Goal: Task Accomplishment & Management: Complete application form

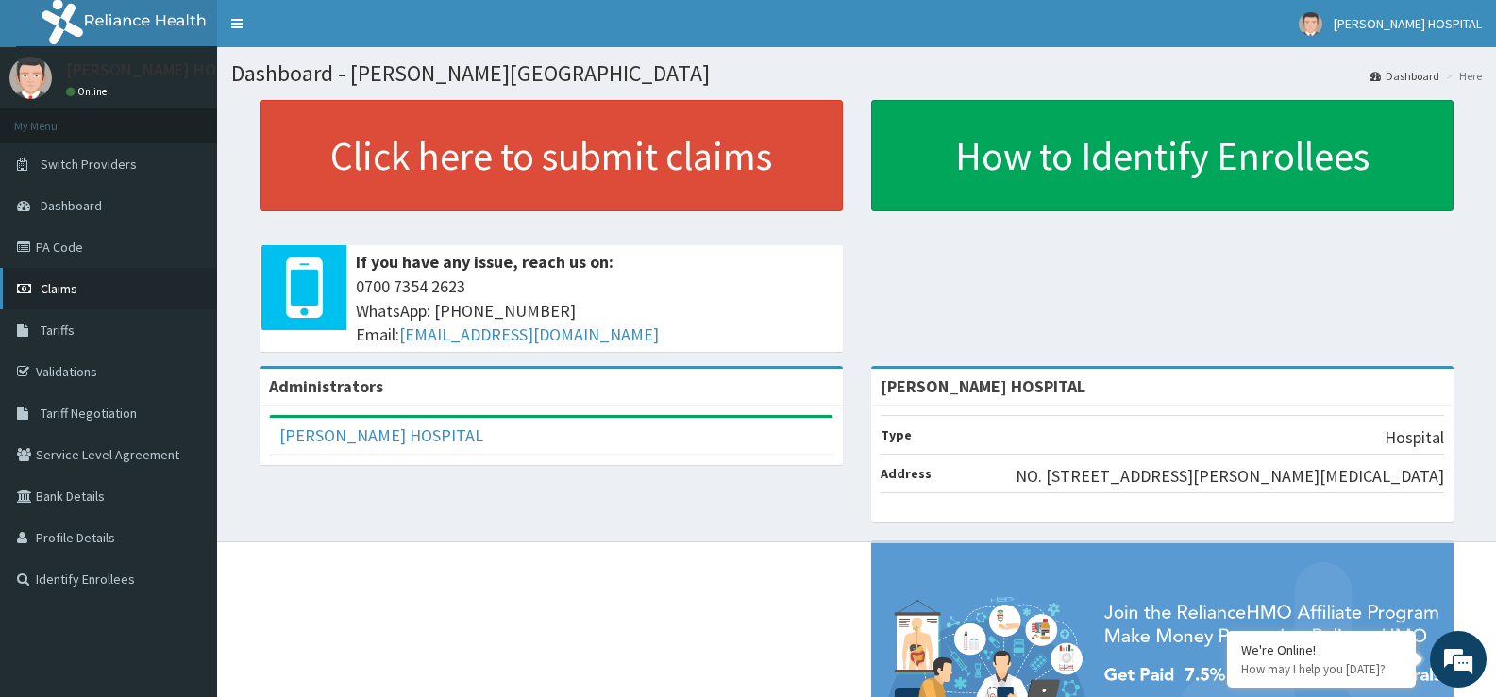
click at [74, 297] on link "Claims" at bounding box center [108, 289] width 217 height 42
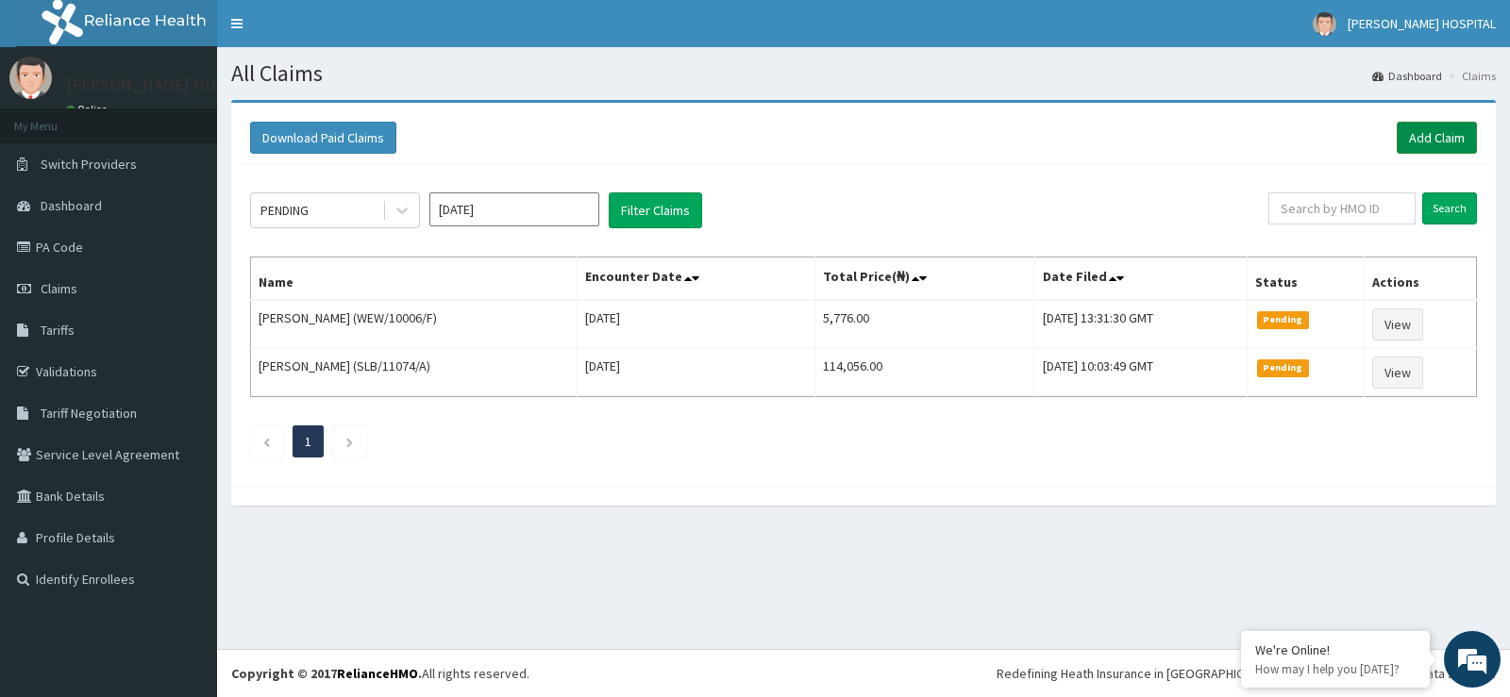
click at [1427, 137] on link "Add Claim" at bounding box center [1437, 138] width 80 height 32
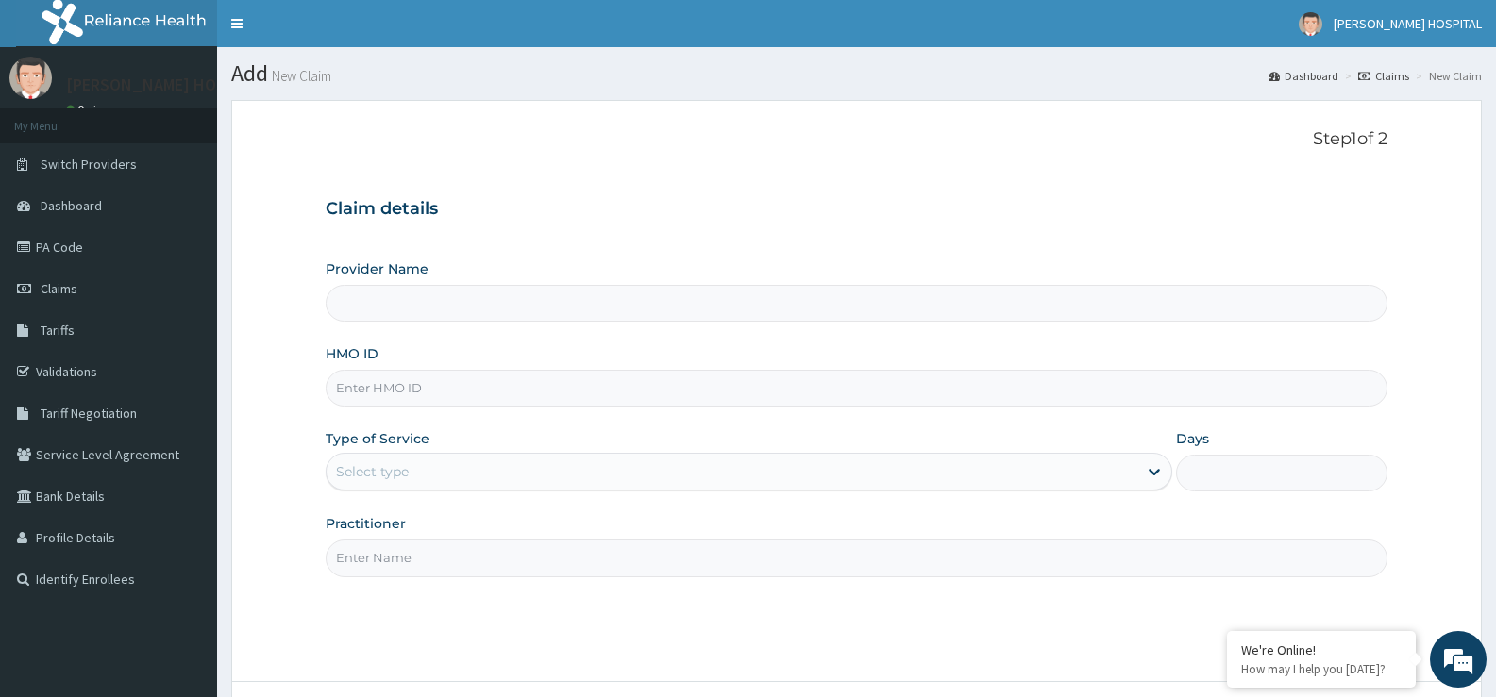
type input "[PERSON_NAME] HOSPITAL"
click at [382, 386] on input "HMO ID" at bounding box center [857, 388] width 1062 height 37
paste input "WEW/10006/B"
type input "WEW/10006/B"
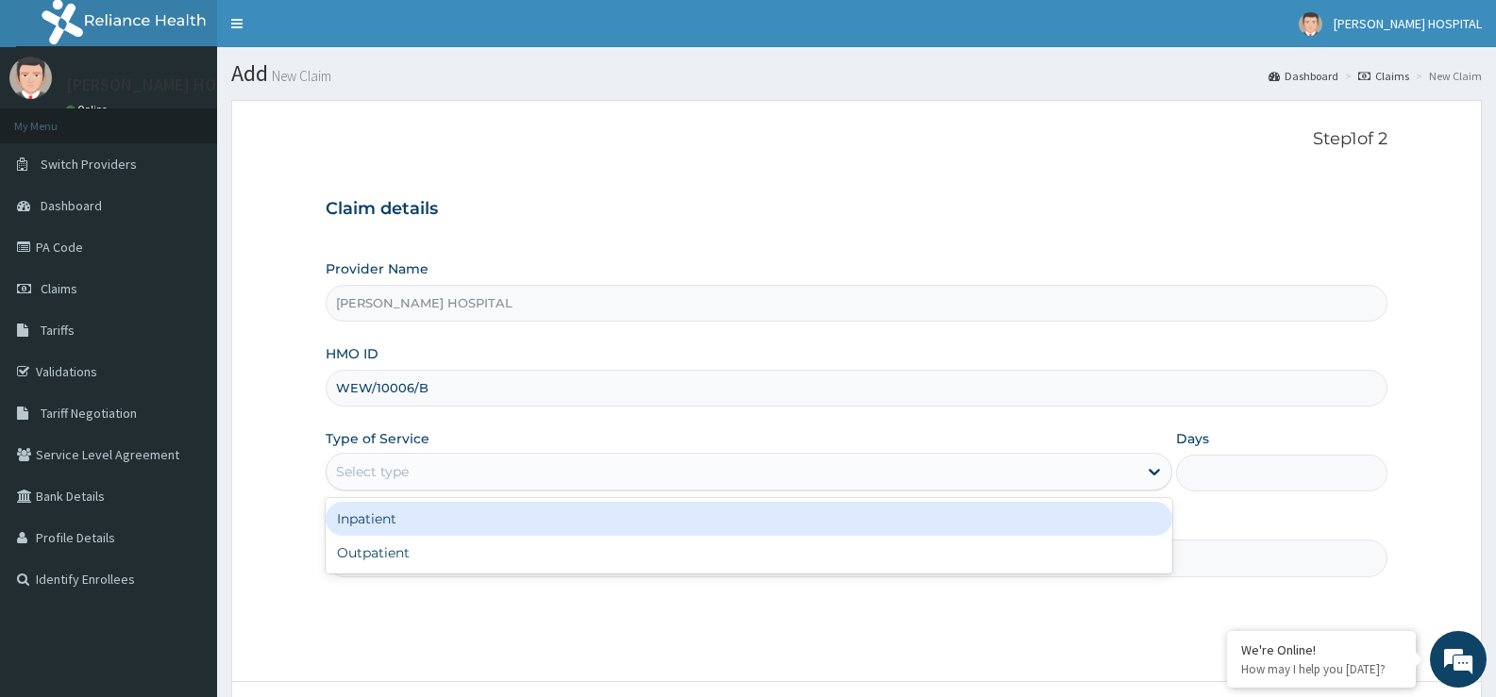
click at [378, 472] on div "Select type" at bounding box center [372, 471] width 73 height 19
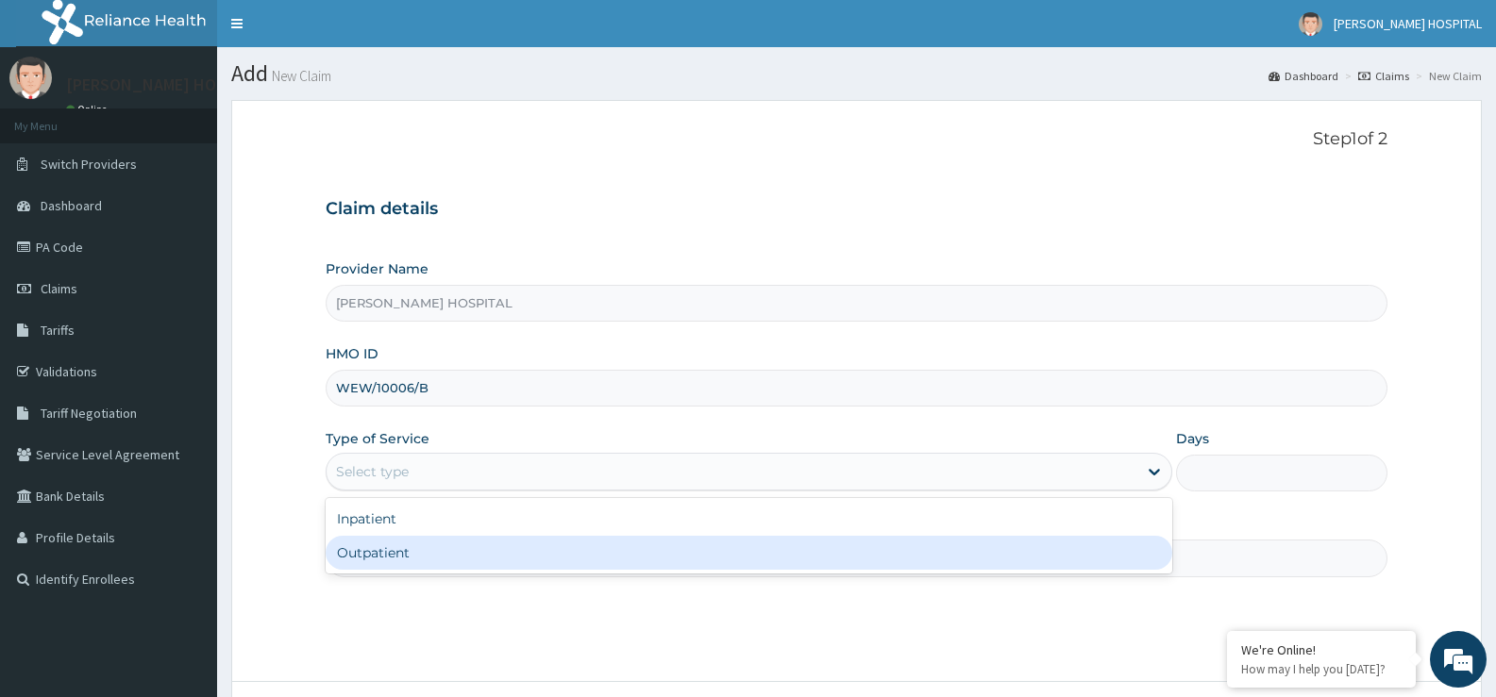
click at [378, 554] on div "Outpatient" at bounding box center [749, 553] width 846 height 34
type input "1"
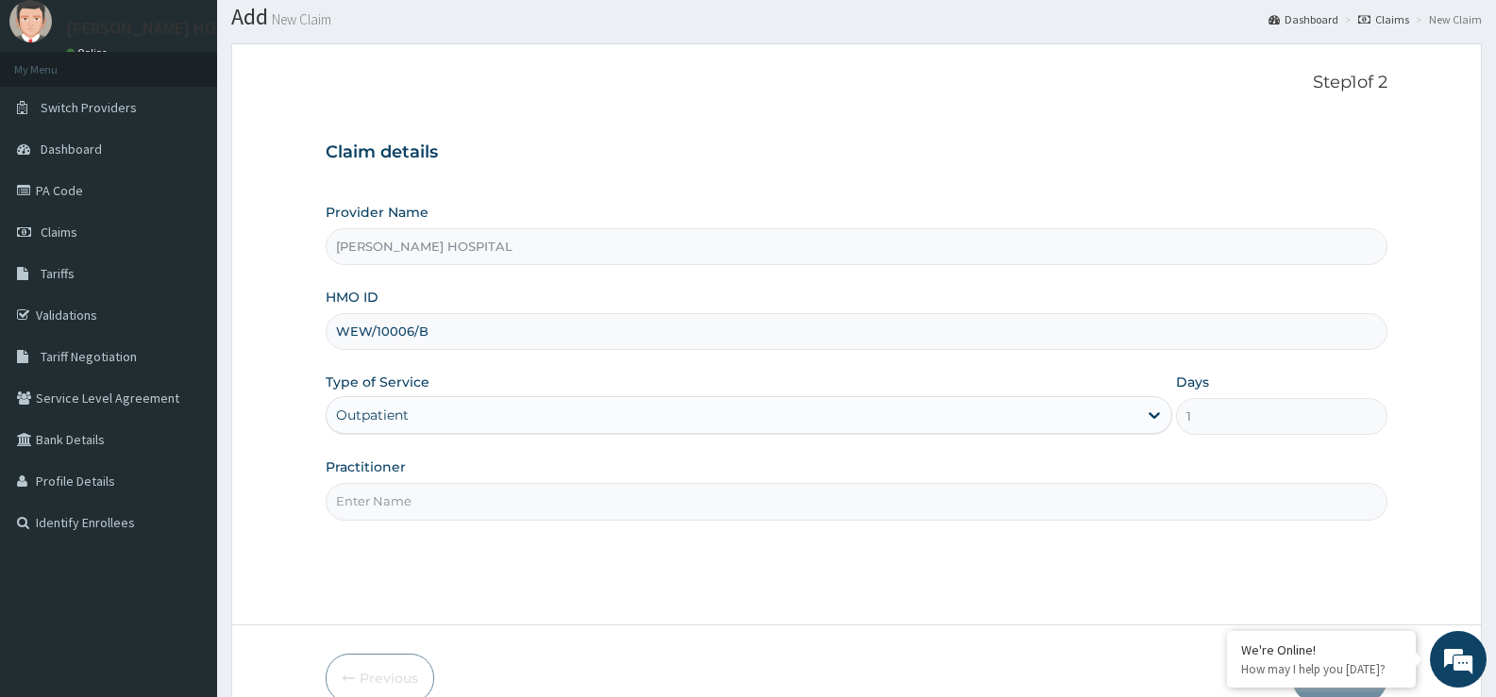
scroll to position [83, 0]
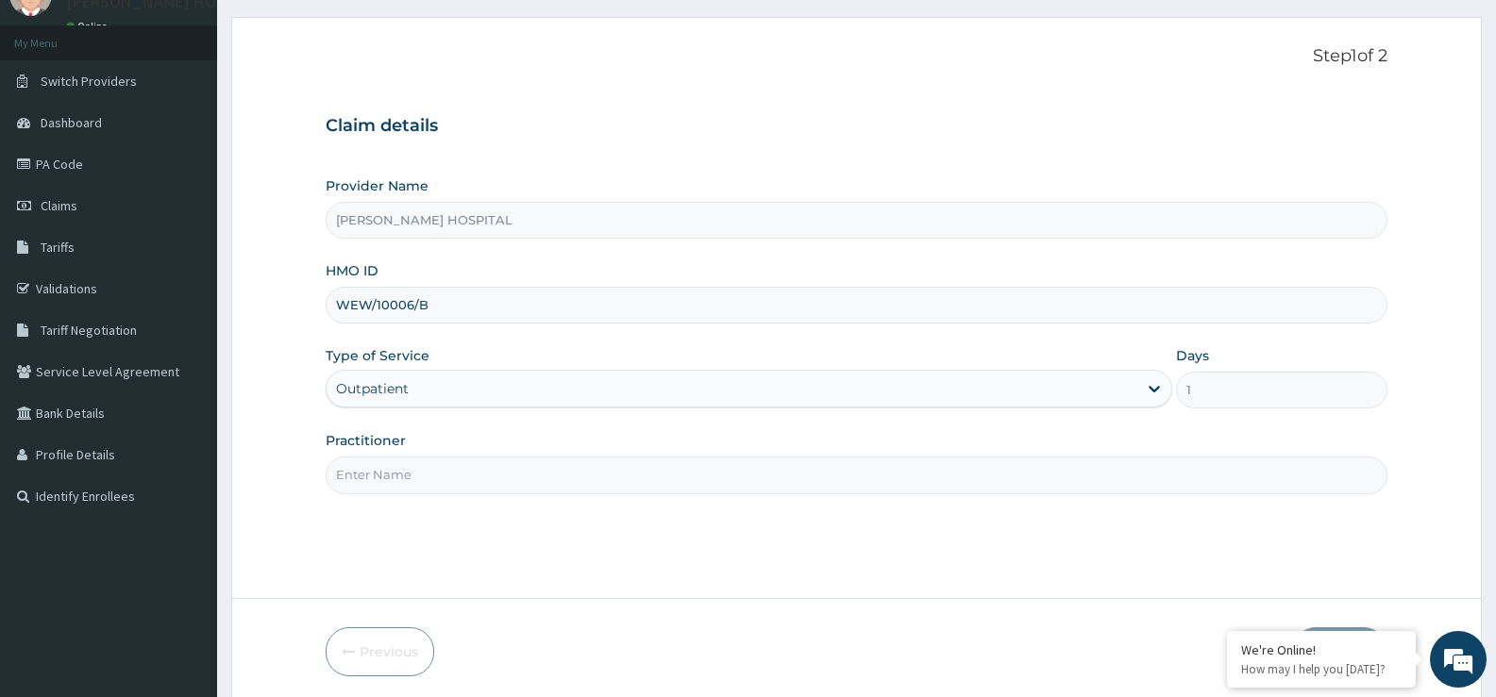
click at [369, 475] on input "Practitioner" at bounding box center [857, 475] width 1062 height 37
type input "DR MATHEW"
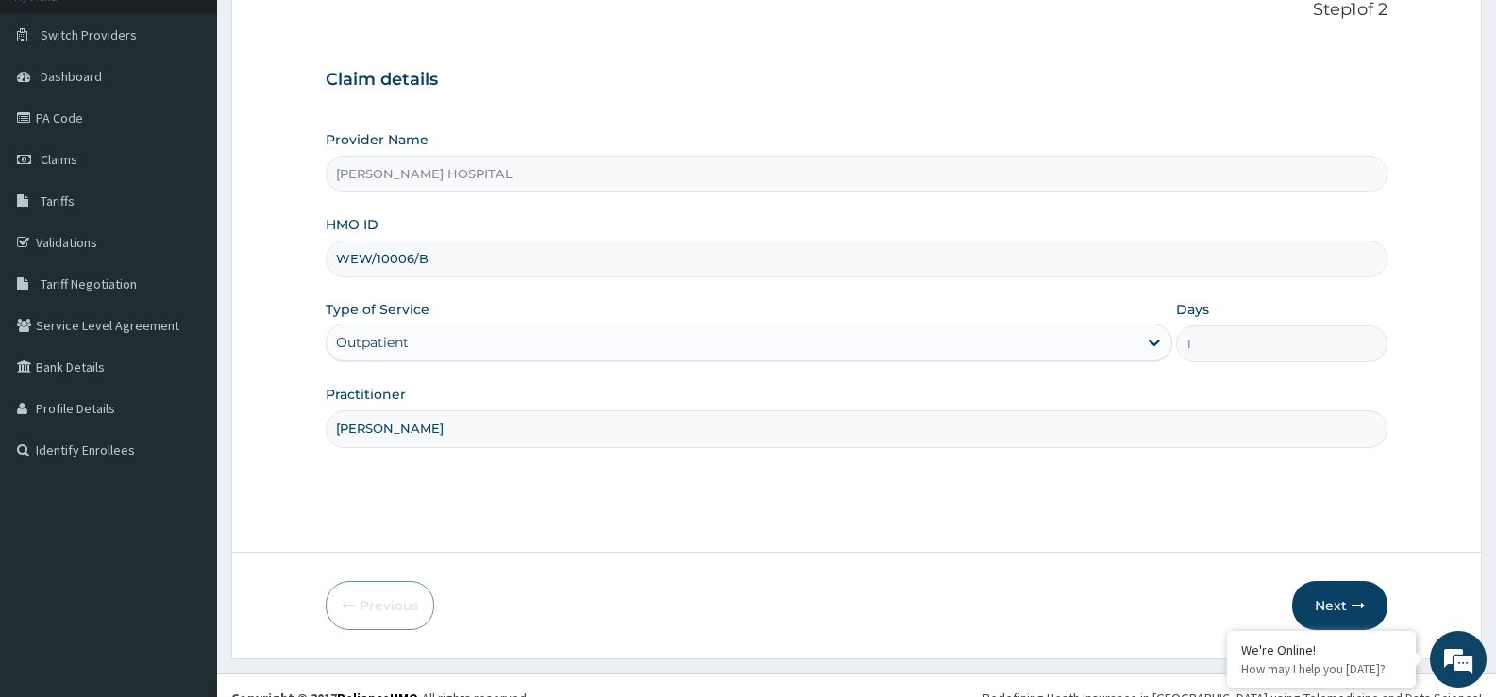
scroll to position [154, 0]
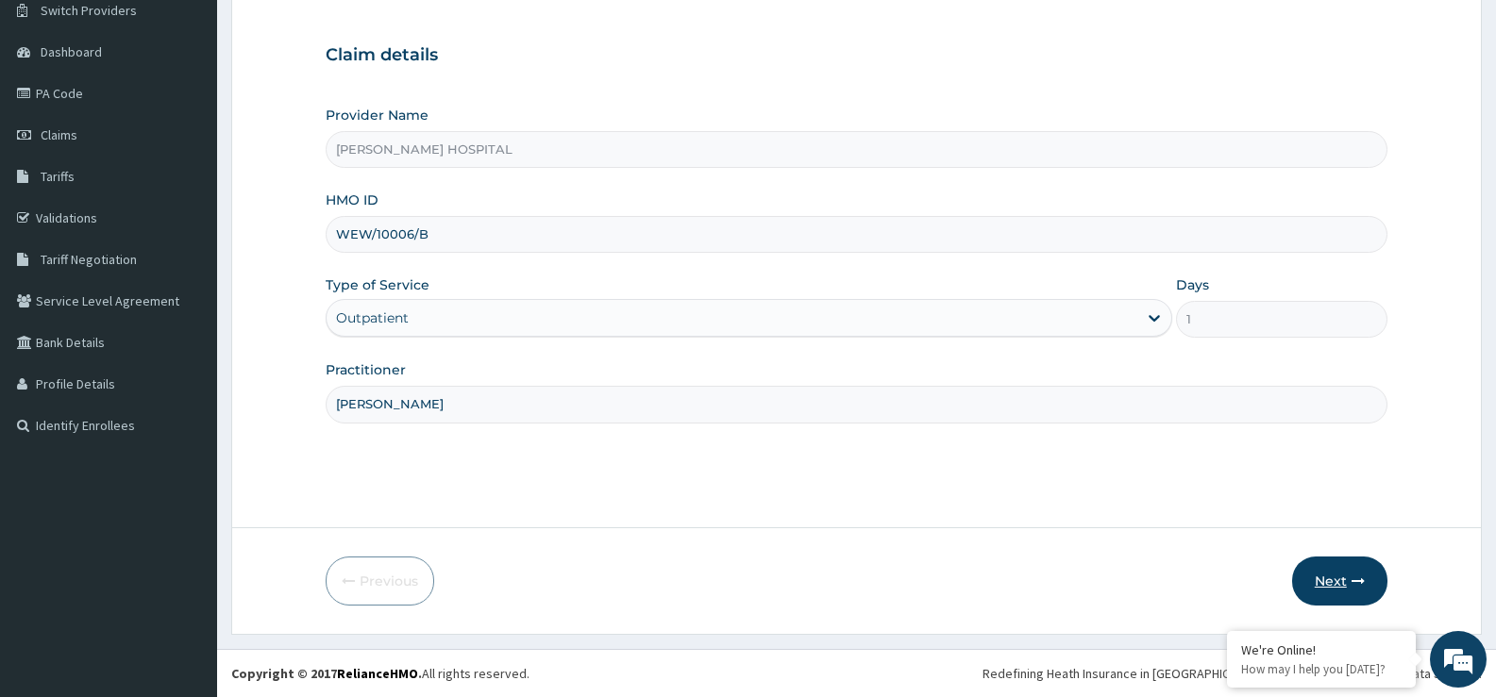
click at [1334, 578] on button "Next" at bounding box center [1339, 581] width 95 height 49
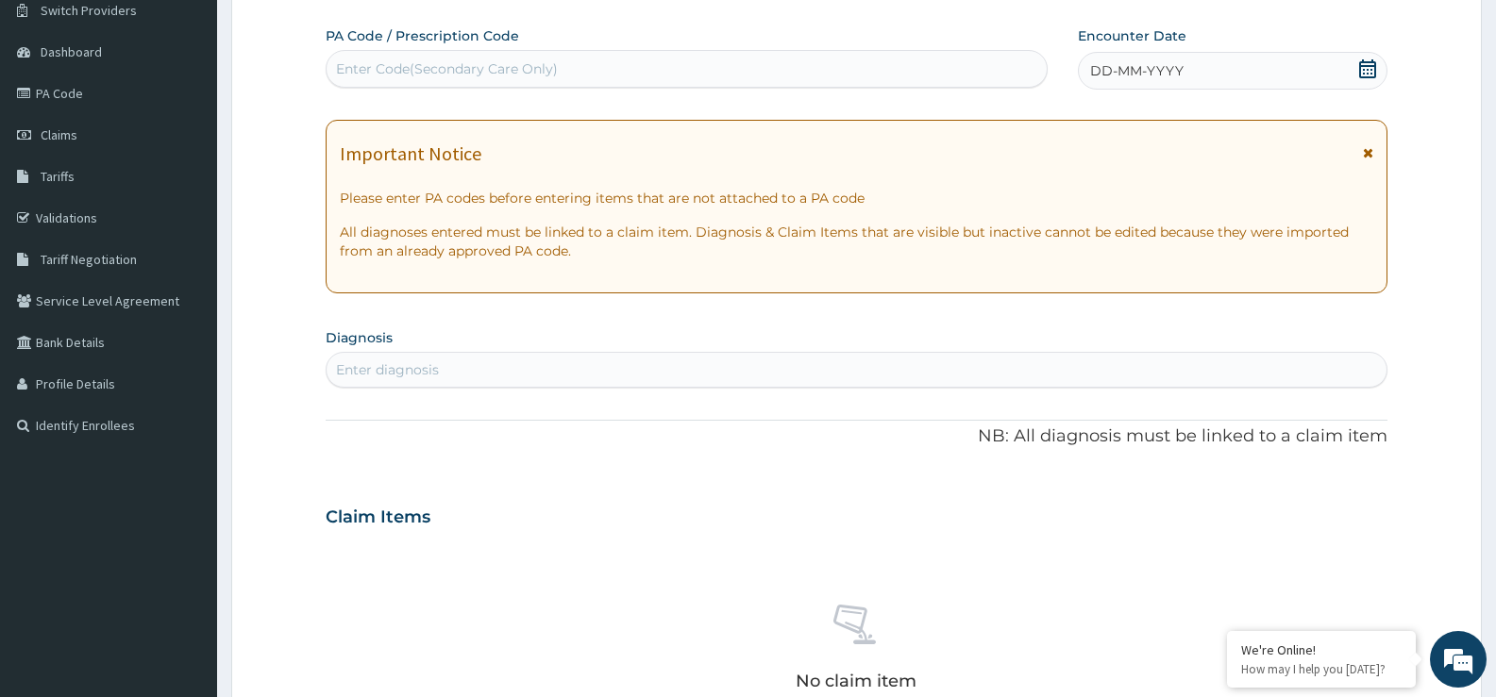
click at [1367, 72] on icon at bounding box center [1367, 68] width 19 height 19
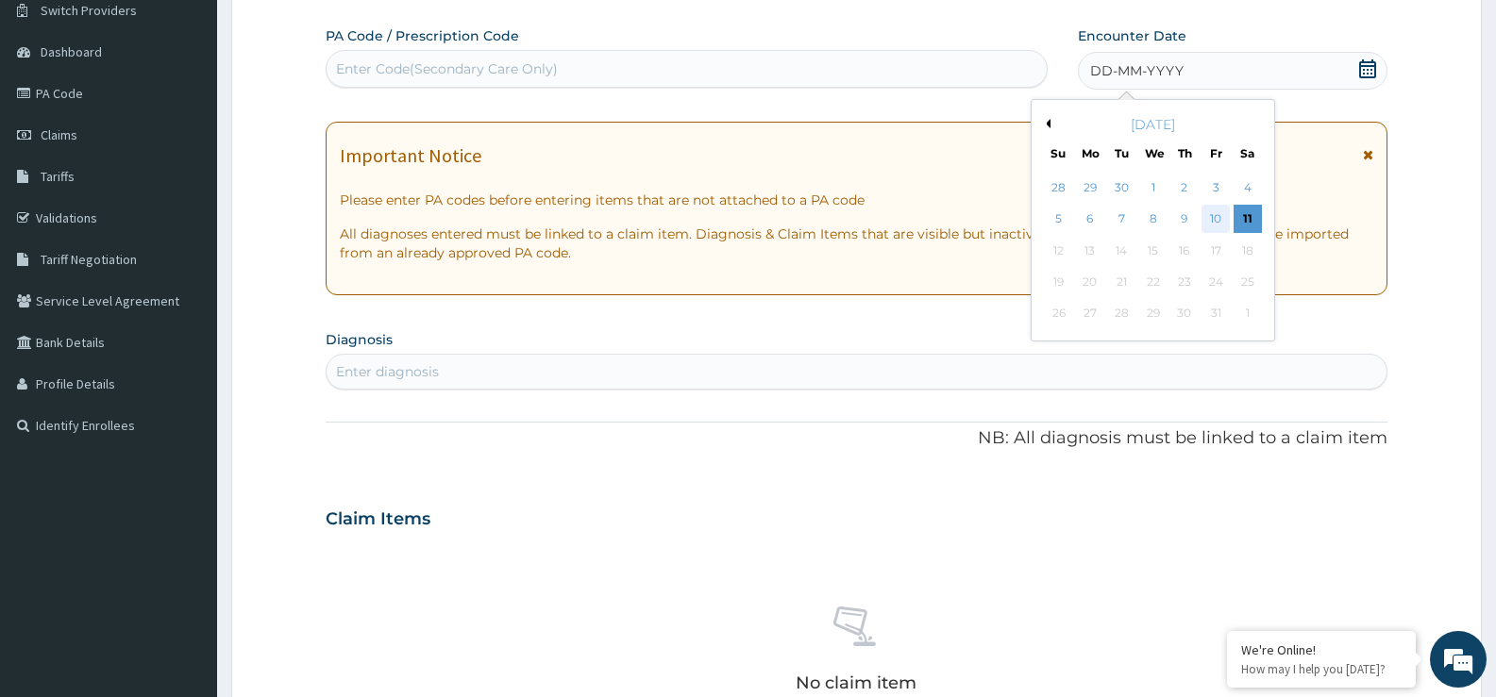
drag, startPoint x: 1213, startPoint y: 203, endPoint x: 1219, endPoint y: 217, distance: 15.6
click at [1219, 217] on div "5 6 7 8 9 10 11" at bounding box center [1153, 219] width 220 height 31
click at [1219, 217] on div "10" at bounding box center [1215, 220] width 28 height 28
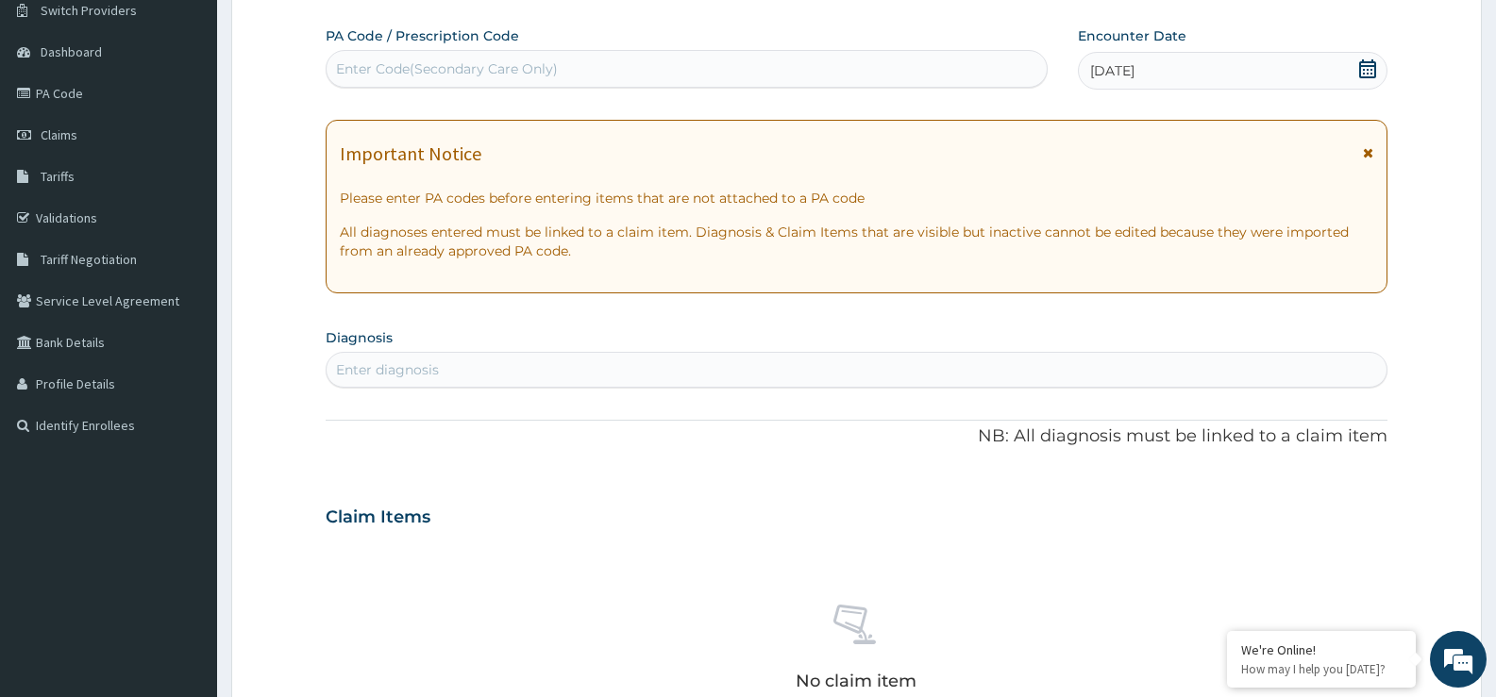
click at [1164, 49] on div "Encounter Date 10-10-2025" at bounding box center [1233, 57] width 310 height 63
click at [379, 367] on div "Enter diagnosis" at bounding box center [387, 370] width 103 height 19
click at [375, 364] on div "Enter diagnosis" at bounding box center [387, 370] width 103 height 19
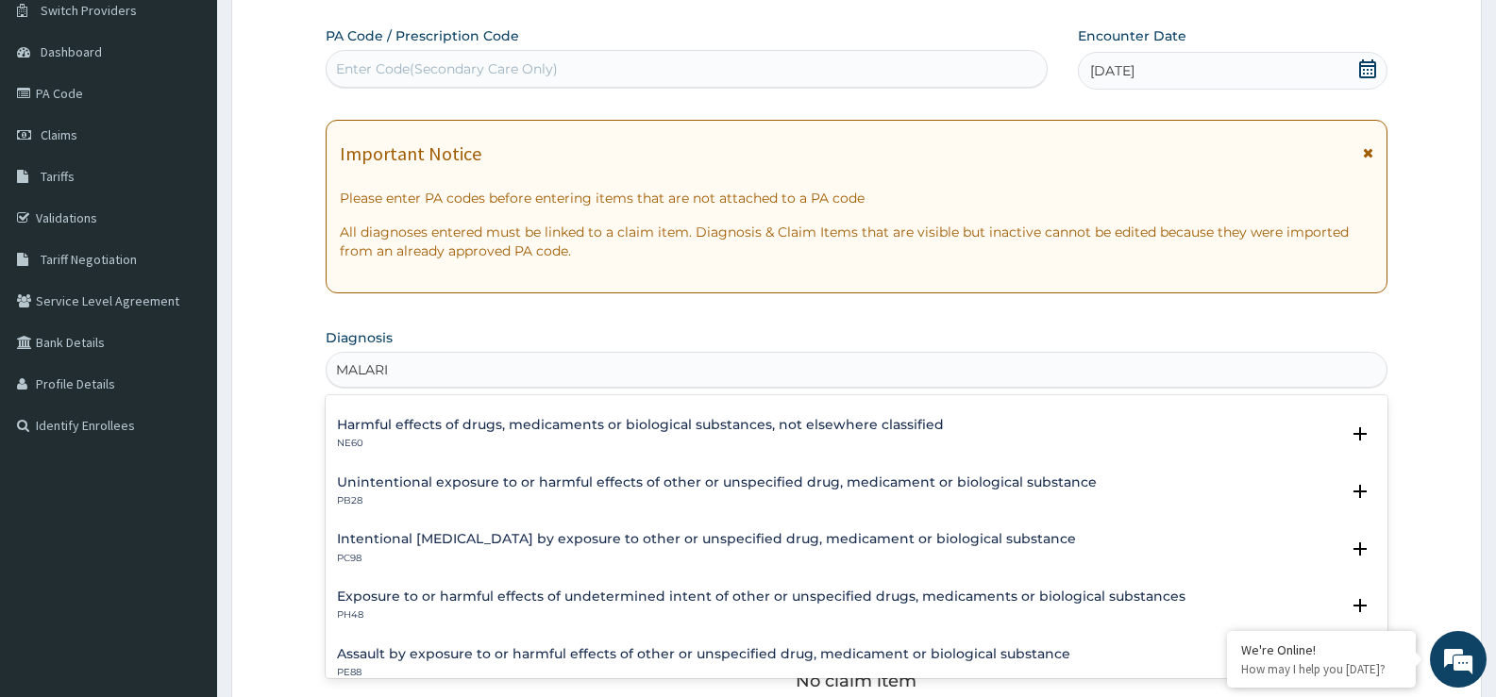
scroll to position [0, 0]
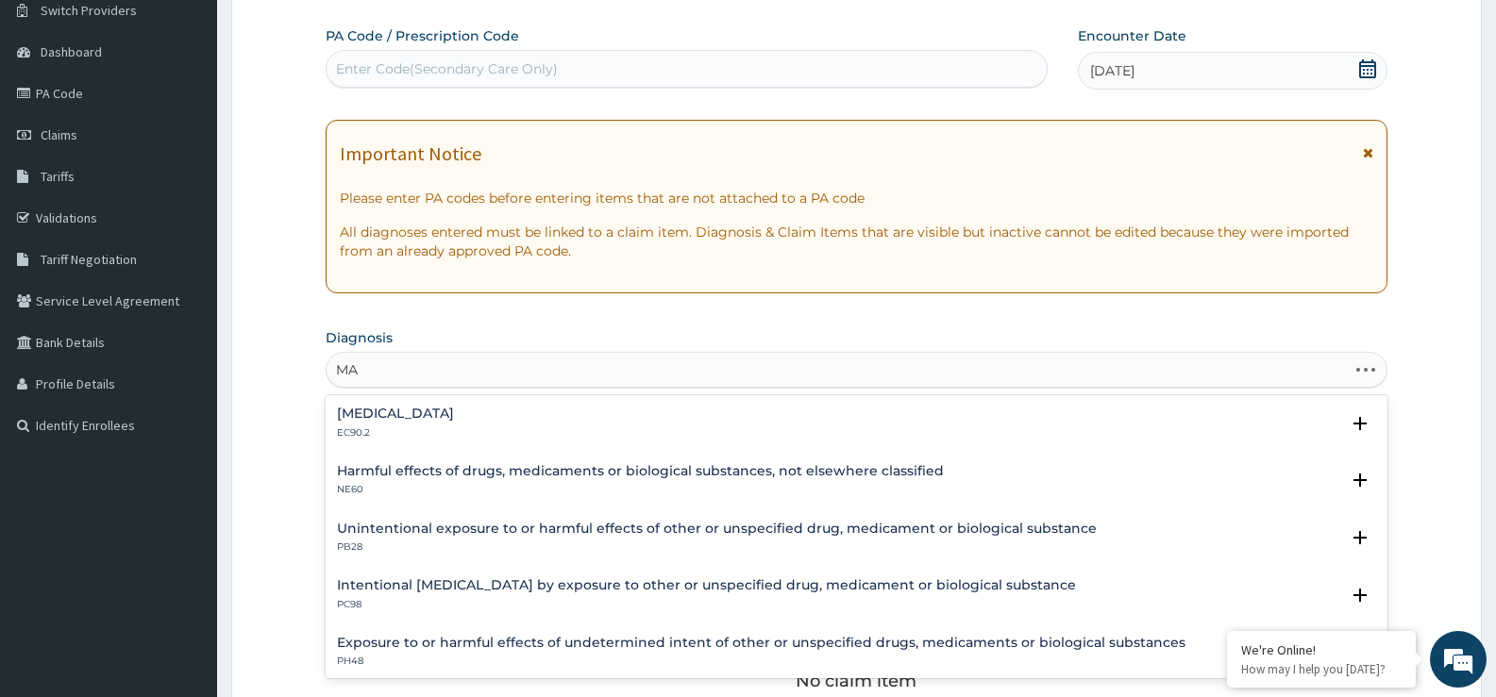
type input "M"
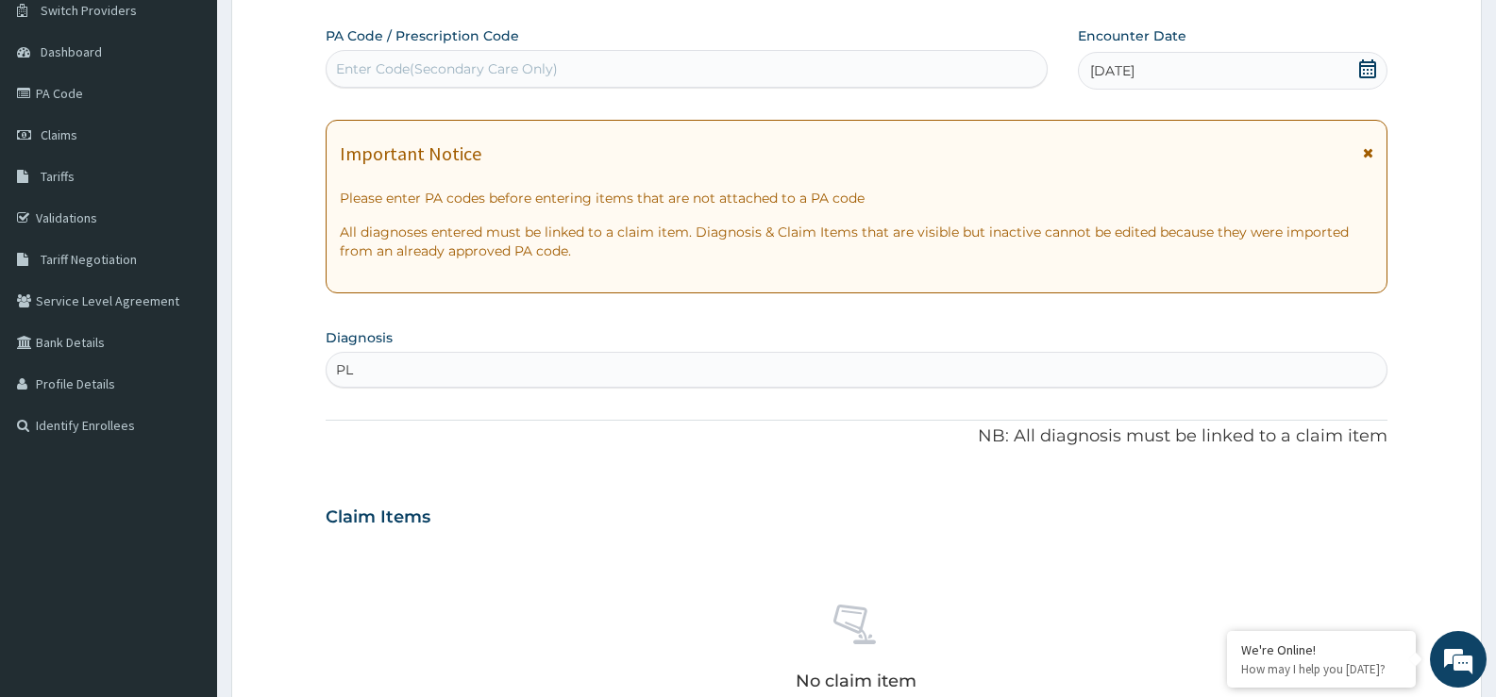
type input "P"
type input "F"
type input "GASTROE"
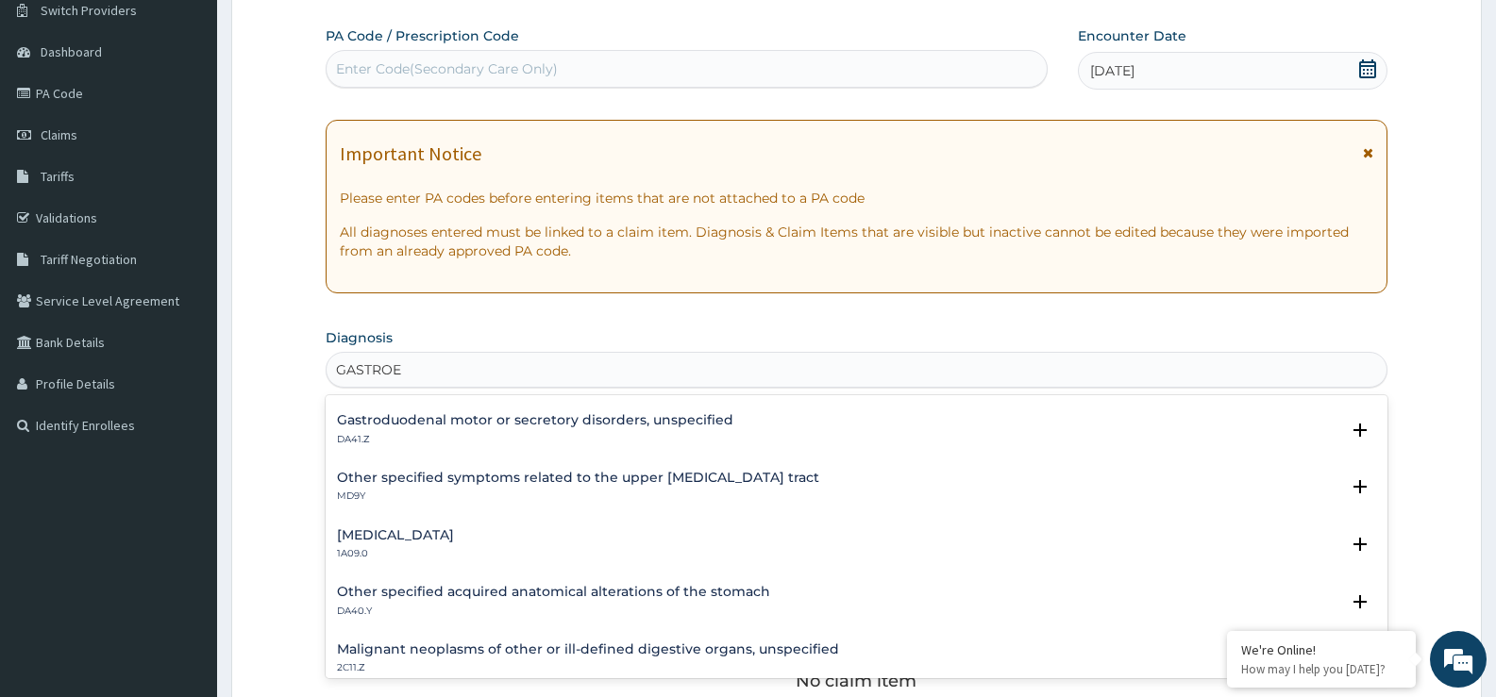
scroll to position [2457, 0]
click at [454, 537] on h4 "Salmonella enteritis" at bounding box center [395, 535] width 117 height 14
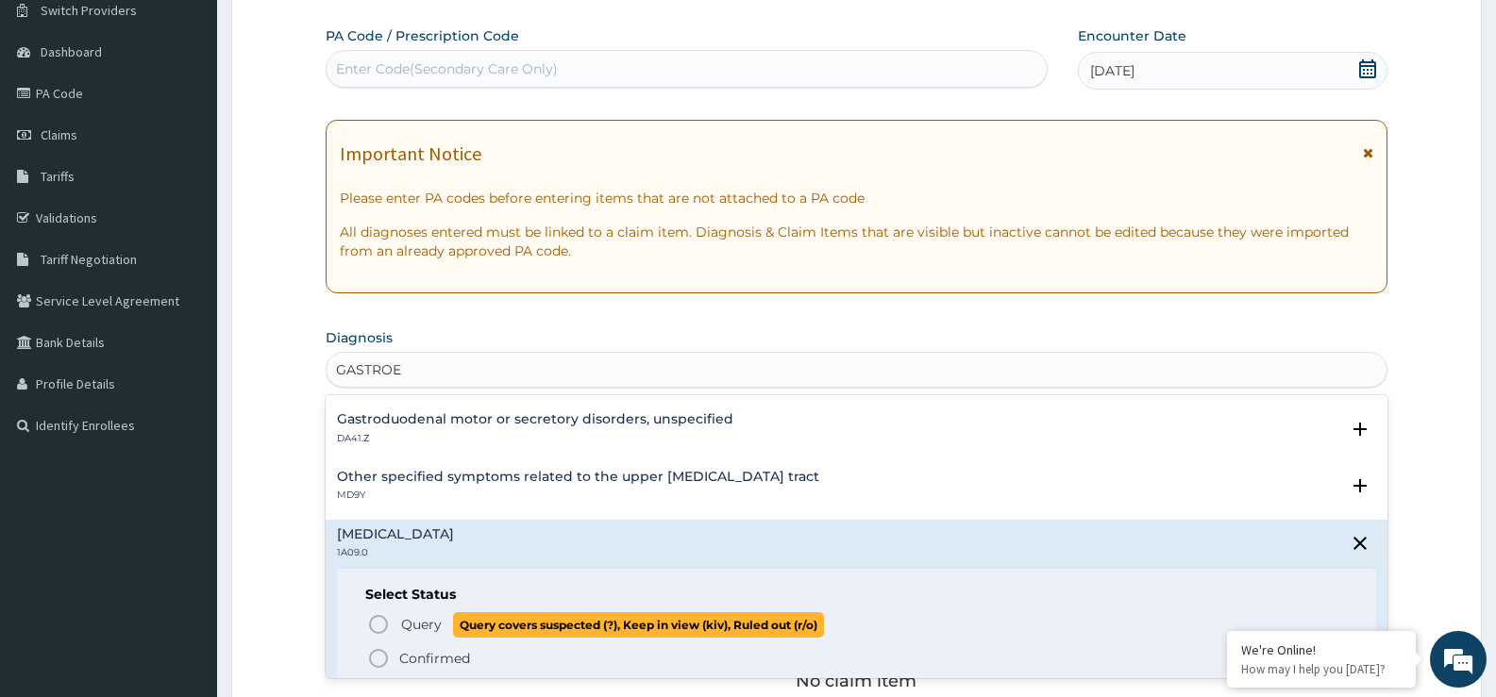
click at [377, 632] on icon "status option query" at bounding box center [378, 624] width 23 height 23
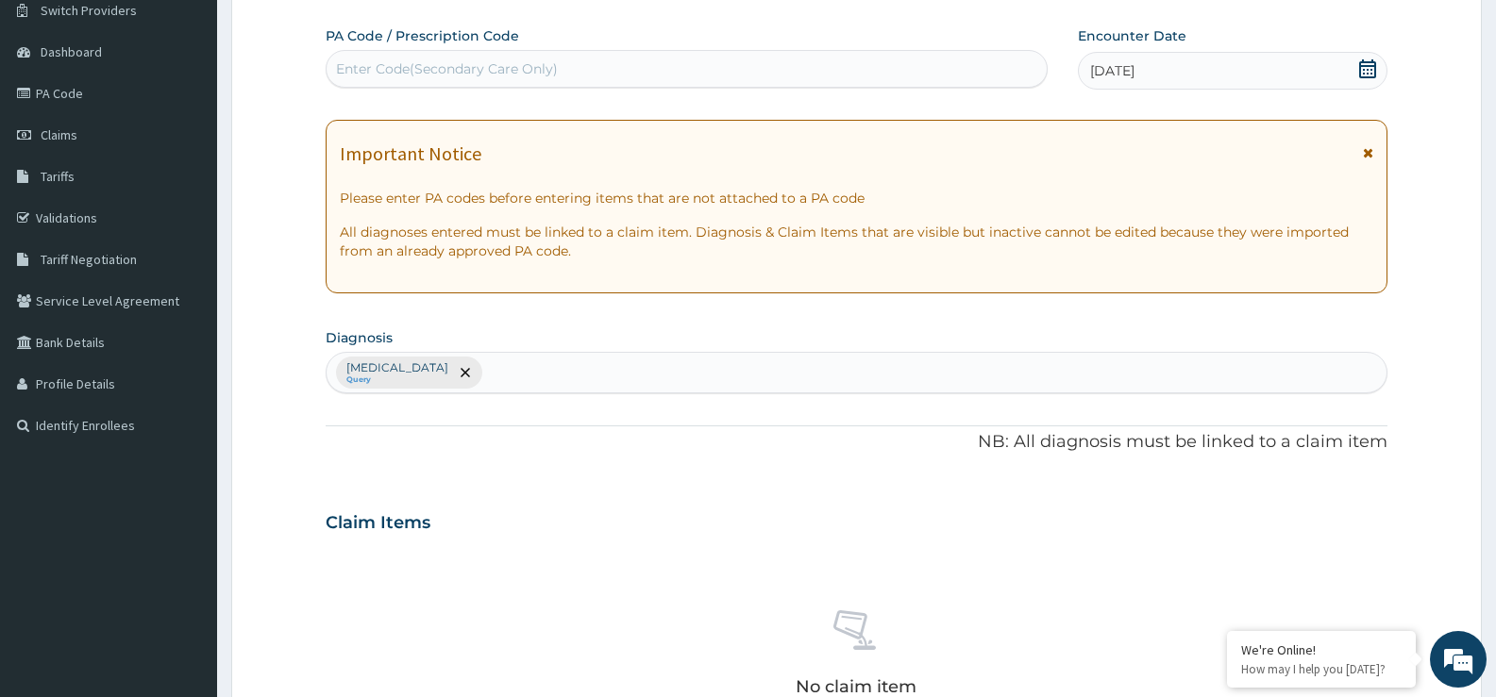
click at [520, 368] on div "Salmonella enteritis Query" at bounding box center [857, 373] width 1060 height 40
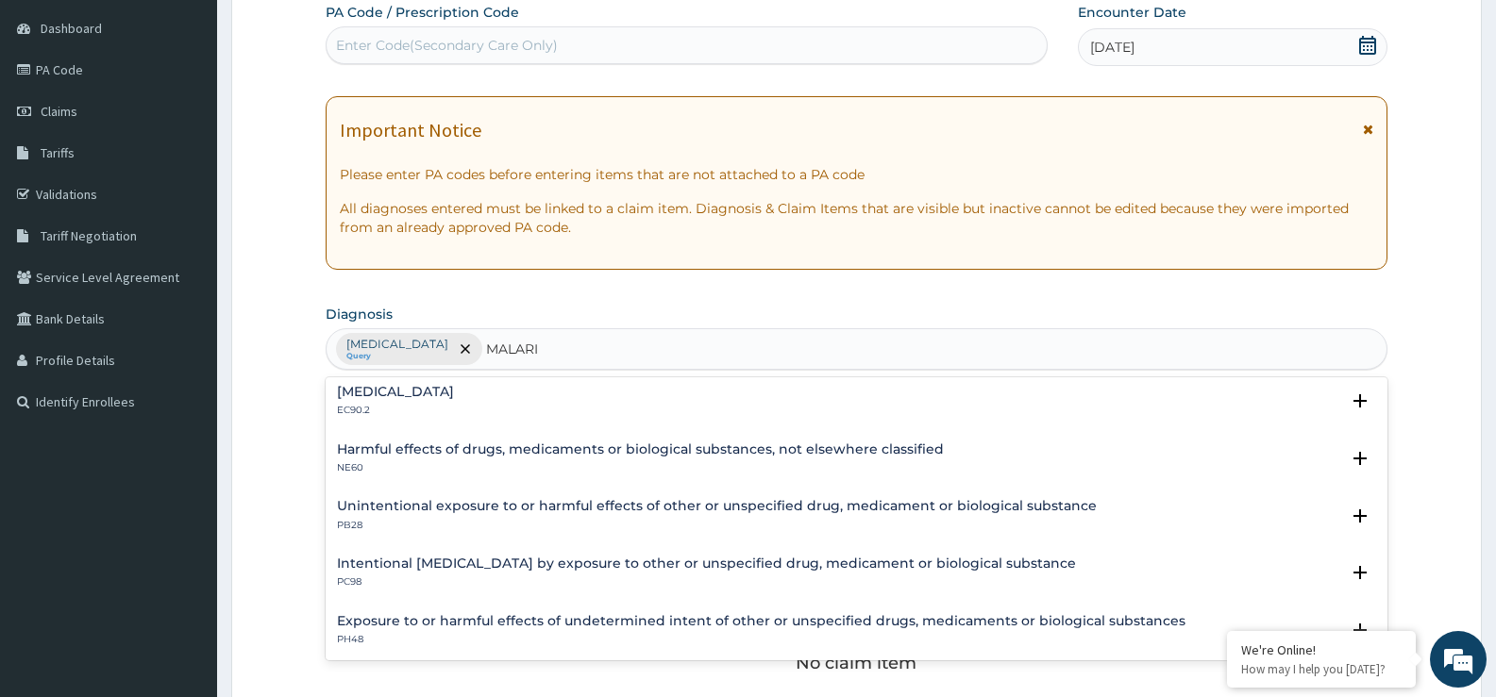
scroll to position [0, 0]
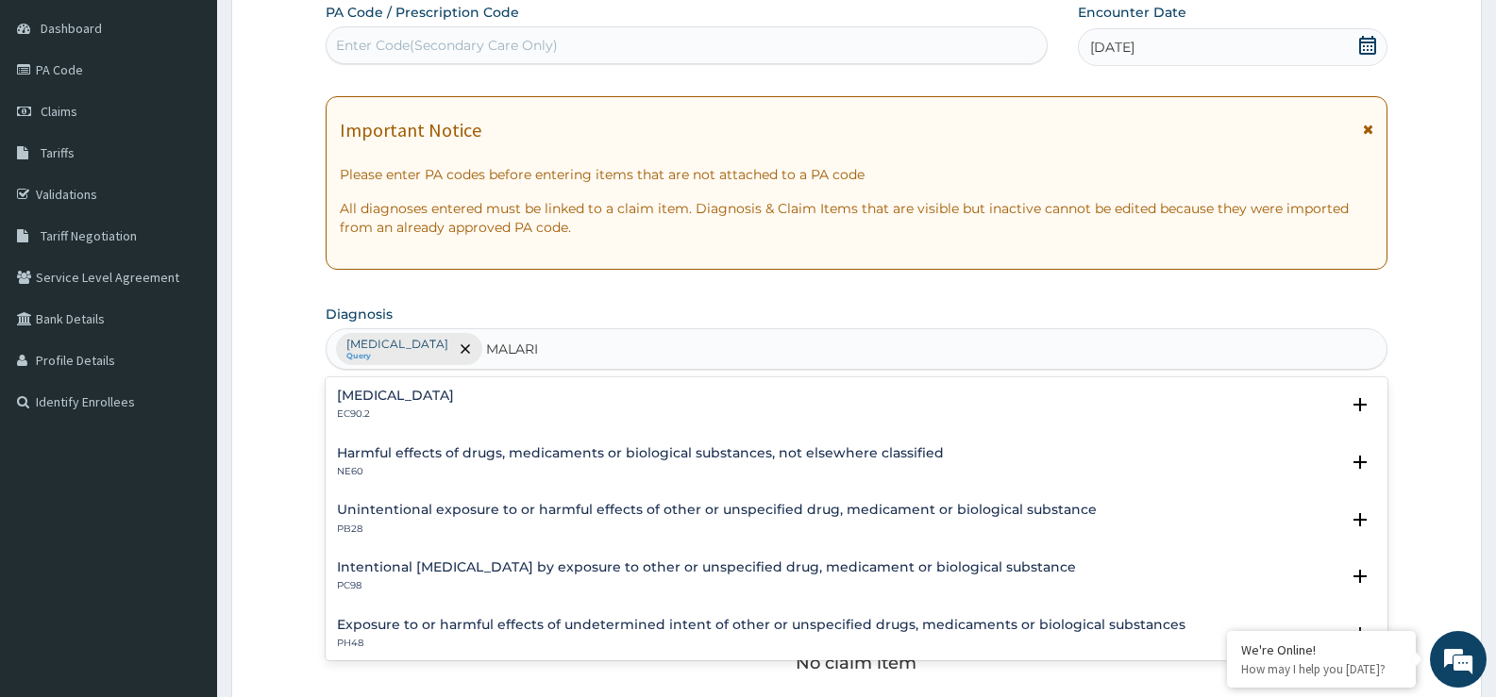
type input "MALARI"
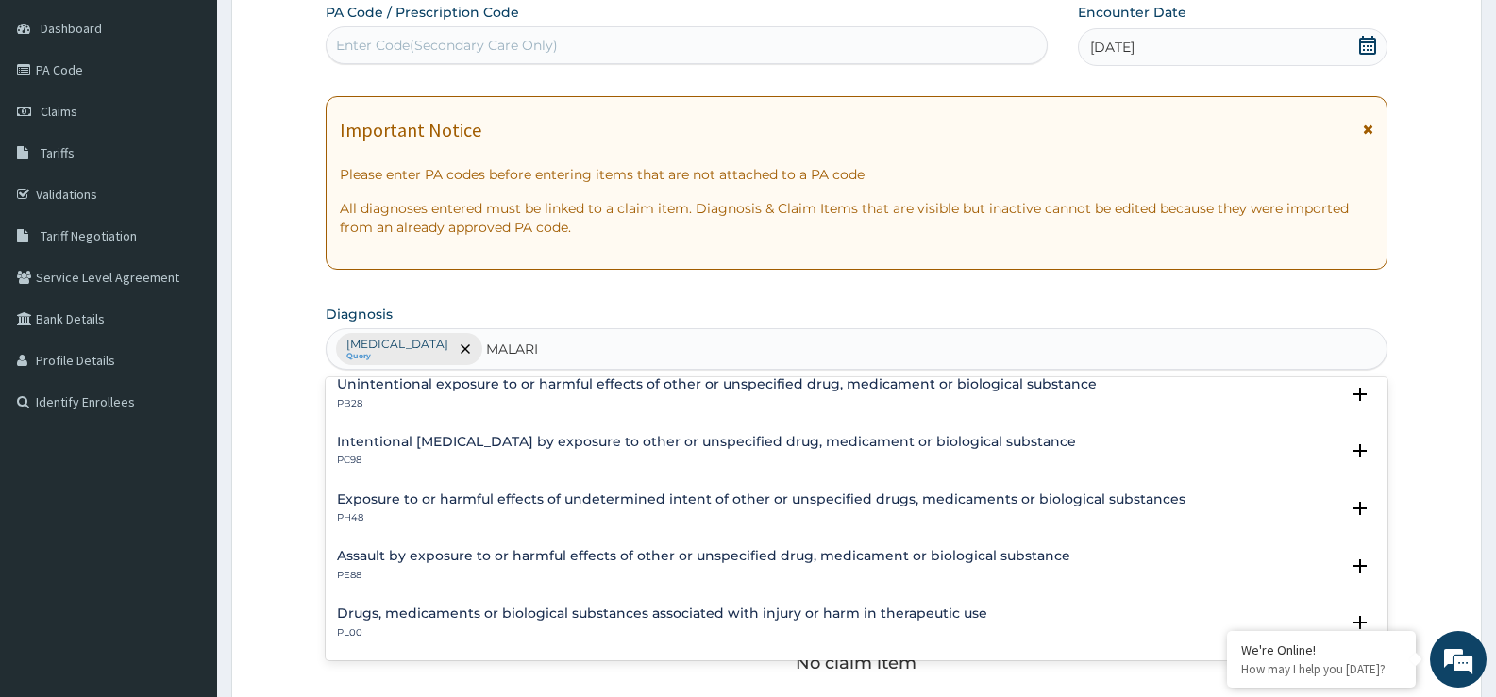
scroll to position [124, 0]
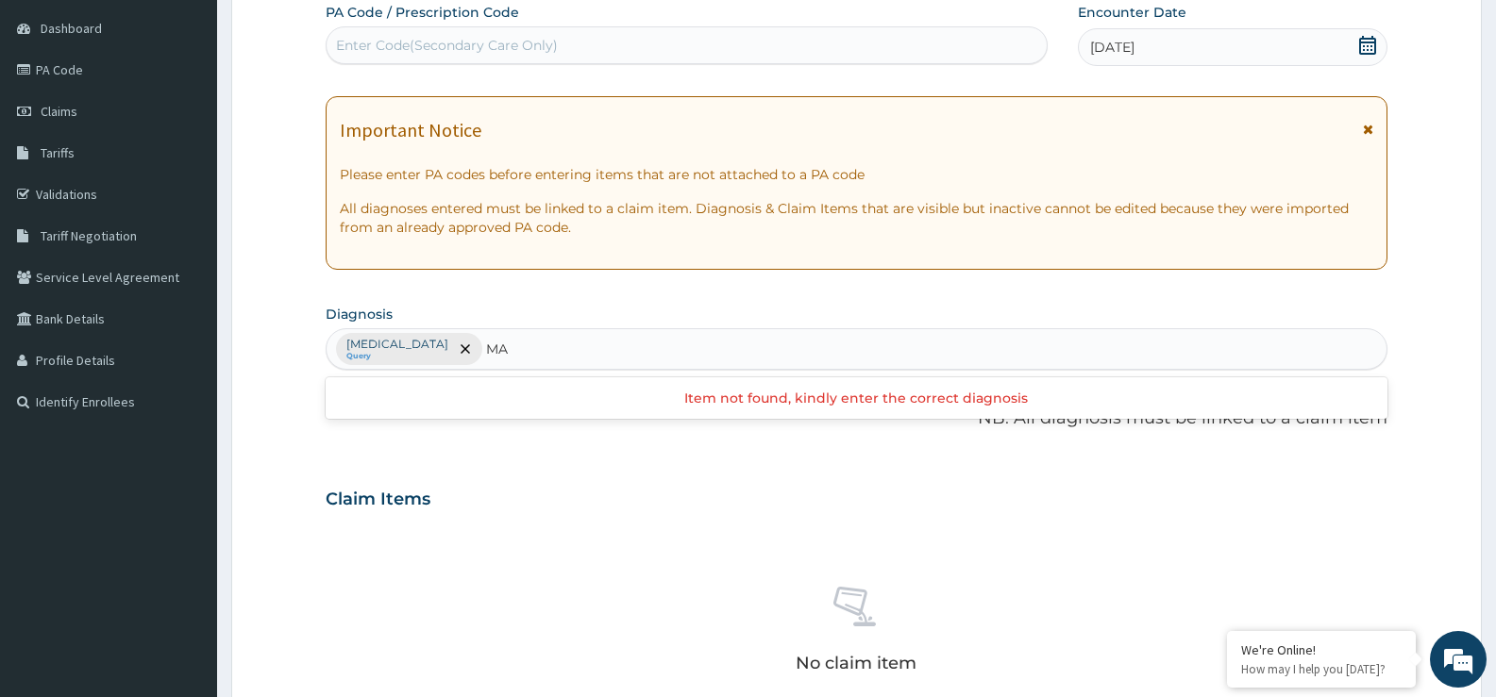
type input "M"
type input "P"
type input "F"
type input "M"
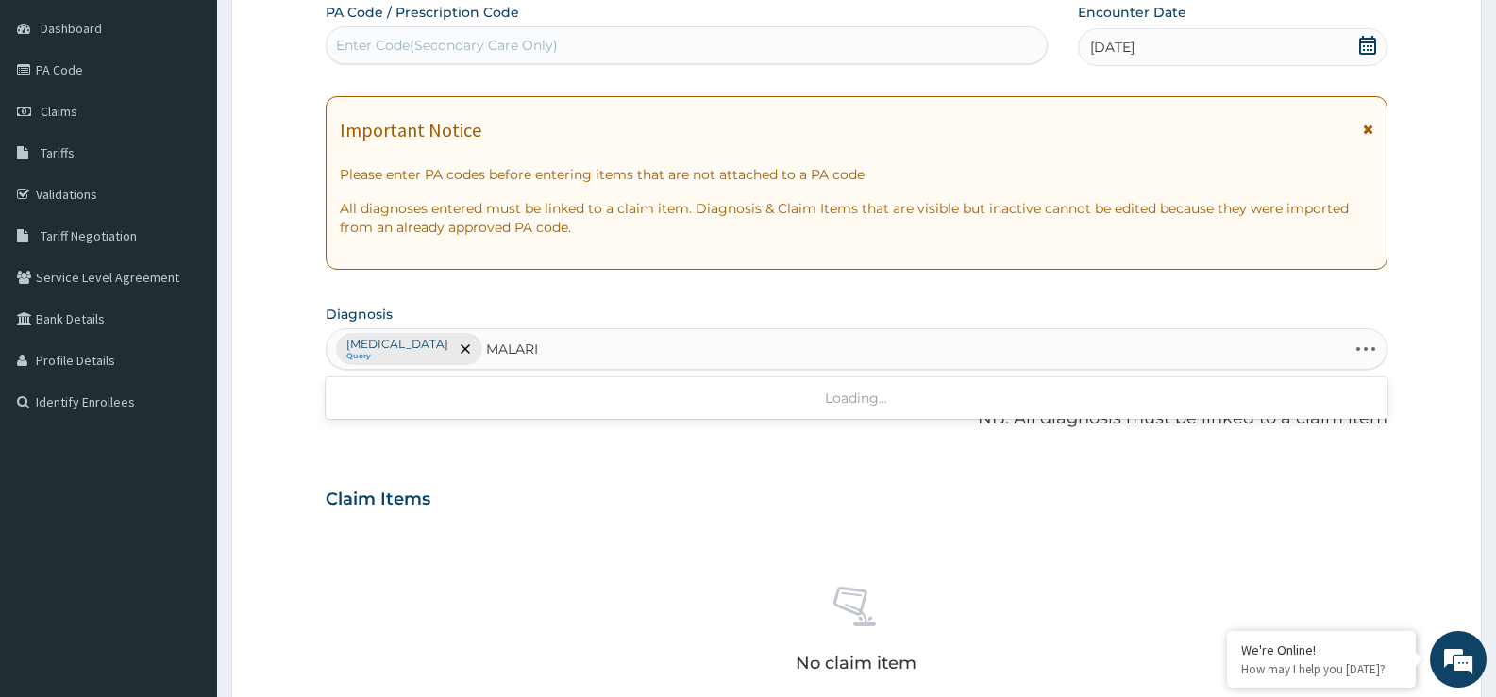
type input "MALARIA"
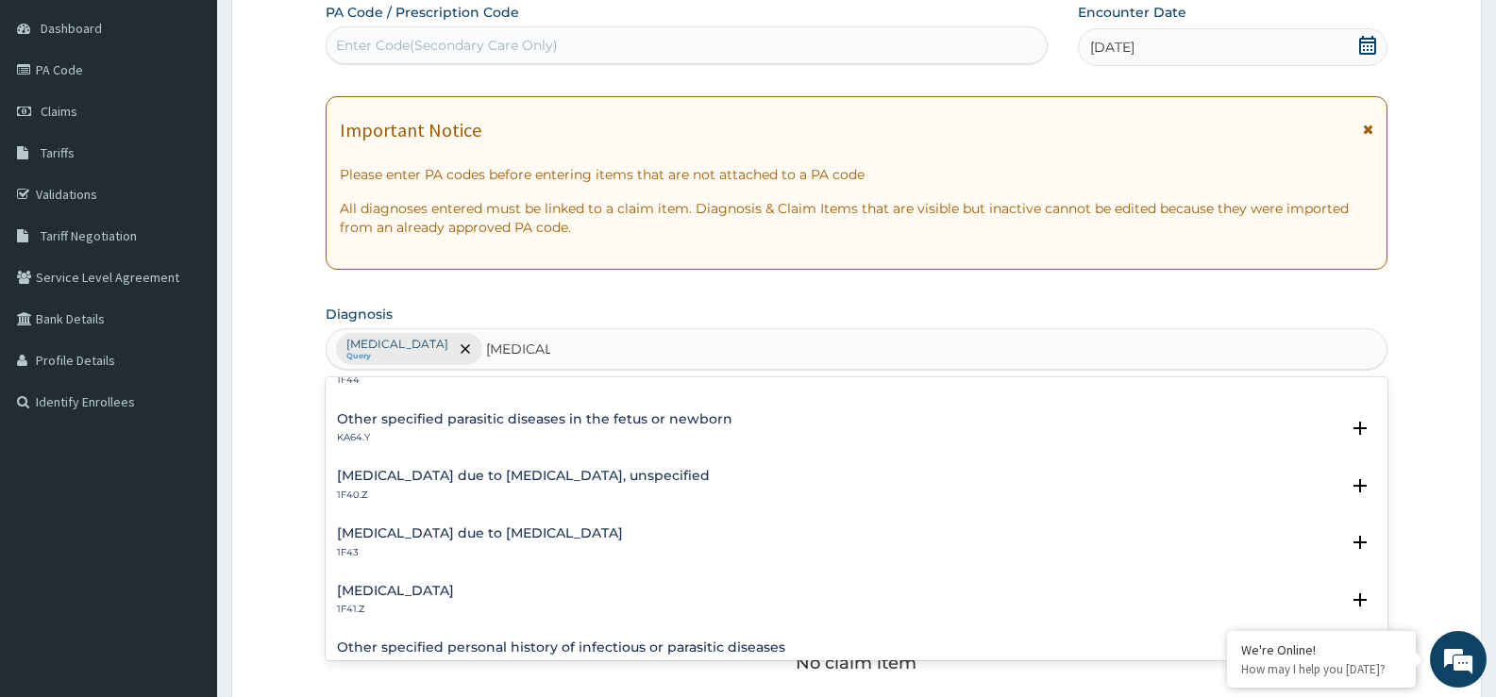
scroll to position [0, 0]
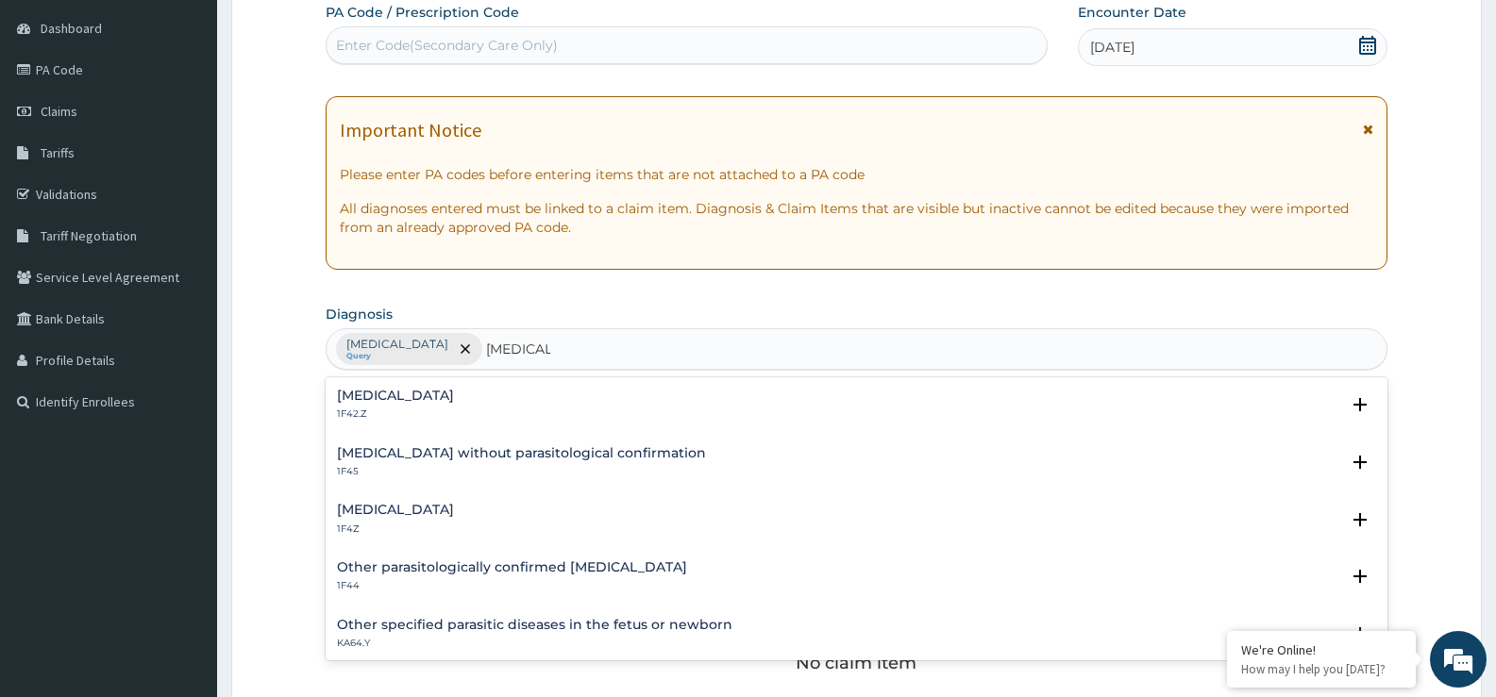
click at [439, 511] on h4 "Malaria, unspecified" at bounding box center [395, 510] width 117 height 14
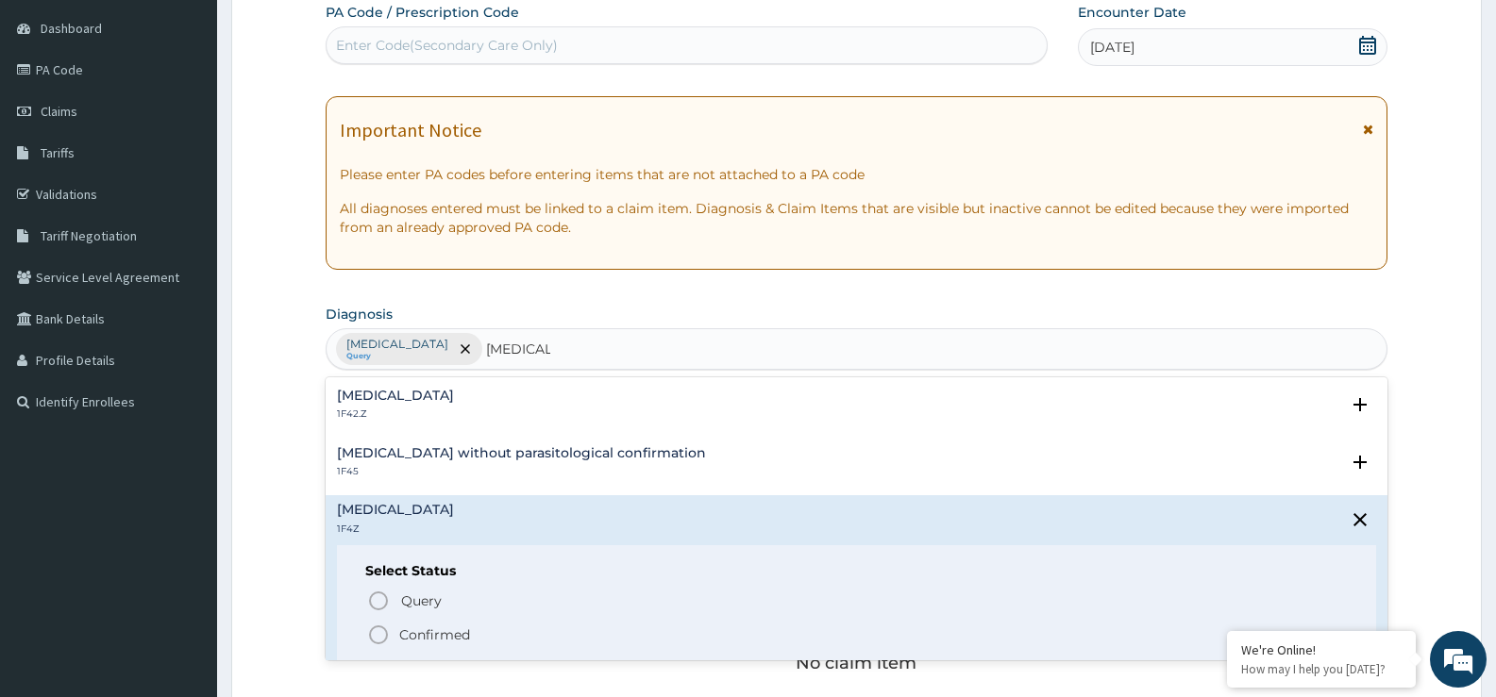
click at [383, 635] on icon "status option filled" at bounding box center [378, 635] width 23 height 23
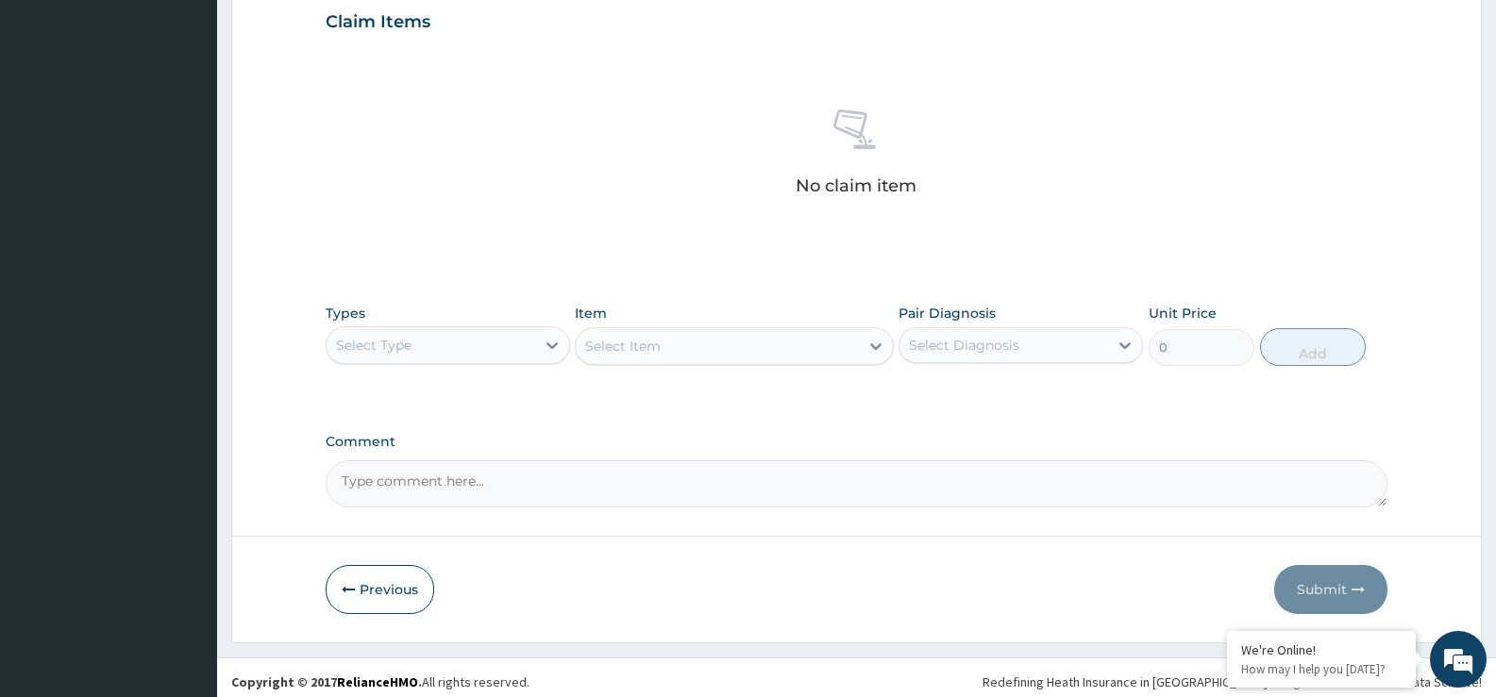
scroll to position [663, 0]
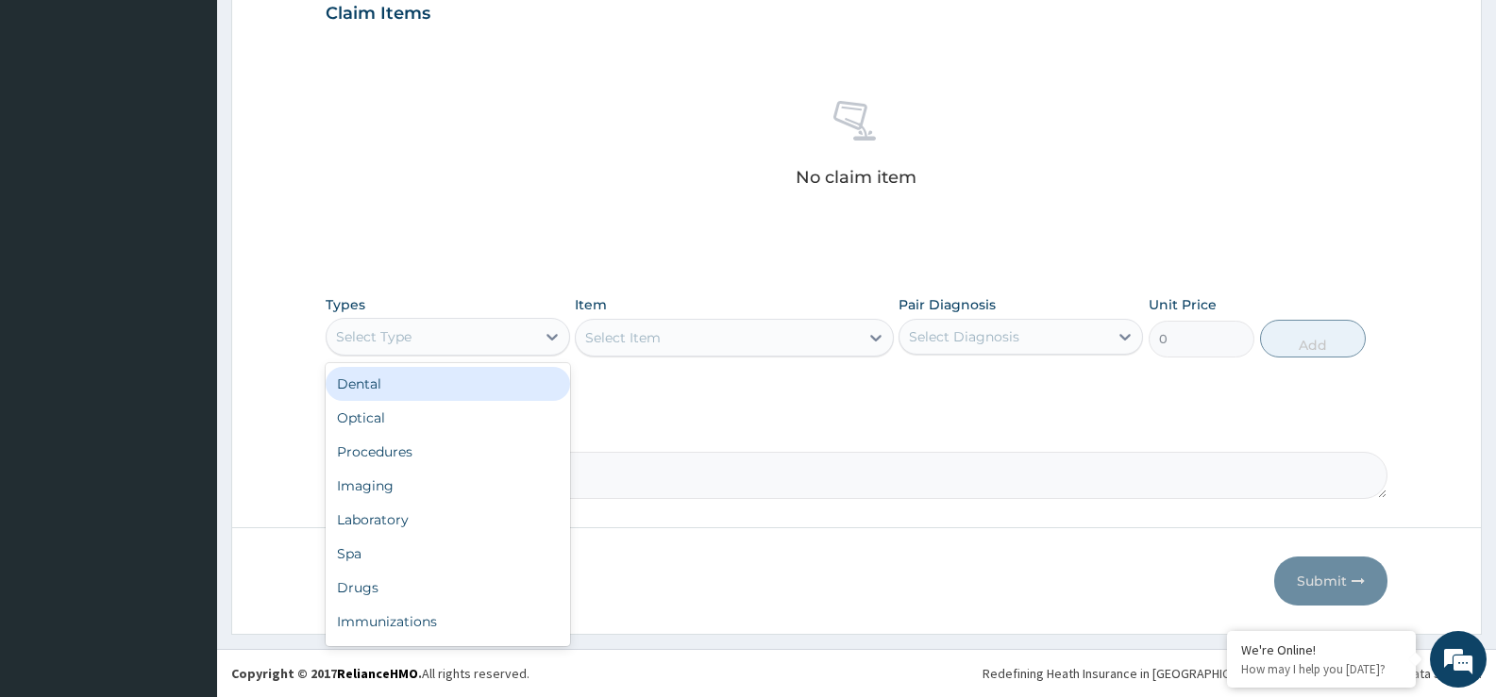
click at [462, 333] on div "Select Type" at bounding box center [431, 337] width 209 height 30
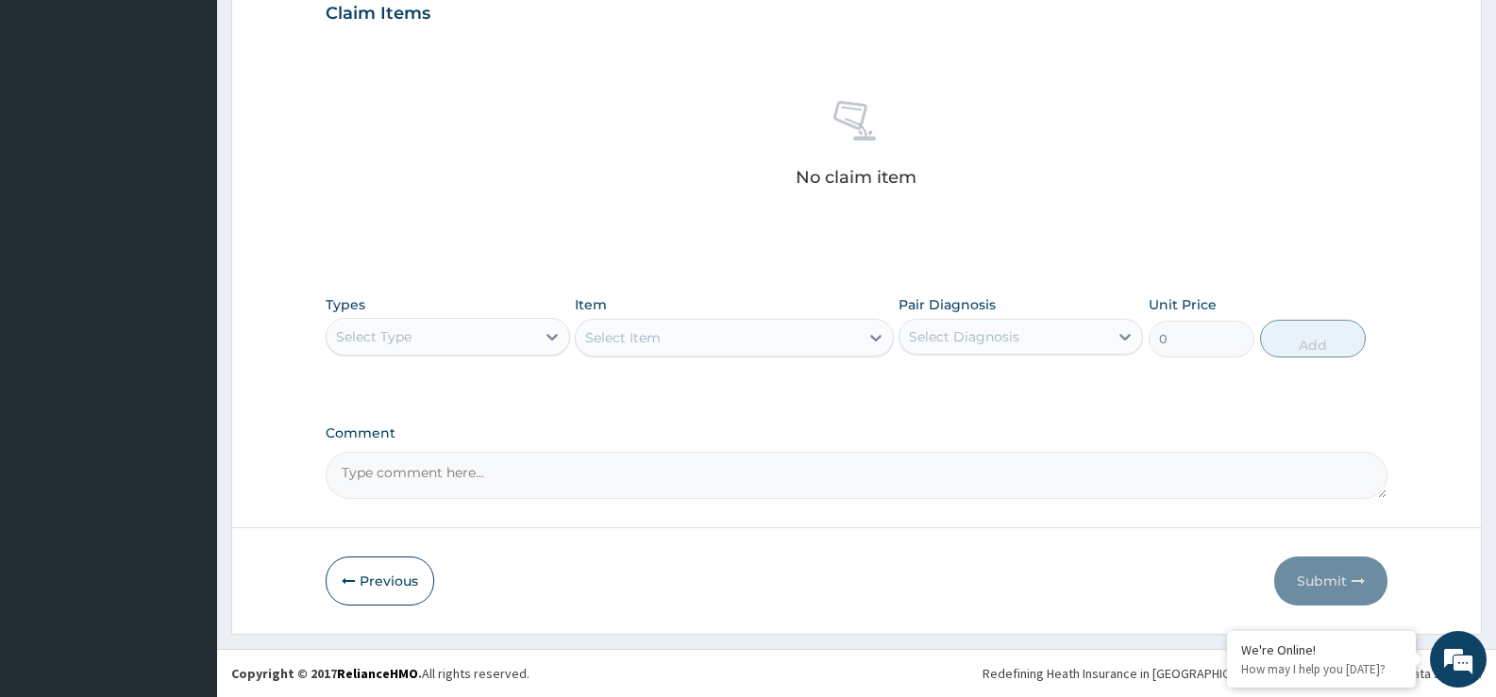
click at [456, 341] on div "Select Type" at bounding box center [431, 337] width 209 height 30
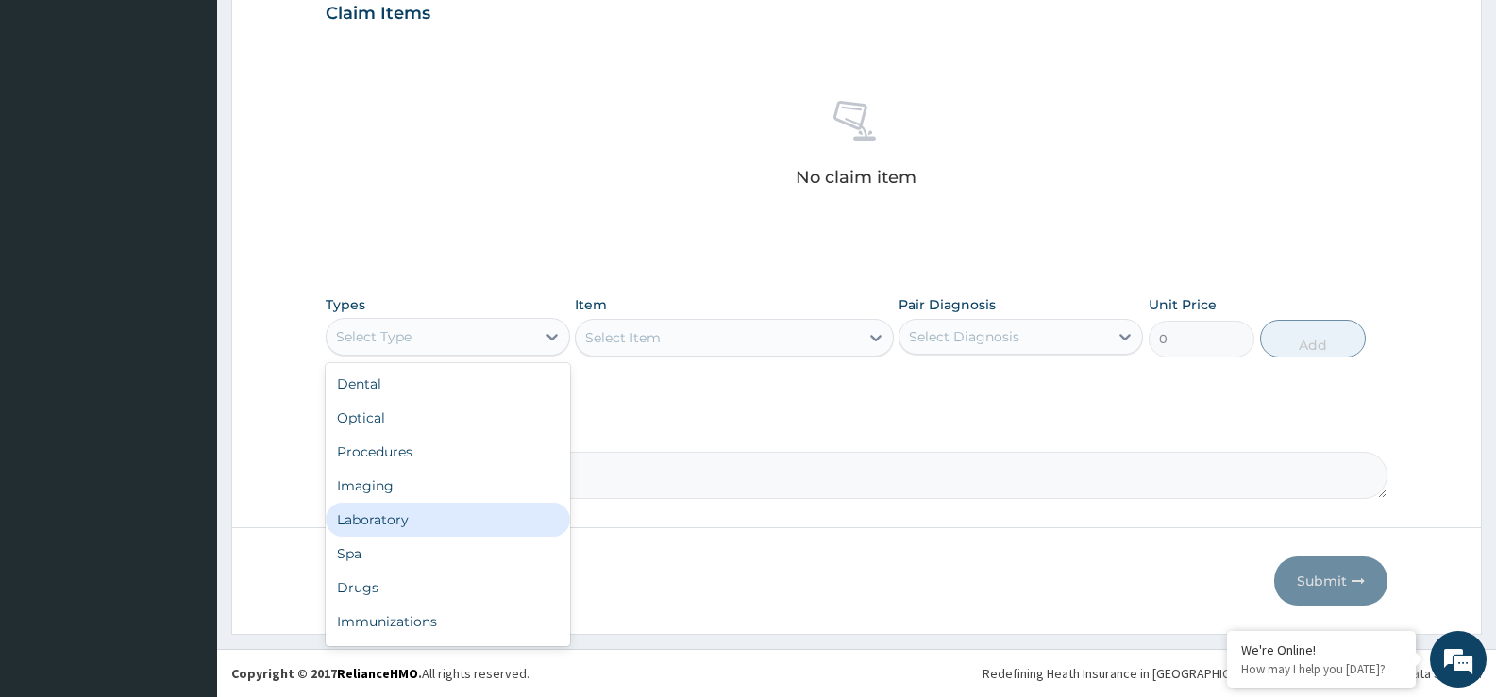
click at [385, 520] on div "Laboratory" at bounding box center [448, 520] width 244 height 34
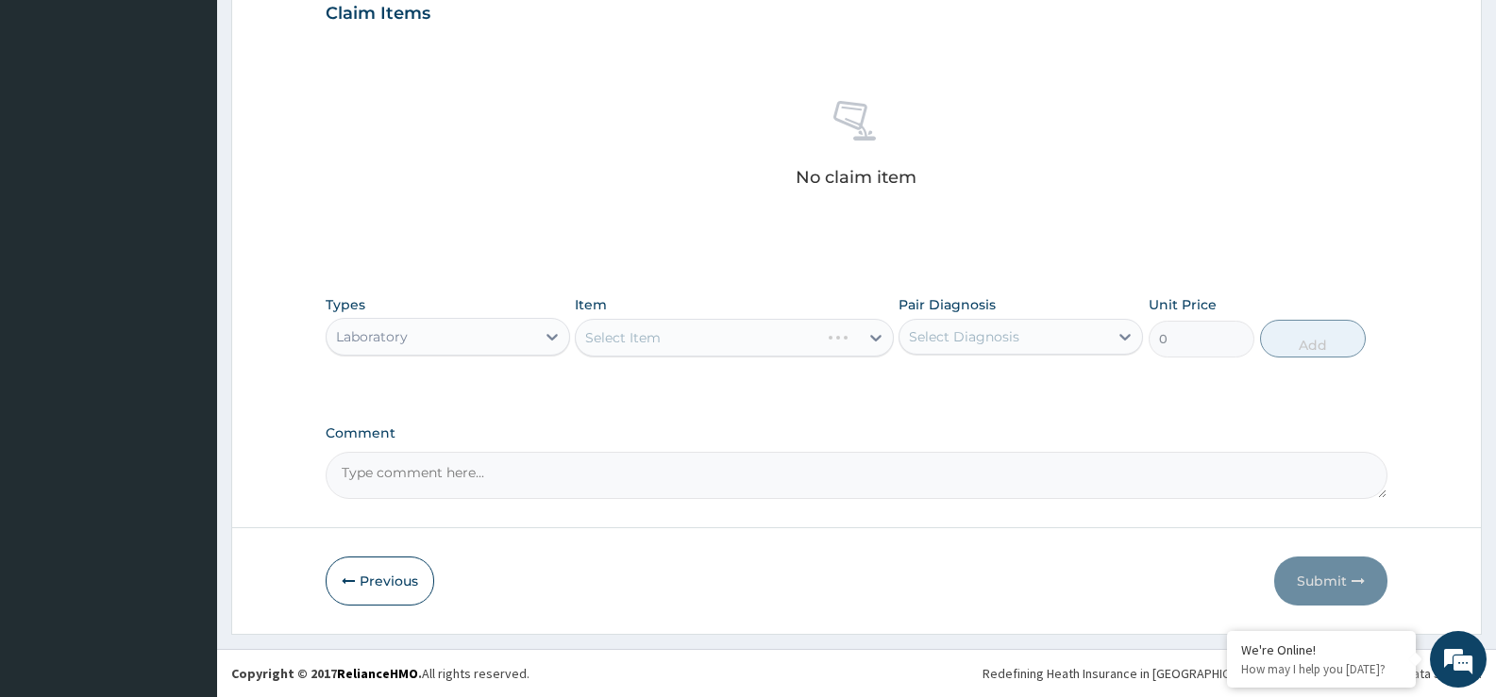
click at [683, 341] on div "Select Item" at bounding box center [734, 338] width 318 height 38
click at [634, 343] on div "Select Item" at bounding box center [622, 337] width 75 height 19
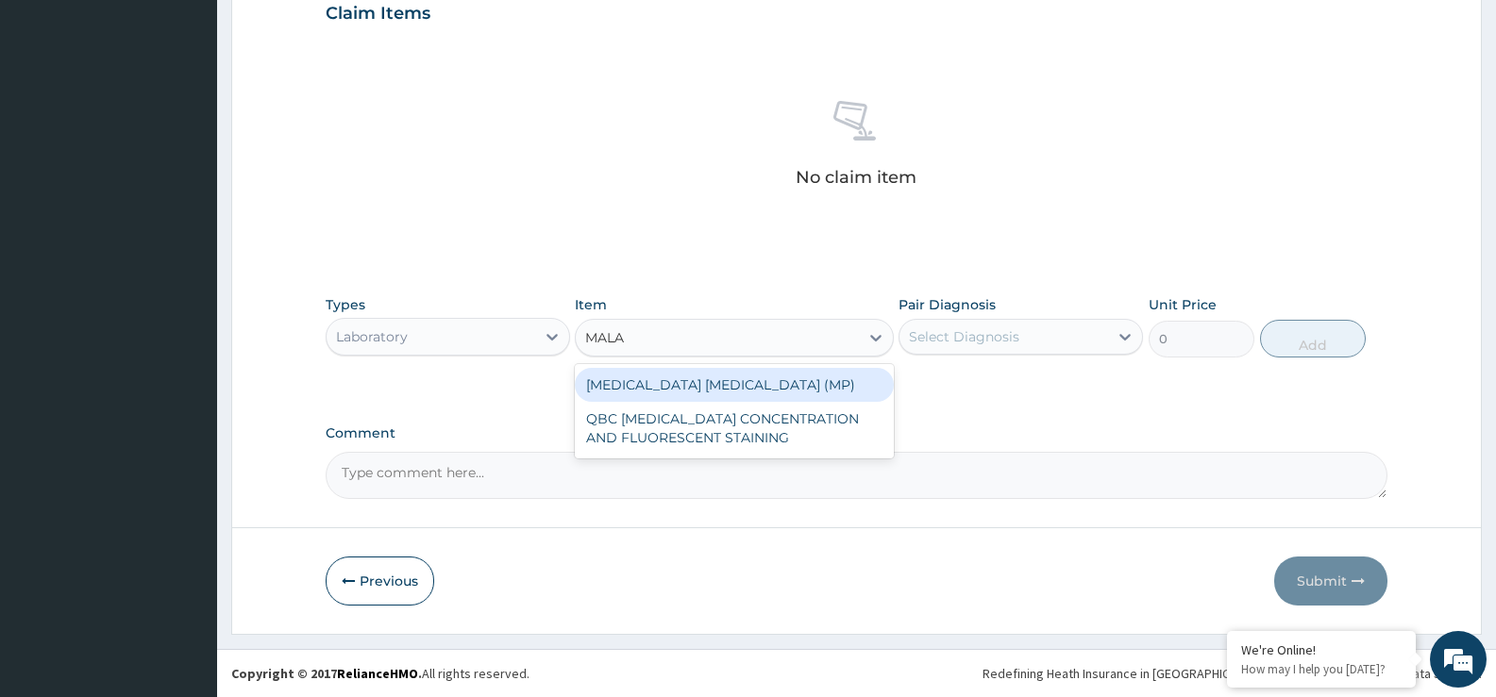
type input "MALAR"
click at [656, 386] on div "MALARIA PARASITE (MP)" at bounding box center [734, 385] width 318 height 34
type input "1400"
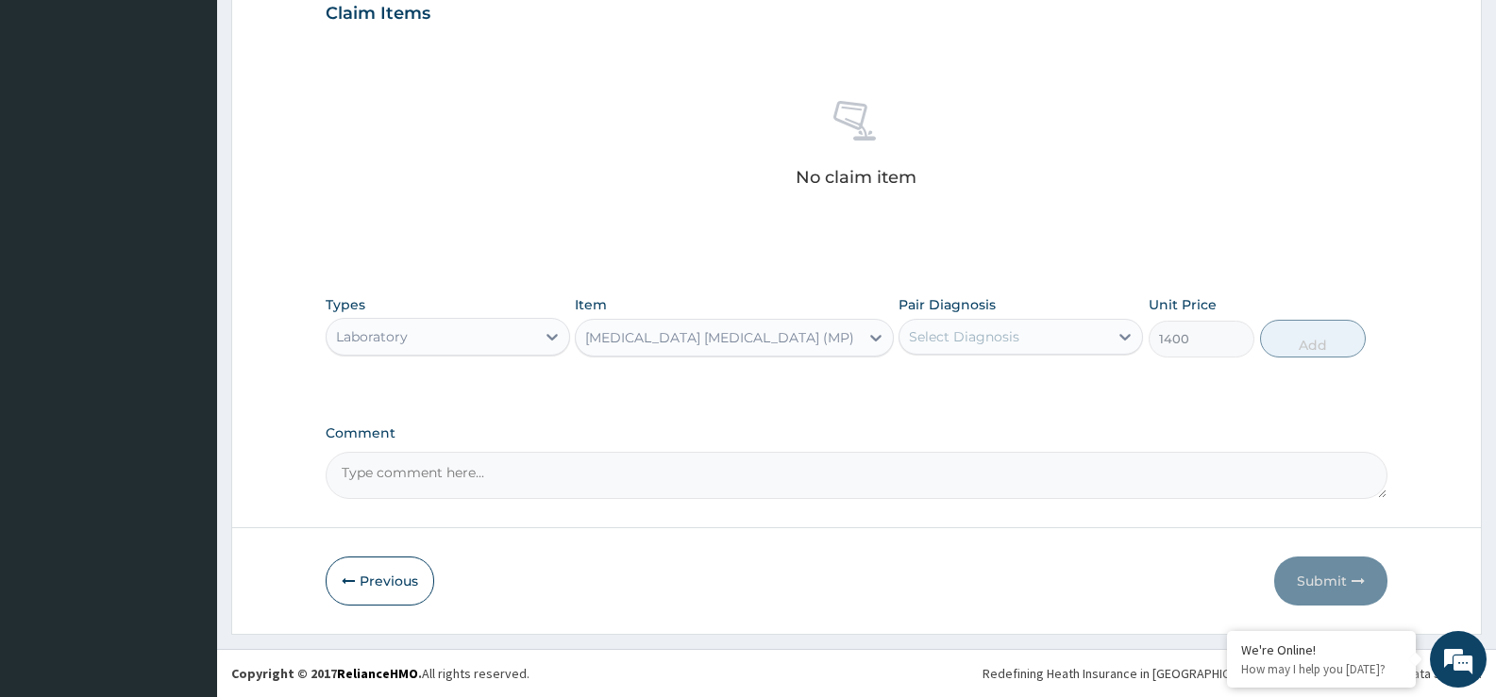
click at [954, 339] on div "Select Diagnosis" at bounding box center [964, 336] width 110 height 19
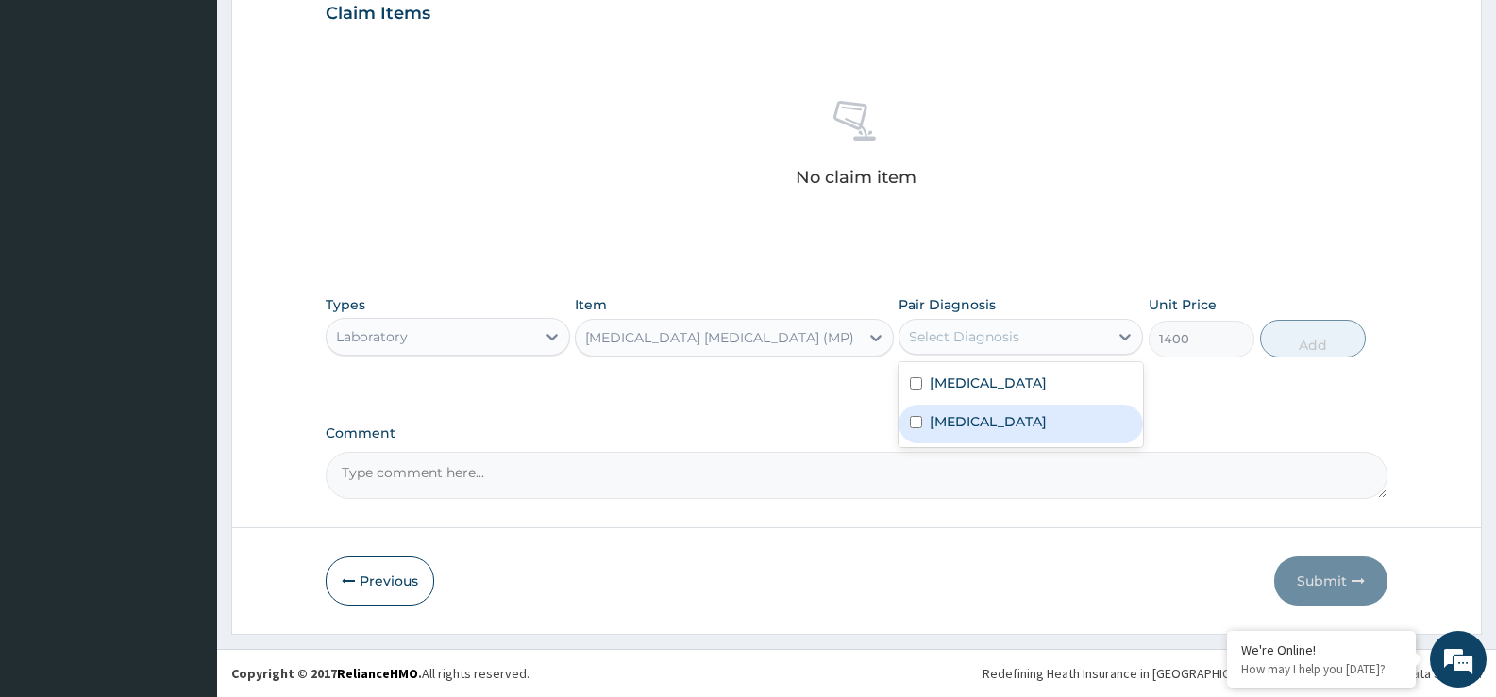
click at [915, 420] on input "checkbox" at bounding box center [916, 422] width 12 height 12
checkbox input "true"
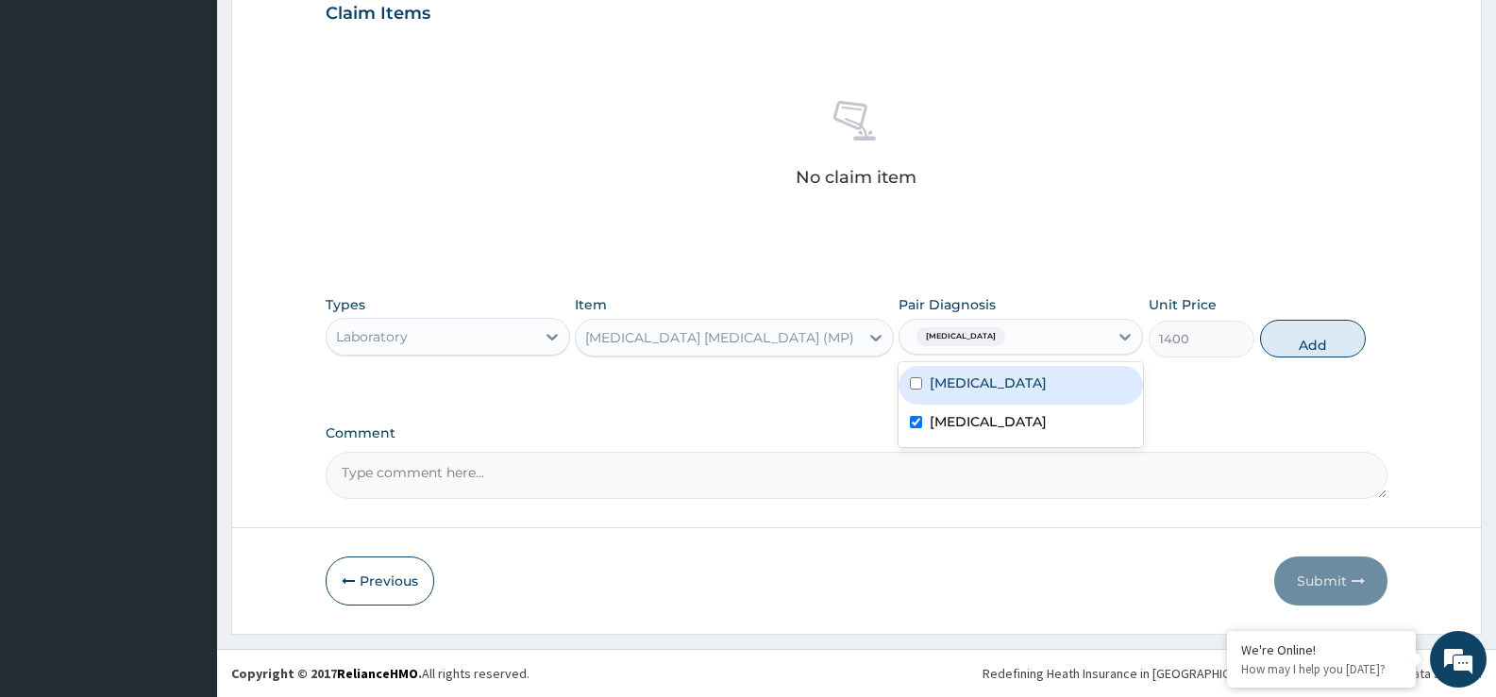
click at [1286, 396] on div "PA Code / Prescription Code Enter Code(Secondary Care Only) Encounter Date 10-1…" at bounding box center [857, 8] width 1062 height 982
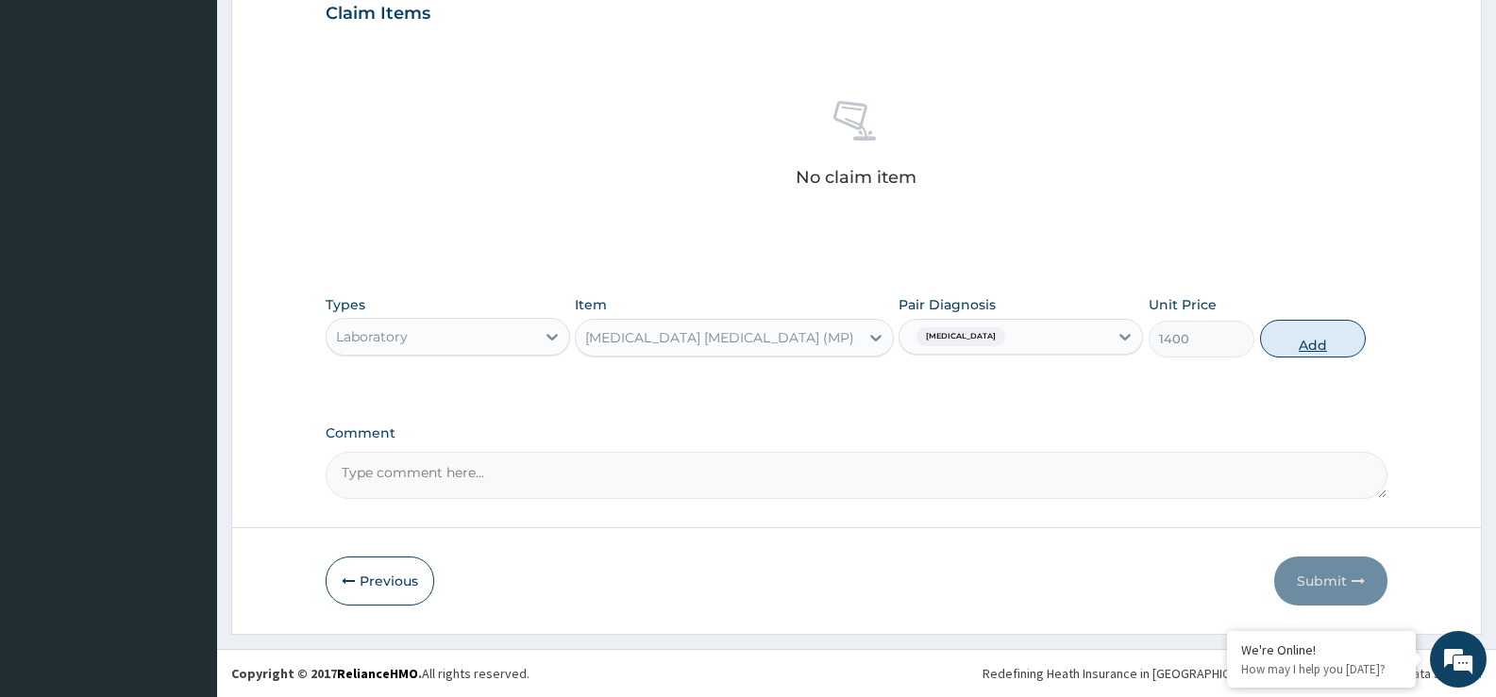
click at [1308, 338] on button "Add" at bounding box center [1313, 339] width 106 height 38
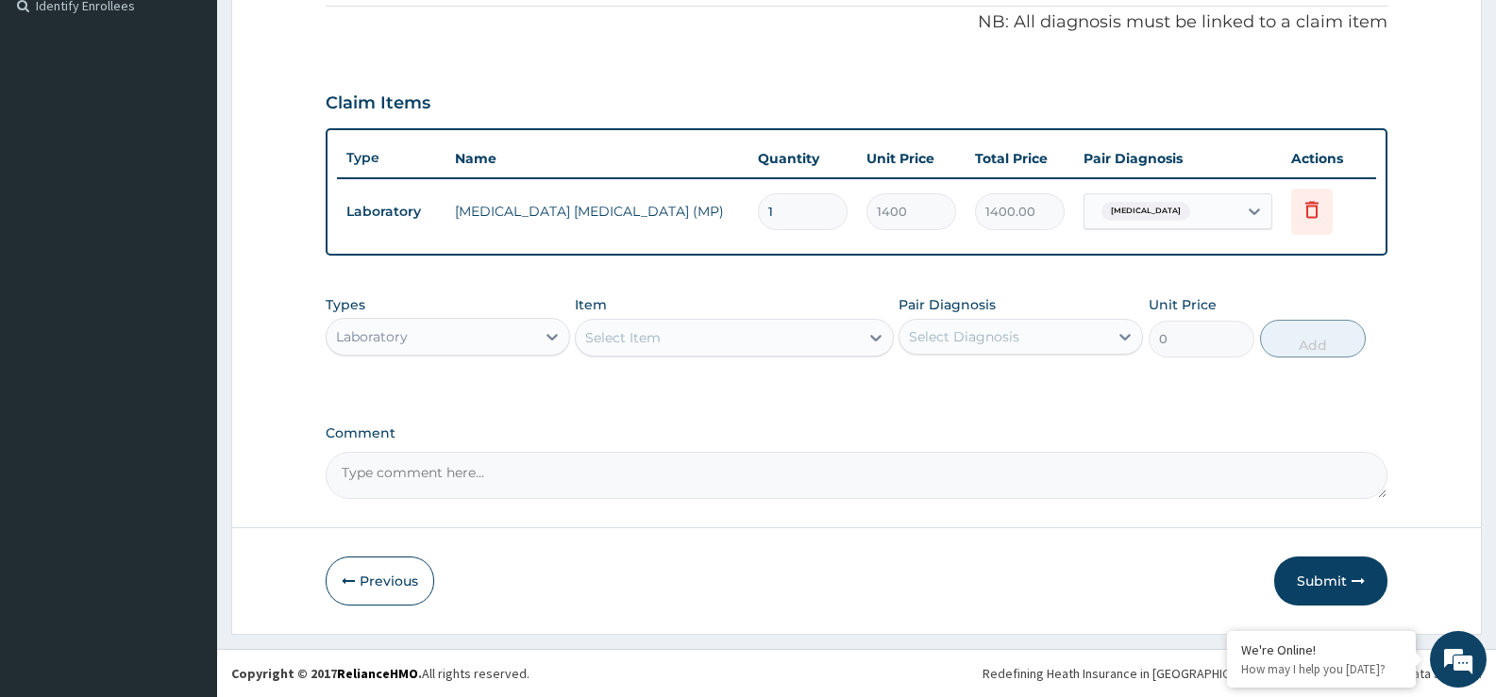
click at [529, 271] on div "PA Code / Prescription Code Enter Code(Secondary Care Only) Encounter Date 10-1…" at bounding box center [857, 52] width 1062 height 893
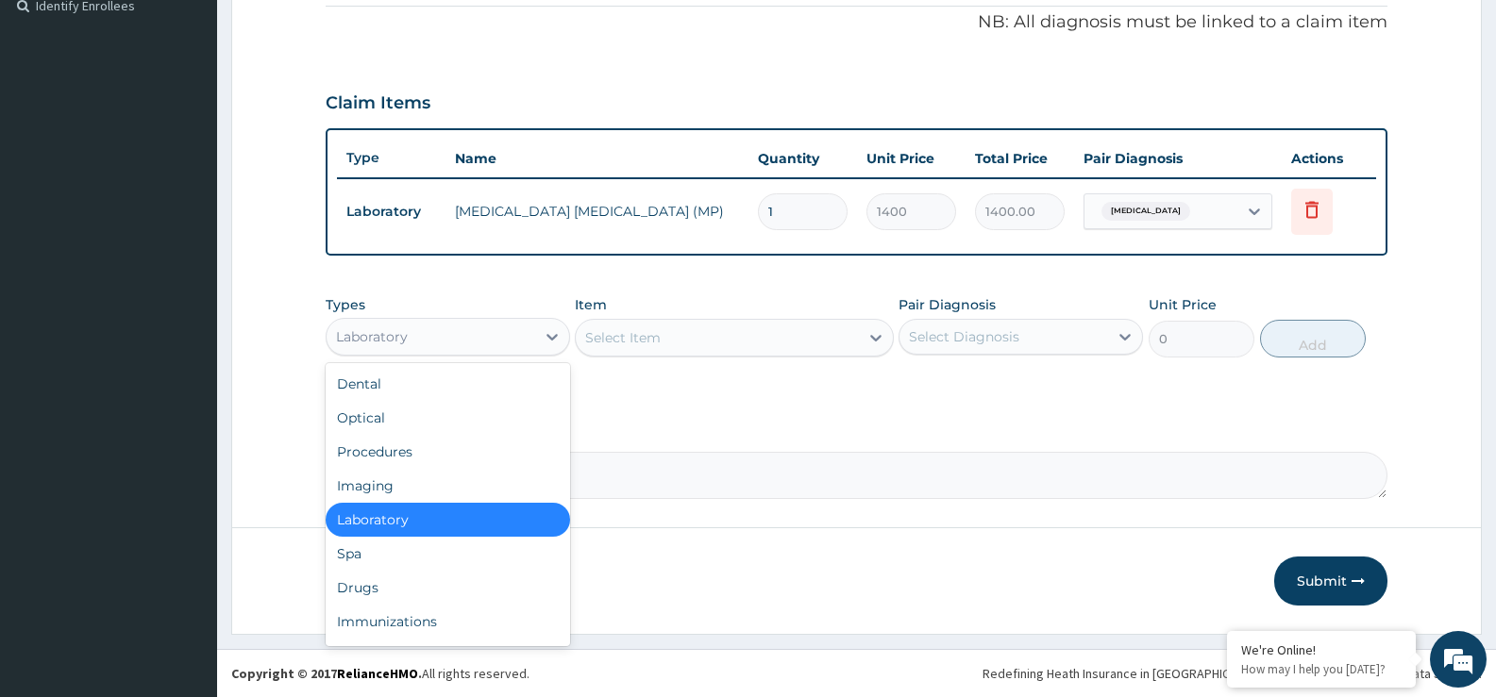
click at [477, 332] on div "Laboratory" at bounding box center [431, 337] width 209 height 30
click at [393, 454] on div "Procedures" at bounding box center [448, 452] width 244 height 34
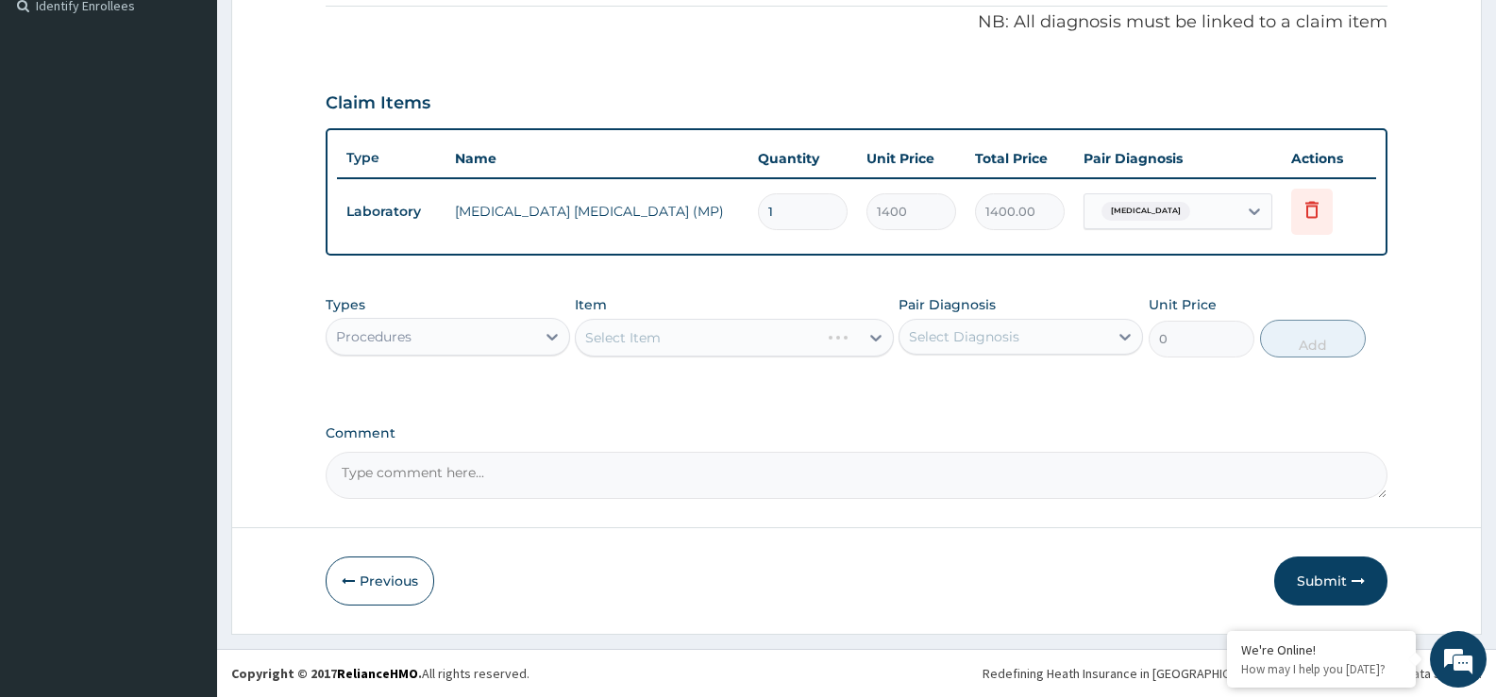
click at [677, 330] on div "Select Item" at bounding box center [734, 338] width 318 height 38
click at [677, 330] on div "Select Item" at bounding box center [697, 338] width 243 height 30
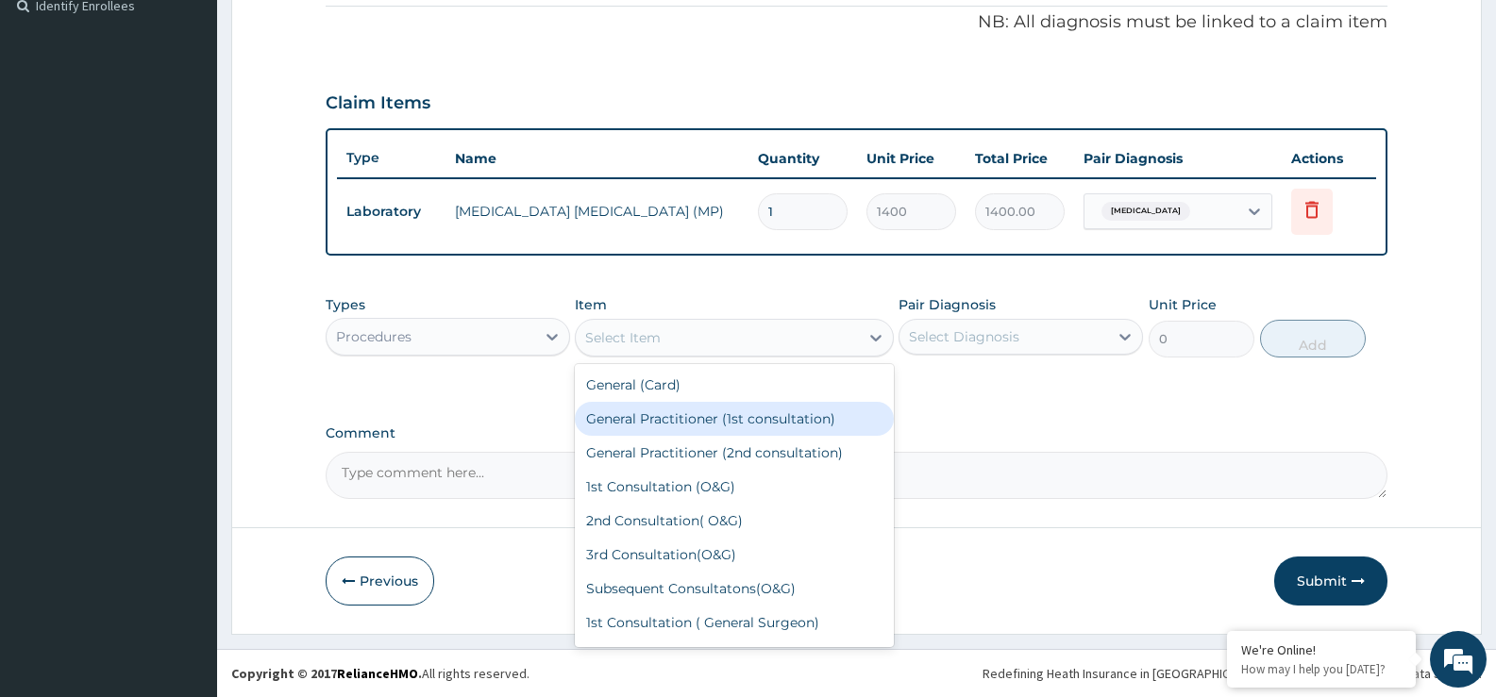
click at [669, 417] on div "General Practitioner (1st consultation)" at bounding box center [734, 419] width 318 height 34
type input "2500"
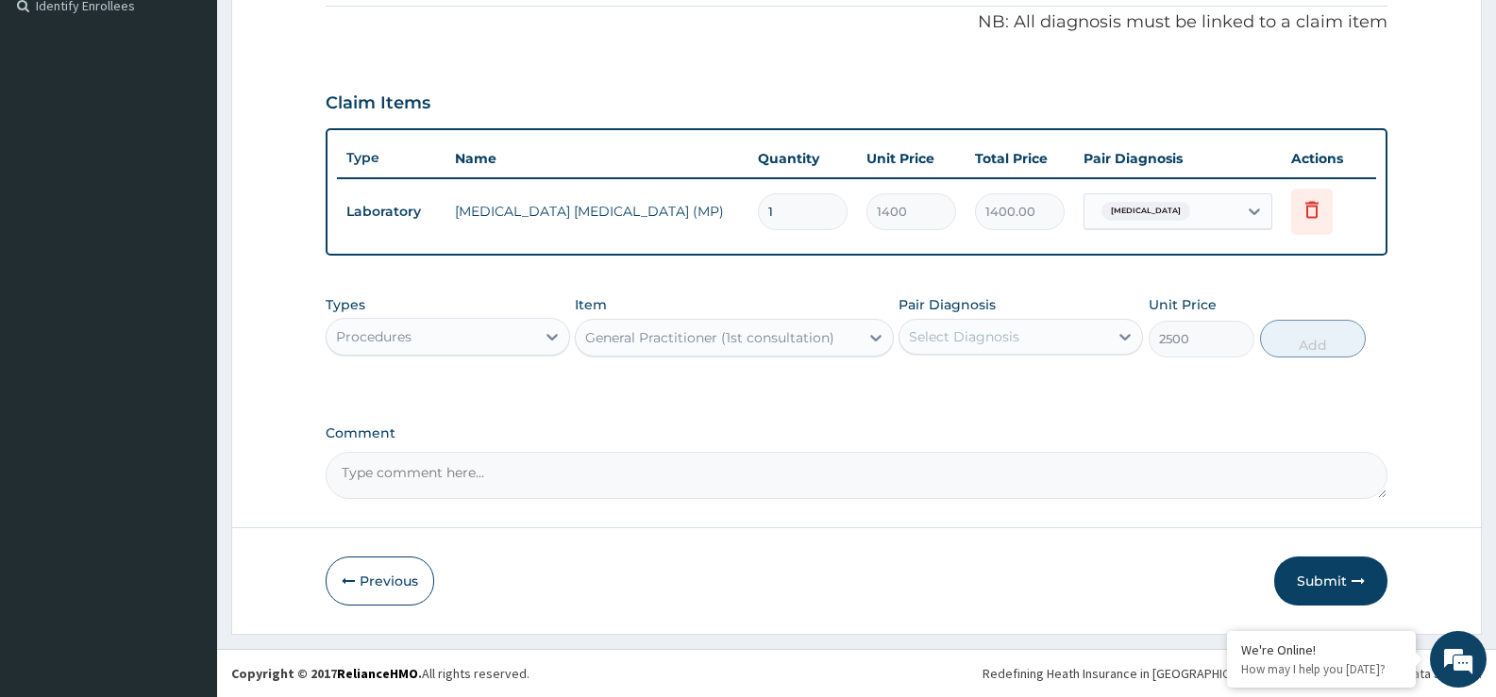
click at [942, 342] on div "Select Diagnosis" at bounding box center [964, 336] width 110 height 19
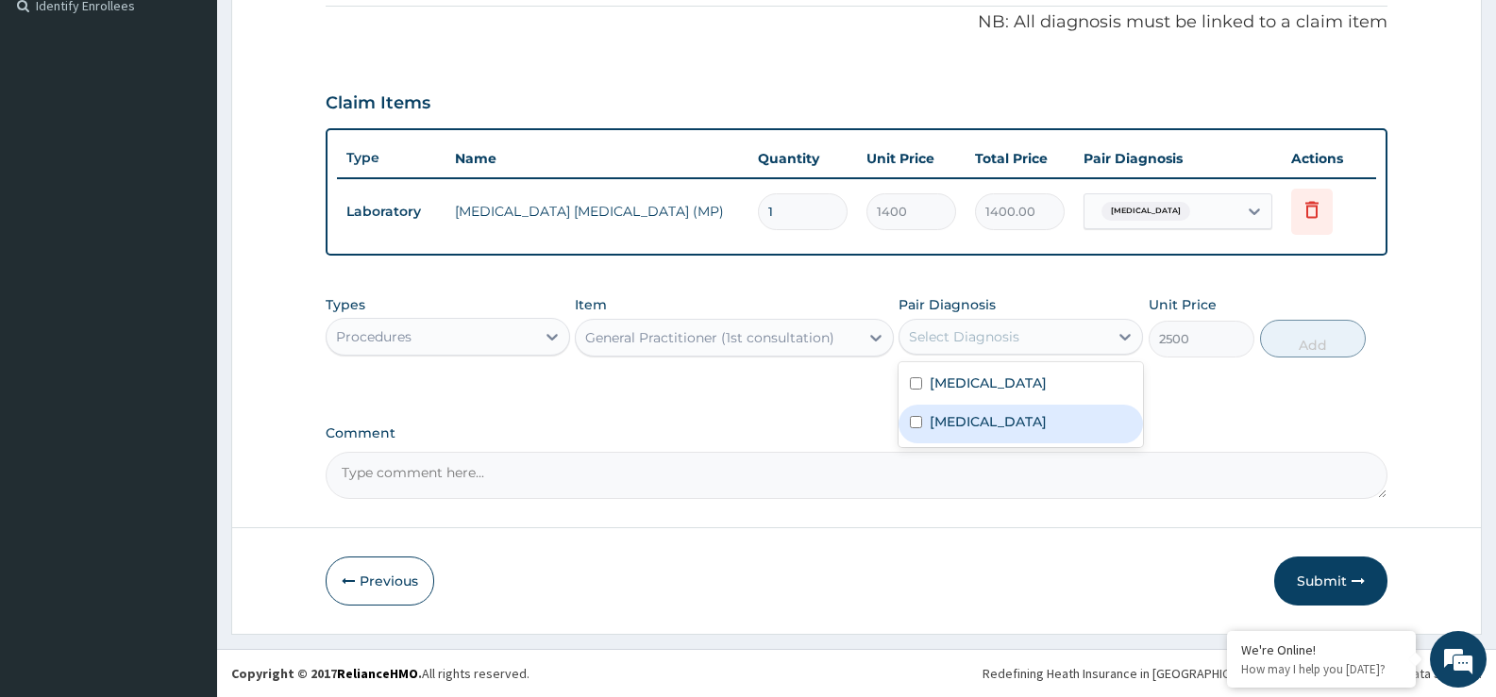
click at [921, 423] on input "checkbox" at bounding box center [916, 422] width 12 height 12
checkbox input "true"
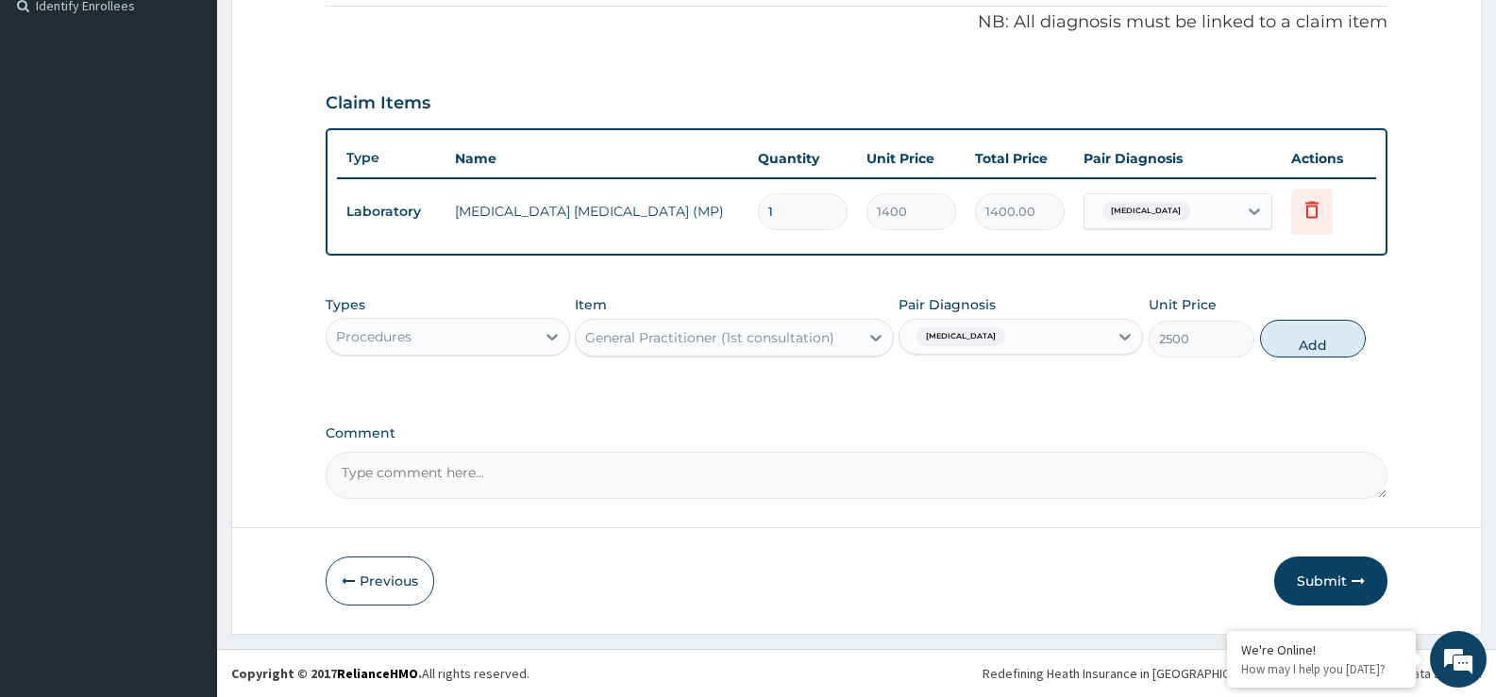
click at [1247, 438] on label "Comment" at bounding box center [857, 434] width 1062 height 16
click at [1247, 452] on textarea "Comment" at bounding box center [857, 475] width 1062 height 47
click at [1300, 342] on button "Add" at bounding box center [1313, 339] width 106 height 38
type input "0"
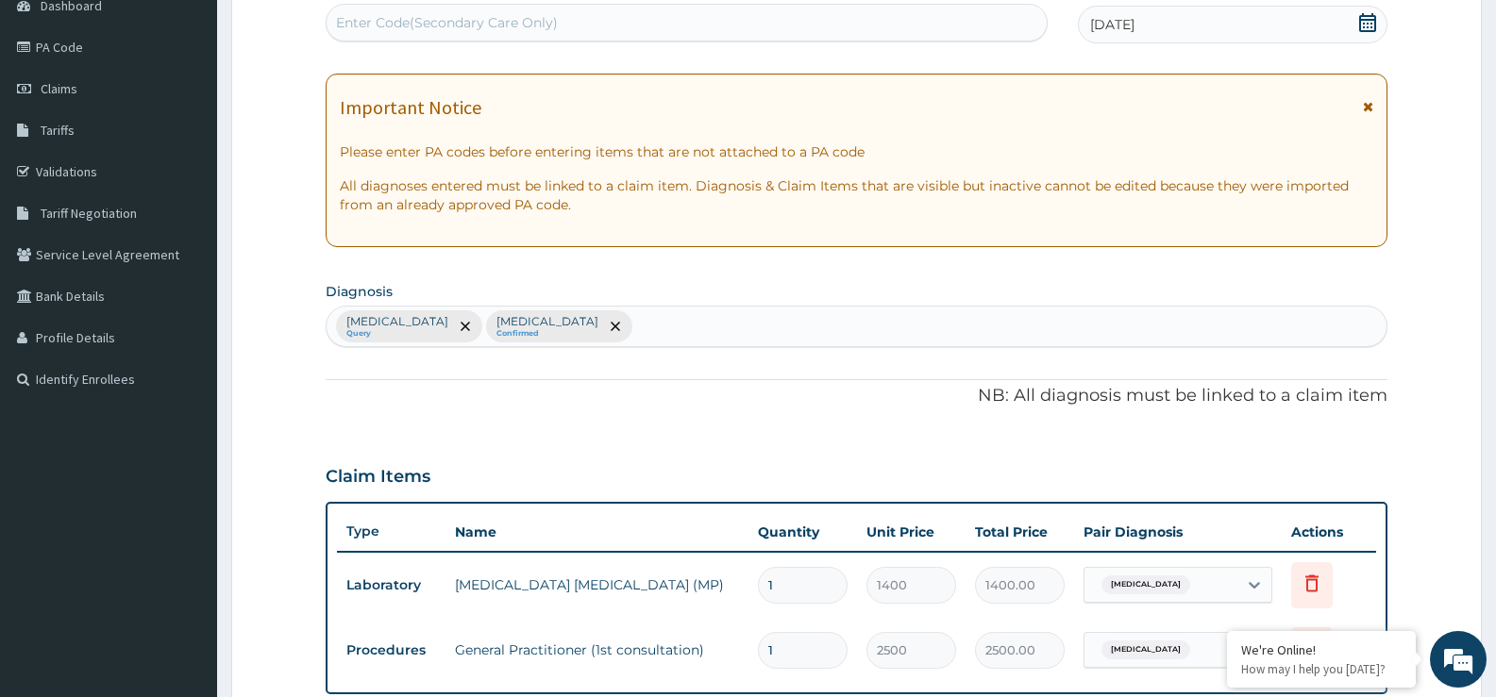
scroll to position [166, 0]
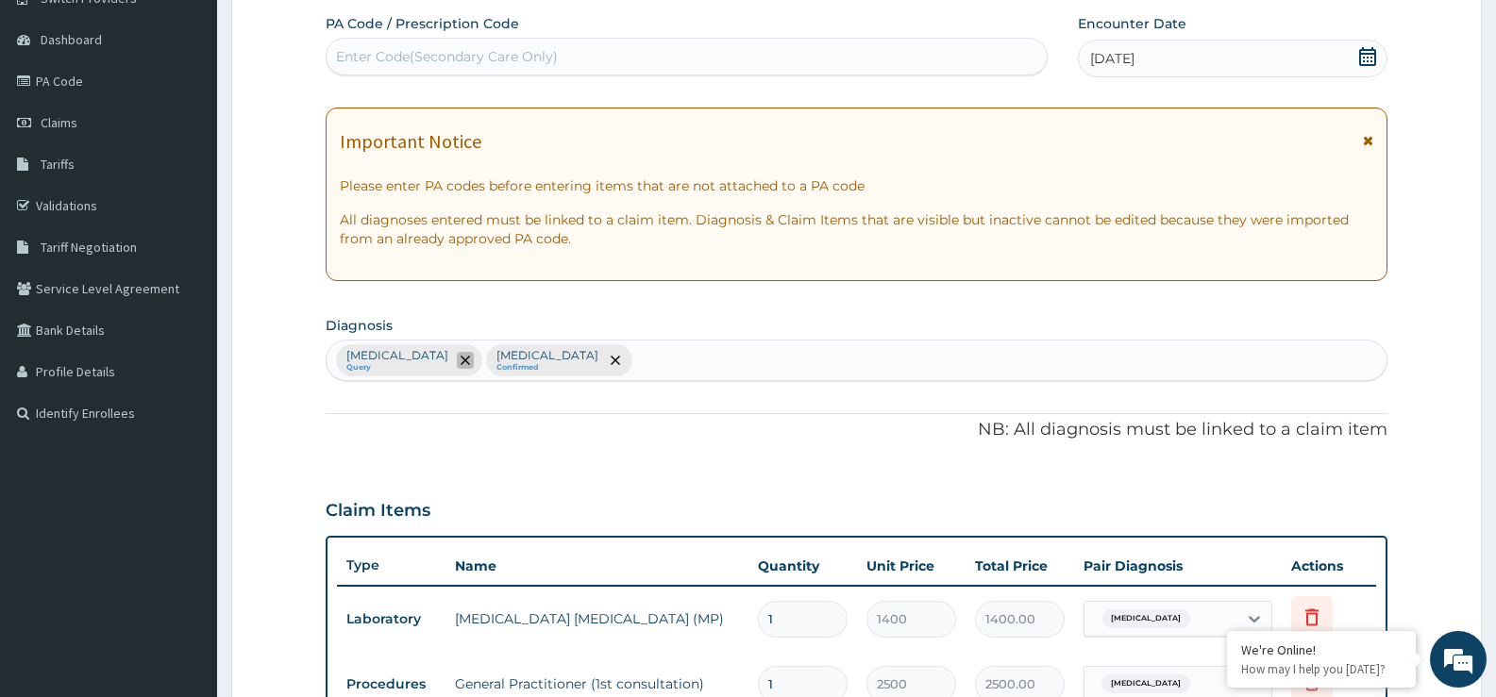
click at [470, 359] on icon "remove selection option" at bounding box center [465, 360] width 9 height 9
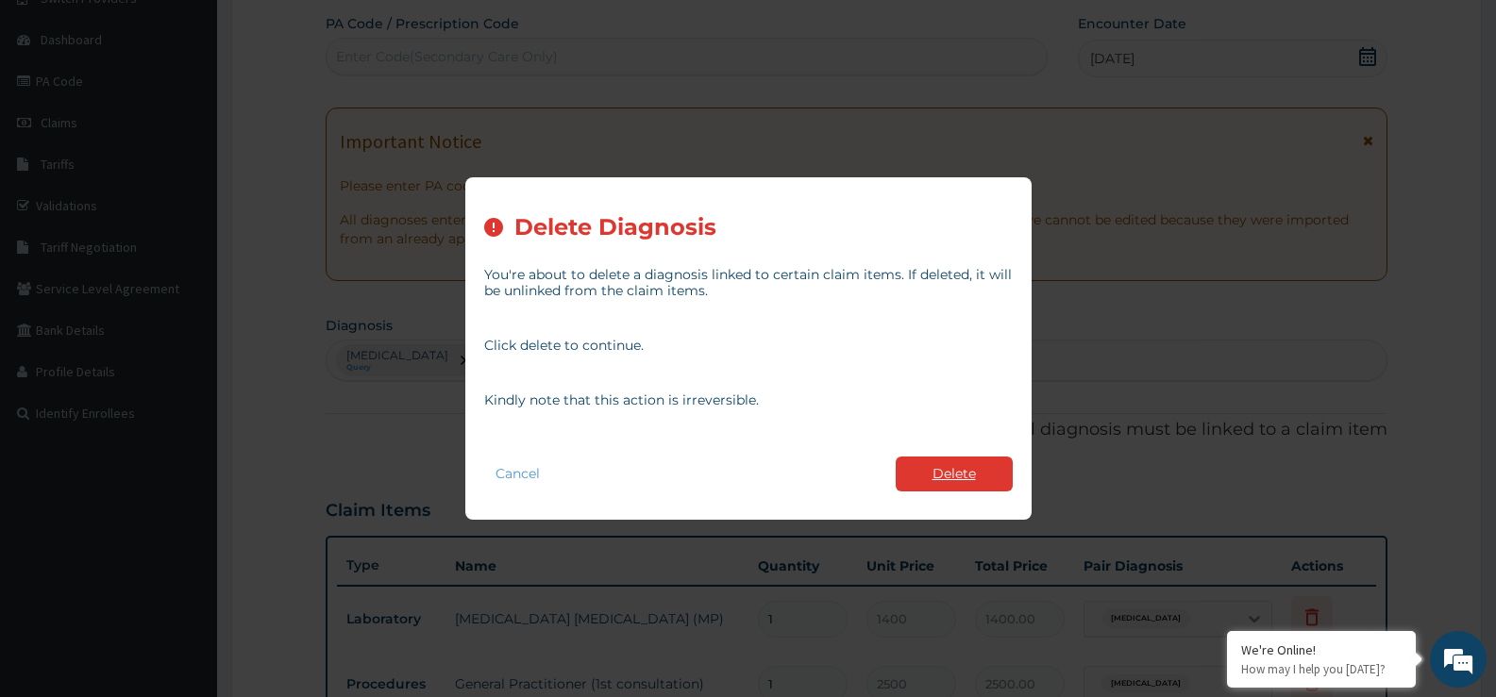
click at [941, 457] on button "Delete" at bounding box center [954, 474] width 117 height 35
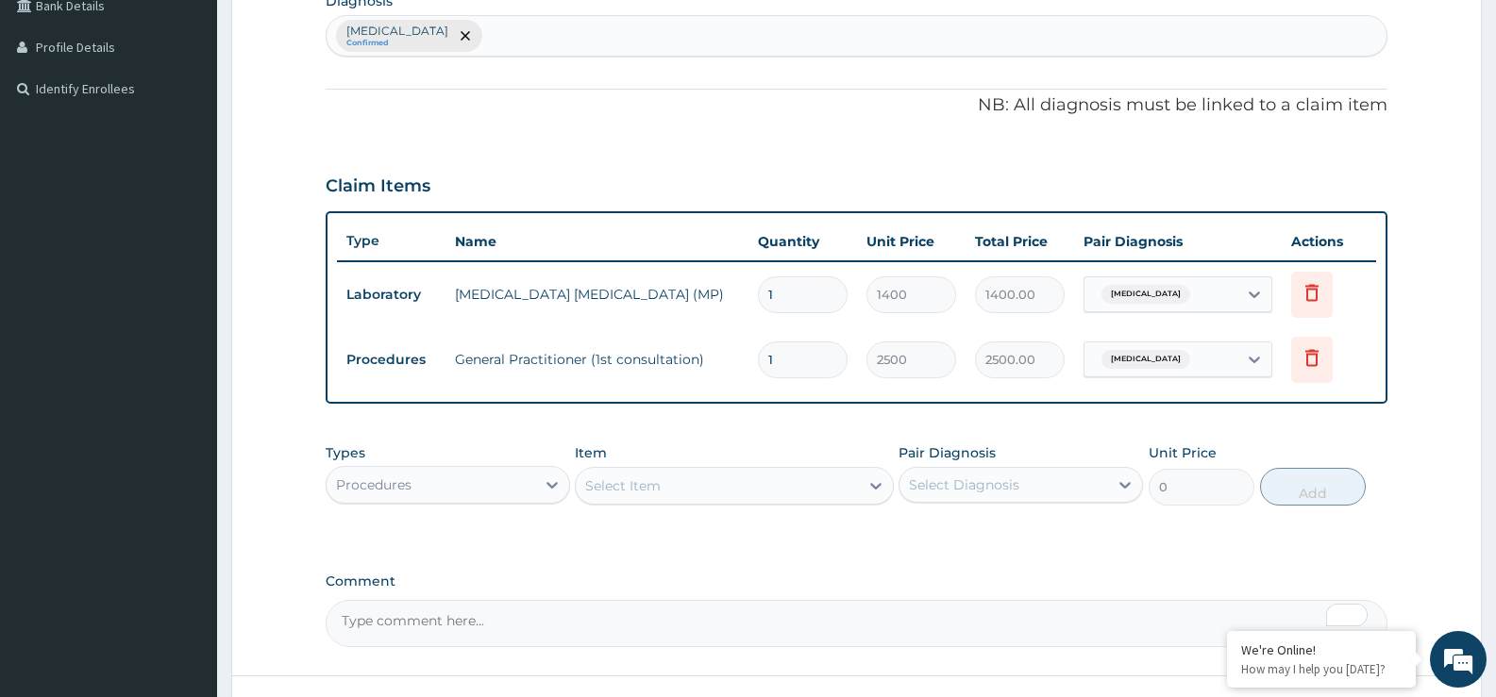
scroll to position [527, 0]
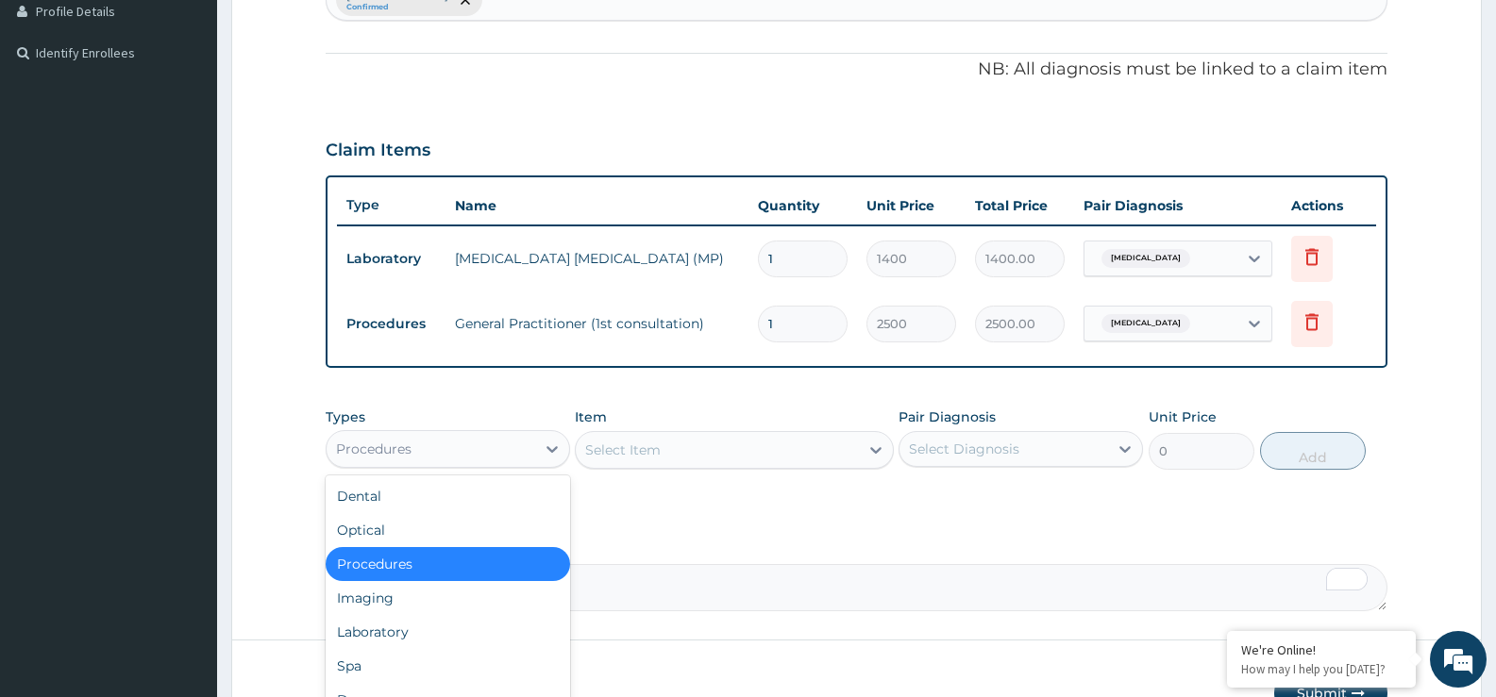
click at [445, 444] on div "Procedures" at bounding box center [431, 449] width 209 height 30
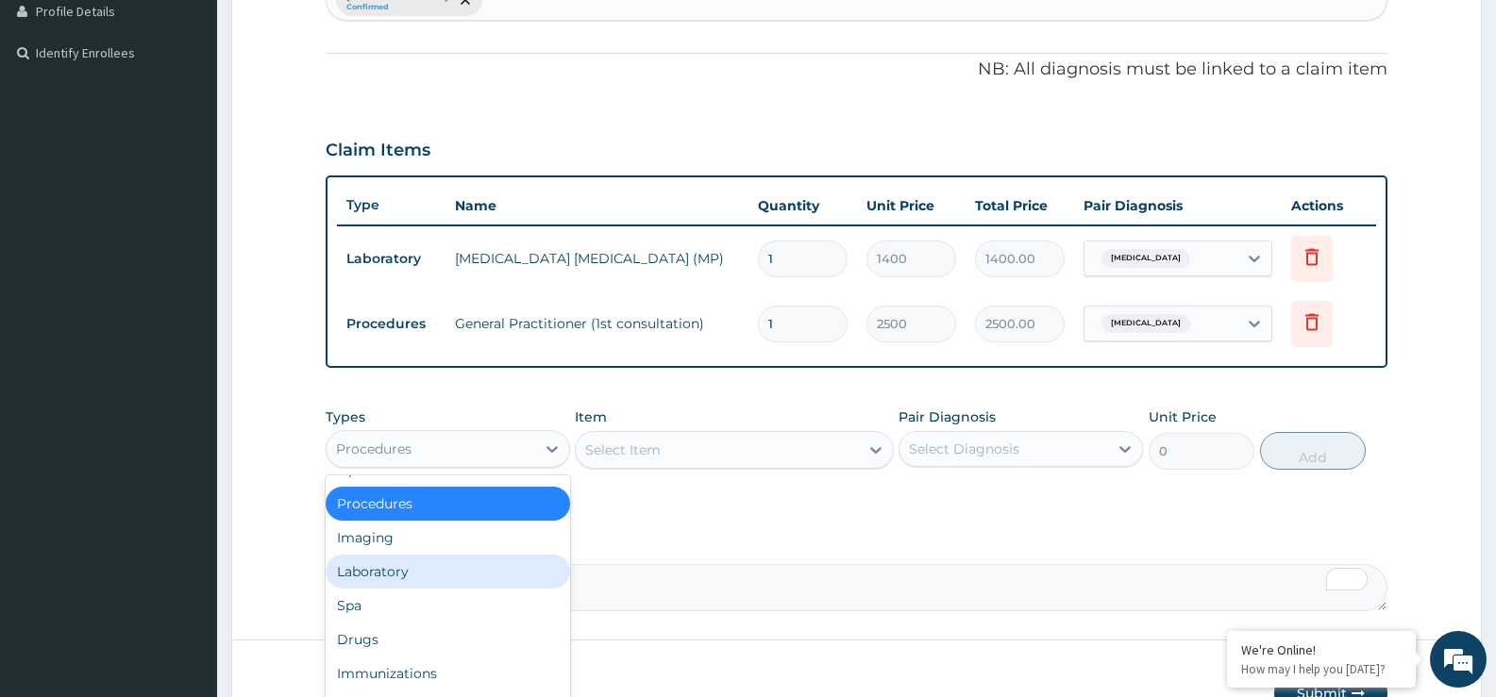
scroll to position [64, 0]
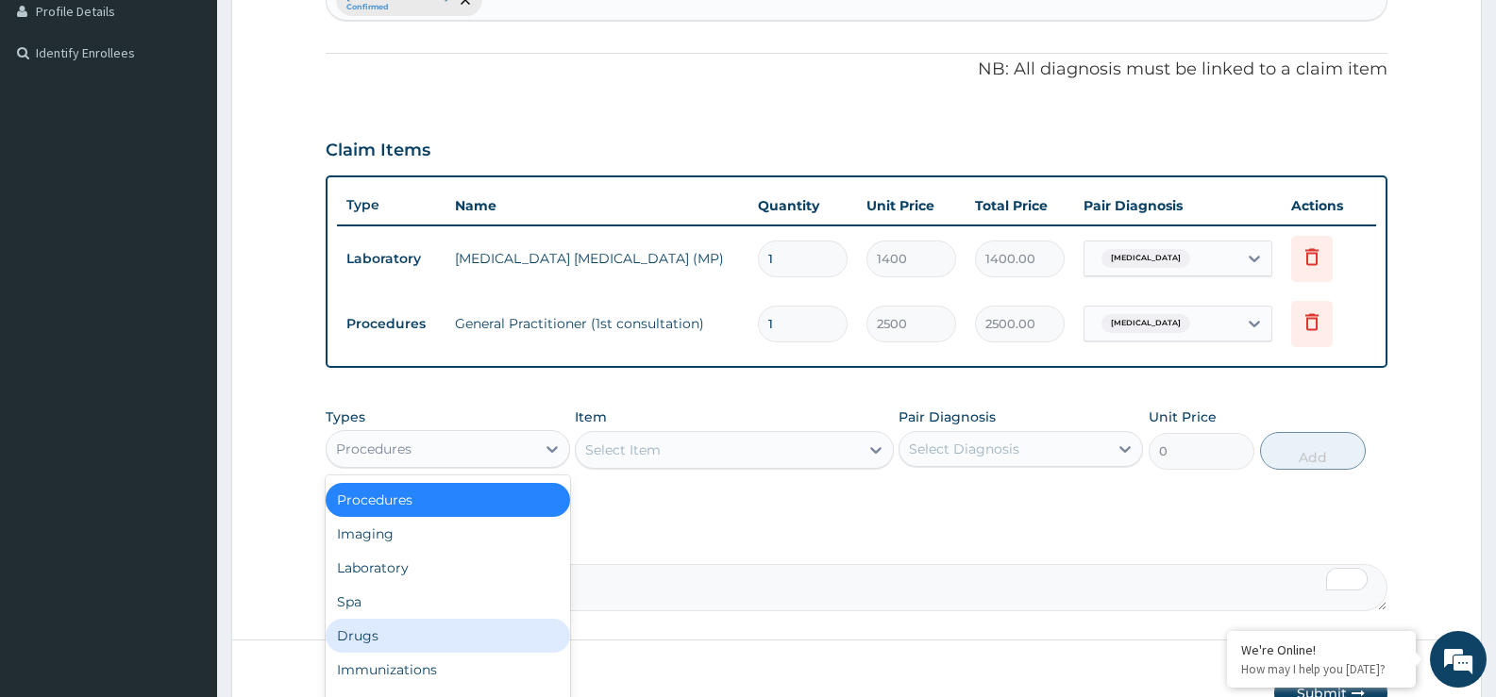
click at [371, 633] on div "Drugs" at bounding box center [448, 636] width 244 height 34
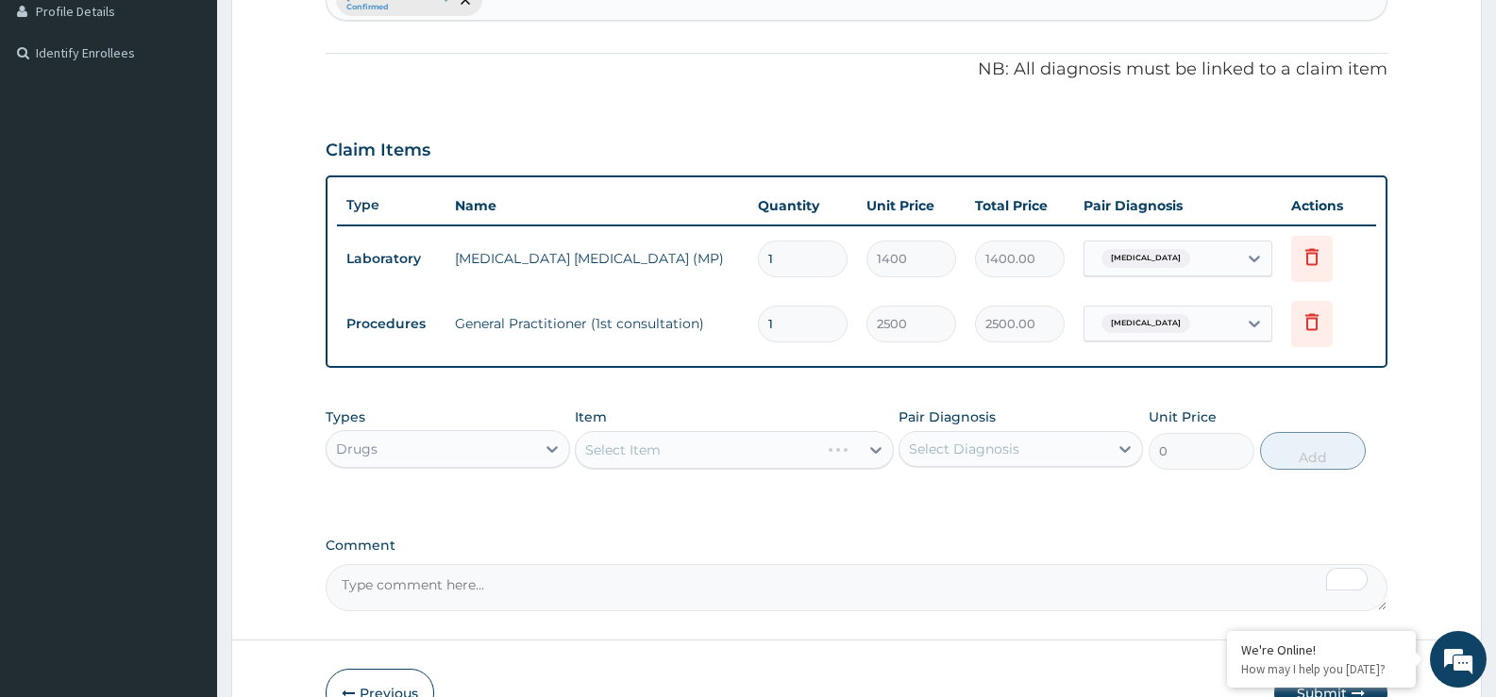
click at [605, 450] on div "Select Item" at bounding box center [734, 450] width 318 height 38
click at [605, 450] on div "Select Item" at bounding box center [622, 450] width 75 height 19
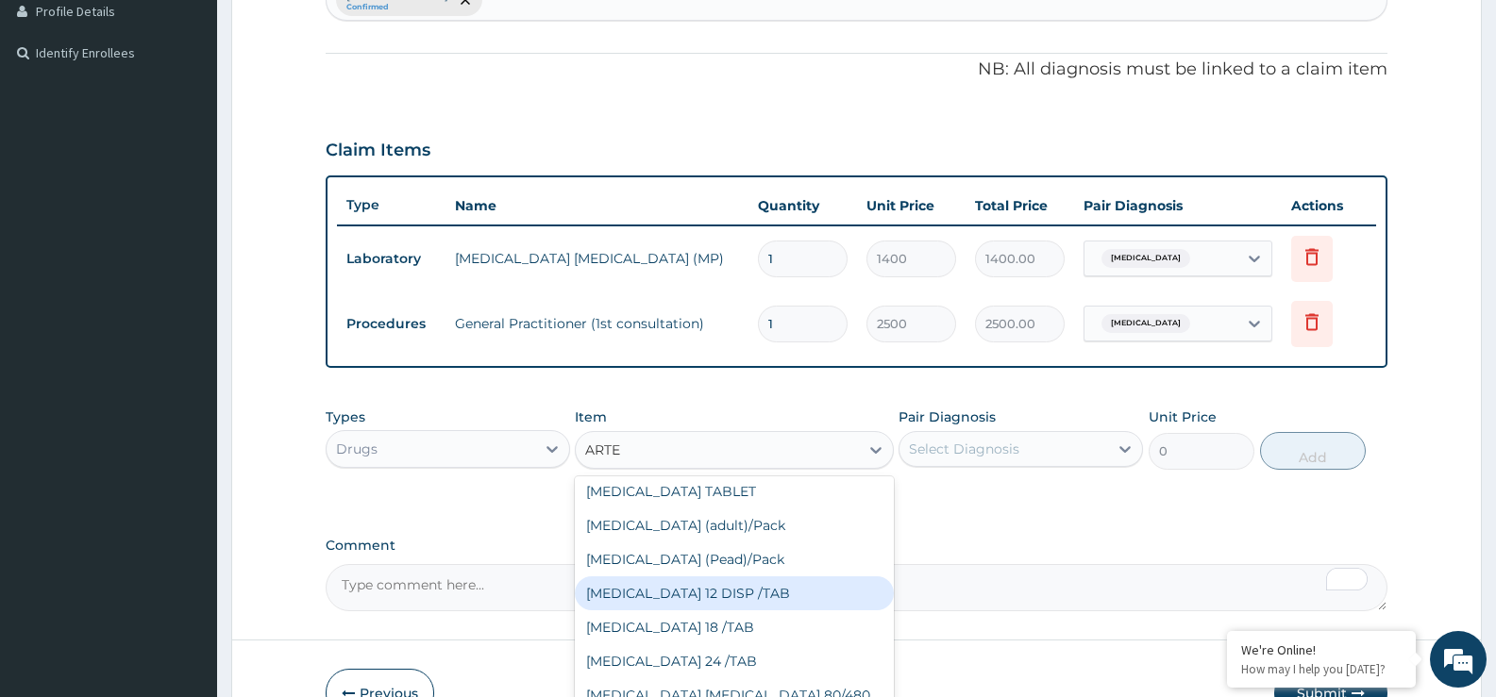
scroll to position [310, 0]
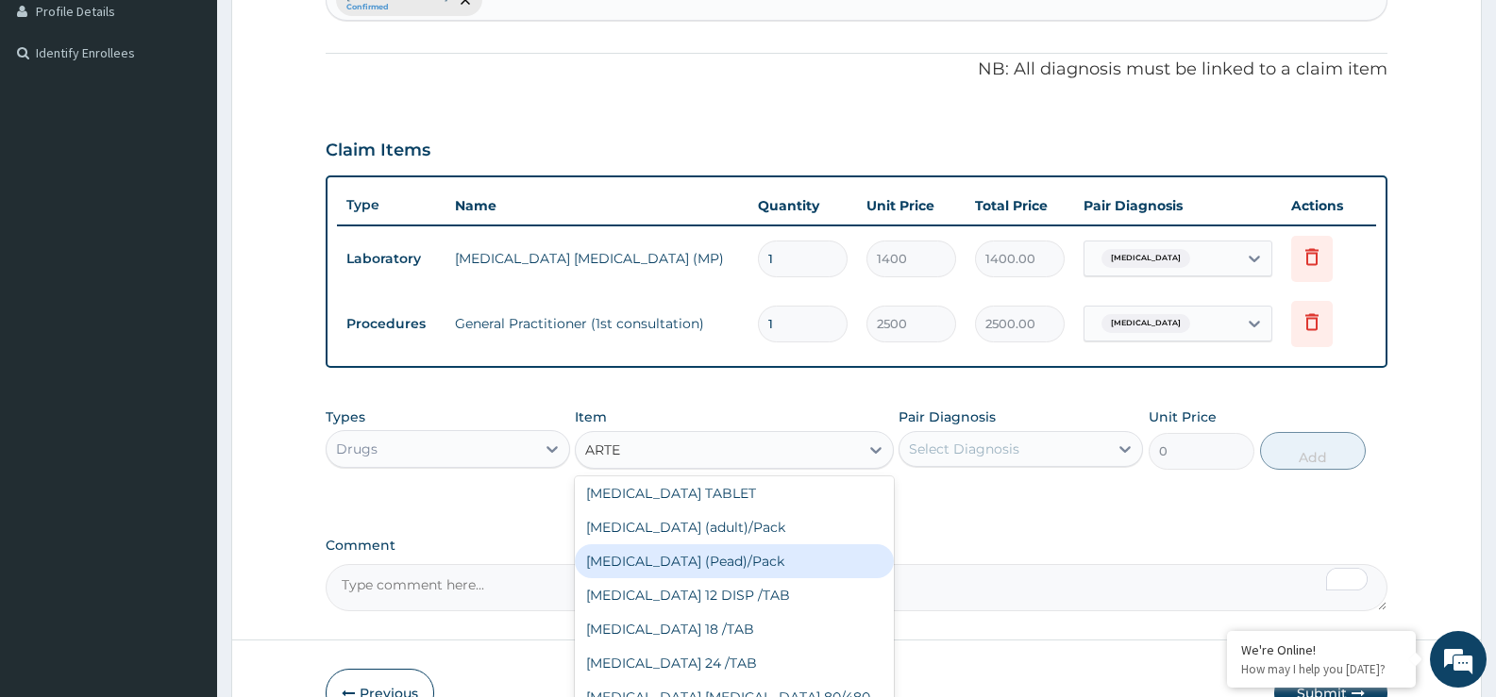
type input "ARTE"
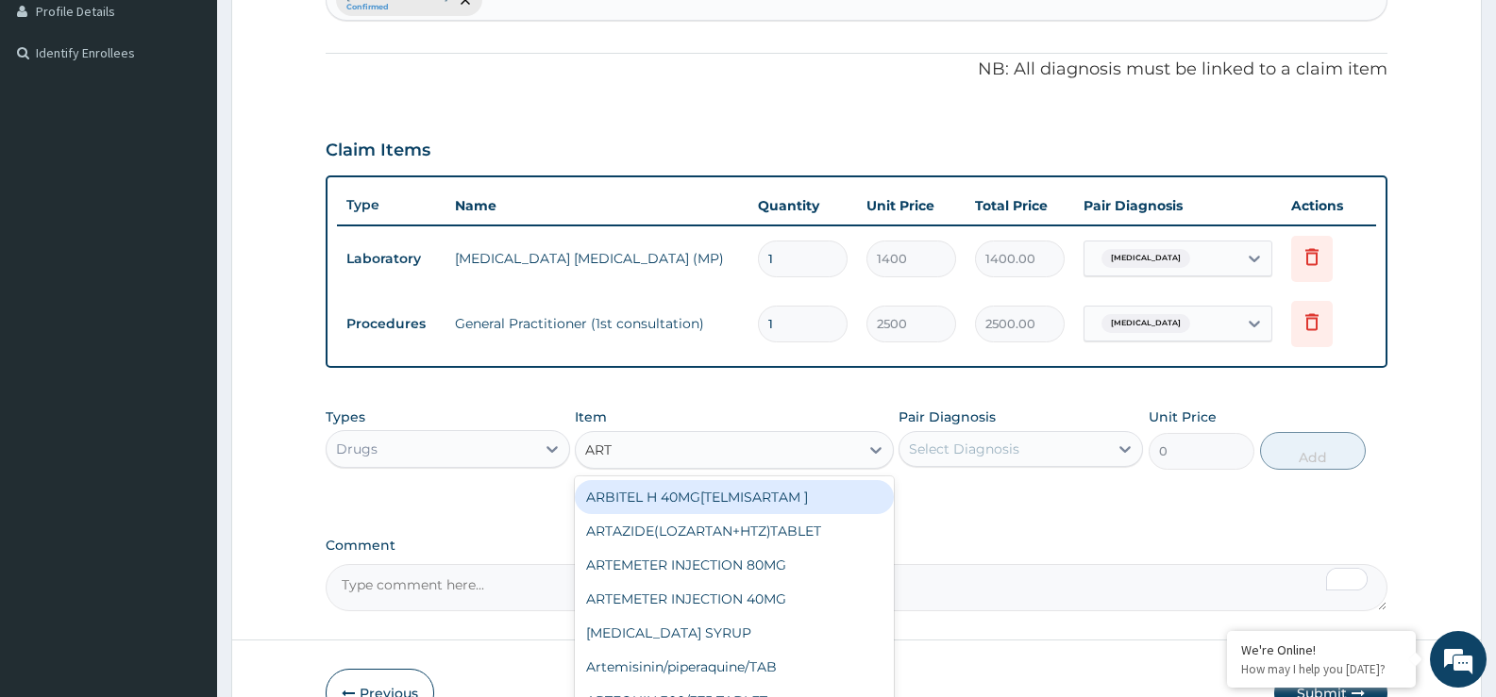
type input "ARTE"
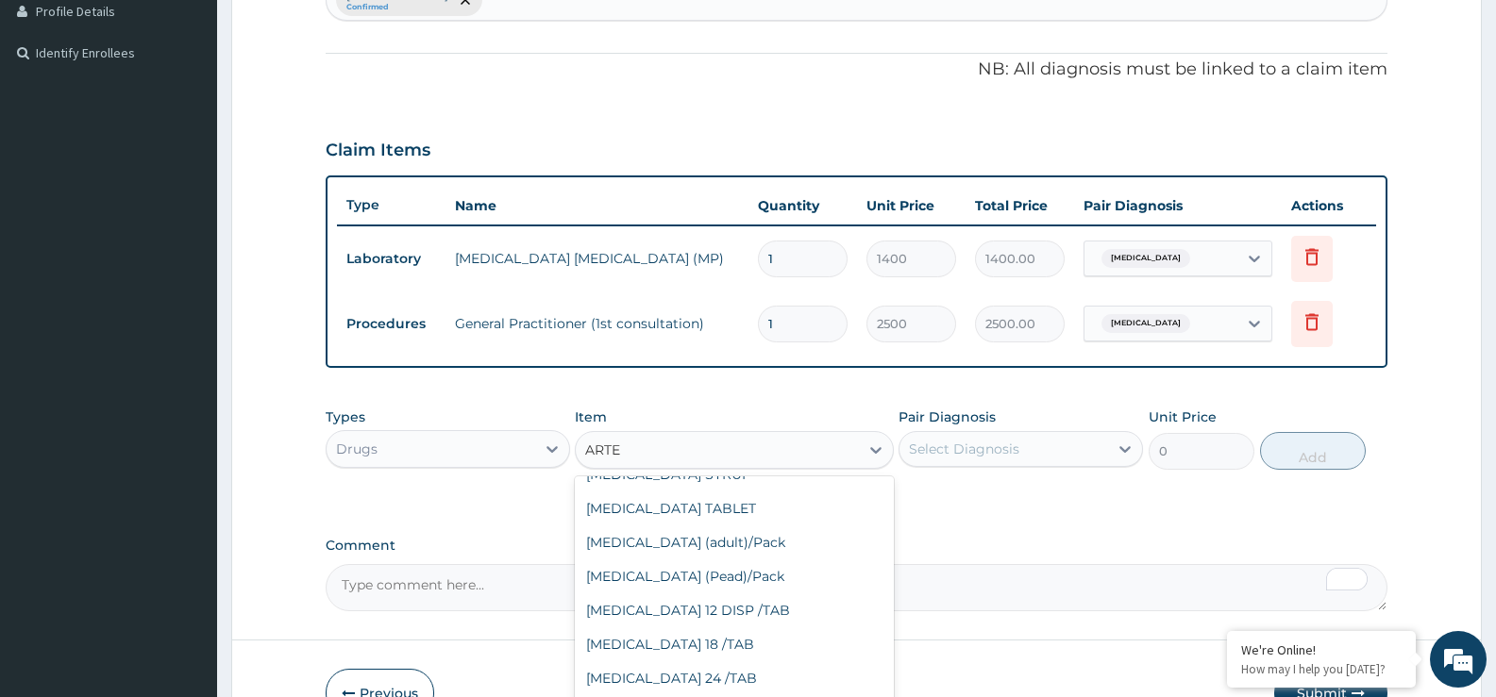
scroll to position [293, 0]
click at [668, 545] on div "Coartem (adult)/Pack" at bounding box center [734, 544] width 318 height 34
type input "1638"
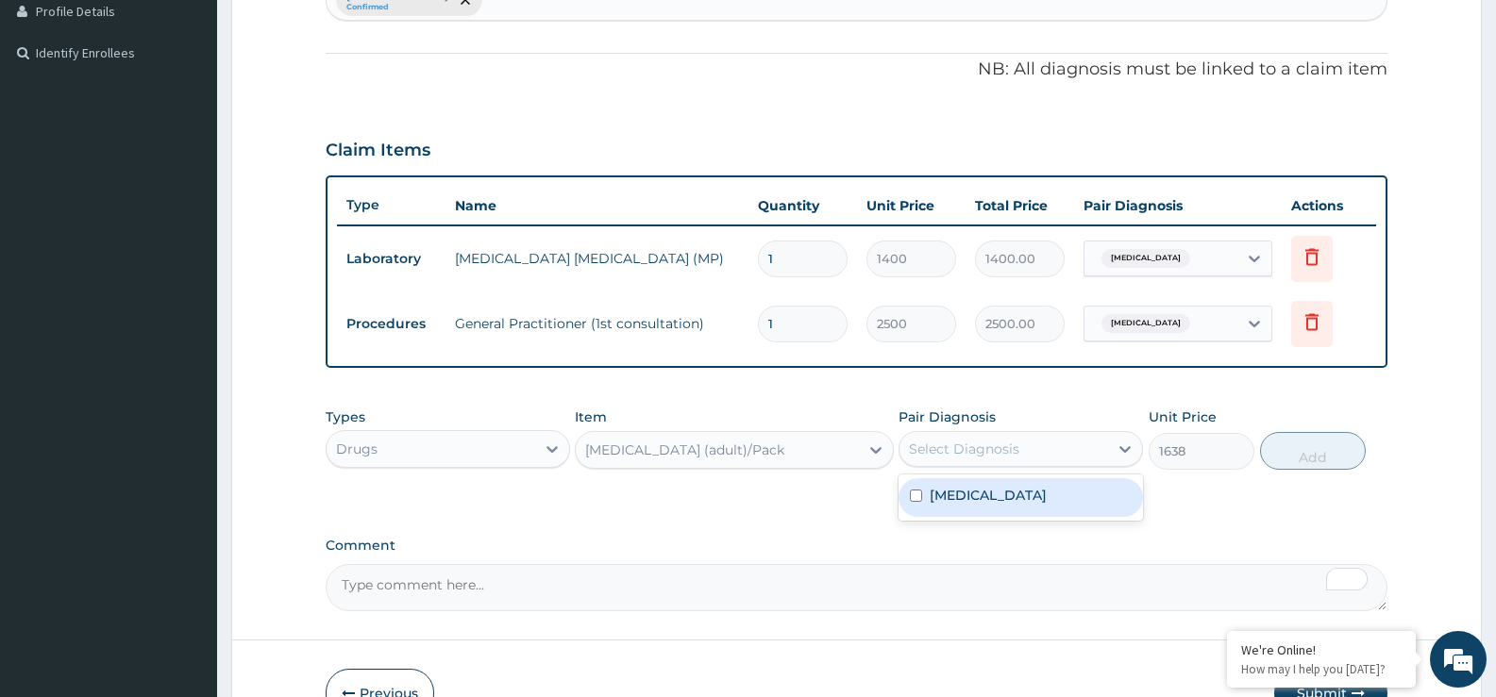
click at [986, 454] on div "Select Diagnosis" at bounding box center [964, 449] width 110 height 19
click at [910, 494] on input "checkbox" at bounding box center [916, 496] width 12 height 12
checkbox input "true"
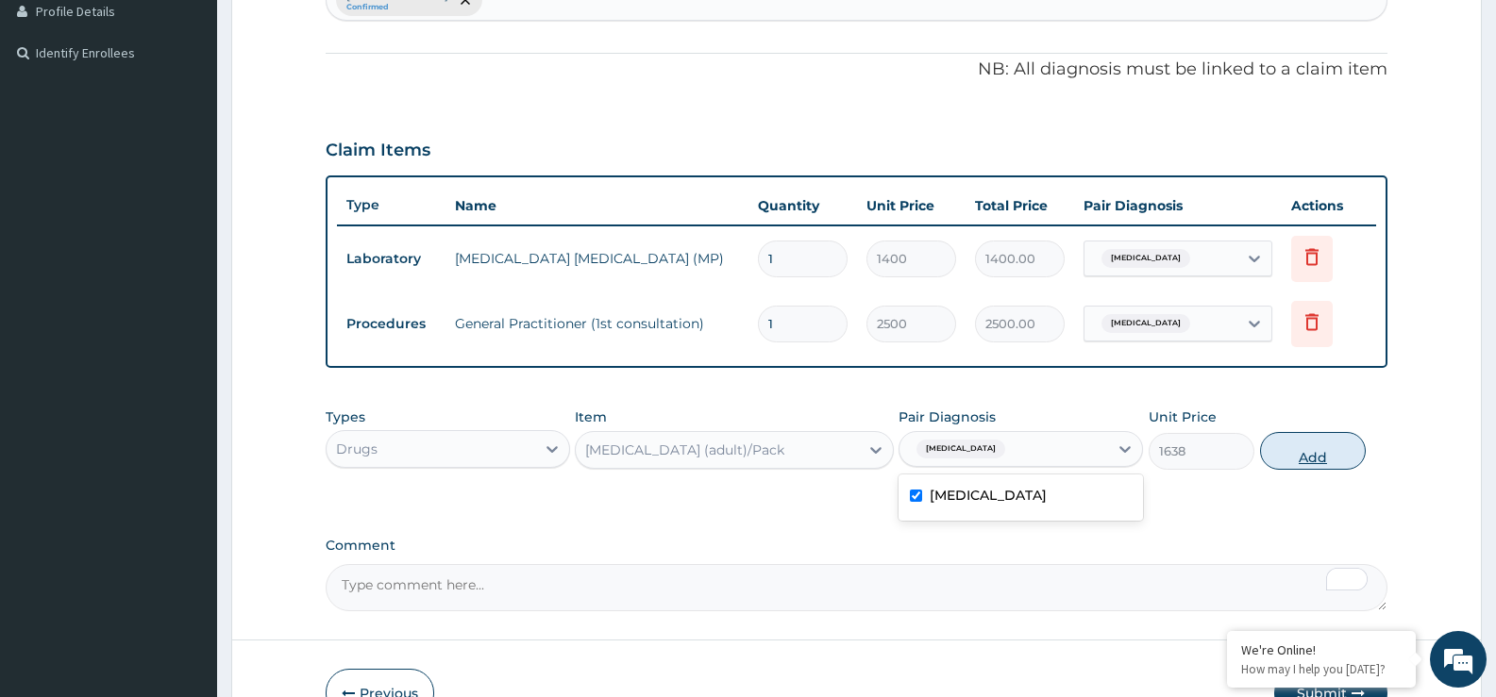
click at [1300, 451] on button "Add" at bounding box center [1313, 451] width 106 height 38
type input "0"
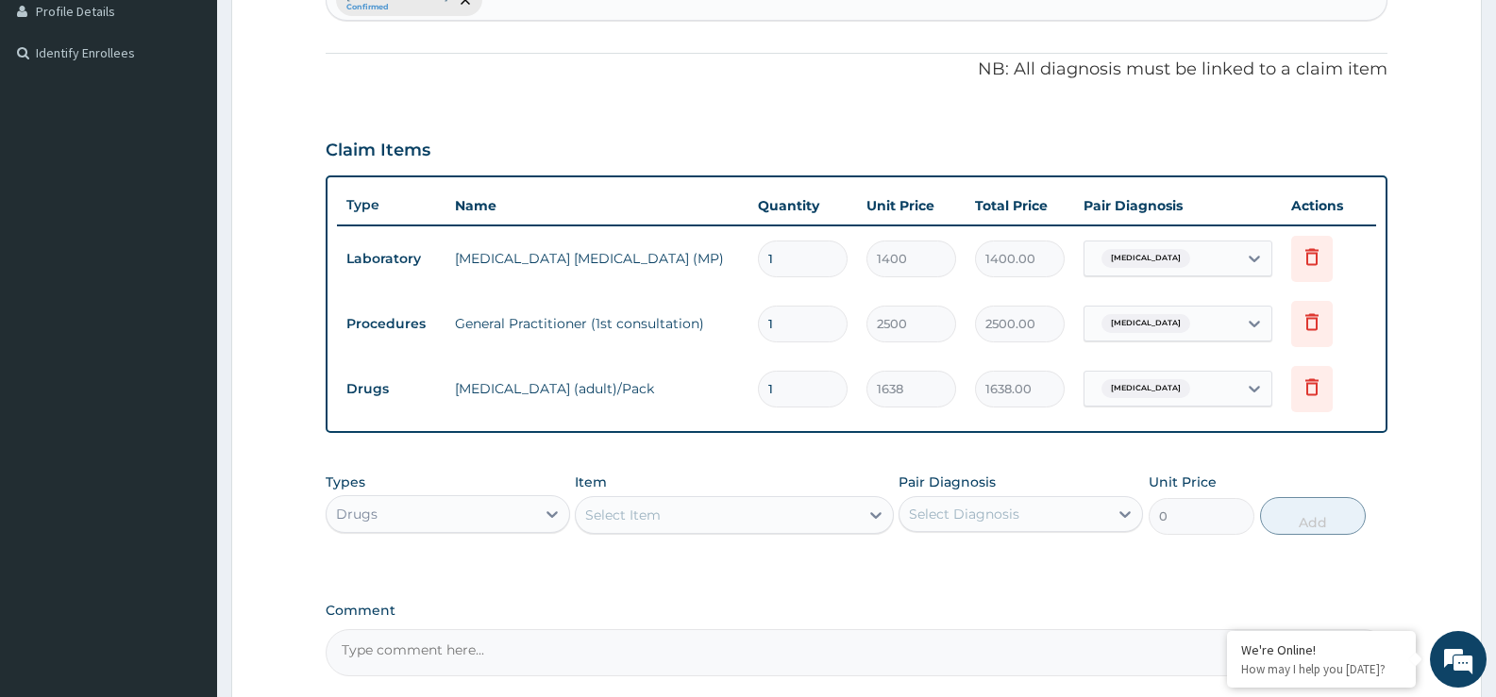
click at [420, 512] on div "Drugs" at bounding box center [431, 514] width 209 height 30
click at [628, 503] on div "Select Item" at bounding box center [717, 515] width 282 height 30
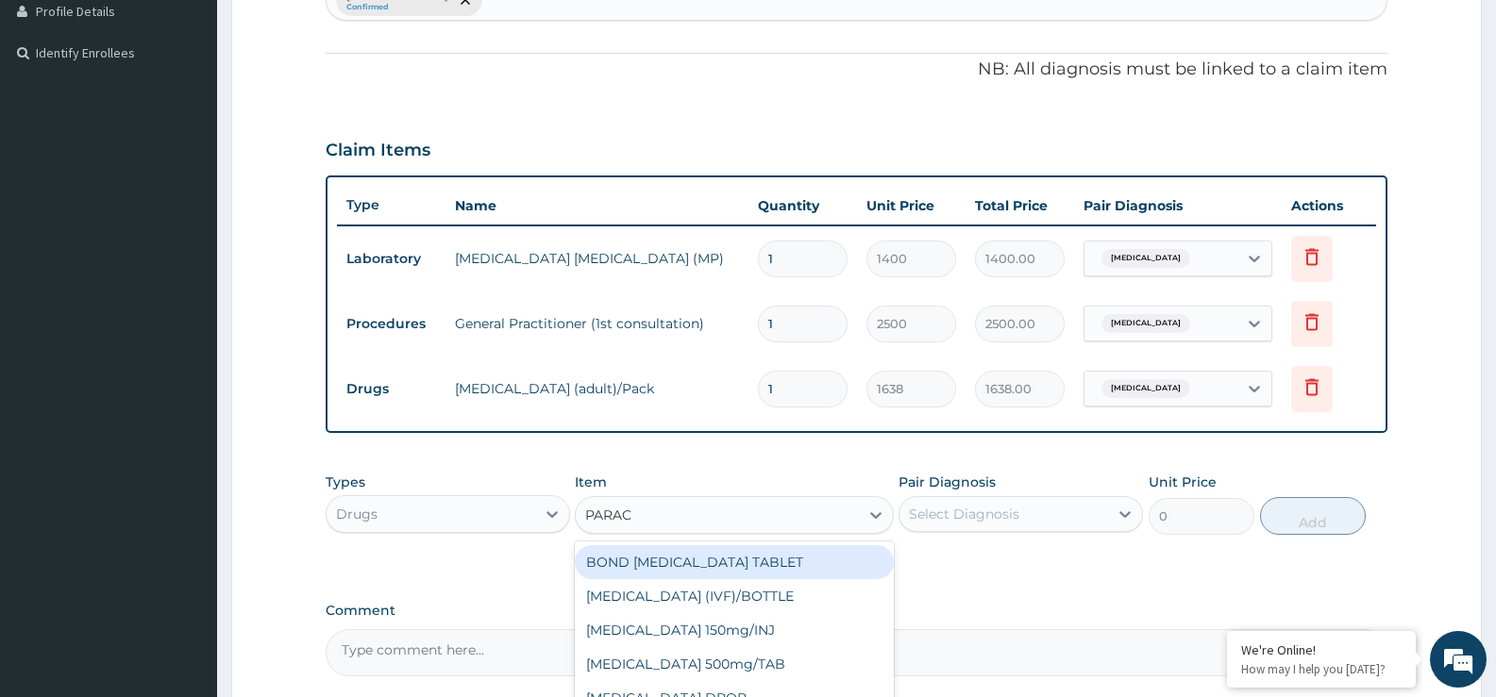
type input "PARACE"
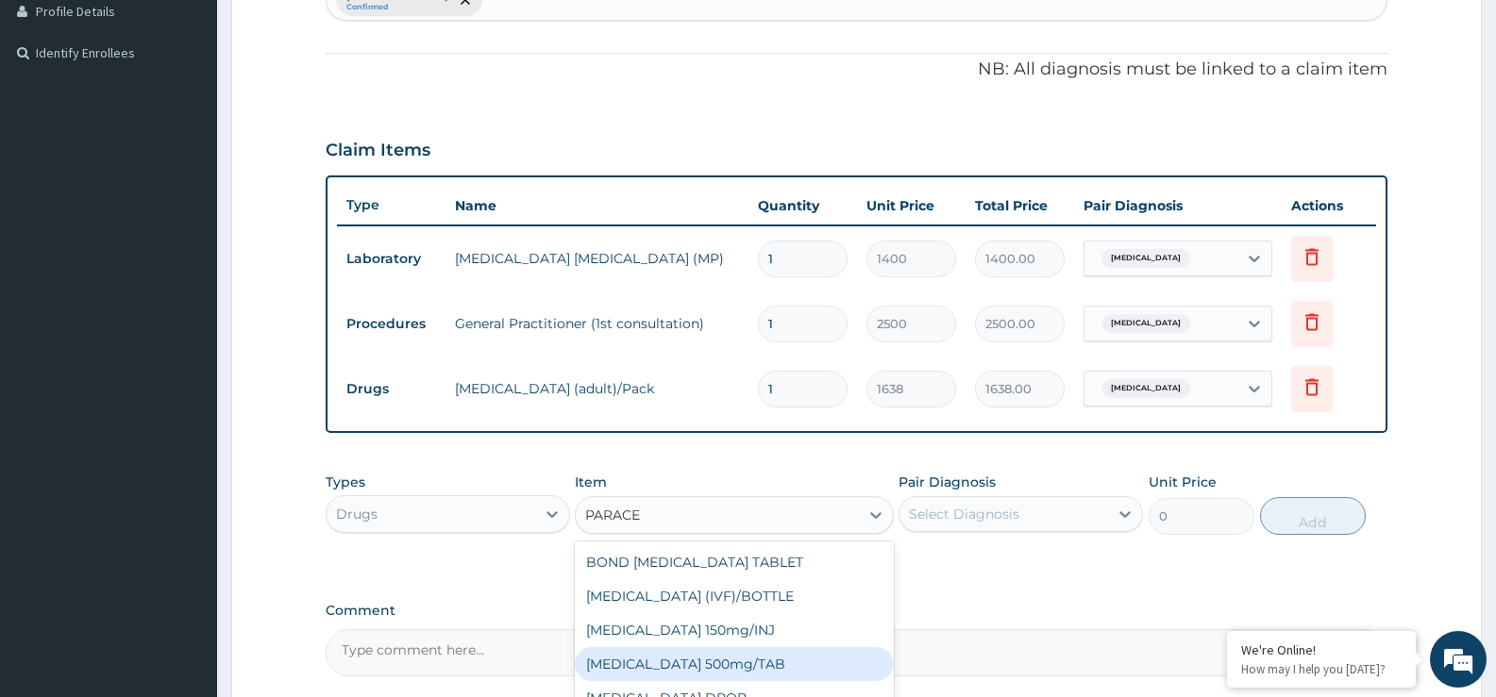
click at [666, 663] on div "PARACETAMOL 500mg/TAB" at bounding box center [734, 664] width 318 height 34
type input "13"
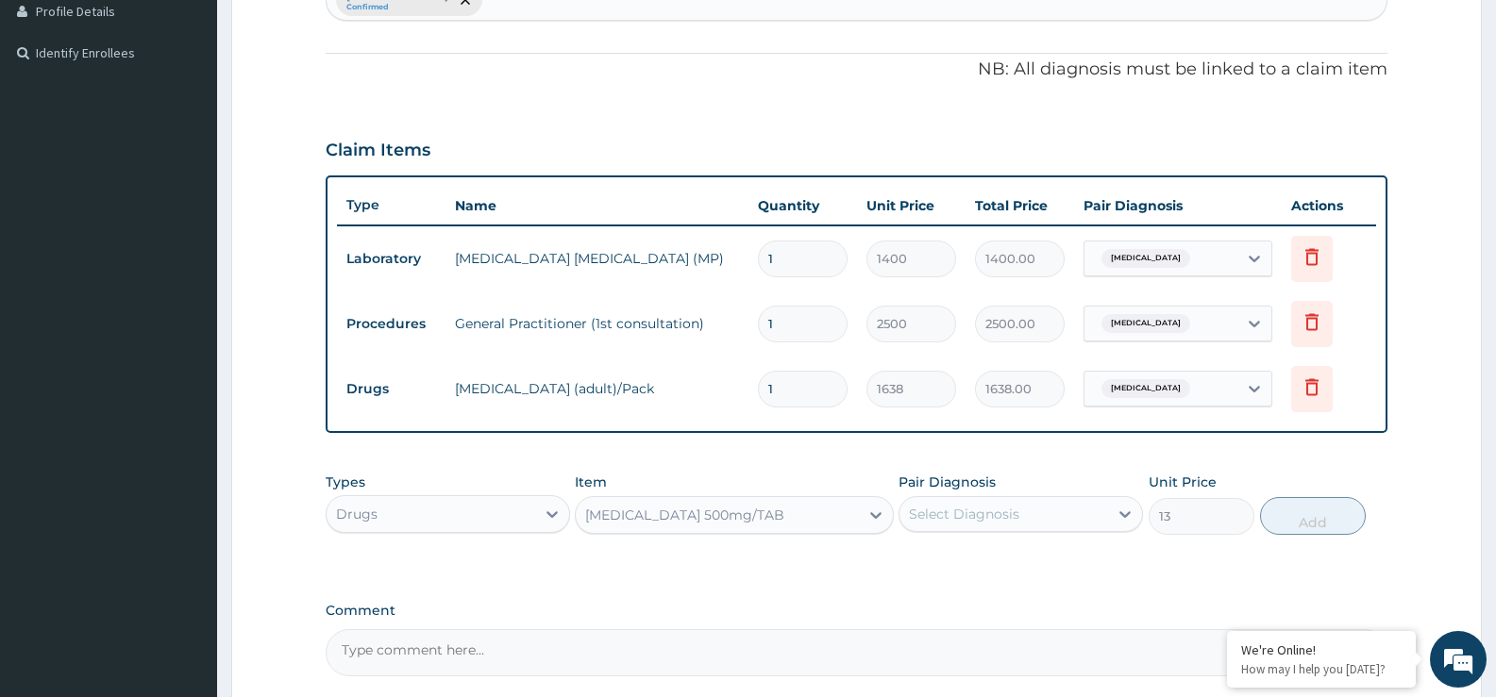
click at [960, 524] on div "Select Diagnosis" at bounding box center [1003, 514] width 209 height 30
click at [914, 558] on input "checkbox" at bounding box center [916, 561] width 12 height 12
checkbox input "true"
click at [1306, 511] on button "Add" at bounding box center [1313, 516] width 106 height 38
type input "0"
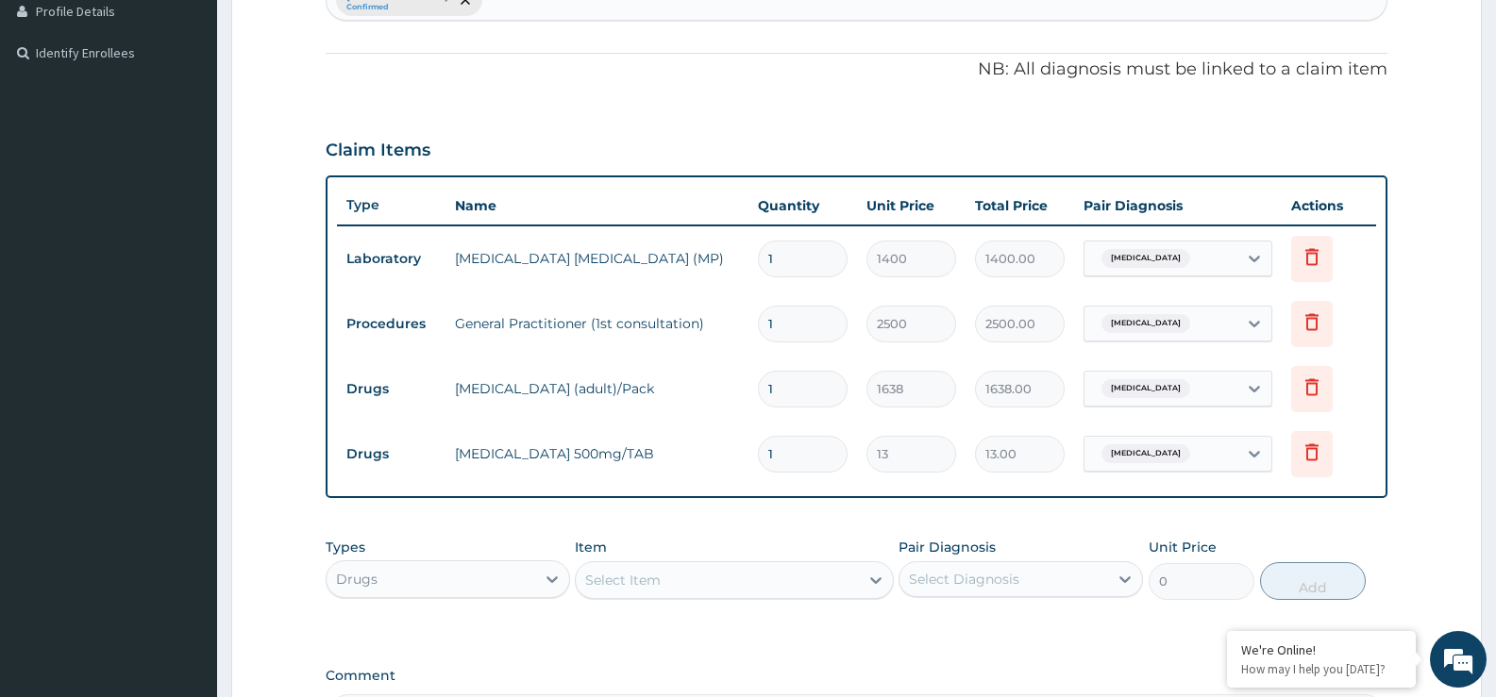
type input "18"
type input "234.00"
type input "18"
click at [1048, 527] on div "PA Code / Prescription Code Enter Code(Secondary Care Only) Encounter Date 10-1…" at bounding box center [857, 198] width 1062 height 1088
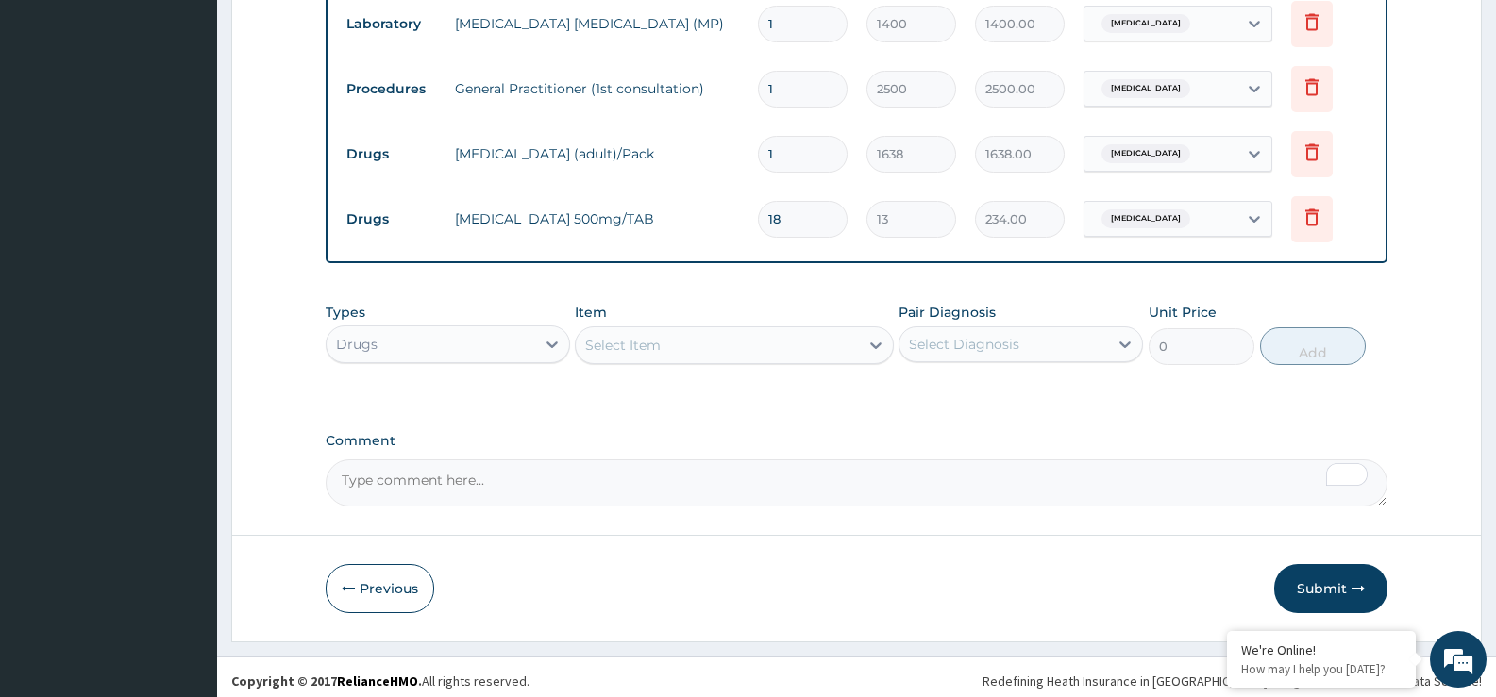
scroll to position [769, 0]
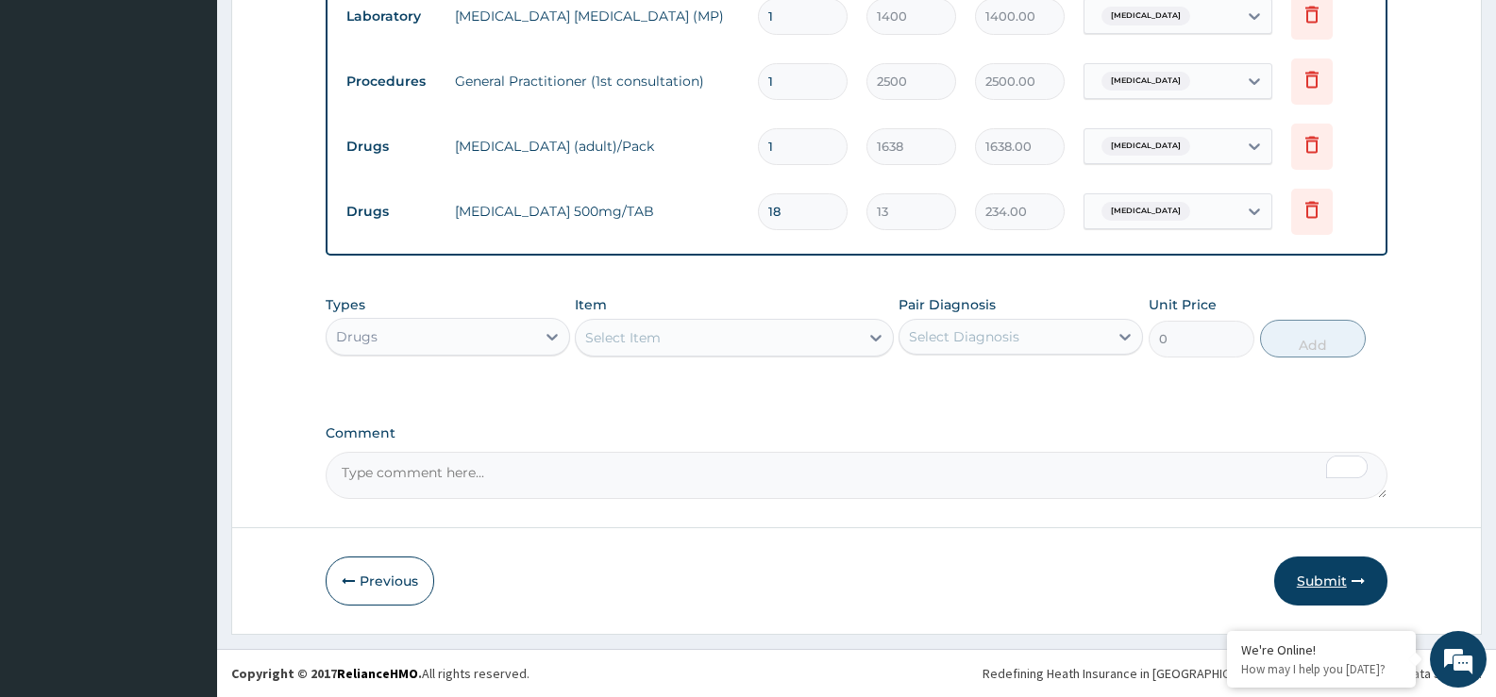
click at [1325, 578] on button "Submit" at bounding box center [1330, 581] width 113 height 49
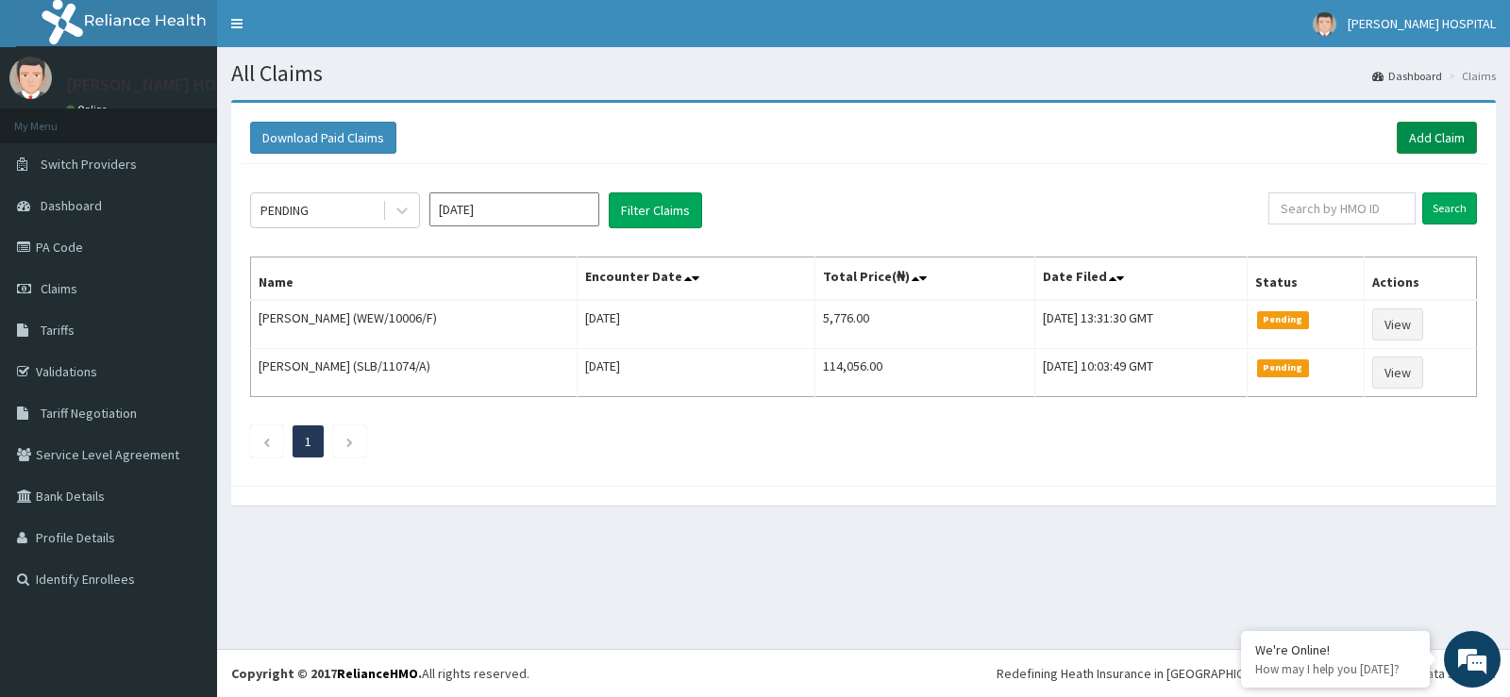
click at [1437, 132] on link "Add Claim" at bounding box center [1437, 138] width 80 height 32
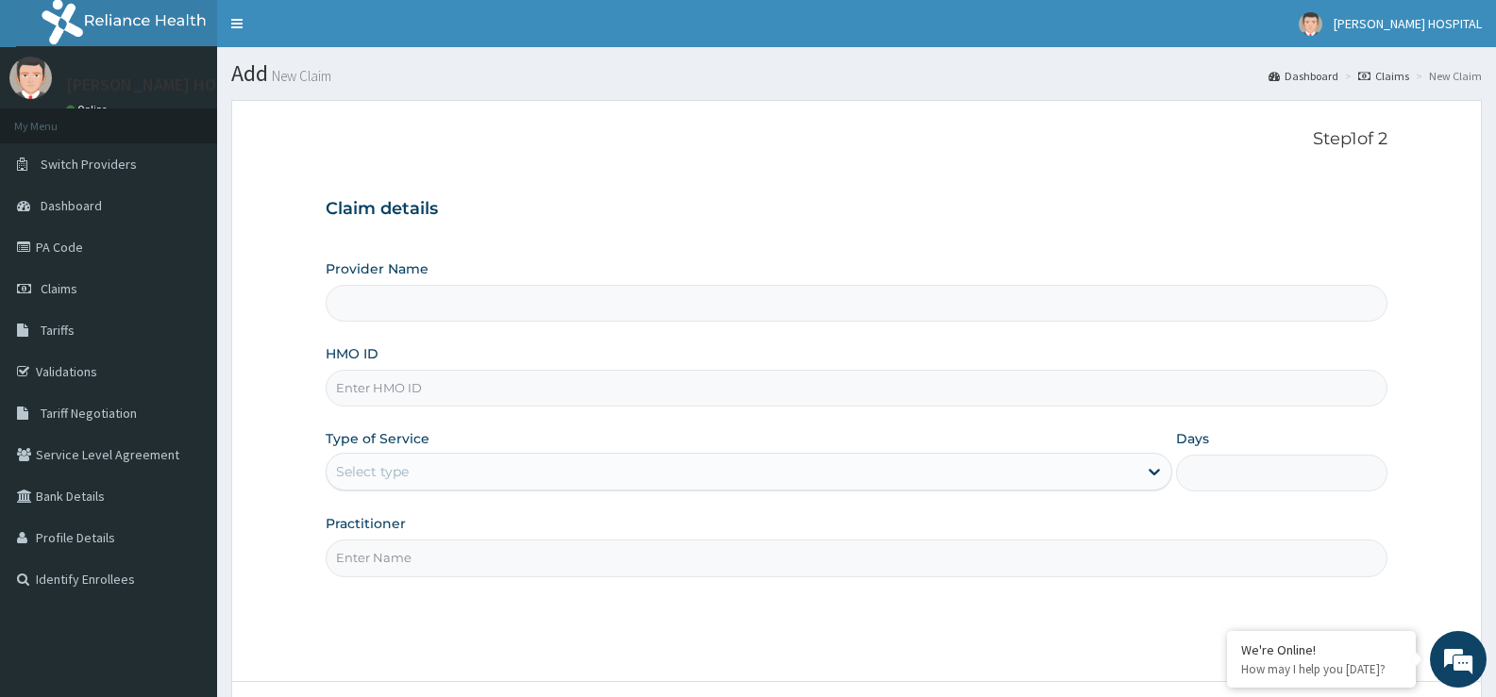
click at [403, 377] on input "HMO ID" at bounding box center [857, 388] width 1062 height 37
paste input "WEW/10006/C"
type input "WEW/10006/C"
type input "[PERSON_NAME] HOSPITAL"
type input "WEW/10006/C"
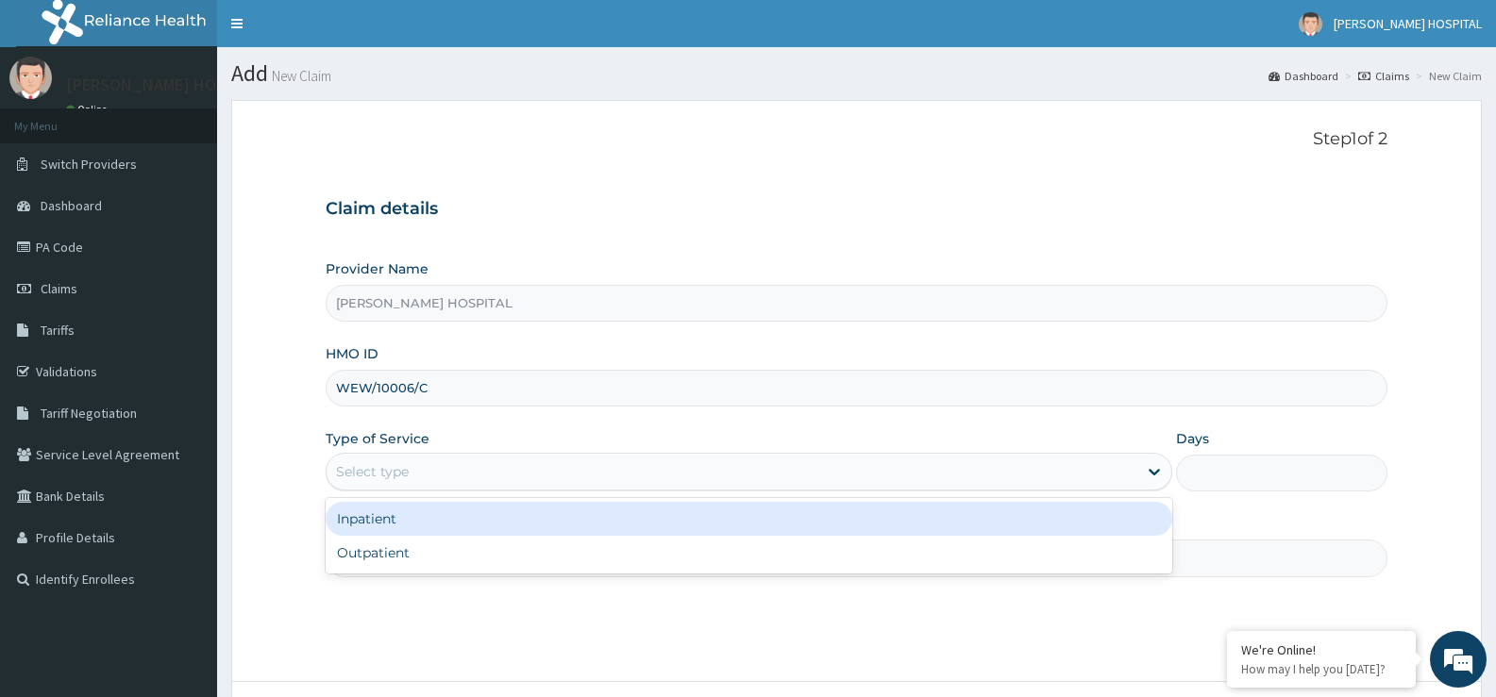
click at [394, 464] on div "Select type" at bounding box center [372, 471] width 73 height 19
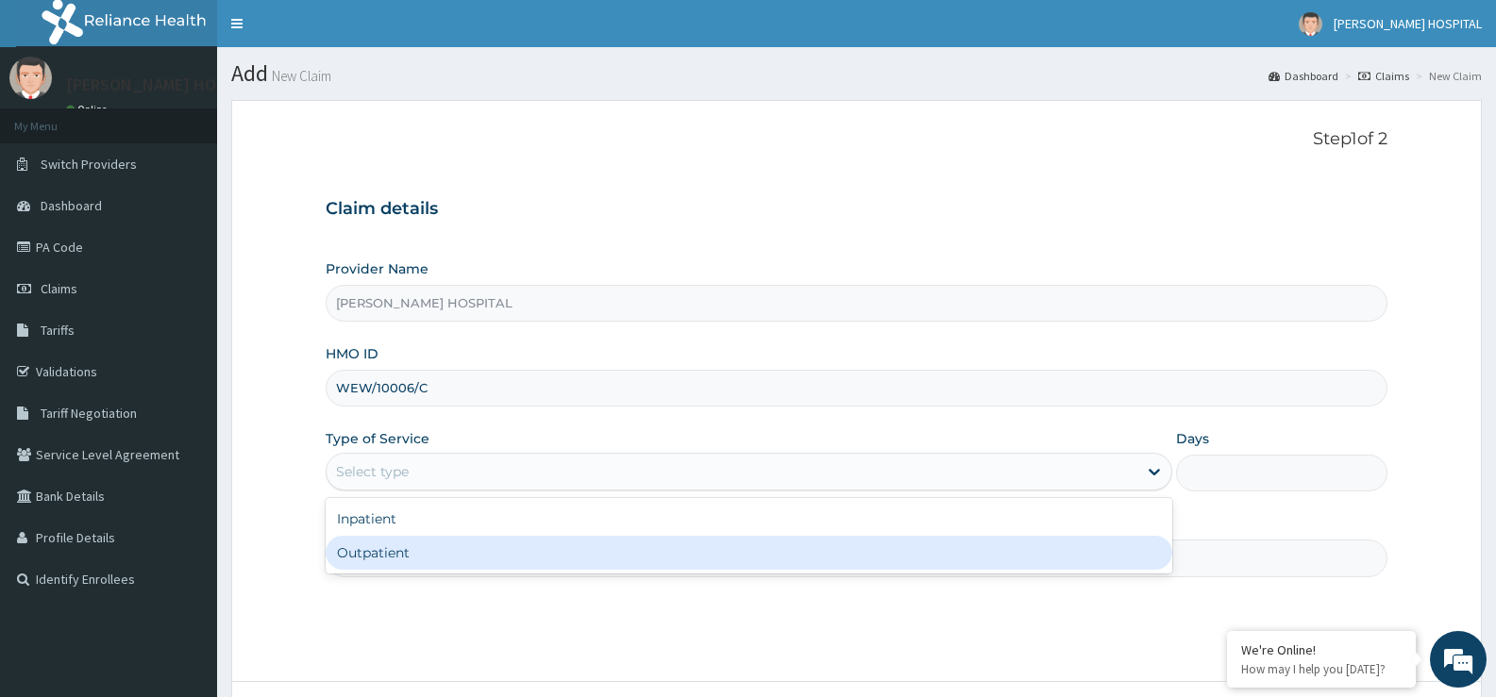
click at [387, 558] on div "Outpatient" at bounding box center [749, 553] width 846 height 34
type input "1"
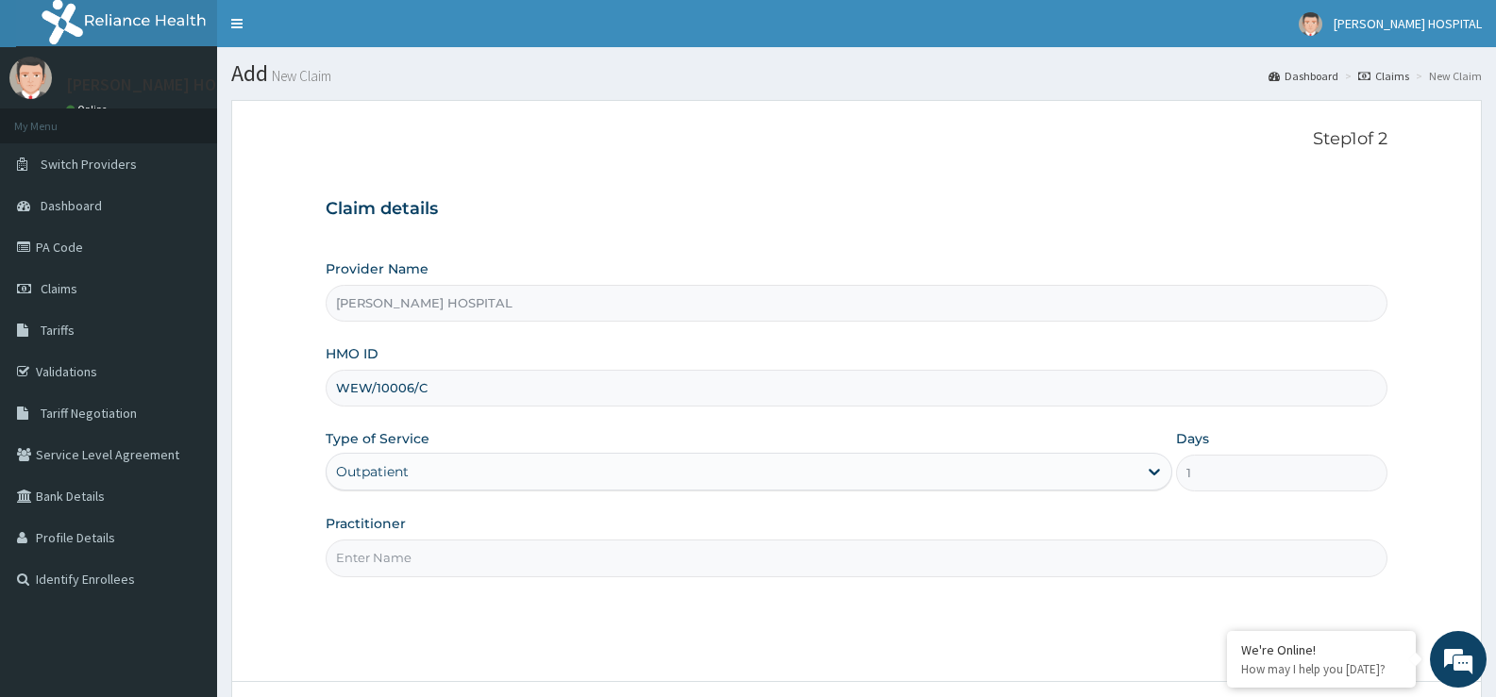
click at [398, 555] on input "Practitioner" at bounding box center [857, 558] width 1062 height 37
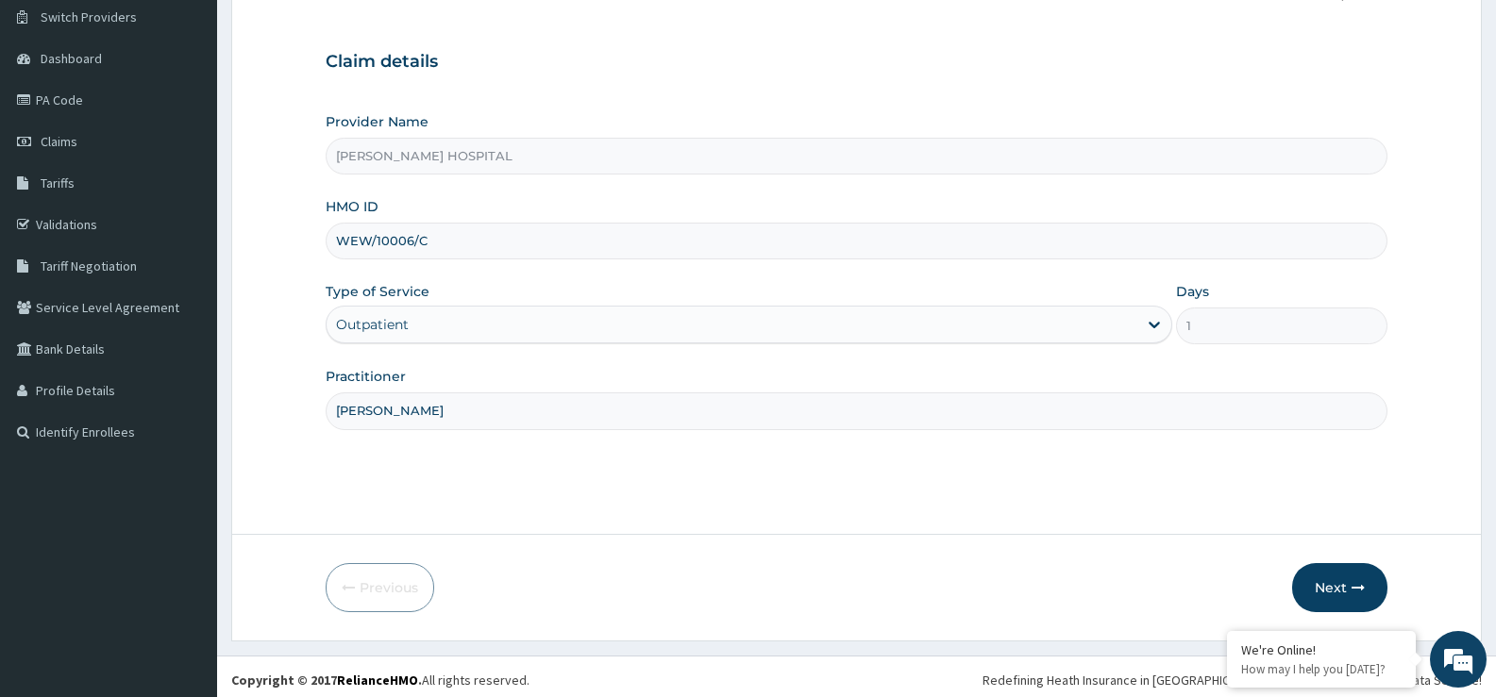
scroll to position [154, 0]
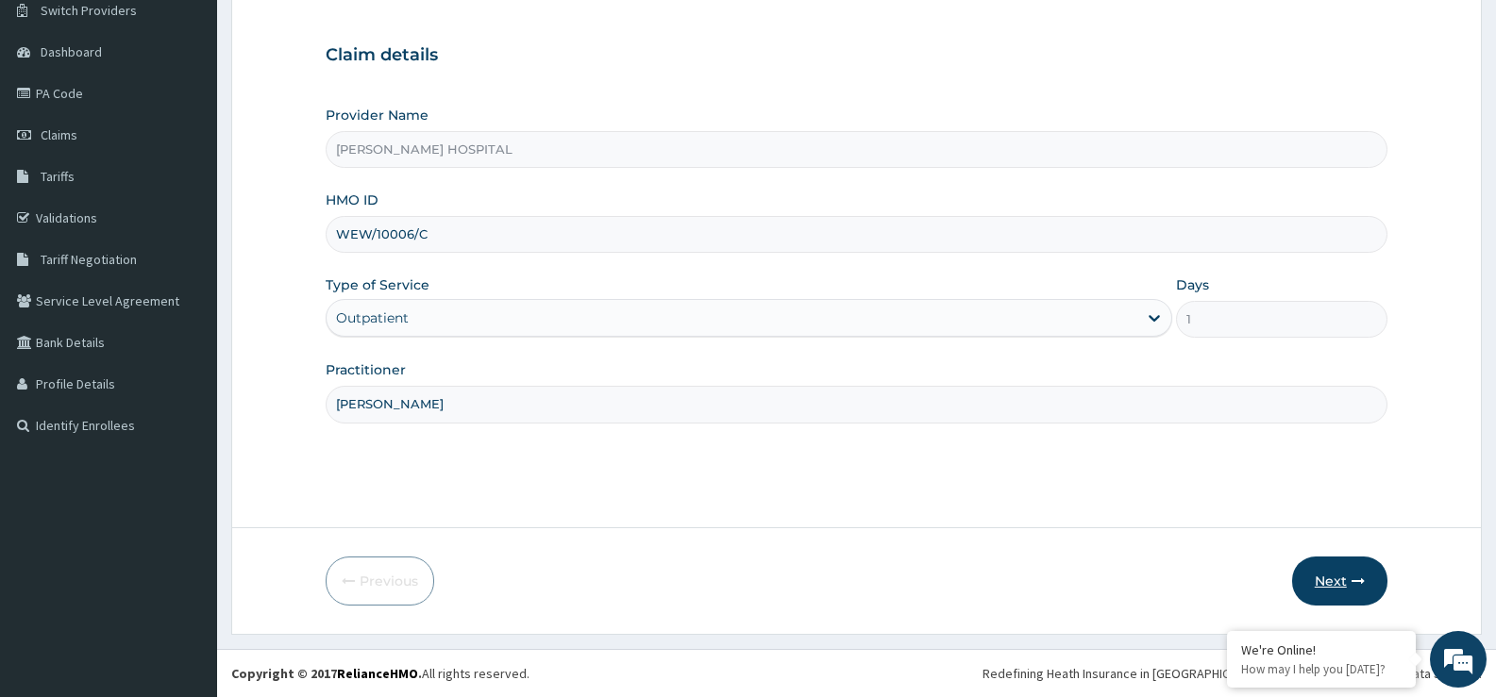
type input "DR MATHEW"
click at [1336, 579] on button "Next" at bounding box center [1339, 581] width 95 height 49
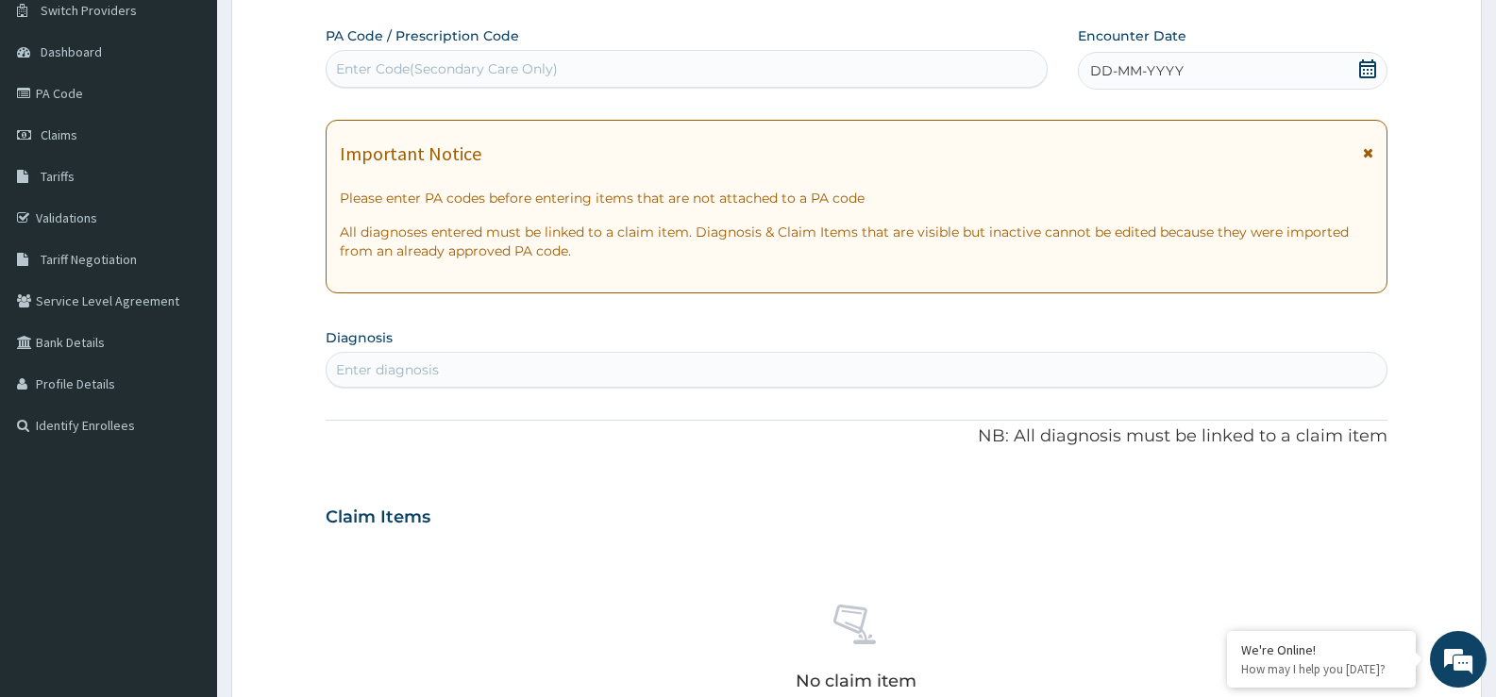
click at [1365, 73] on icon at bounding box center [1367, 68] width 19 height 19
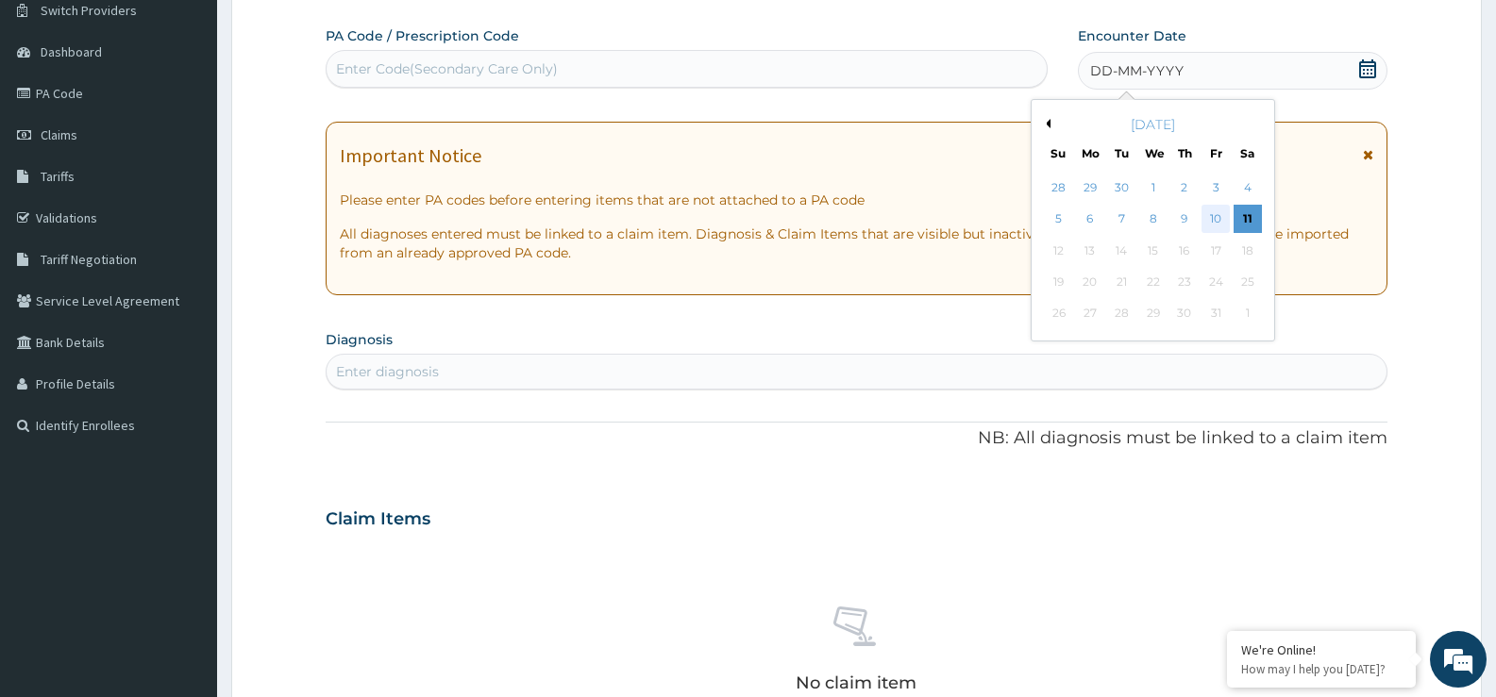
click at [1216, 223] on div "10" at bounding box center [1215, 220] width 28 height 28
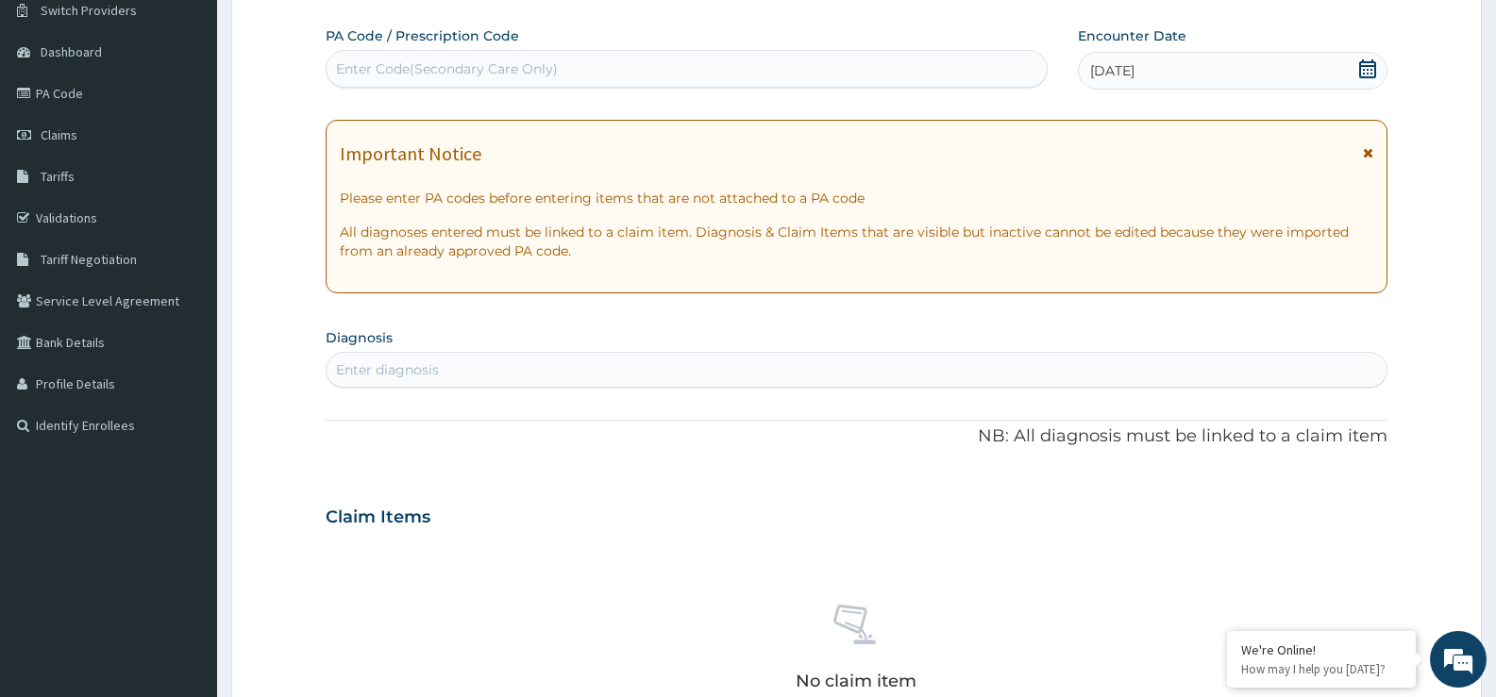
click at [423, 358] on div "Enter diagnosis" at bounding box center [857, 370] width 1060 height 30
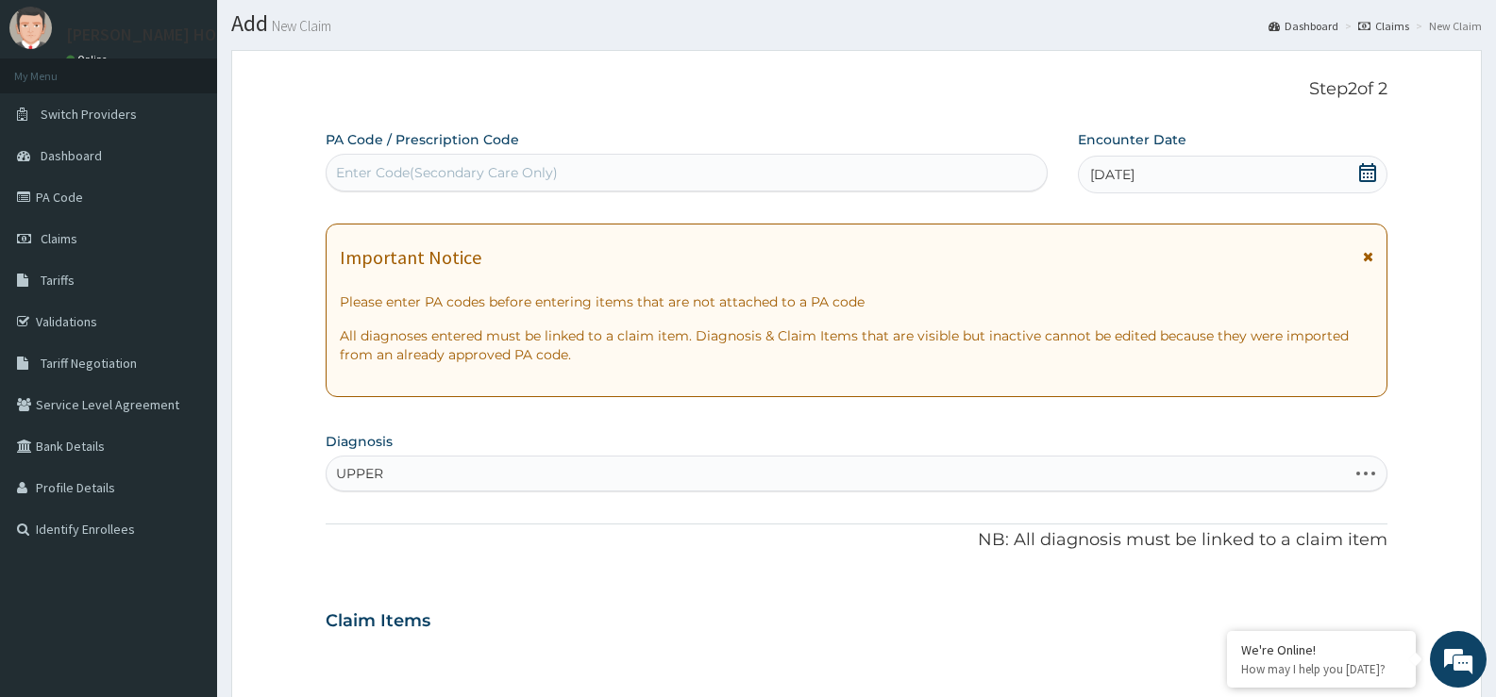
scroll to position [0, 0]
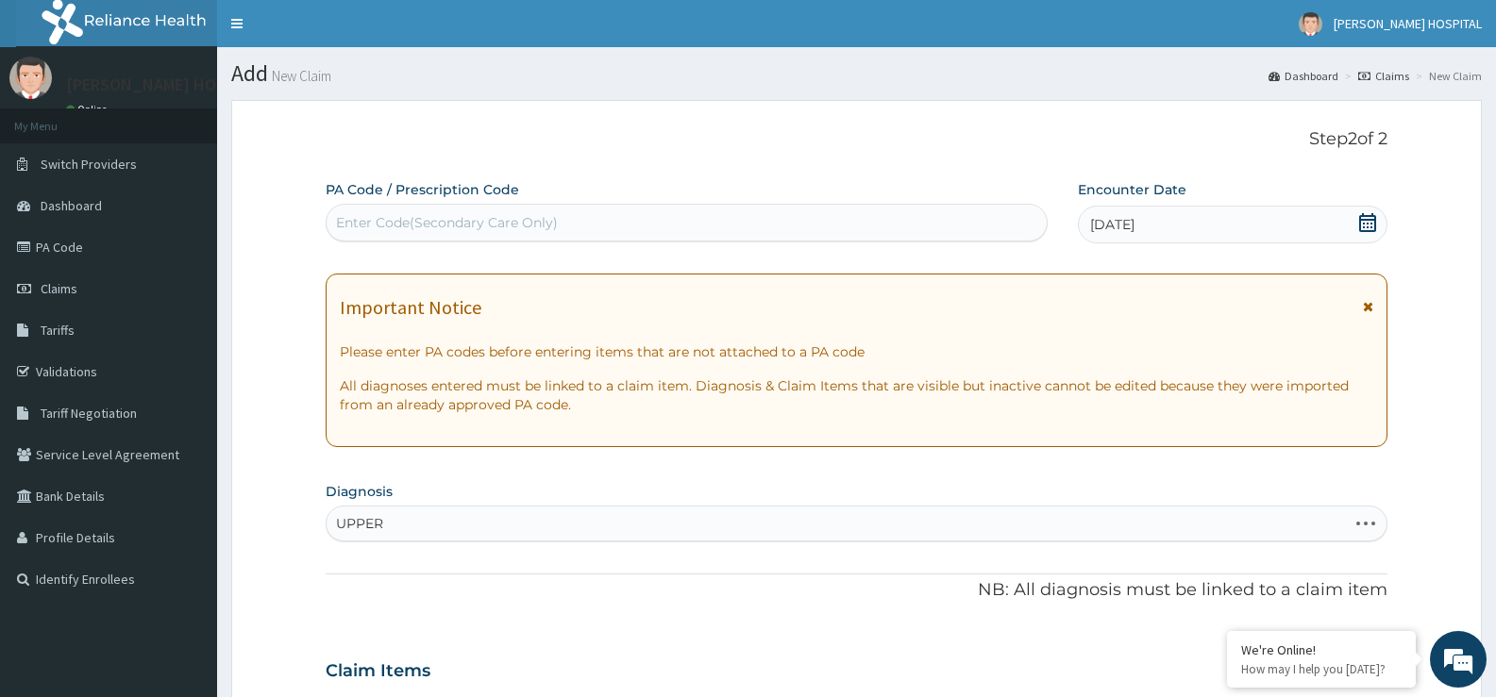
type input "UPPER"
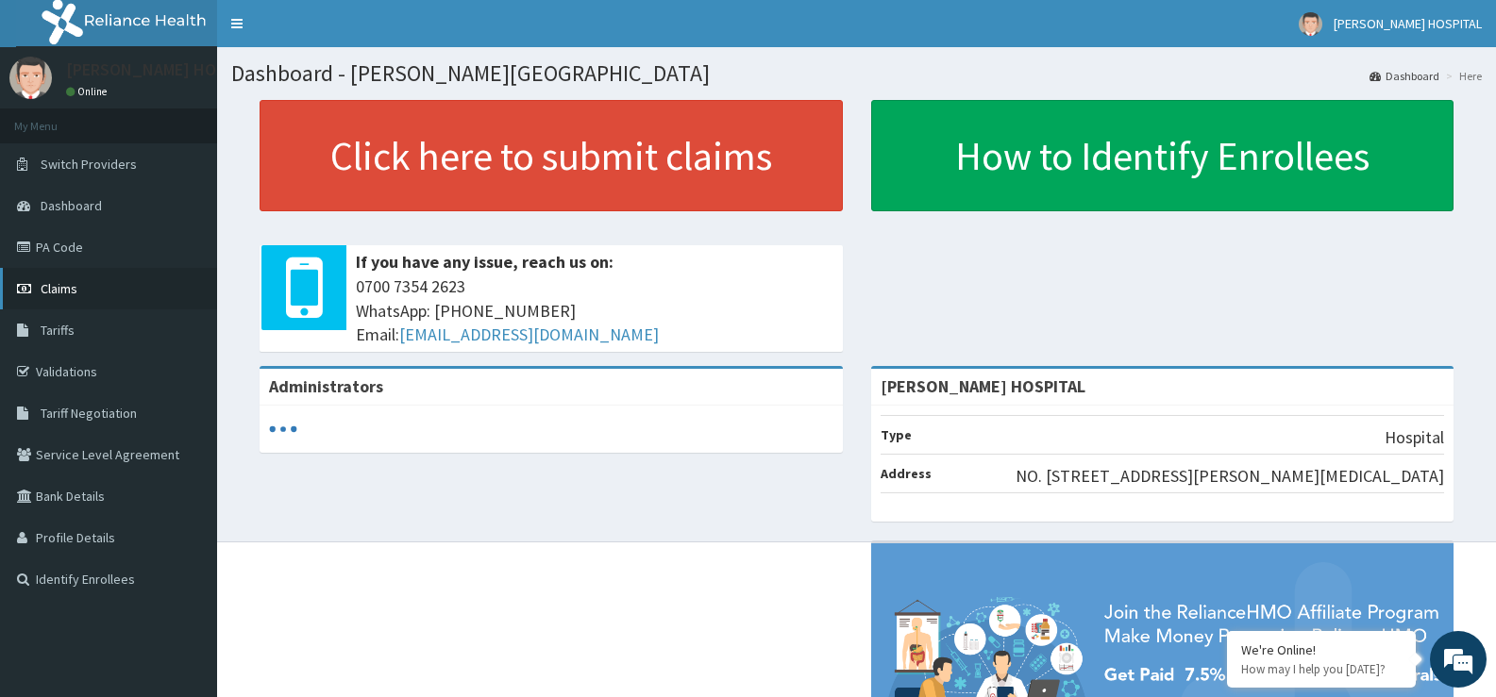
click at [63, 287] on span "Claims" at bounding box center [59, 288] width 37 height 17
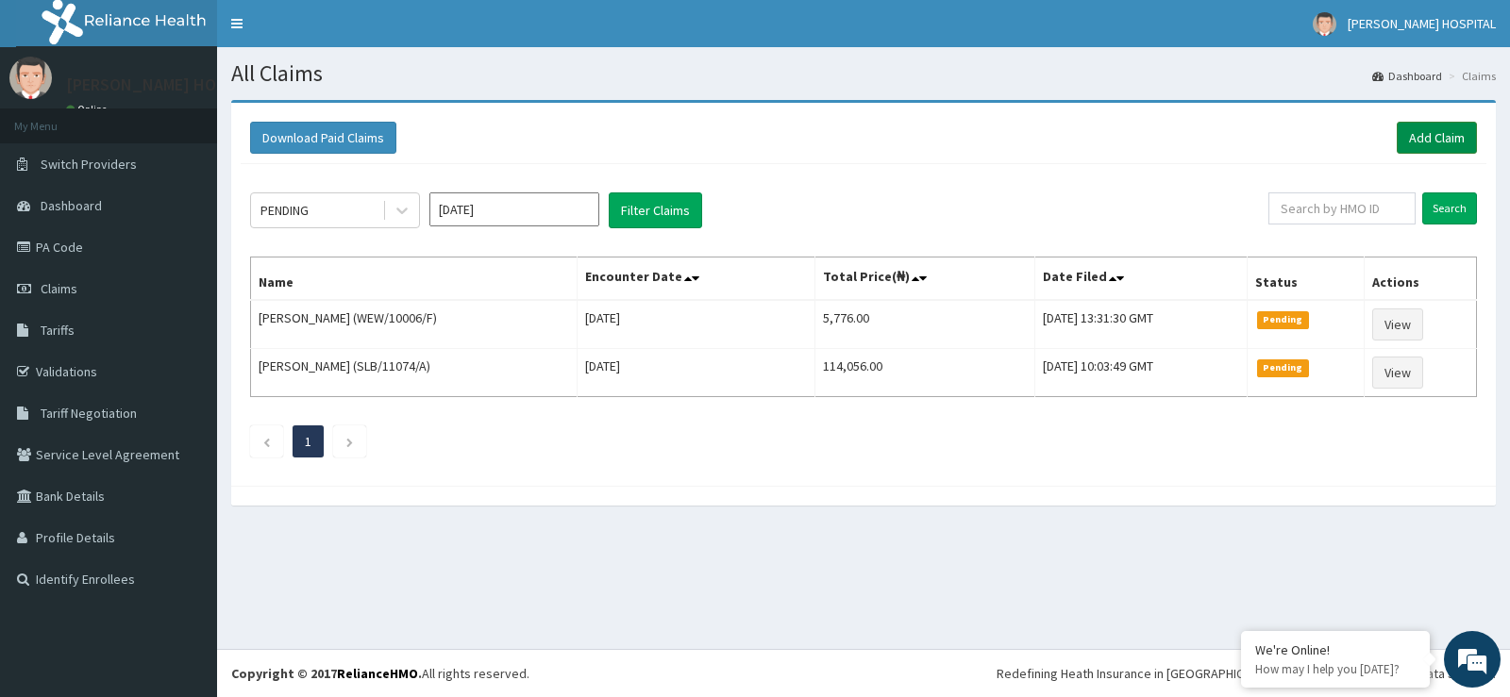
click at [1431, 135] on link "Add Claim" at bounding box center [1437, 138] width 80 height 32
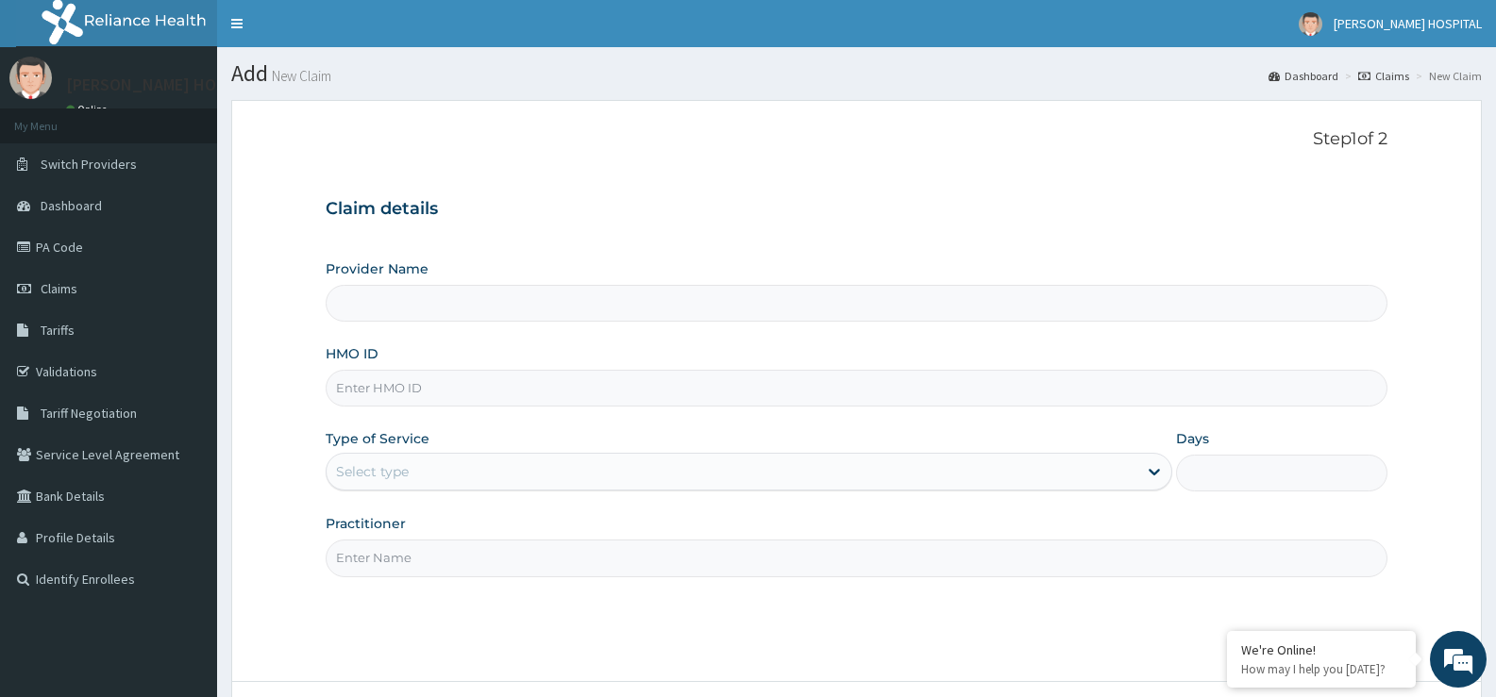
type input "[PERSON_NAME] HOSPITAL"
click at [436, 388] on input "HMO ID" at bounding box center [857, 388] width 1062 height 37
click at [388, 400] on input "HMO ID" at bounding box center [857, 388] width 1062 height 37
paste input "WEW/10006/C"
type input "WEW/10006/C"
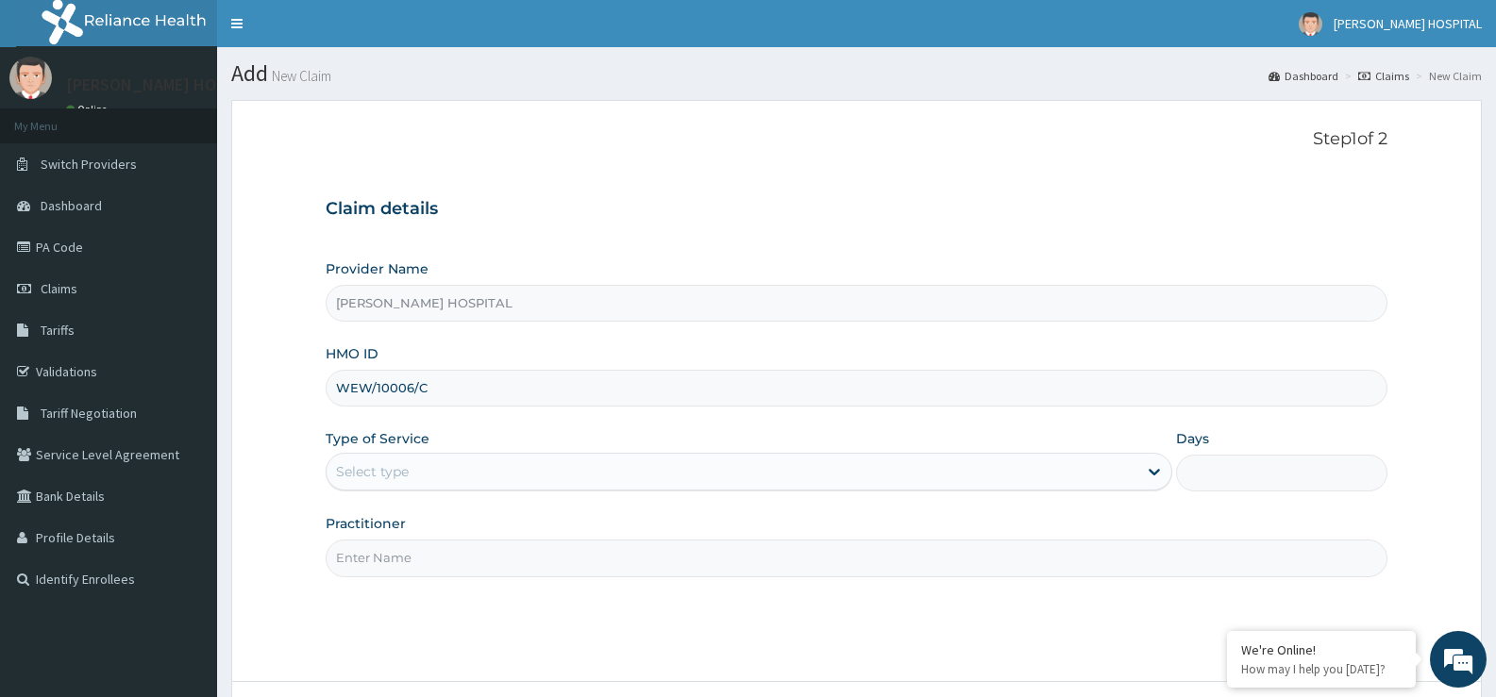
click at [389, 478] on div "Select type" at bounding box center [372, 471] width 73 height 19
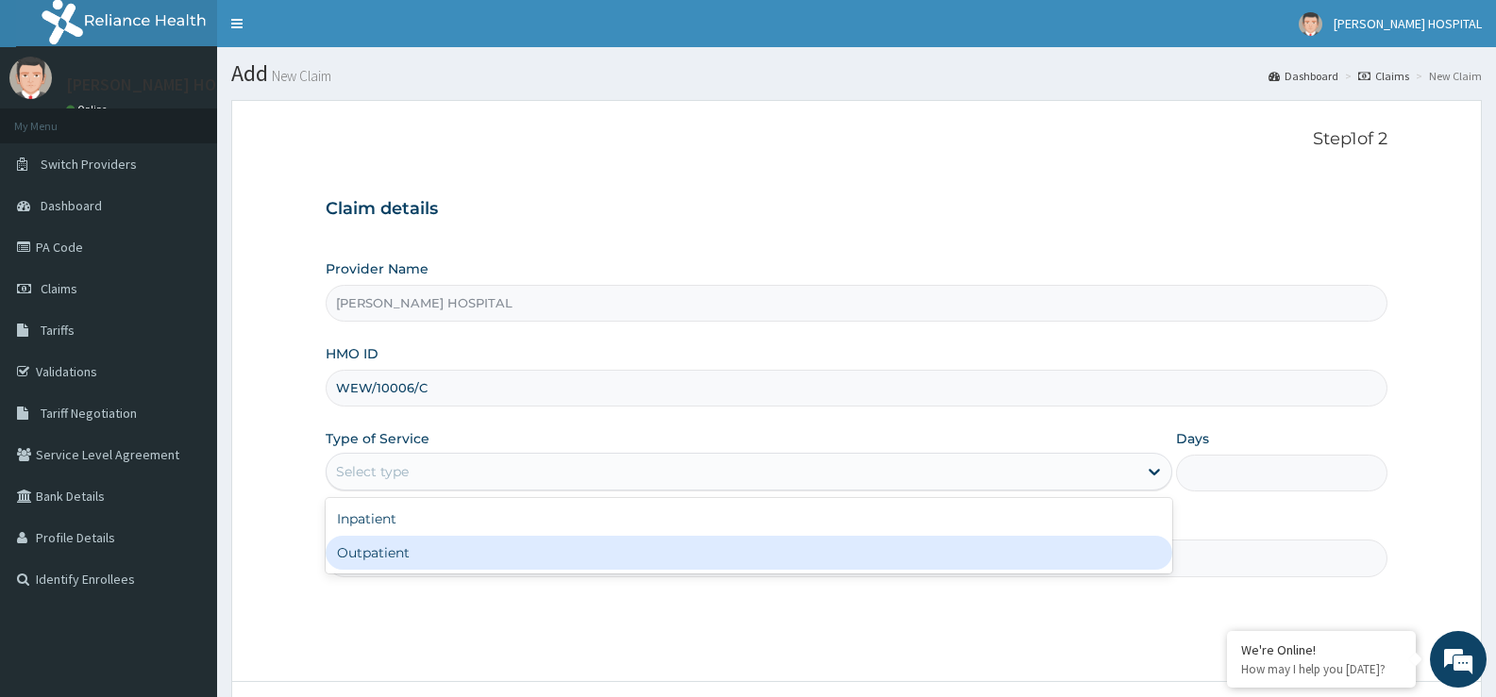
click at [381, 556] on div "Outpatient" at bounding box center [749, 553] width 846 height 34
type input "1"
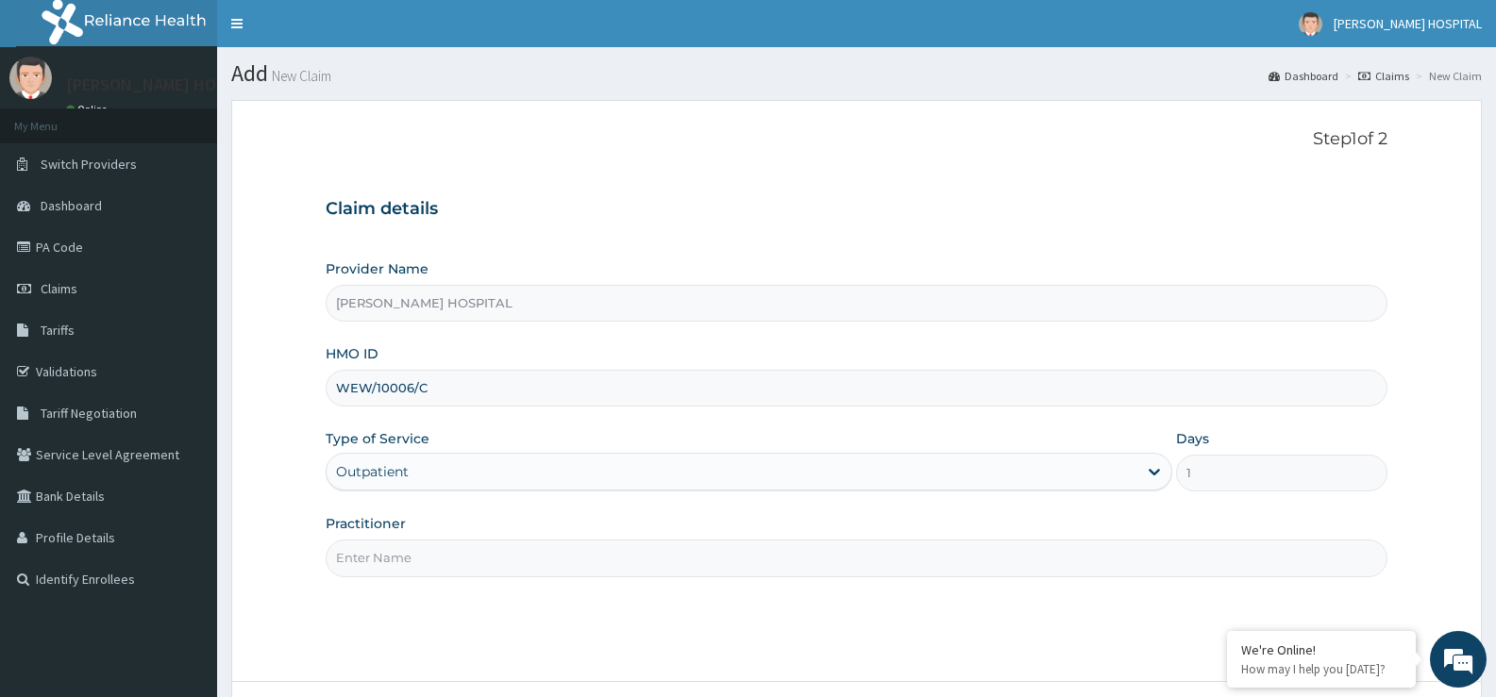
click at [436, 553] on input "Practitioner" at bounding box center [857, 558] width 1062 height 37
click at [418, 562] on input "Practitioner" at bounding box center [857, 558] width 1062 height 37
drag, startPoint x: 418, startPoint y: 226, endPoint x: 420, endPoint y: 304, distance: 77.4
click at [420, 304] on div "Claim details Provider Name SANDRA HOSPITAL HMO ID WEW/10006/C Type of Service …" at bounding box center [857, 378] width 1062 height 396
click at [248, 328] on form "Step 1 of 2 Claim details Provider Name SANDRA HOSPITAL HMO ID WEW/10006/C Type…" at bounding box center [856, 444] width 1250 height 688
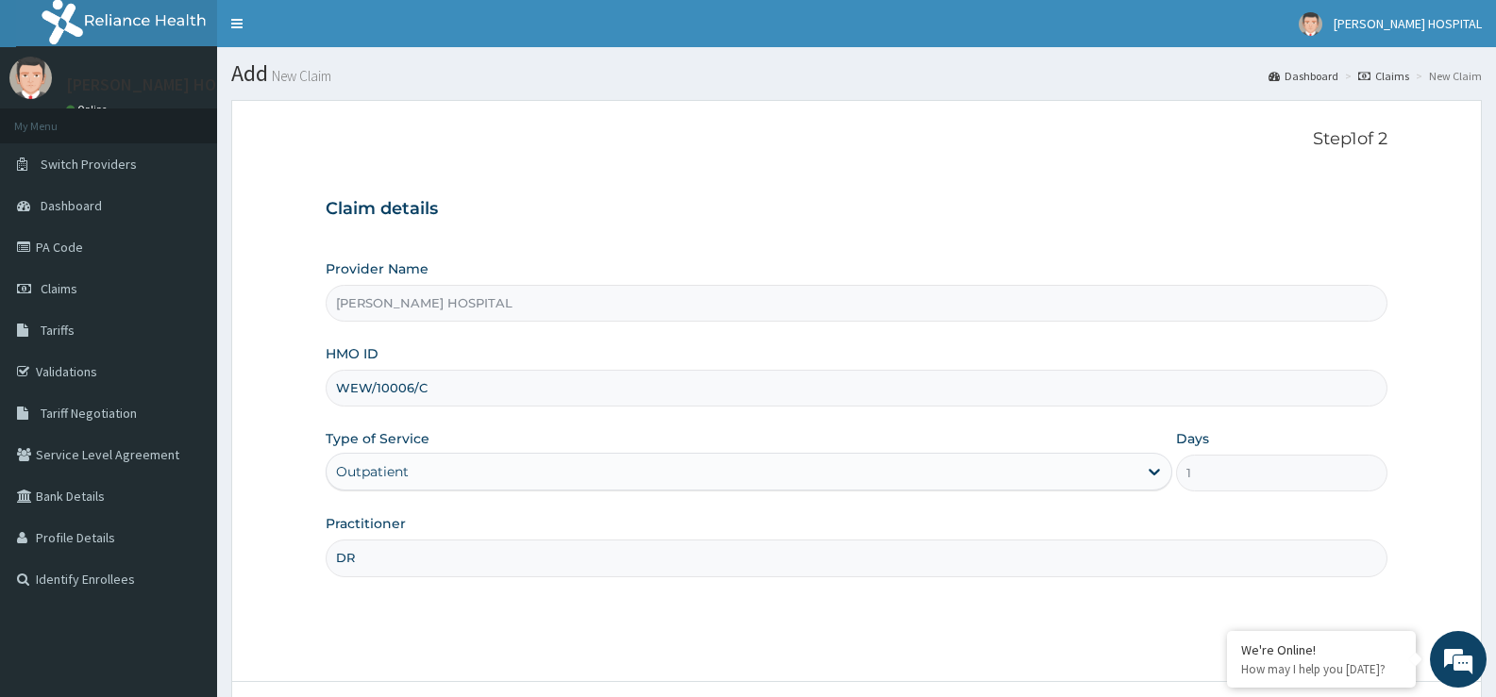
click at [385, 652] on div "Step 1 of 2 Claim details Provider Name SANDRA HOSPITAL HMO ID WEW/10006/C Type…" at bounding box center [857, 390] width 1062 height 523
click at [378, 566] on input "DR" at bounding box center [857, 558] width 1062 height 37
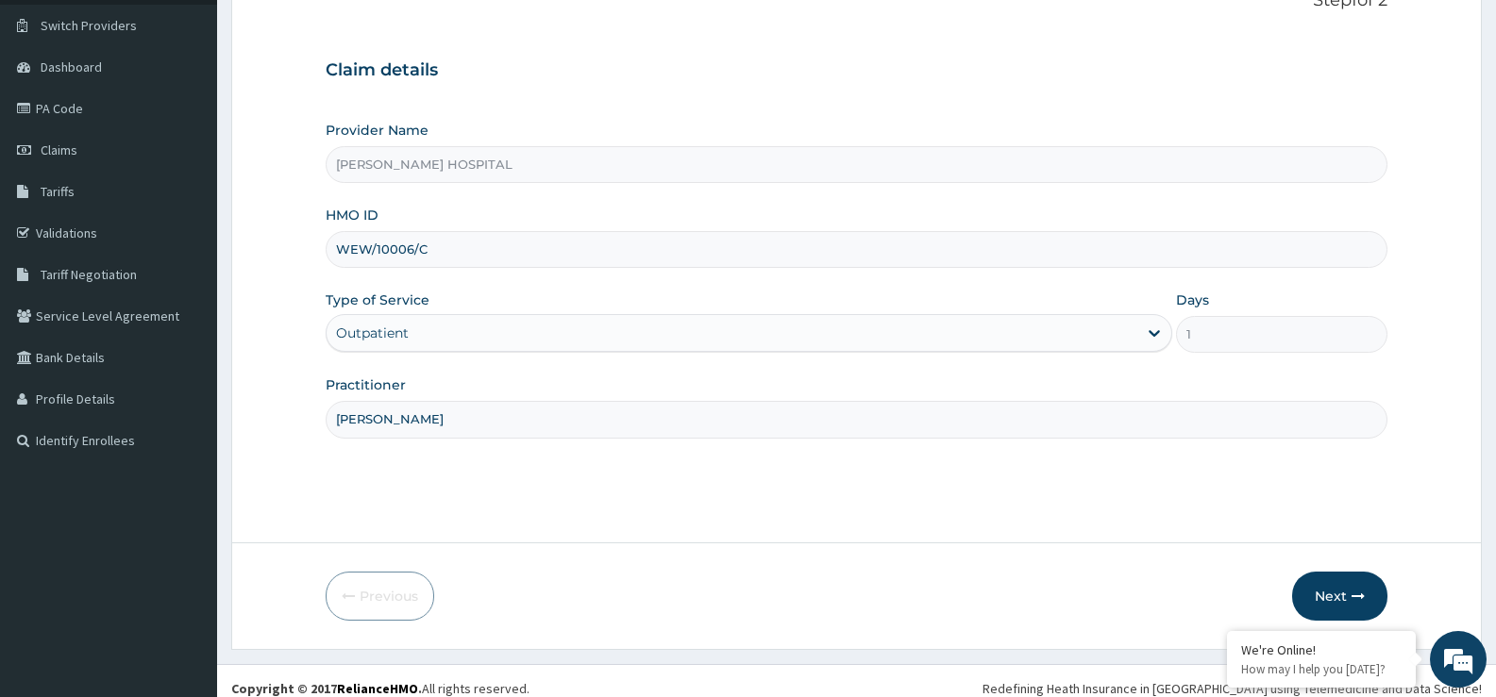
scroll to position [154, 0]
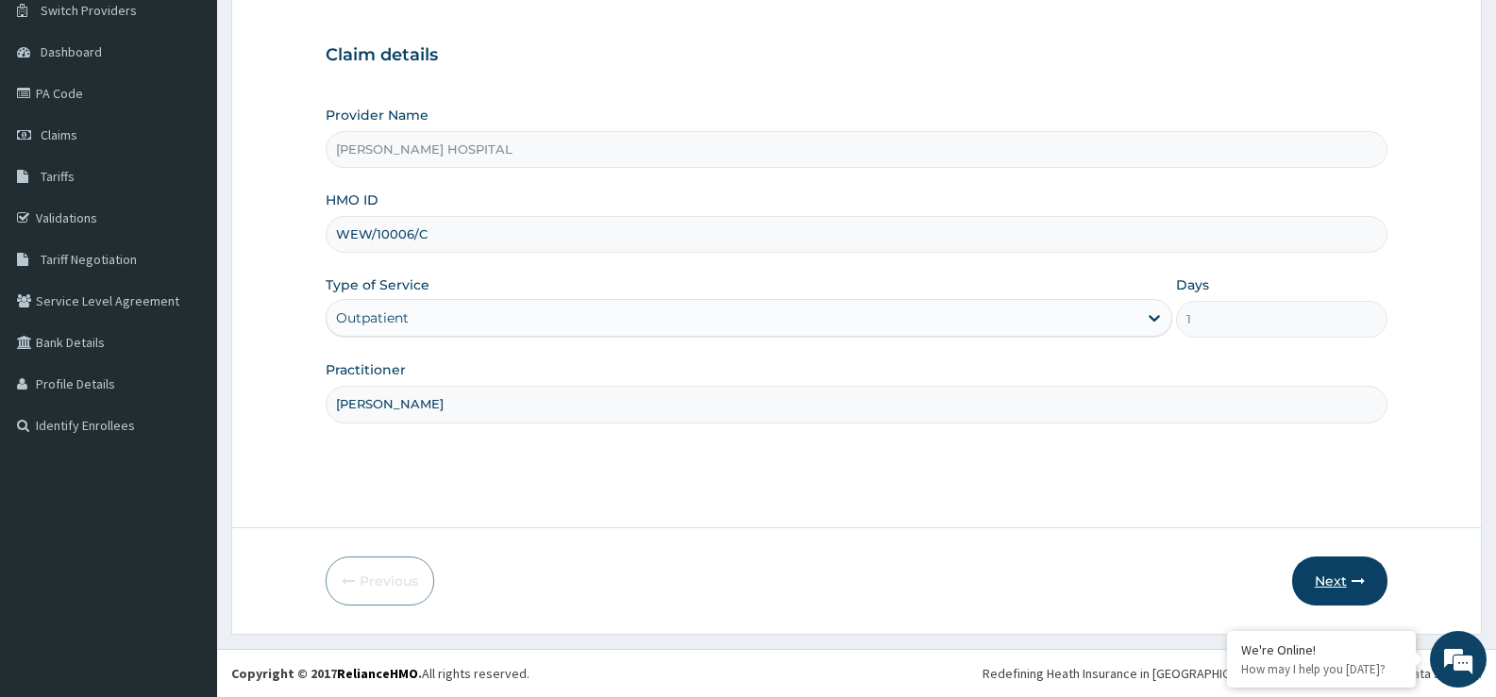
type input "DR MATHEW"
click at [1330, 576] on button "Next" at bounding box center [1339, 581] width 95 height 49
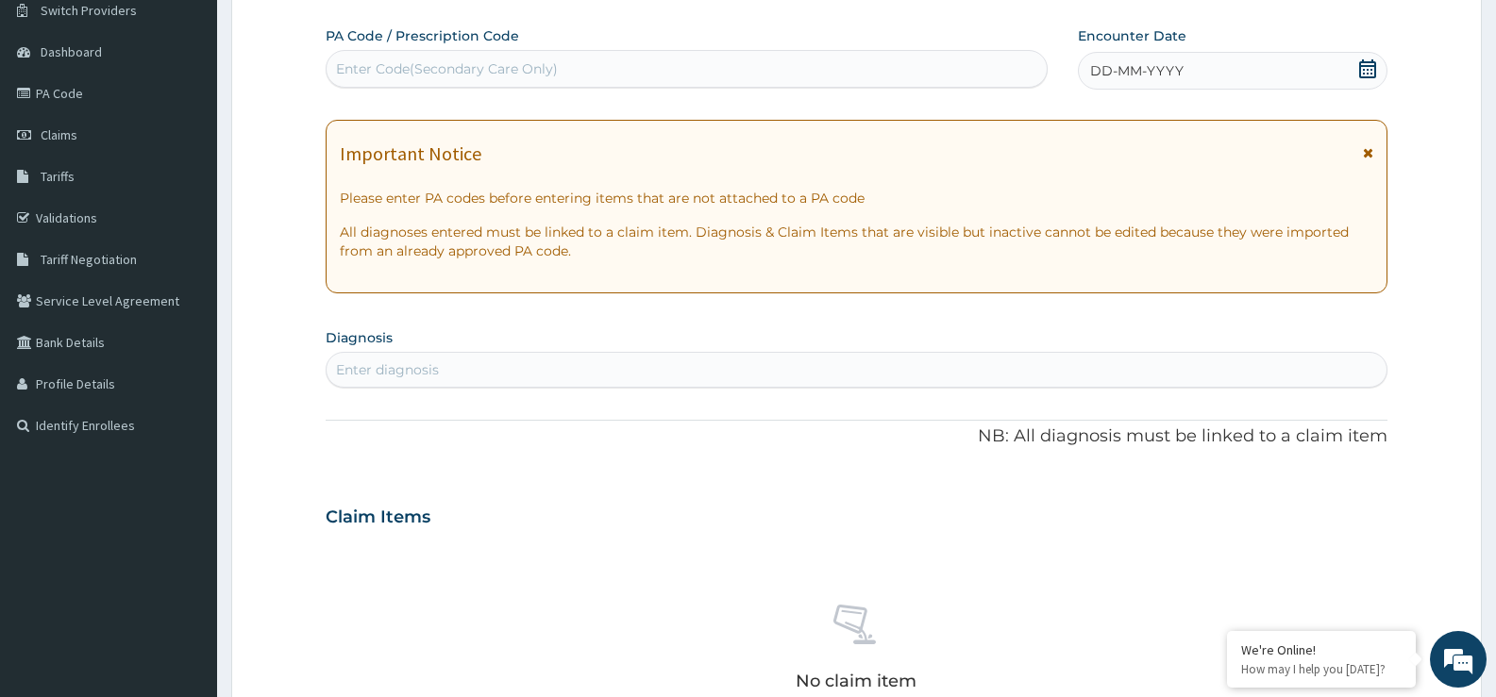
click at [1364, 73] on icon at bounding box center [1367, 68] width 17 height 19
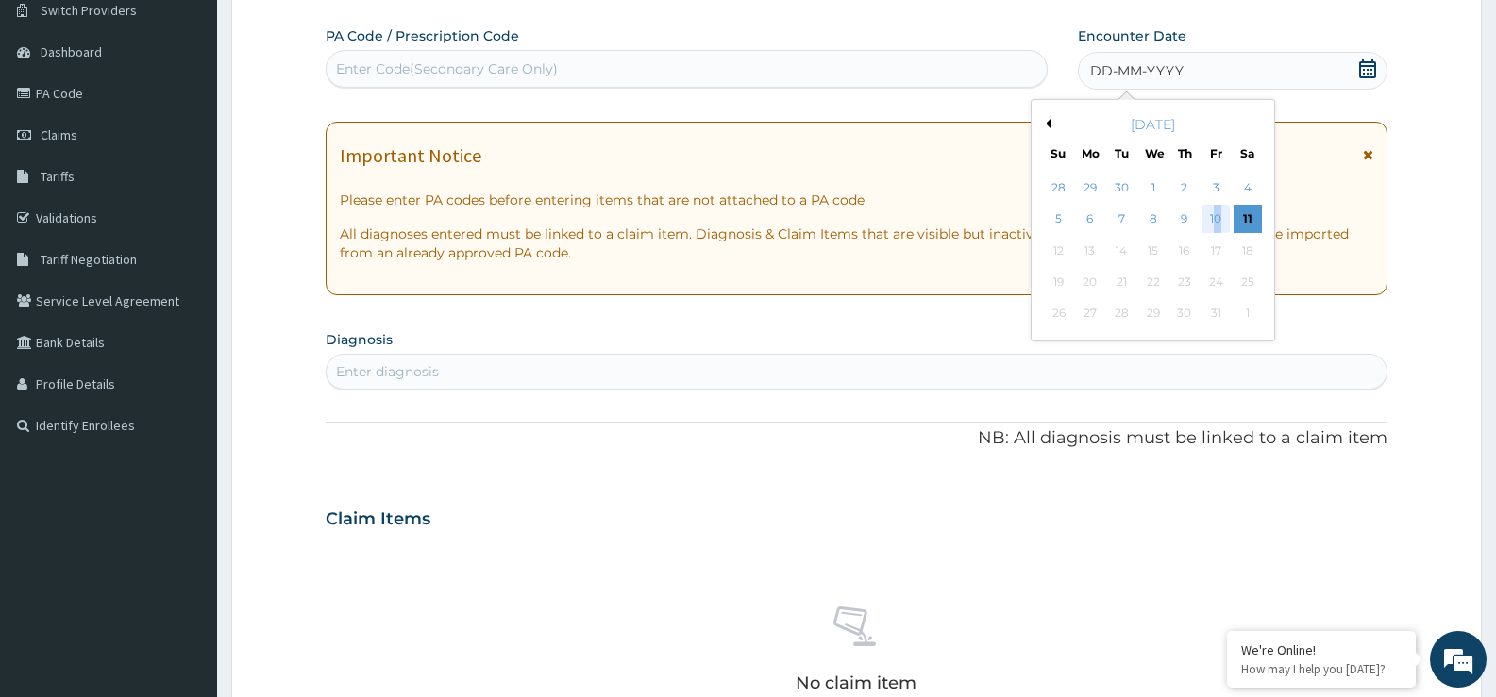
drag, startPoint x: 1218, startPoint y: 227, endPoint x: 1216, endPoint y: 218, distance: 9.6
click at [1216, 218] on div "10" at bounding box center [1215, 220] width 28 height 28
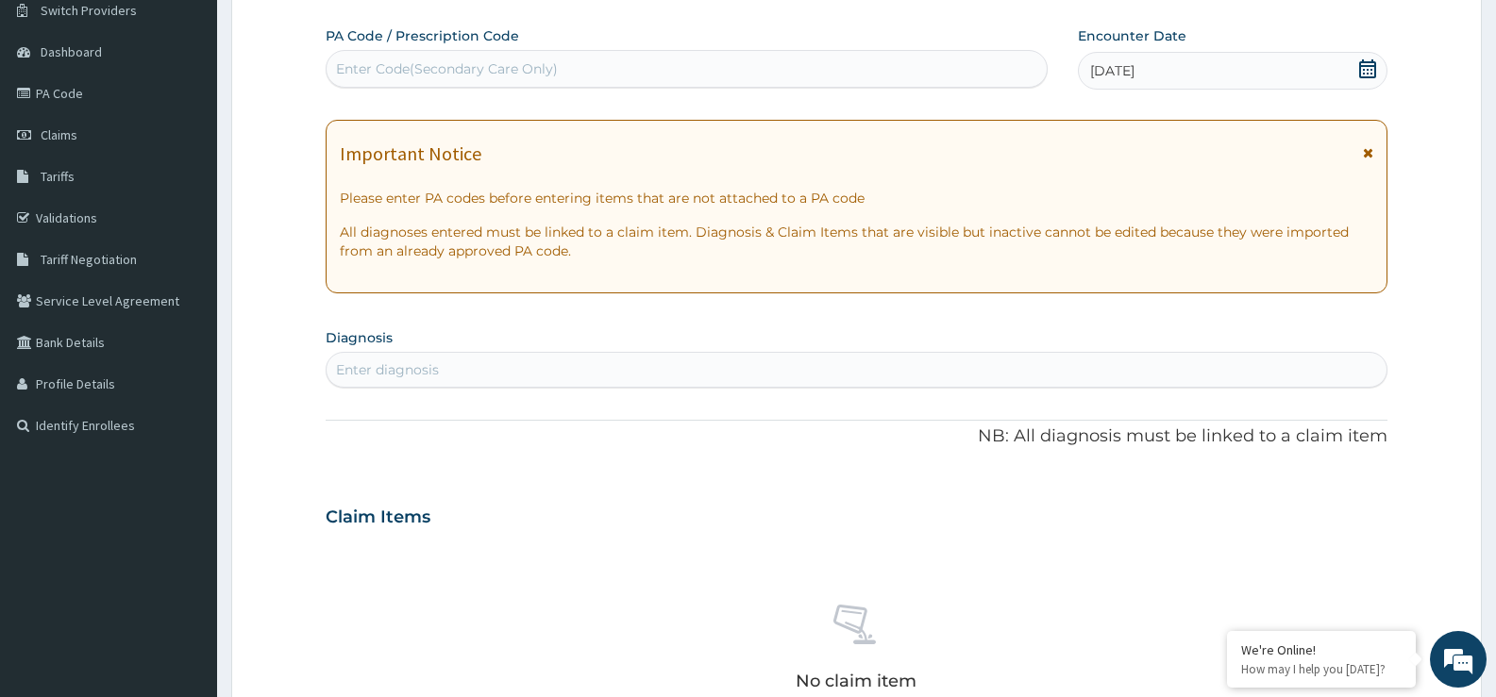
click at [1216, 218] on div "Important Notice Please enter PA codes before entering items that are not attac…" at bounding box center [857, 207] width 1062 height 174
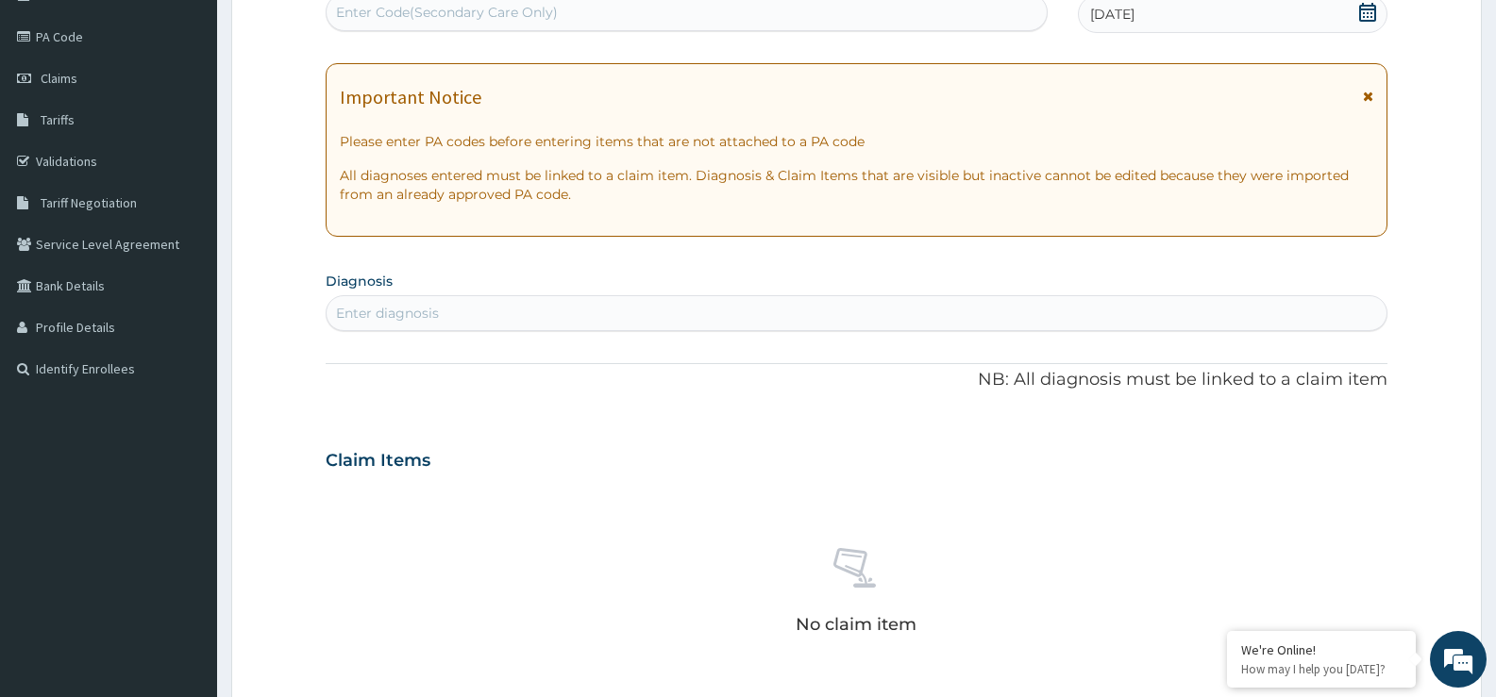
scroll to position [224, 0]
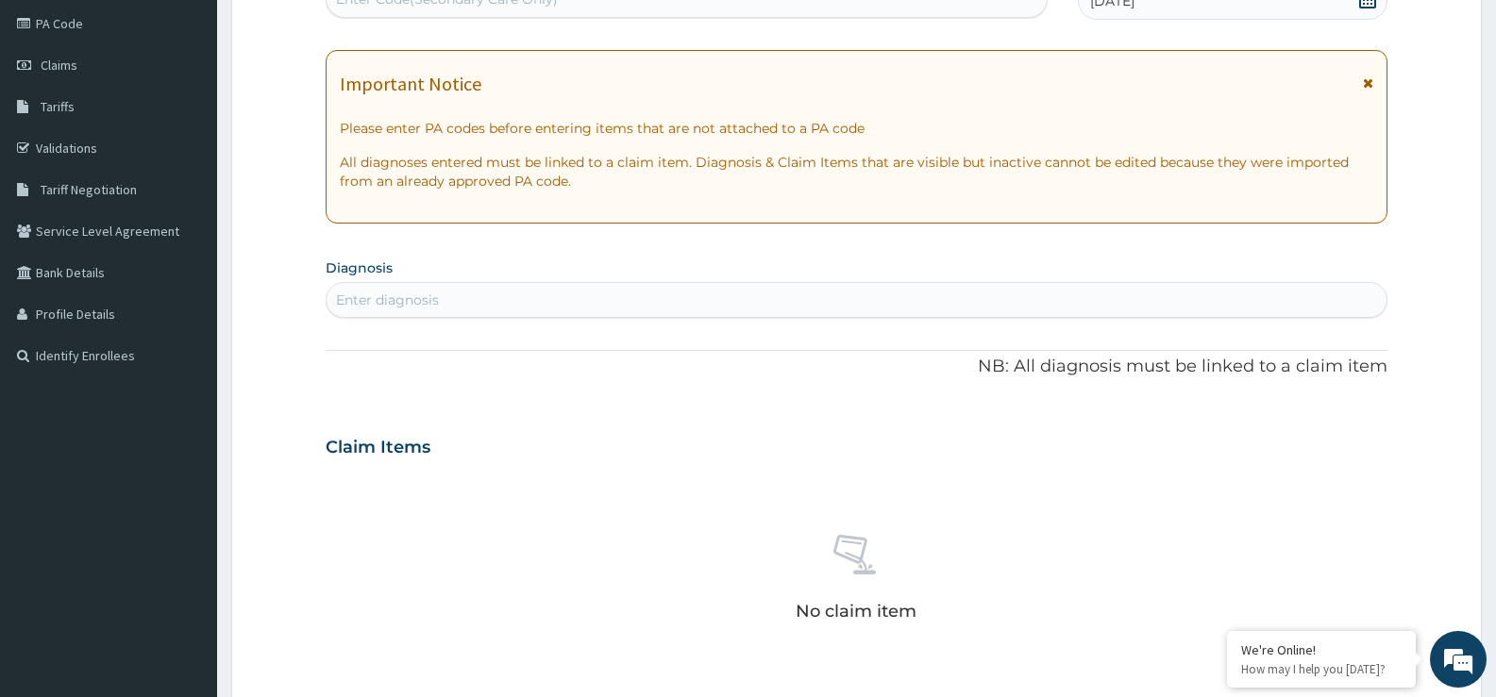
click at [521, 291] on div "Enter diagnosis" at bounding box center [857, 300] width 1060 height 30
click at [388, 289] on div "Enter diagnosis" at bounding box center [857, 300] width 1060 height 30
type input "UPPER"
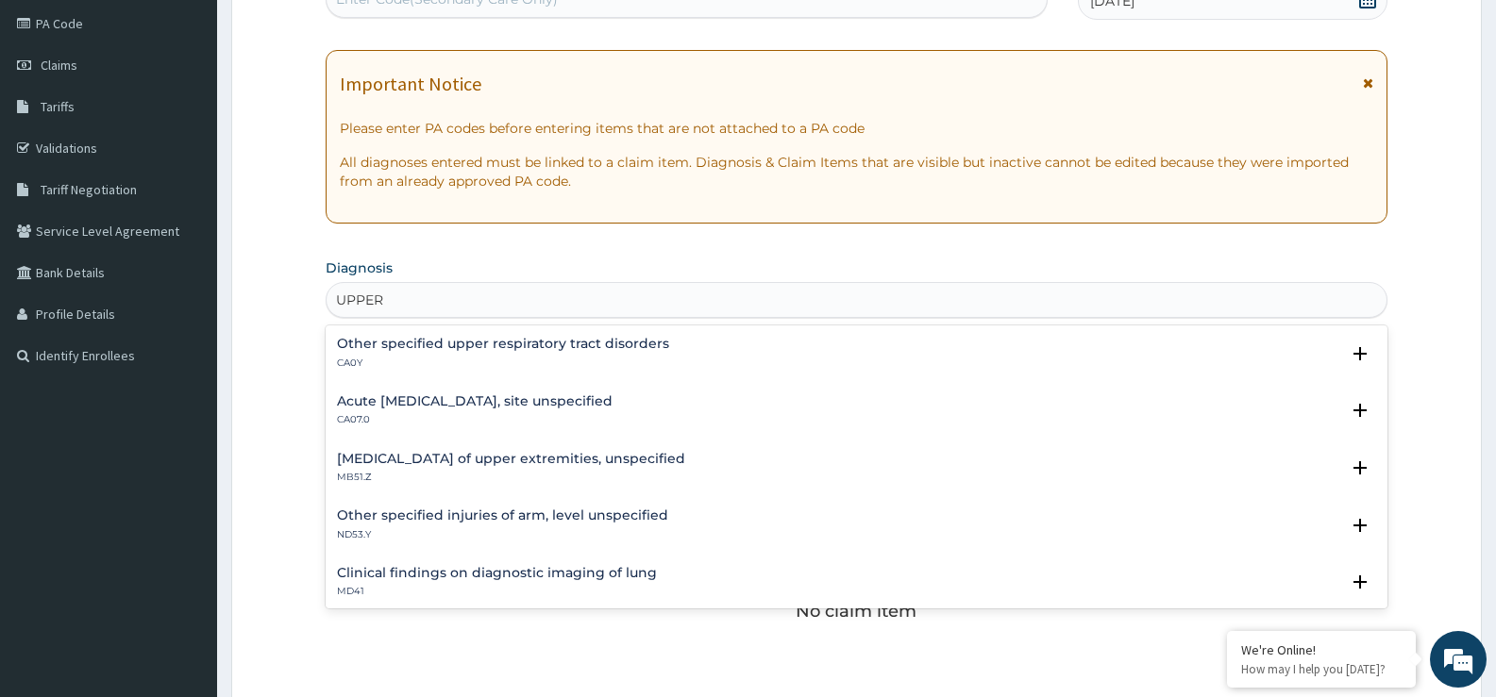
click at [413, 397] on h4 "Acute upper respiratory infection, site unspecified" at bounding box center [475, 401] width 276 height 14
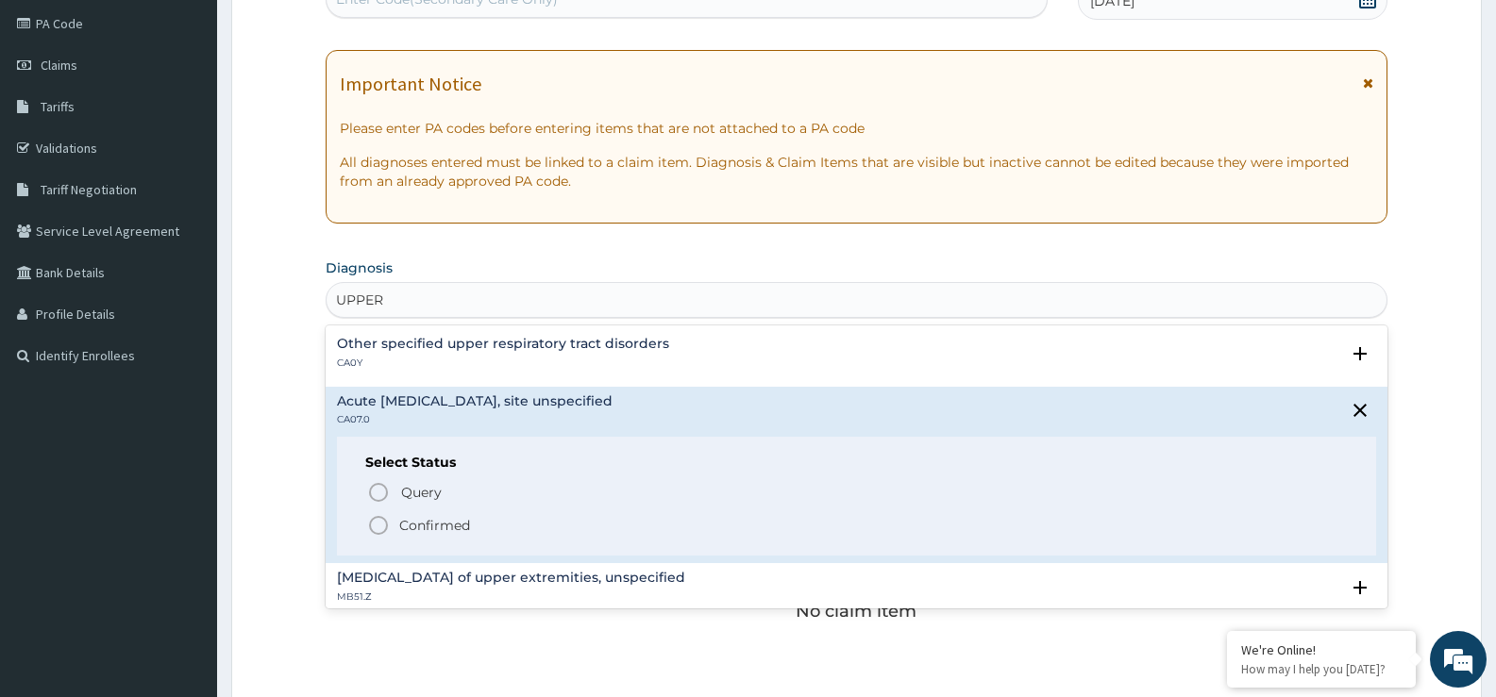
click at [377, 520] on icon "status option filled" at bounding box center [378, 525] width 23 height 23
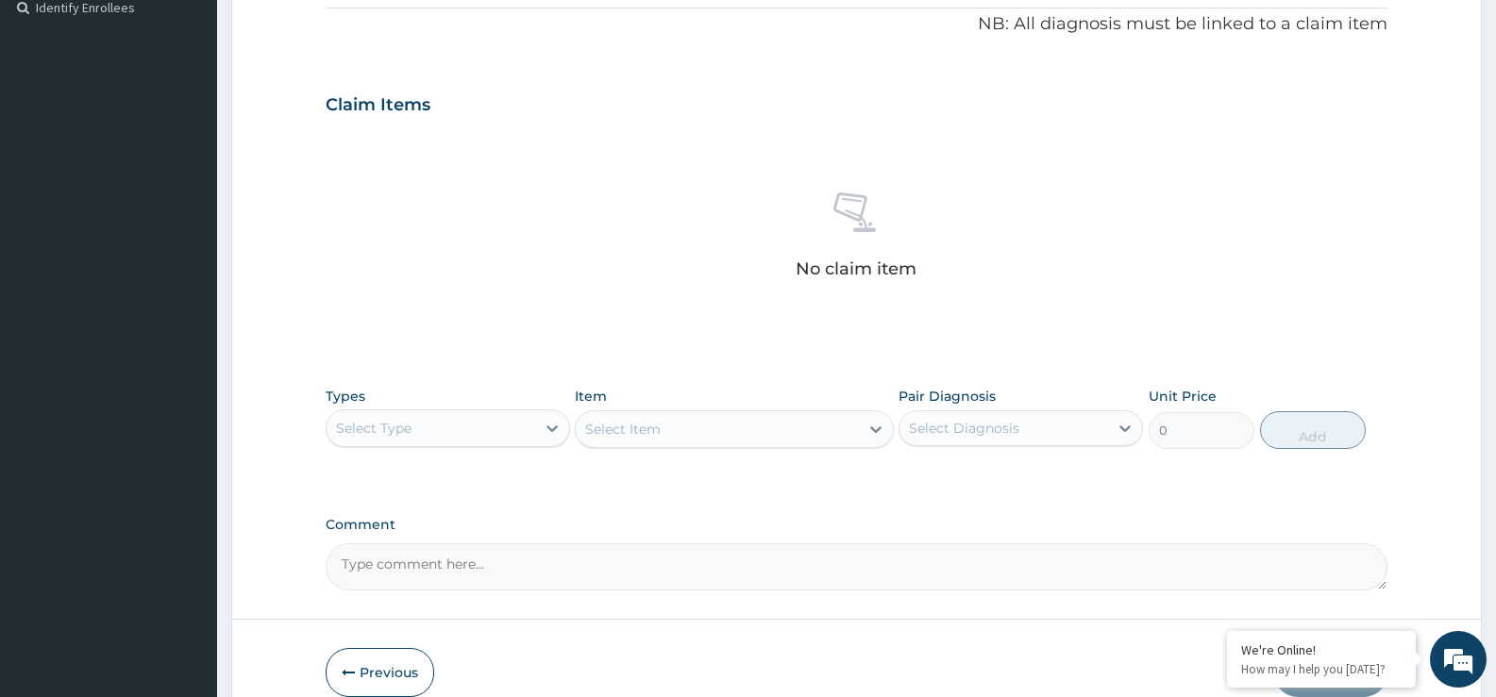
scroll to position [663, 0]
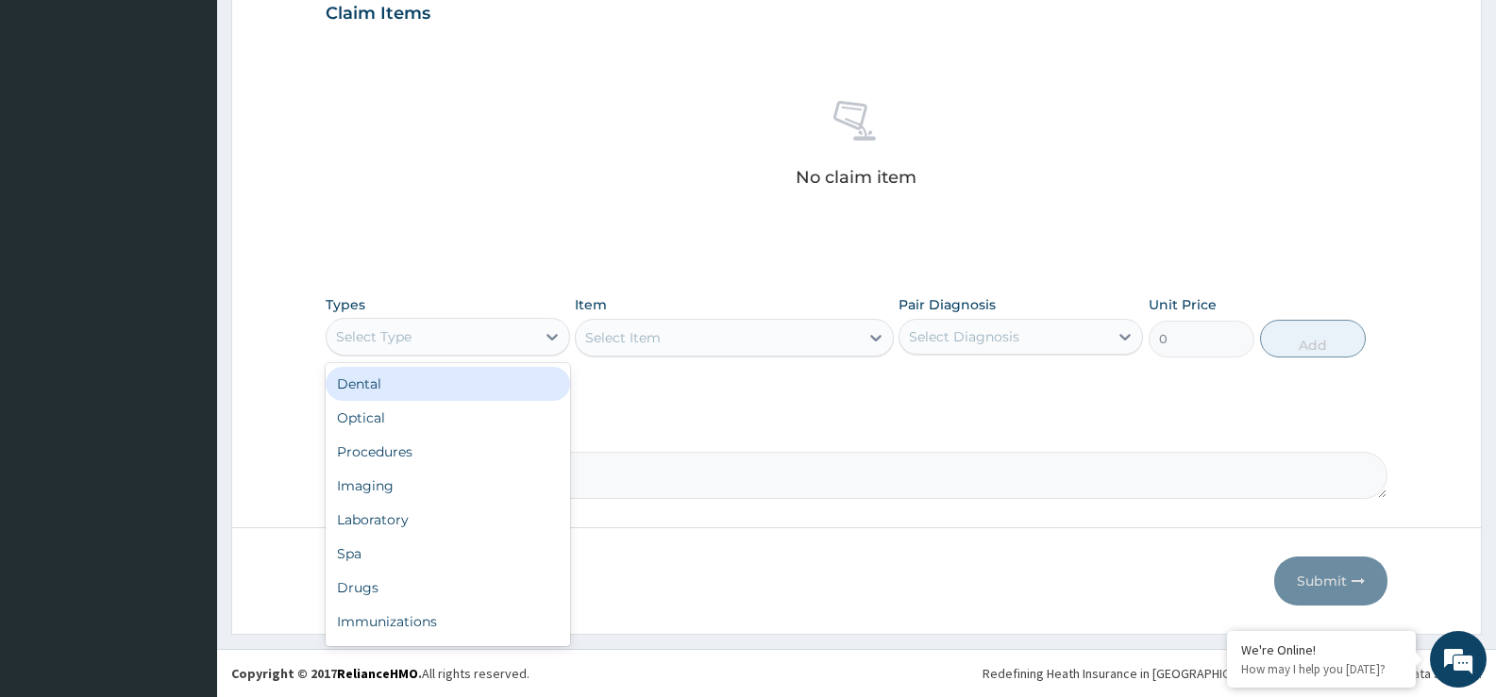
click at [446, 331] on div "Select Type" at bounding box center [431, 337] width 209 height 30
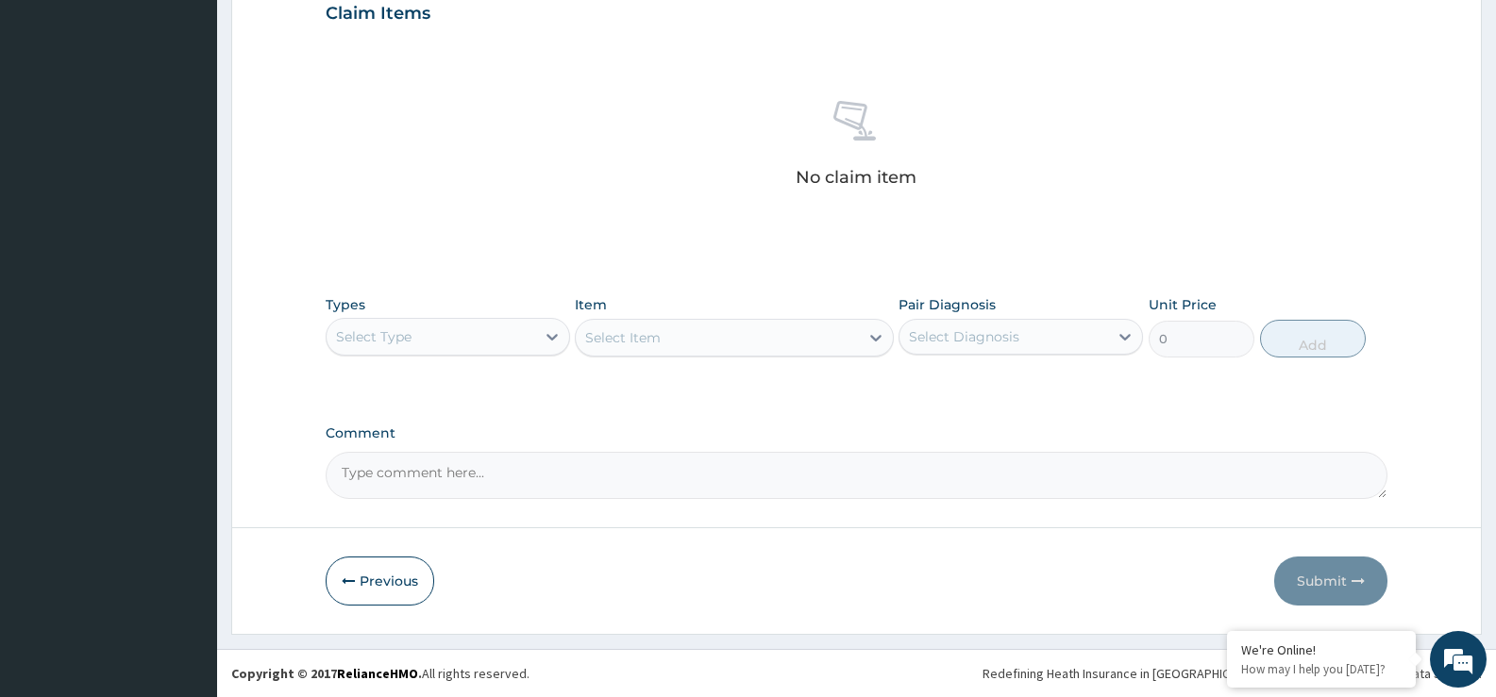
click at [417, 340] on div "Select Type" at bounding box center [431, 337] width 209 height 30
type input "C"
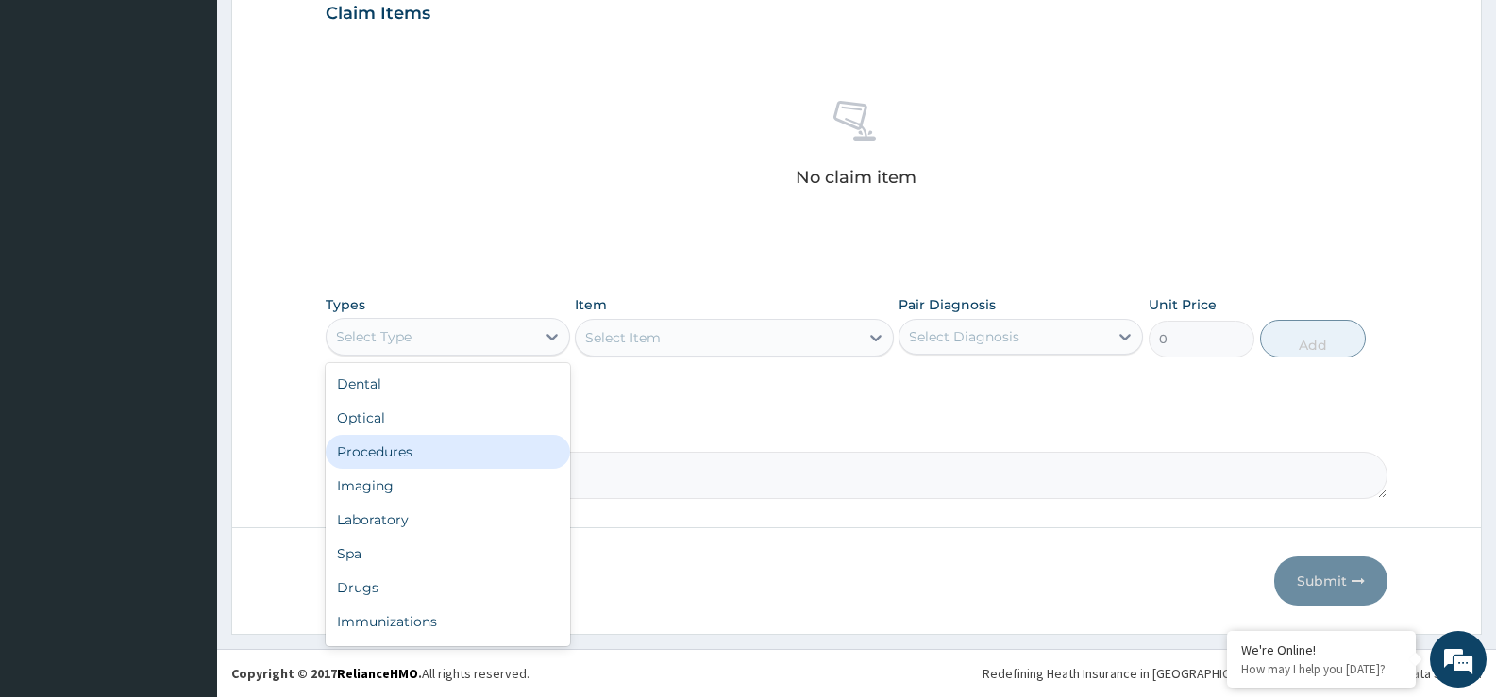
click at [394, 437] on div "Procedures" at bounding box center [448, 452] width 244 height 34
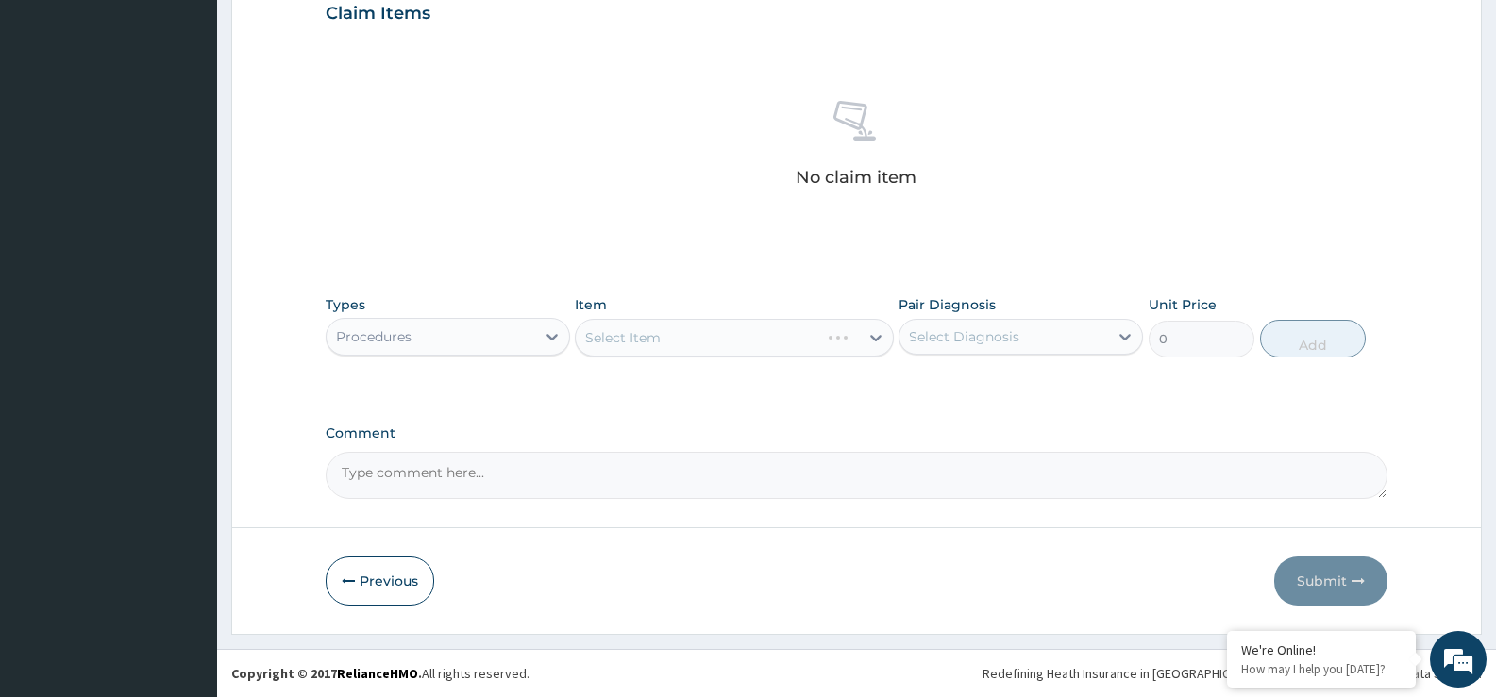
click at [615, 338] on div "Select Item" at bounding box center [734, 338] width 318 height 38
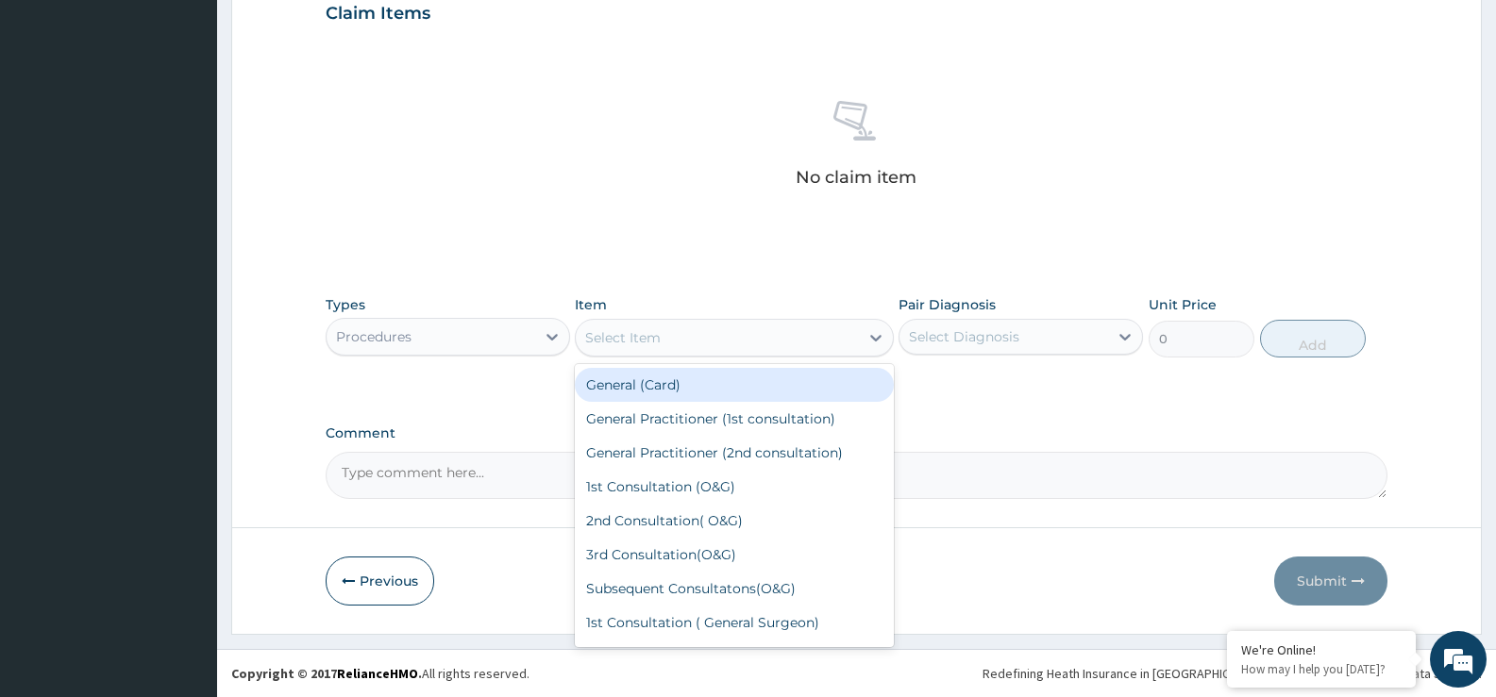
click at [615, 338] on div "Select Item" at bounding box center [622, 337] width 75 height 19
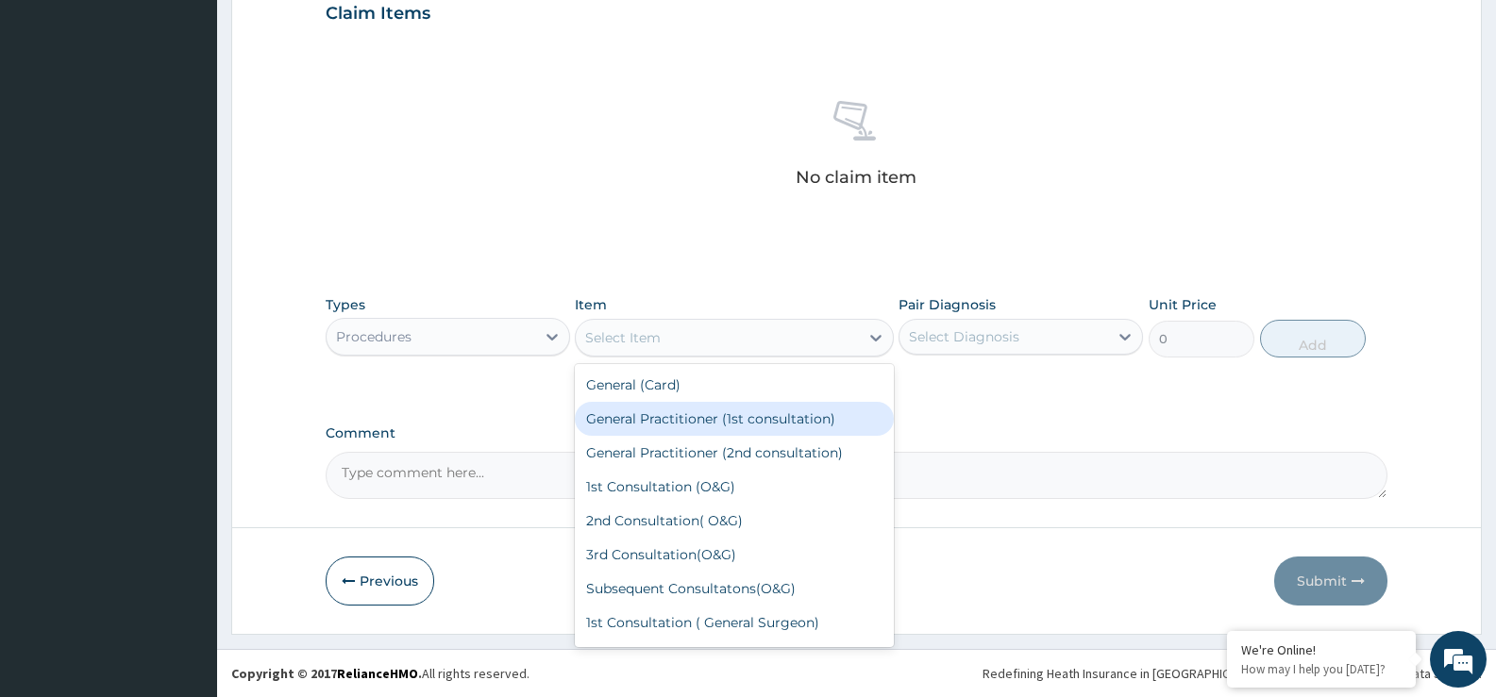
click at [656, 419] on div "General Practitioner (1st consultation)" at bounding box center [734, 419] width 318 height 34
type input "2500"
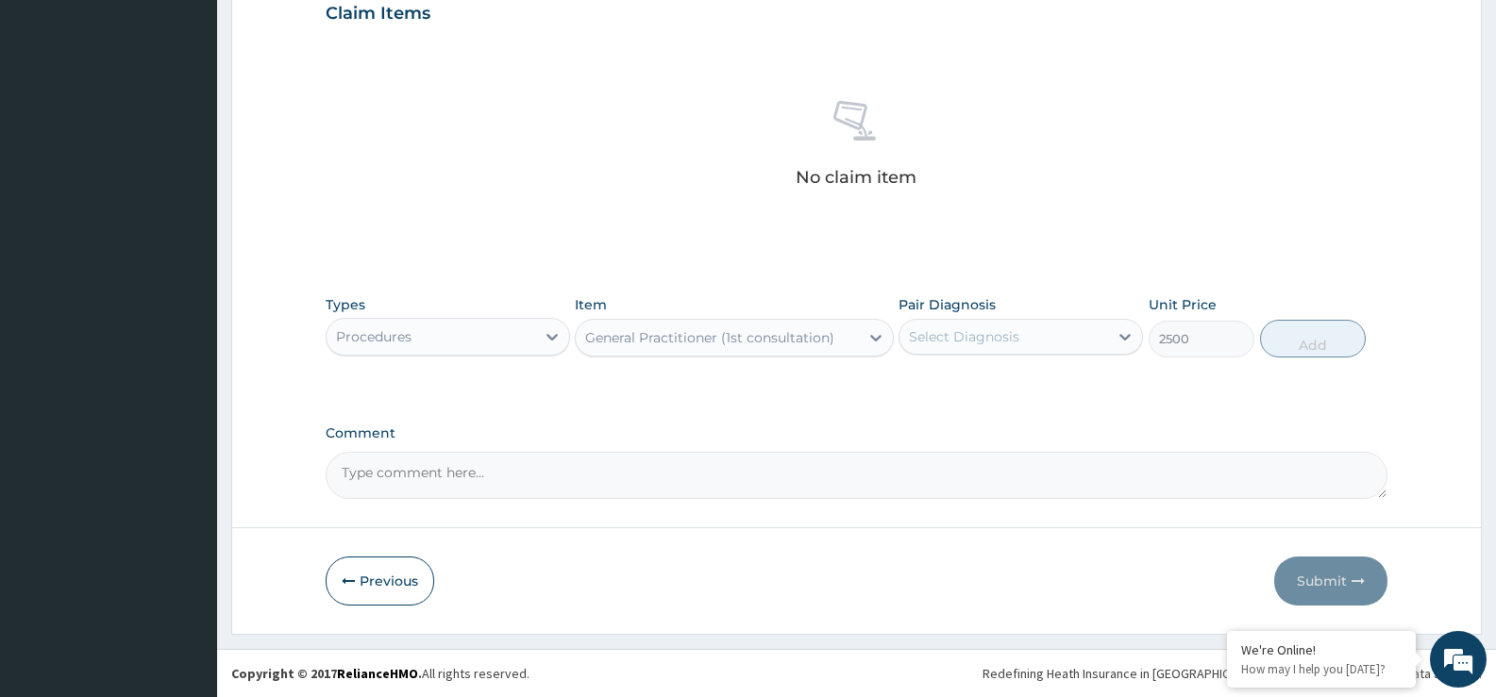
click at [956, 342] on div "Select Diagnosis" at bounding box center [964, 336] width 110 height 19
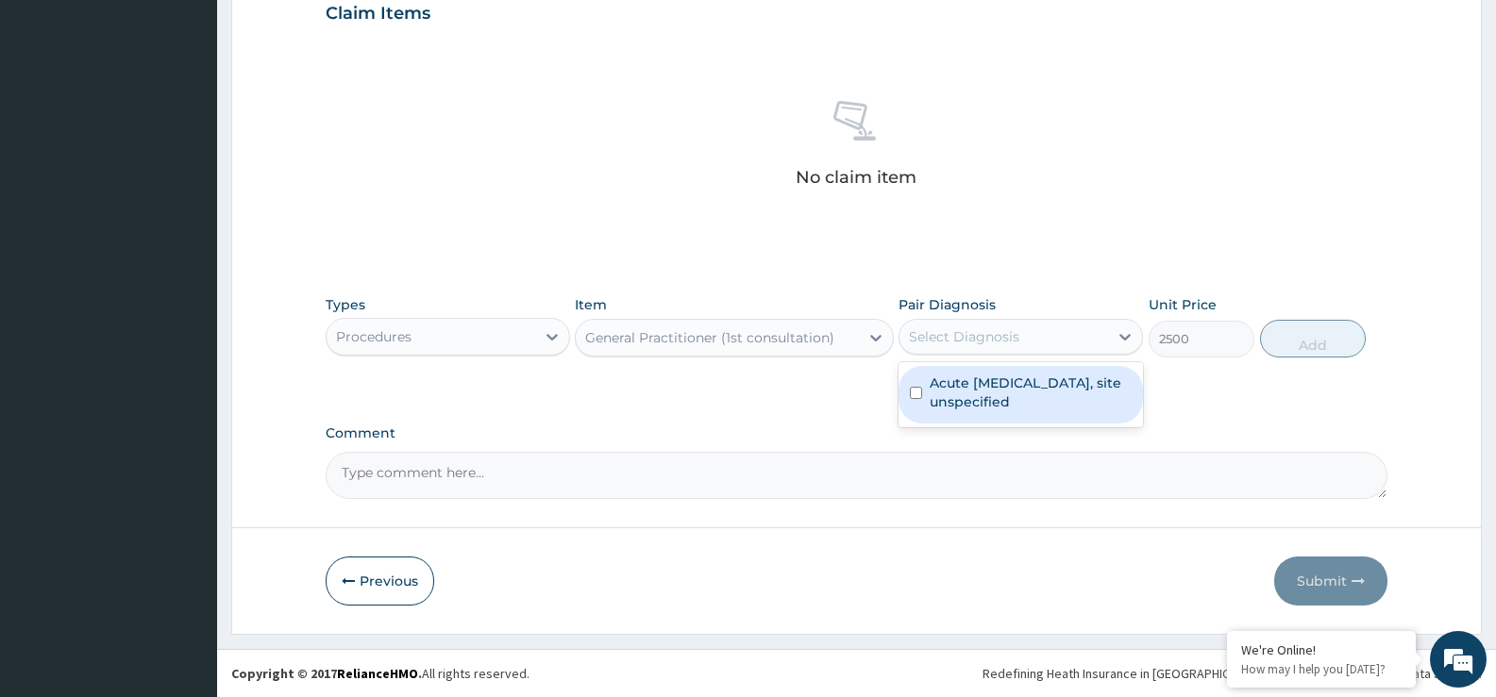
click at [915, 395] on input "checkbox" at bounding box center [916, 393] width 12 height 12
checkbox input "true"
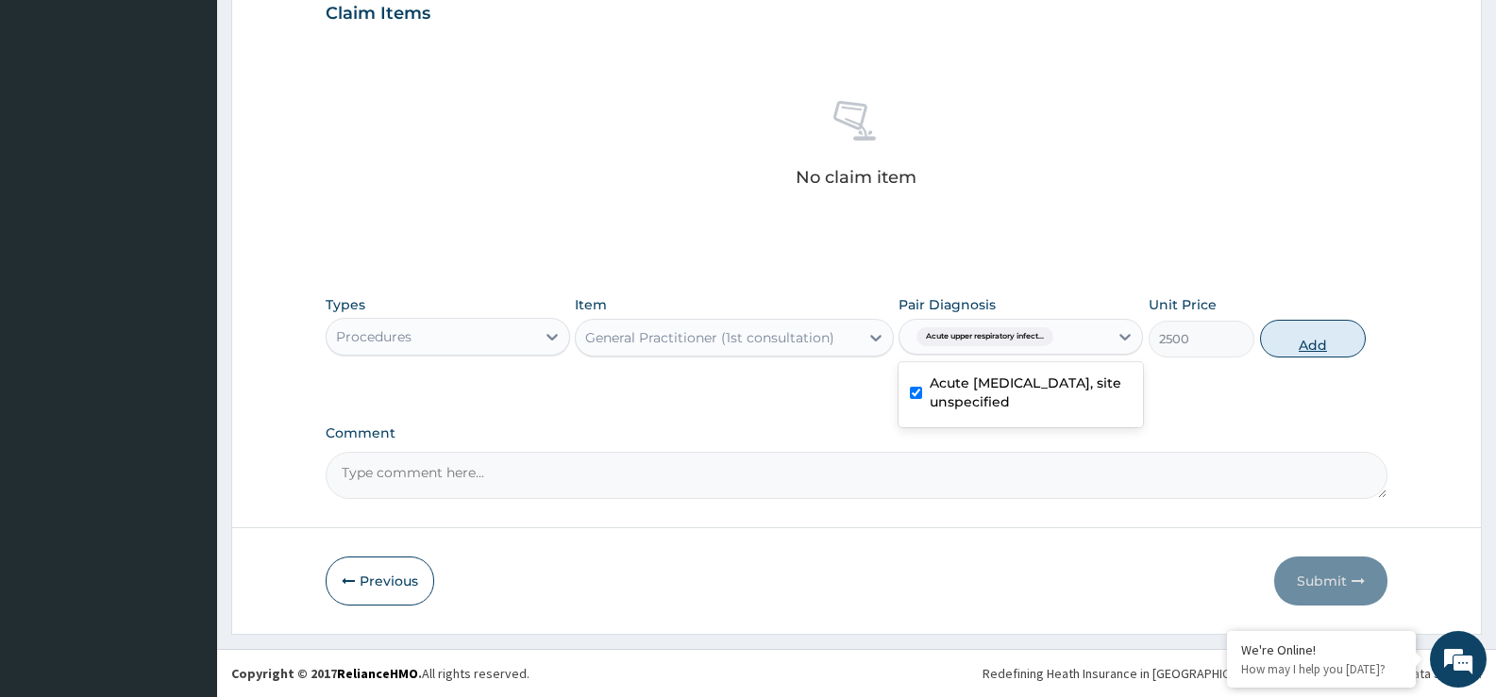
click at [1303, 339] on button "Add" at bounding box center [1313, 339] width 106 height 38
type input "0"
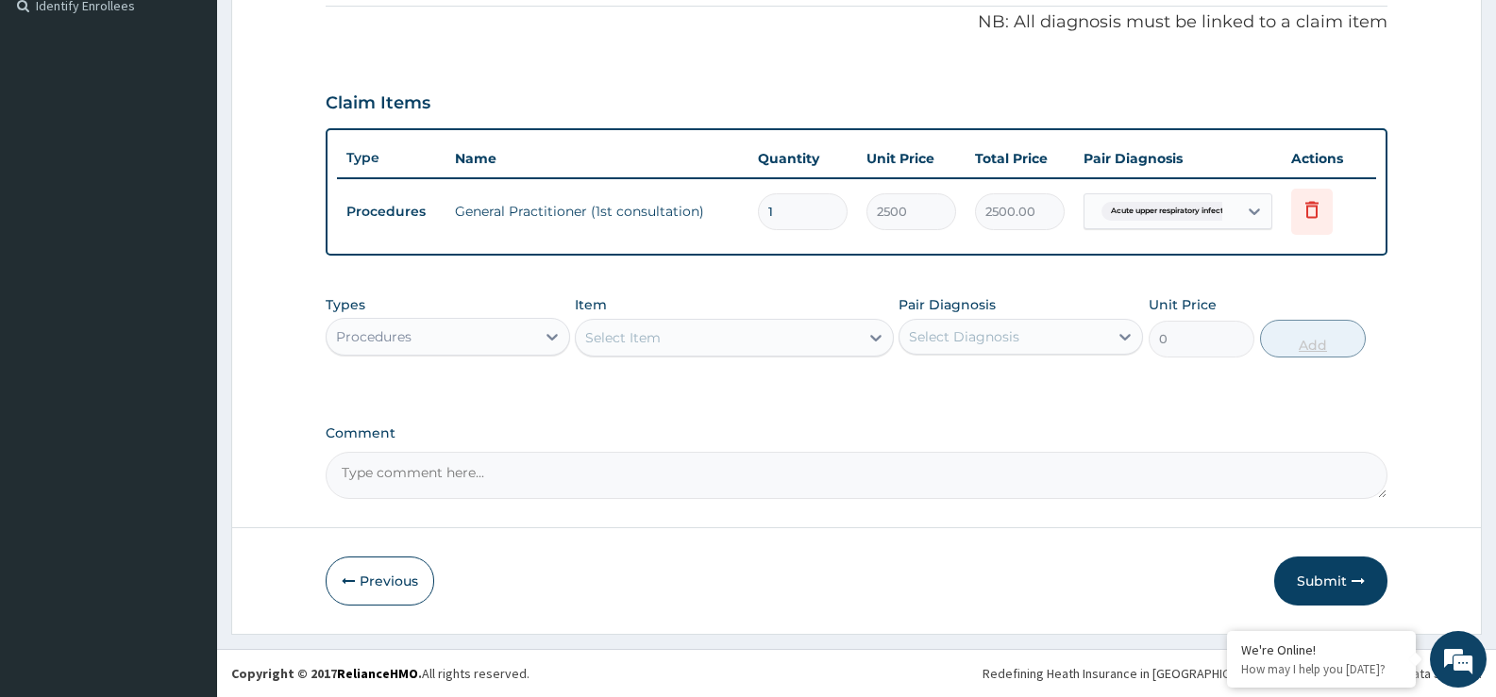
scroll to position [574, 0]
click at [637, 329] on div "Select Item" at bounding box center [622, 337] width 75 height 19
type input "COU"
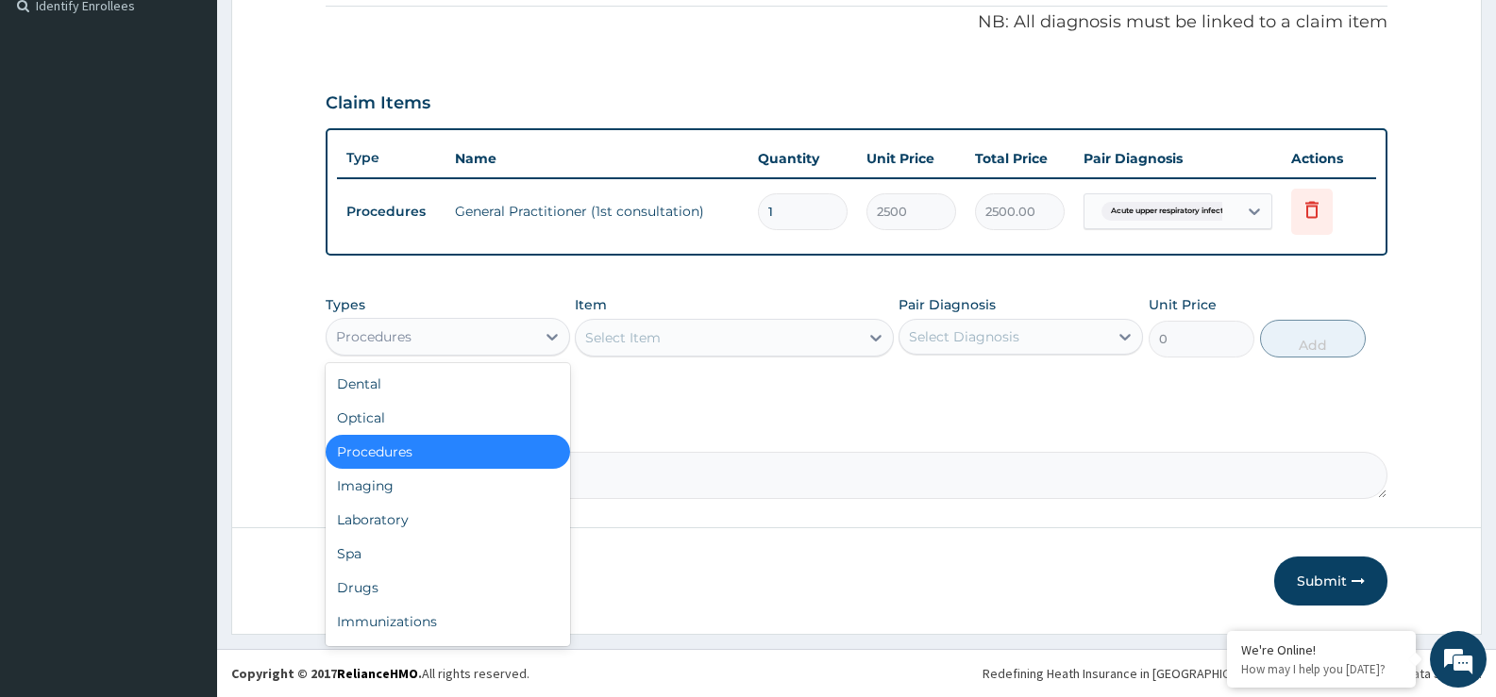
click at [479, 333] on div "Procedures" at bounding box center [431, 337] width 209 height 30
click at [368, 599] on div "Drugs" at bounding box center [448, 588] width 244 height 34
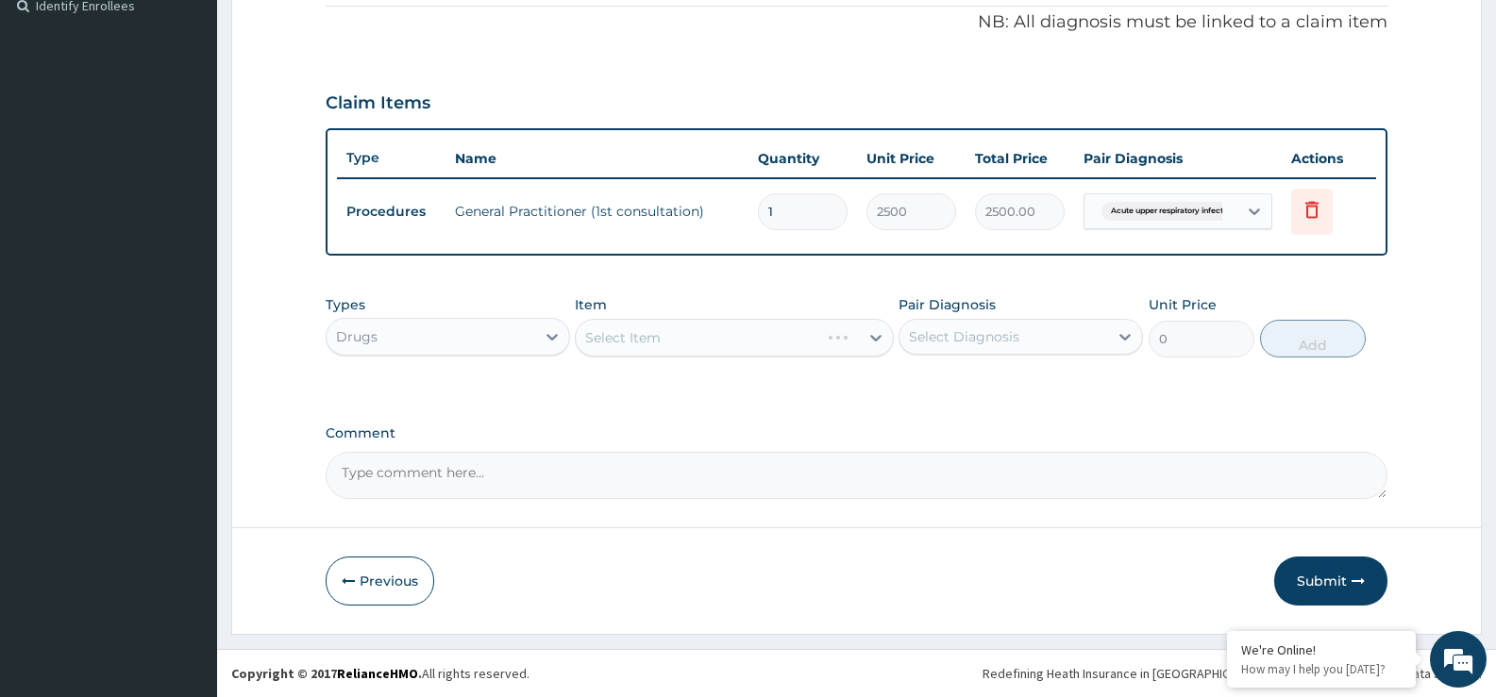
click at [699, 342] on div "Select Item" at bounding box center [734, 338] width 318 height 38
drag, startPoint x: 699, startPoint y: 342, endPoint x: 612, endPoint y: 327, distance: 89.1
click at [612, 327] on div "Select Item" at bounding box center [734, 338] width 318 height 38
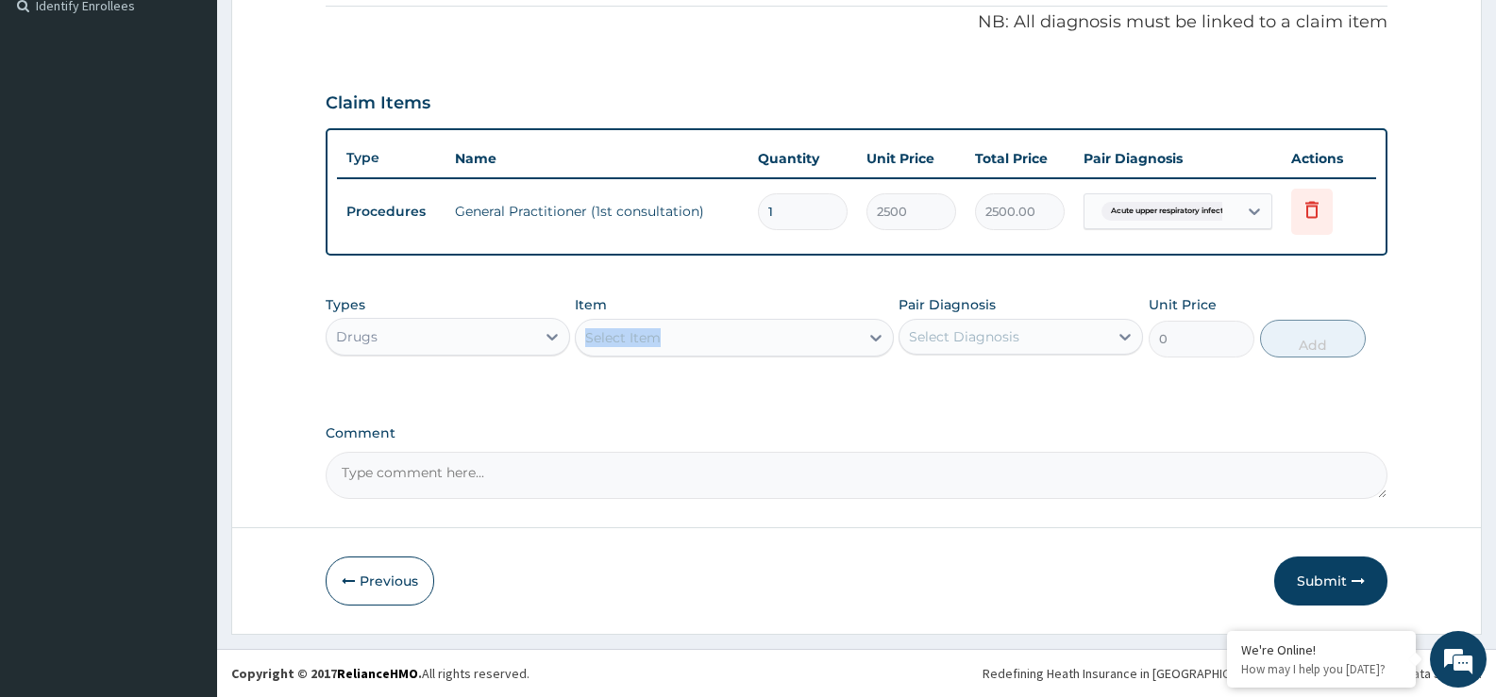
click at [612, 328] on div "Select Item" at bounding box center [622, 337] width 75 height 19
click at [673, 338] on div "Select Item" at bounding box center [717, 338] width 282 height 30
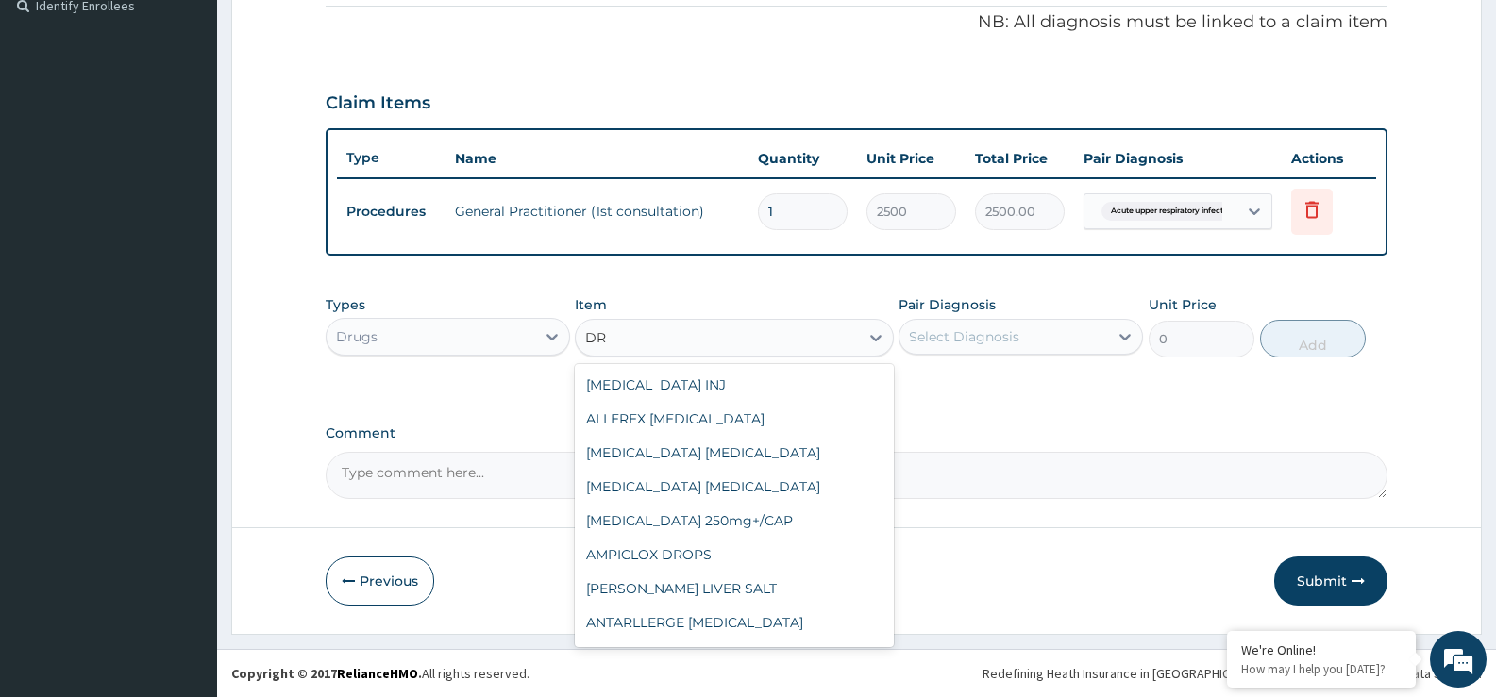
type input "D"
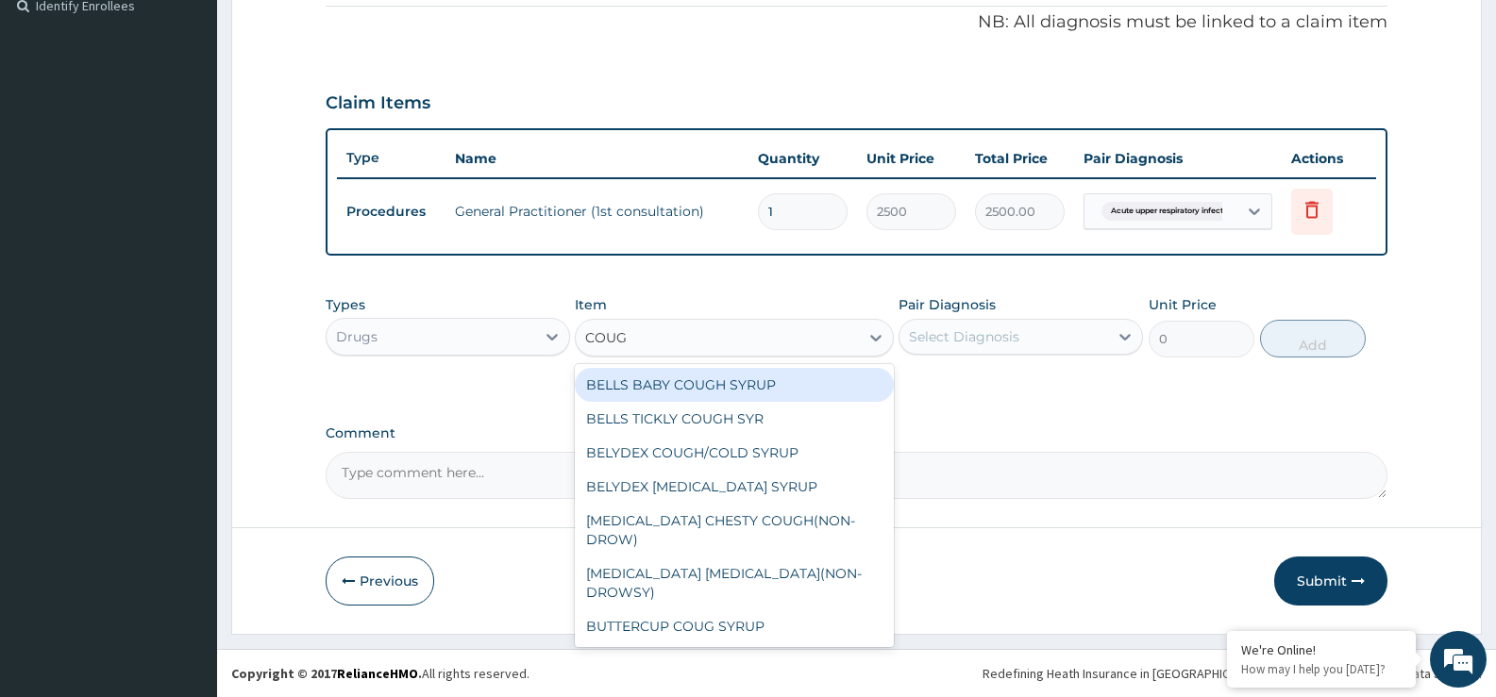
type input "COUGH"
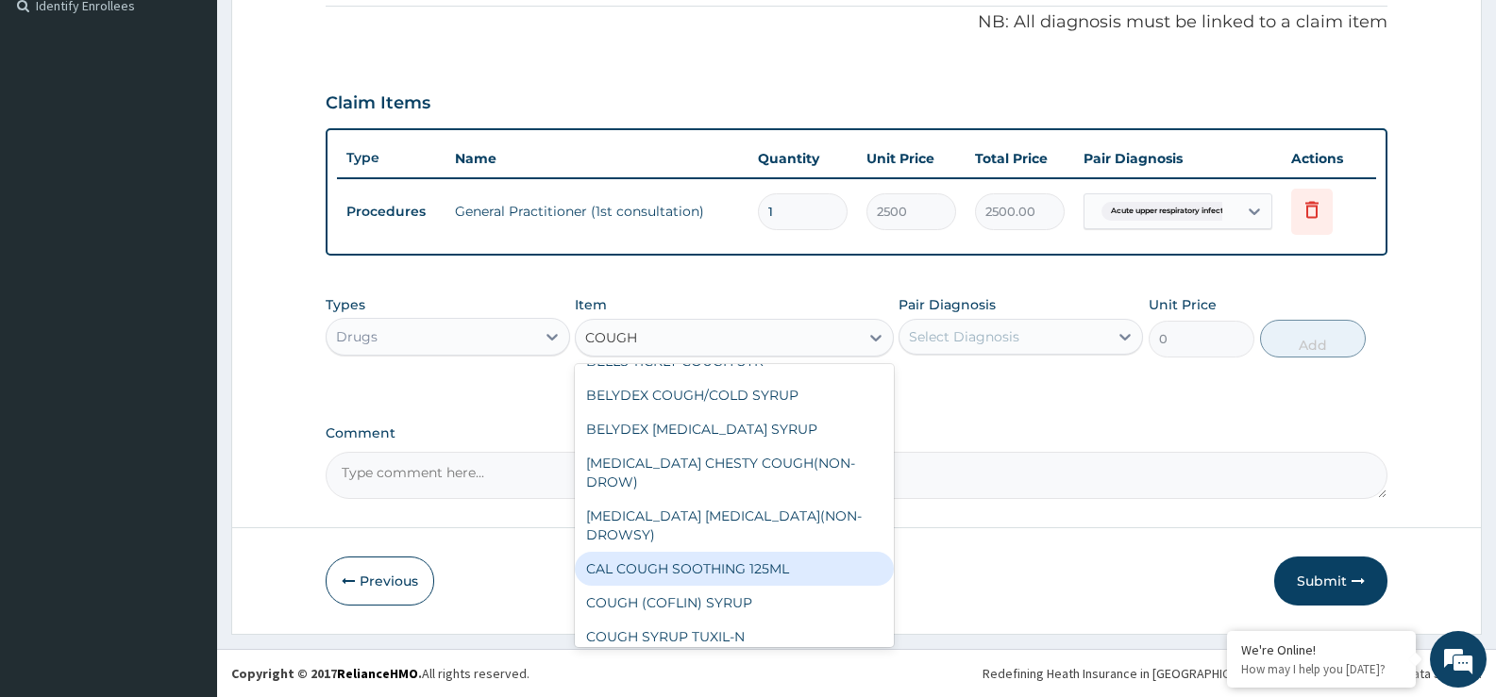
scroll to position [64, 0]
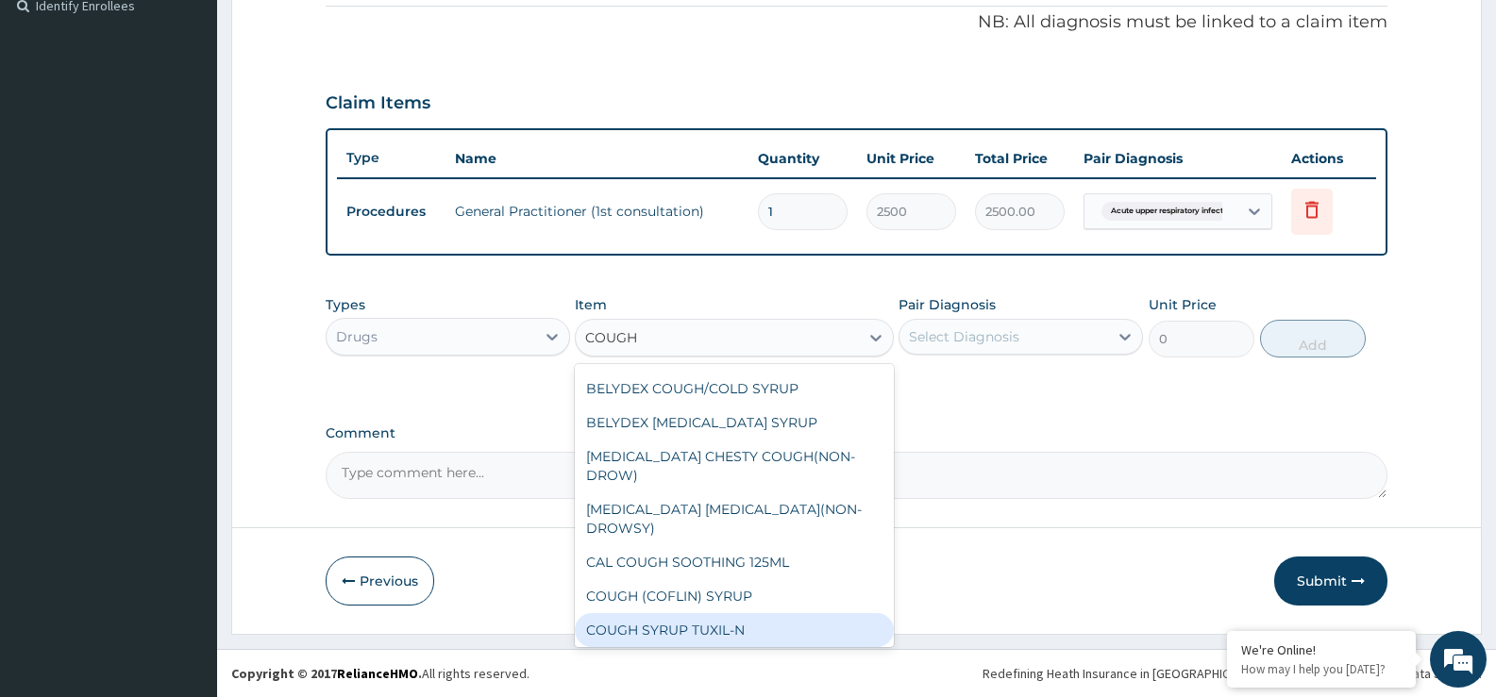
click at [713, 613] on div "COUGH SYRUP TUXIL-N" at bounding box center [734, 630] width 318 height 34
type input "315"
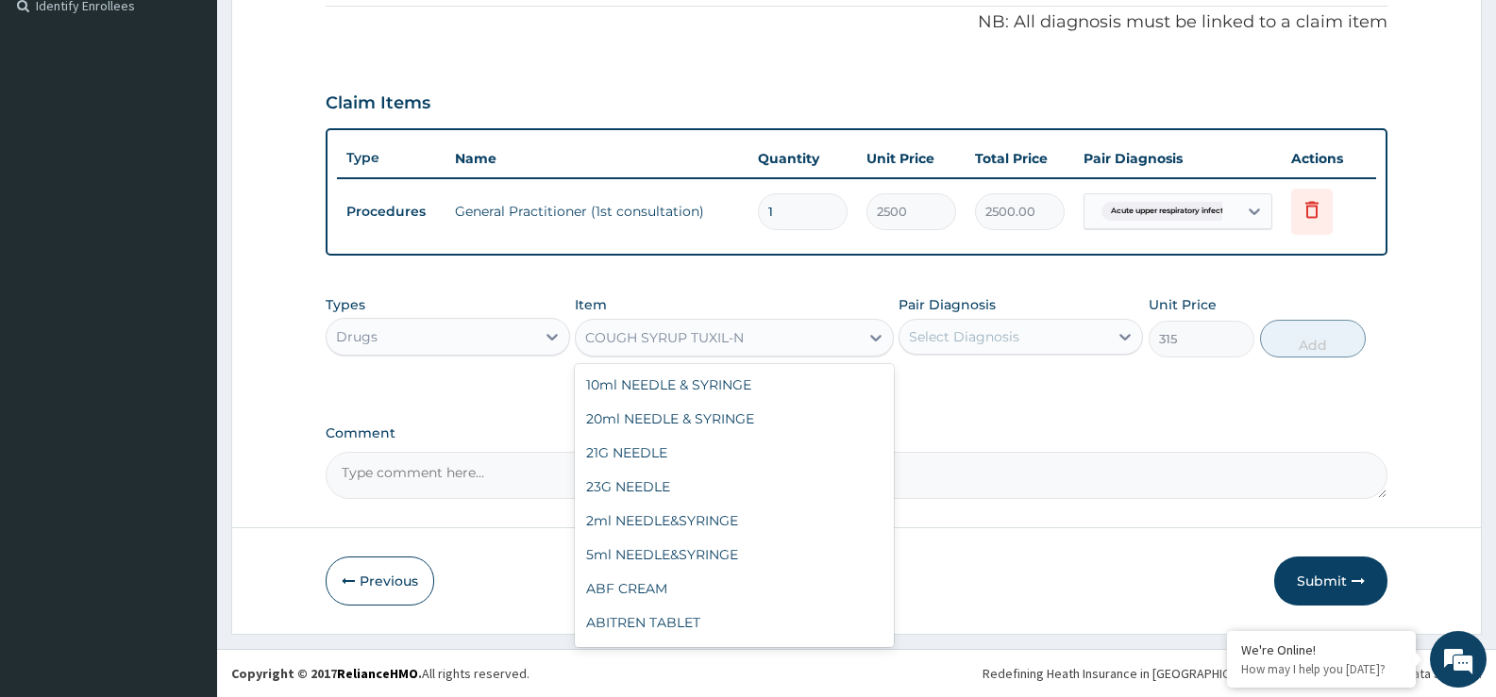
click at [694, 336] on div "COUGH SYRUP TUXIL-N" at bounding box center [664, 337] width 159 height 19
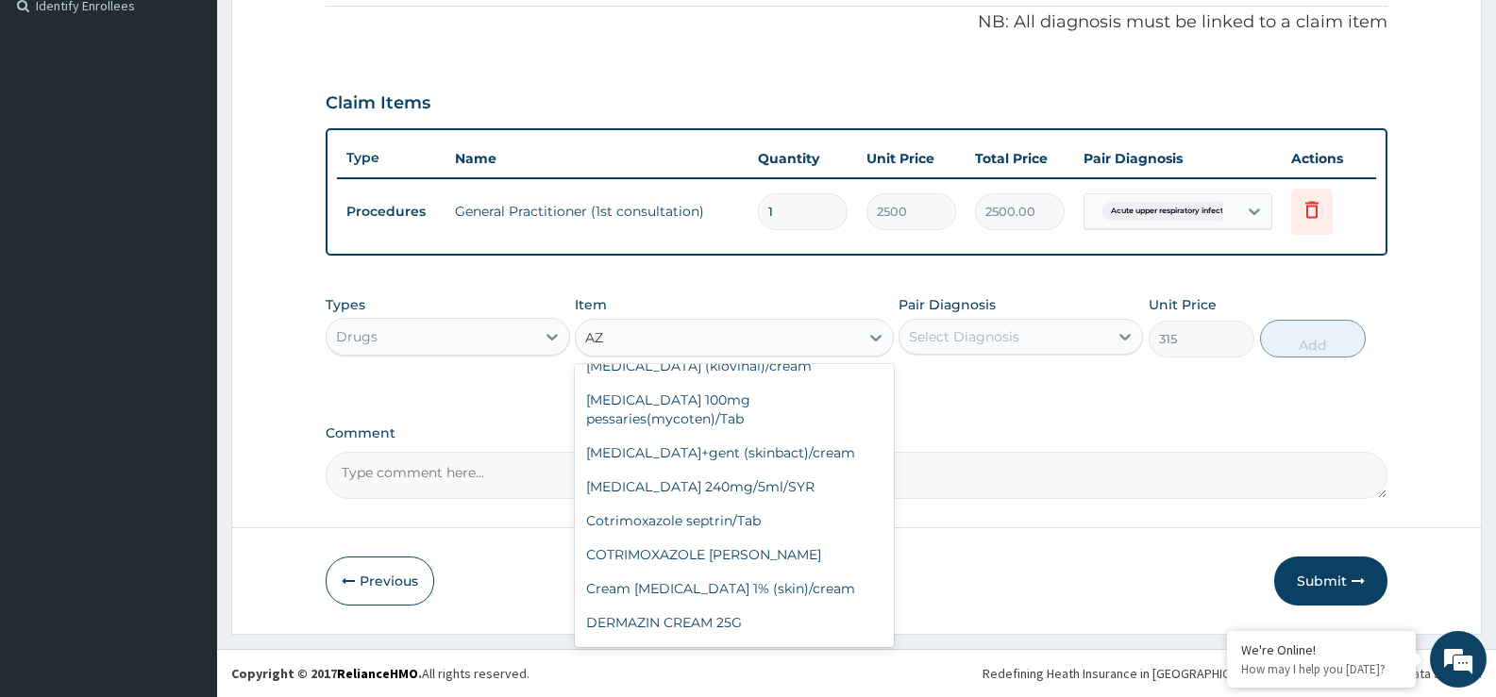
type input "AZI"
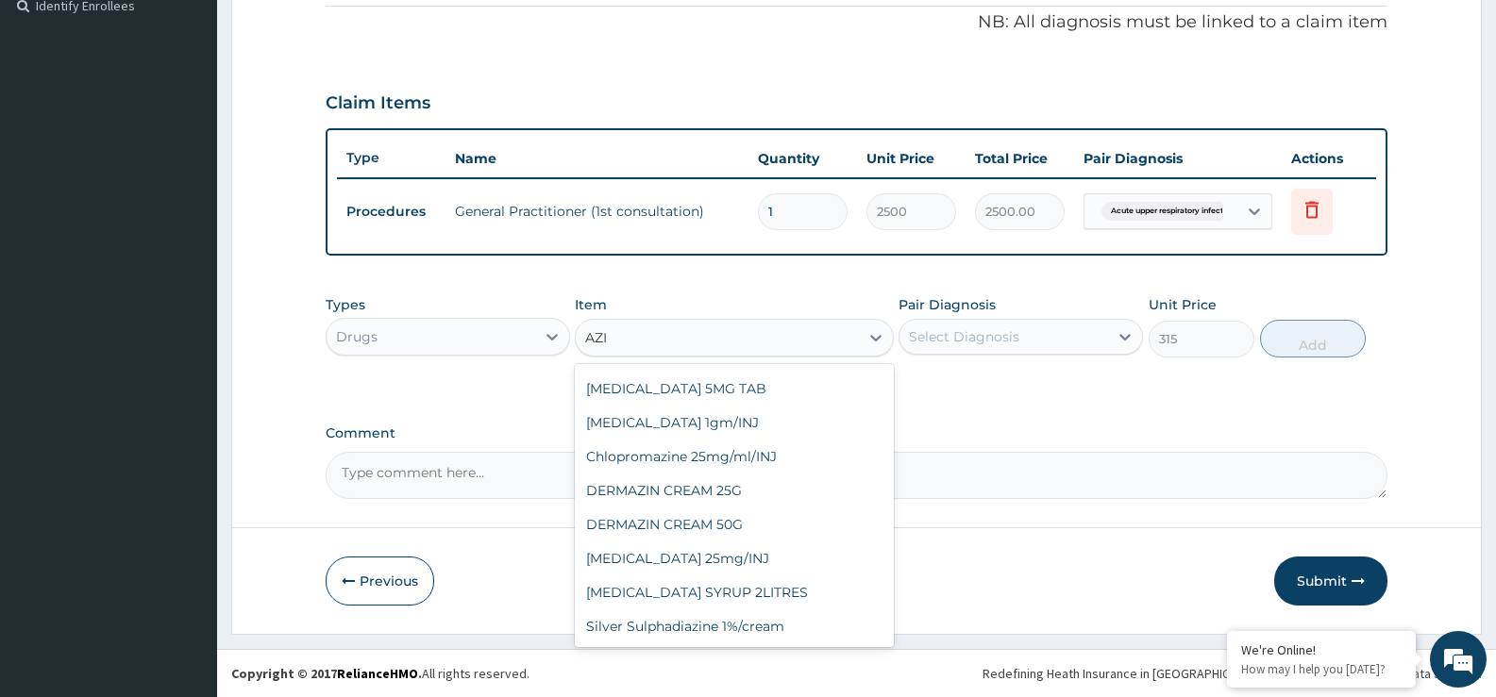
scroll to position [106, 0]
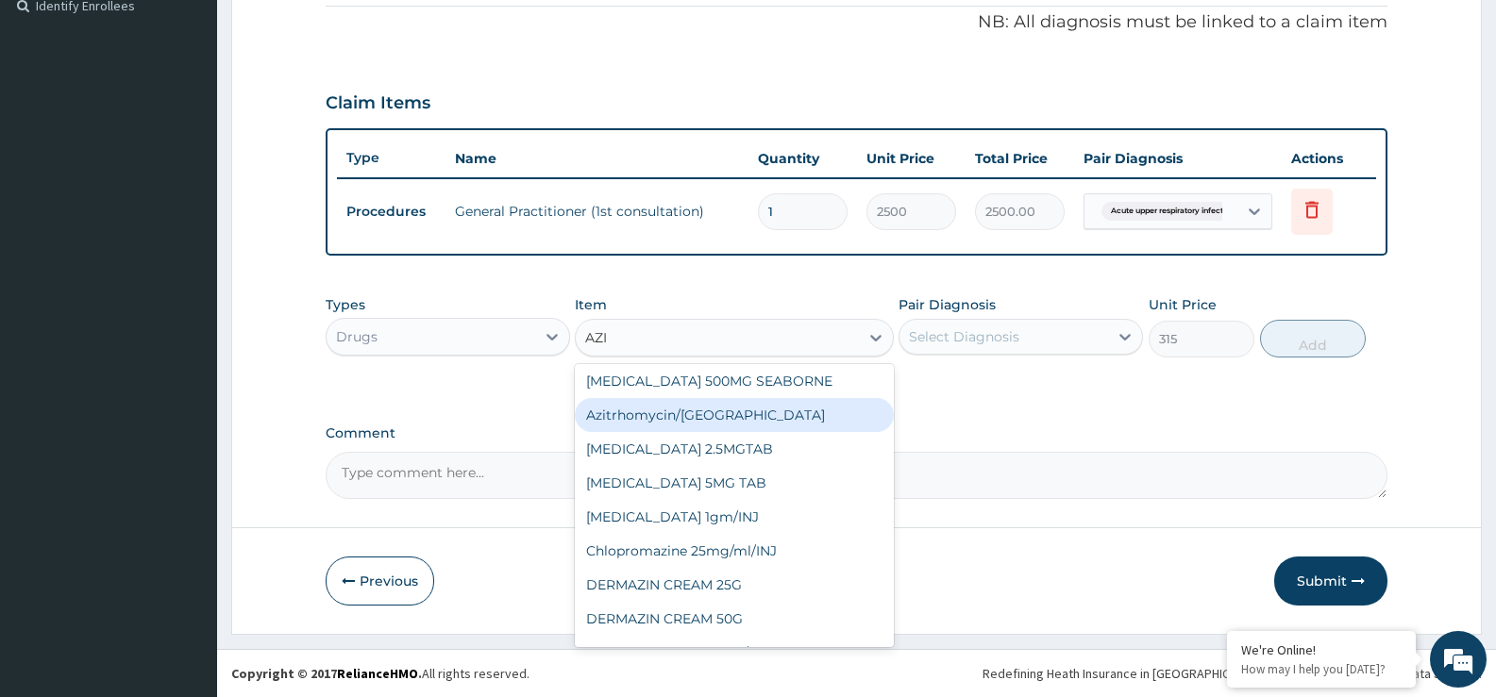
click at [679, 417] on div "Azitrhomycin/SYR" at bounding box center [734, 415] width 318 height 34
type input "1386"
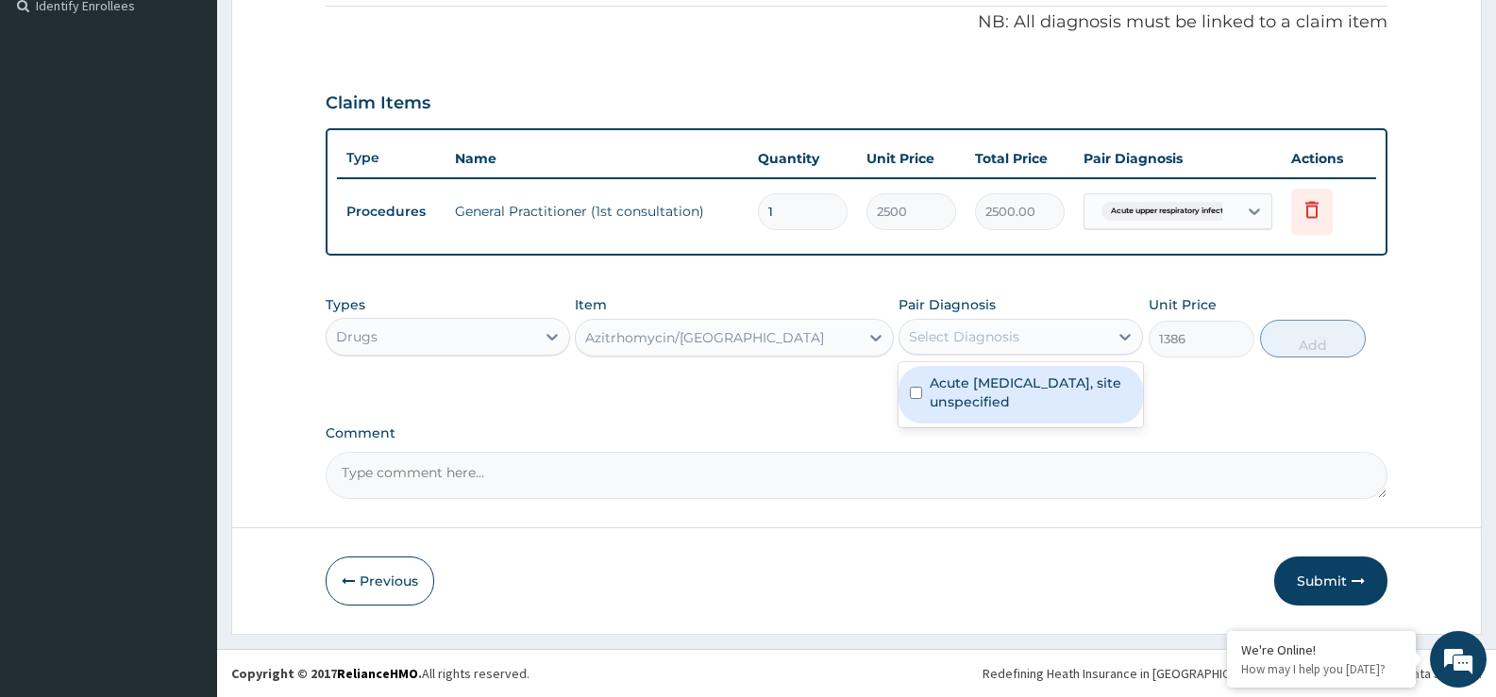
click at [957, 340] on div "Select Diagnosis" at bounding box center [964, 336] width 110 height 19
click at [919, 394] on input "checkbox" at bounding box center [916, 393] width 12 height 12
checkbox input "true"
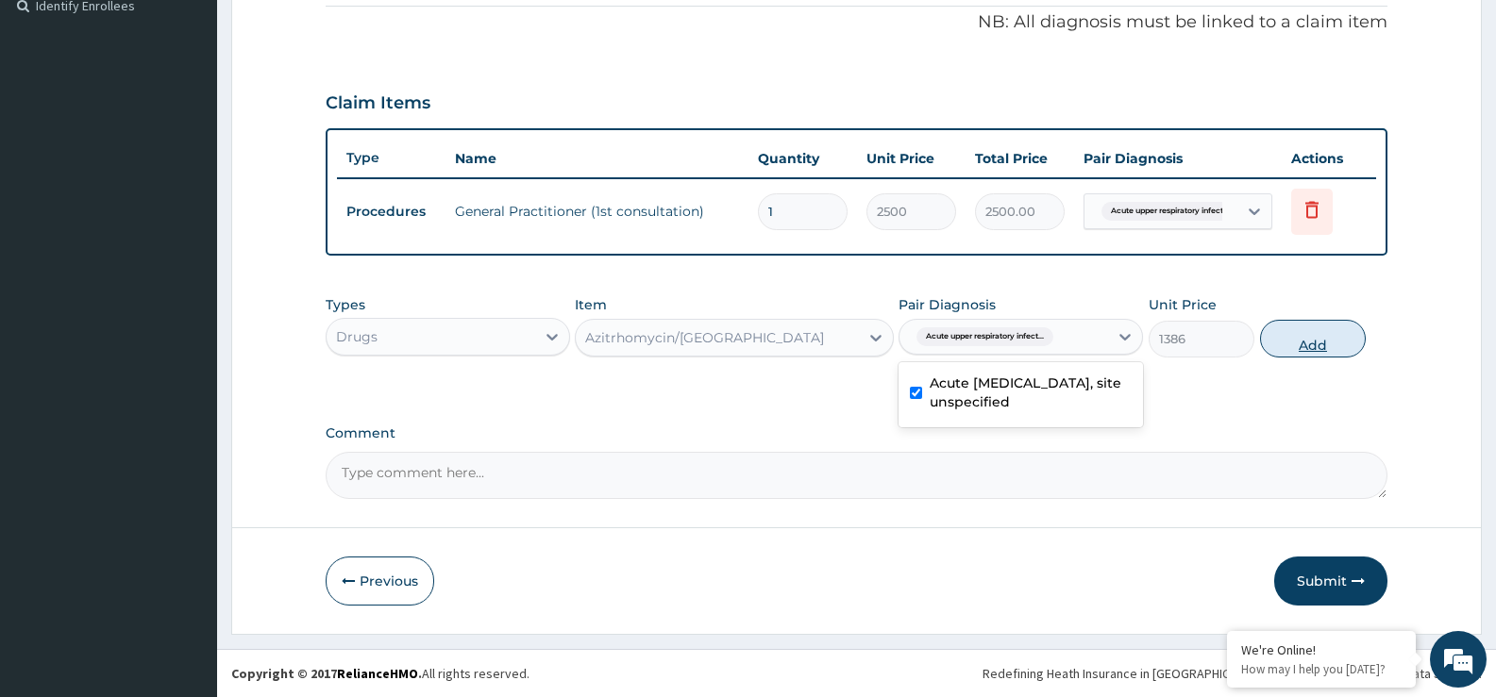
click at [1321, 340] on button "Add" at bounding box center [1313, 339] width 106 height 38
type input "0"
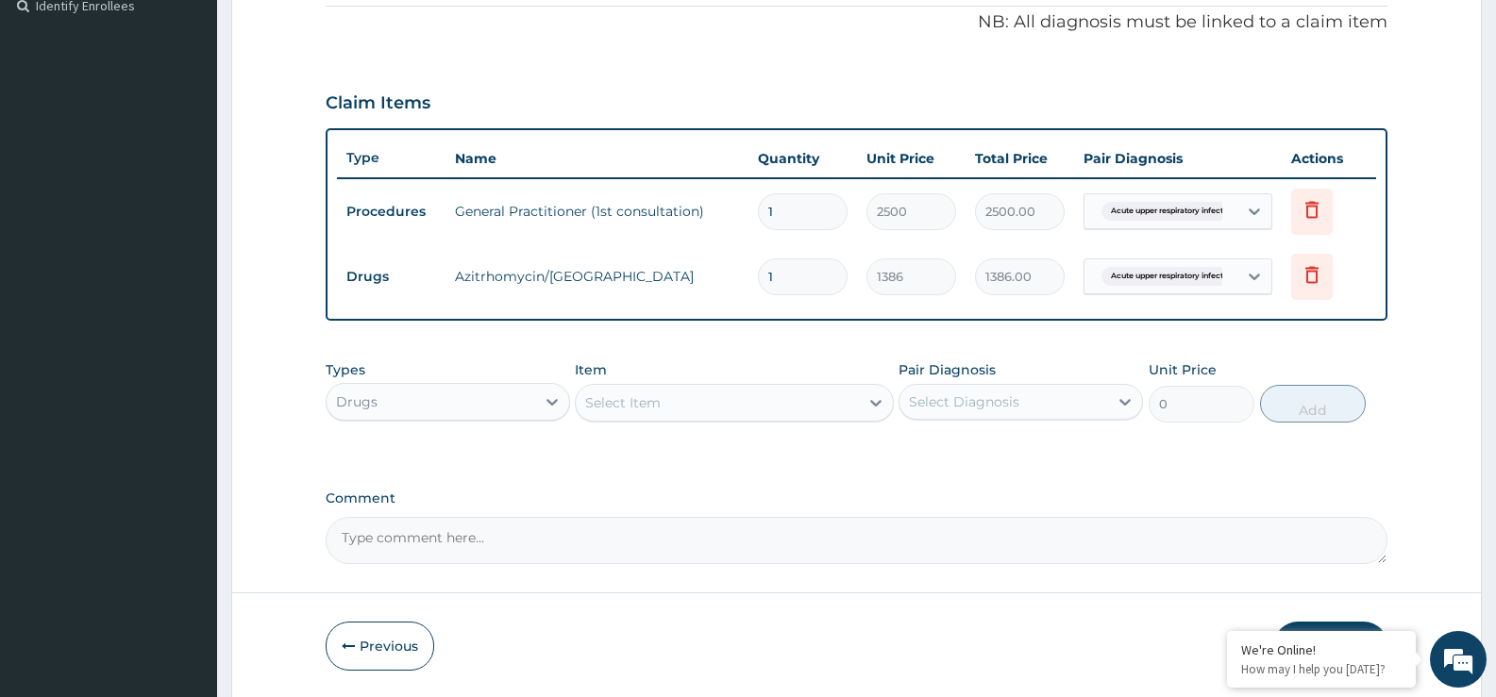
click at [616, 417] on div "Select Item" at bounding box center [717, 403] width 282 height 30
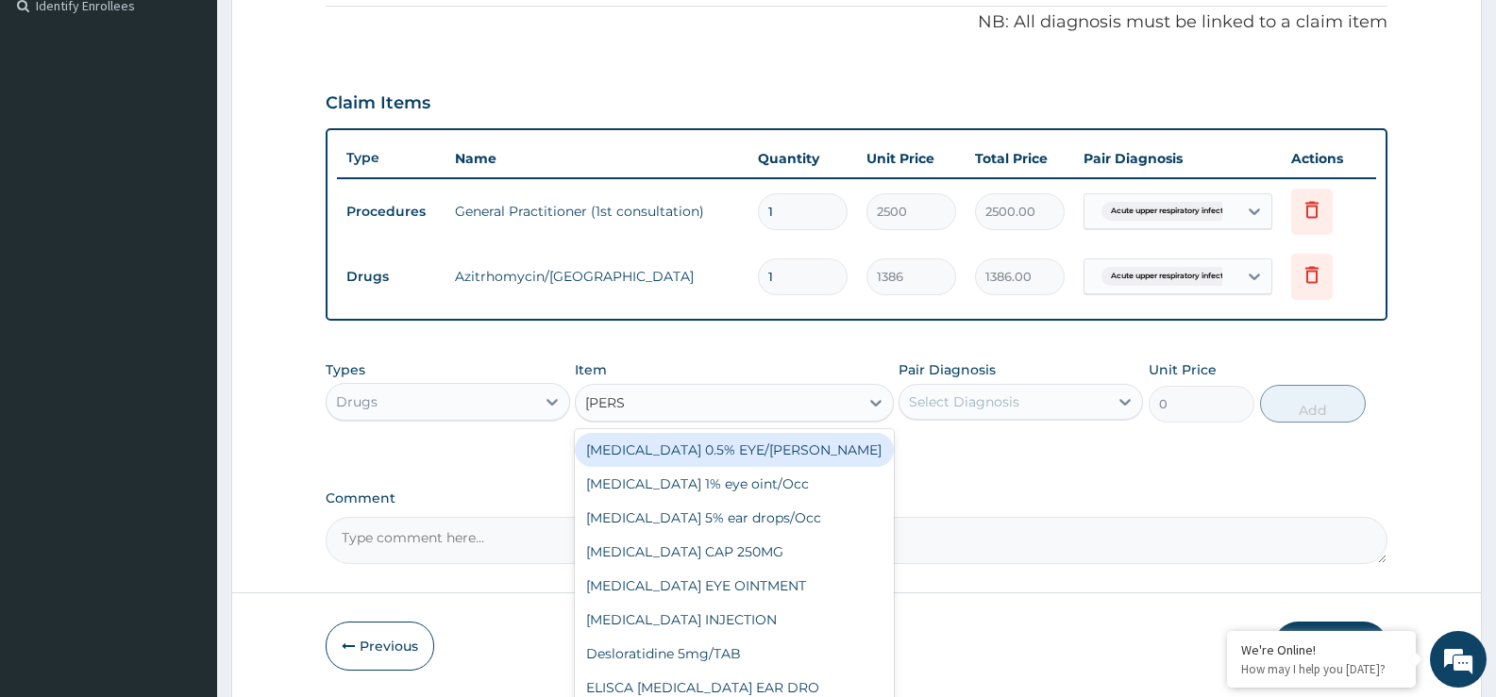
type input "LORAT"
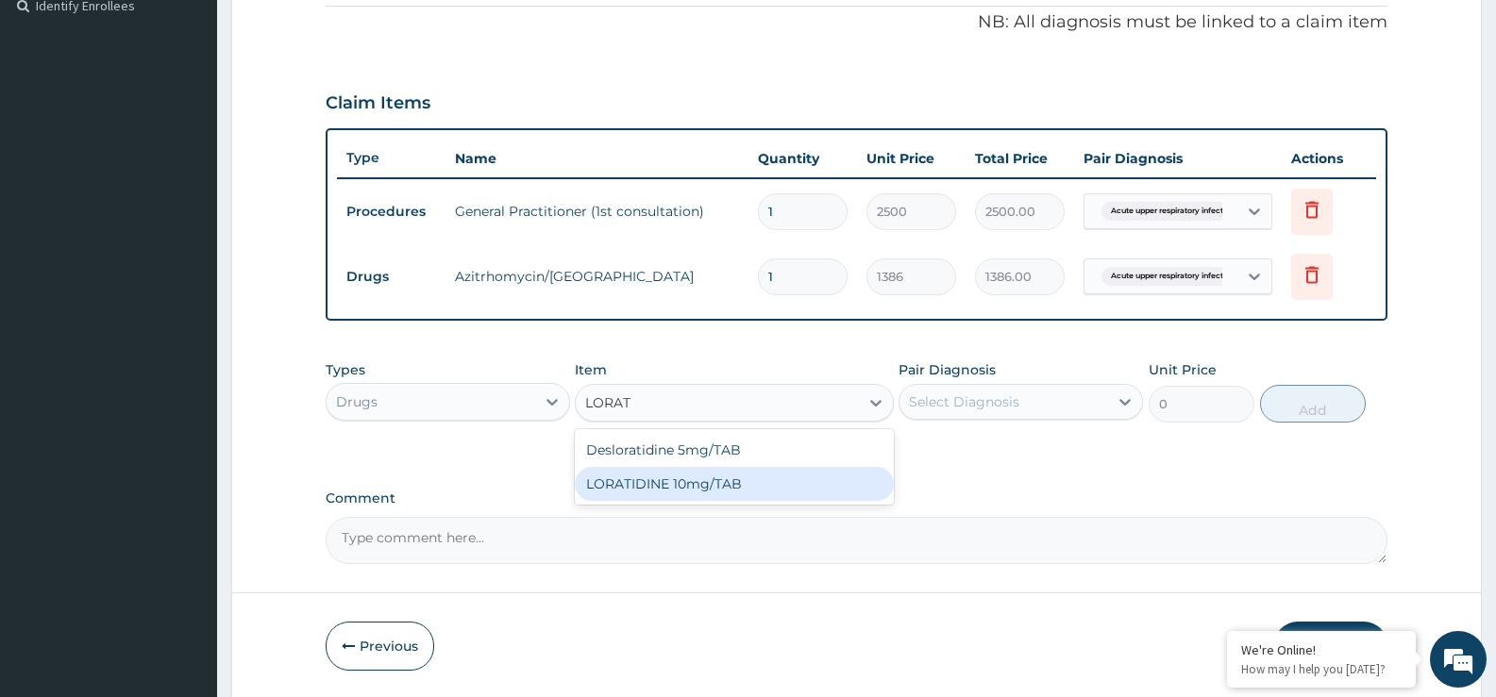
click at [636, 475] on div "LORATIDINE 10mg/TAB" at bounding box center [734, 484] width 318 height 34
type input "28"
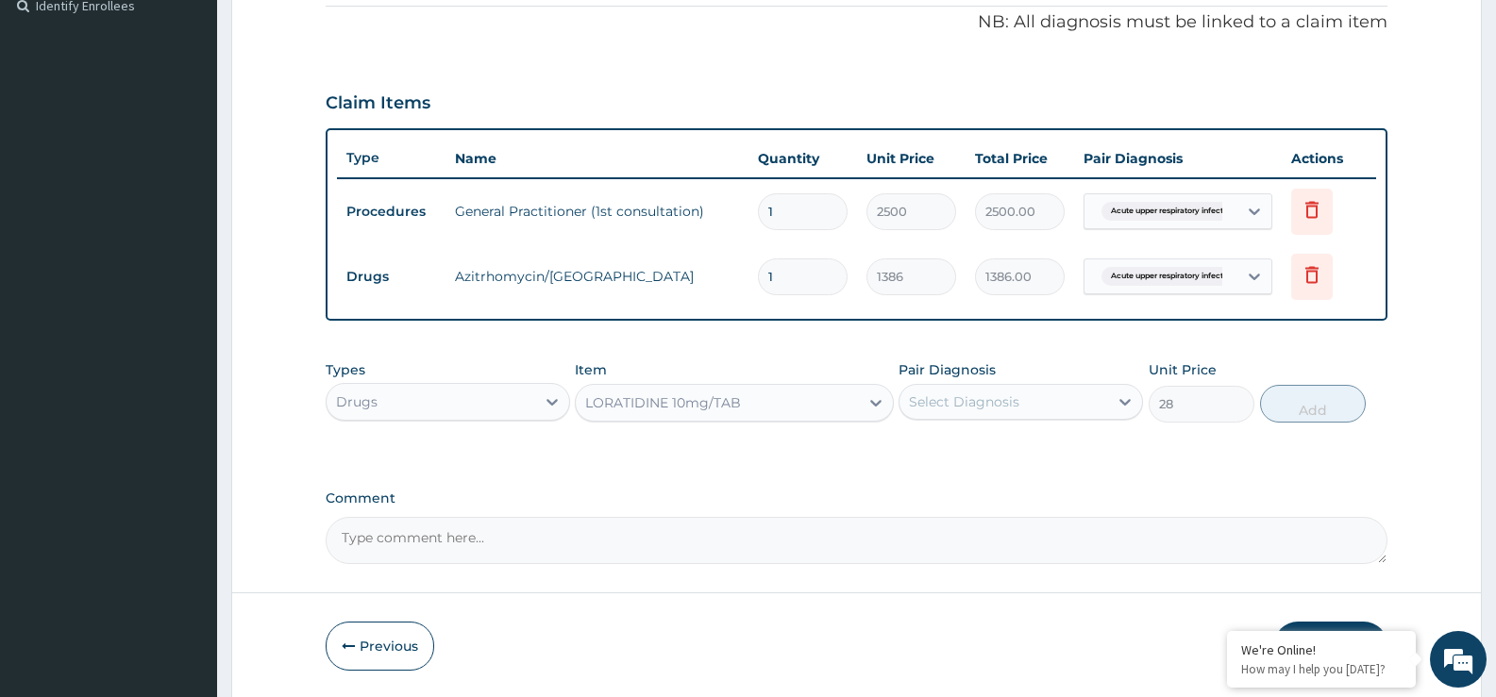
click at [636, 475] on div "PA Code / Prescription Code Enter Code(Secondary Care Only) Encounter Date 10-1…" at bounding box center [857, 85] width 1062 height 958
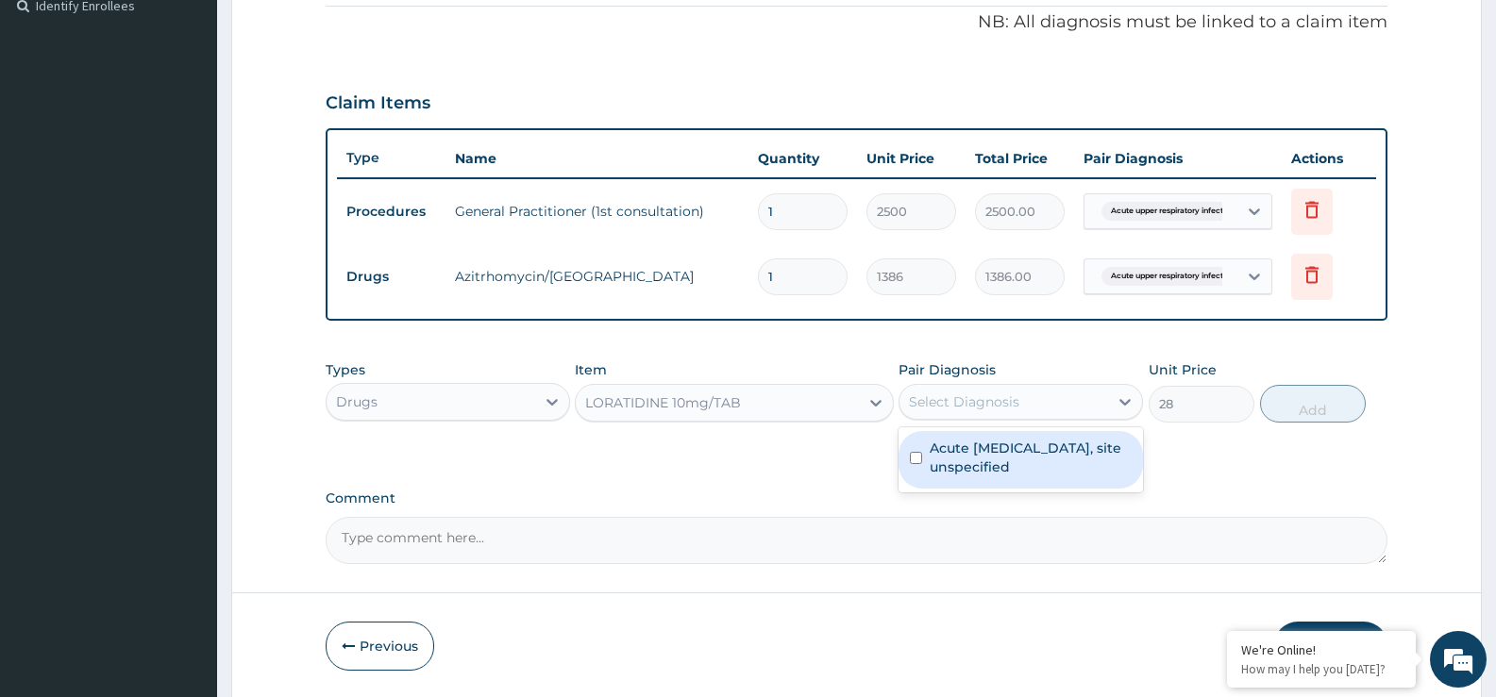
click at [946, 407] on div "Select Diagnosis" at bounding box center [964, 402] width 110 height 19
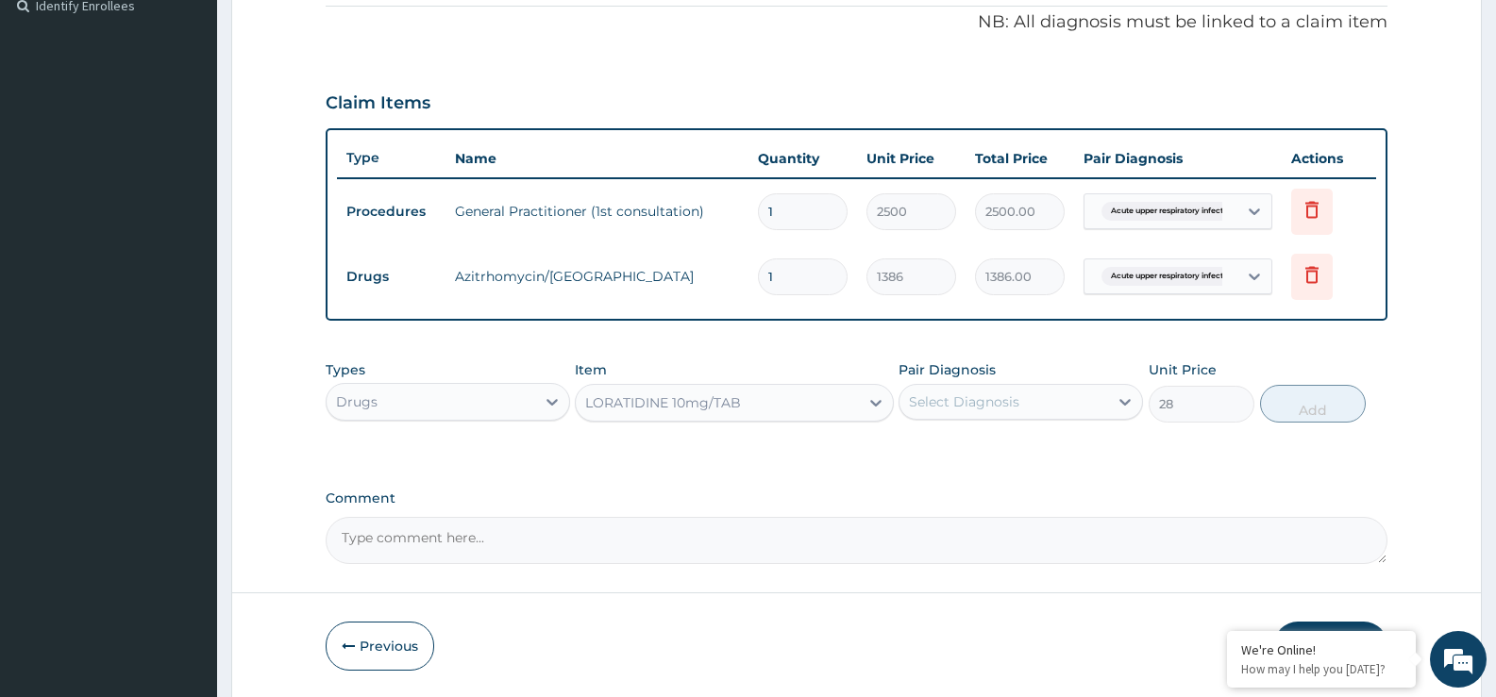
click at [946, 407] on div "Select Diagnosis" at bounding box center [964, 402] width 110 height 19
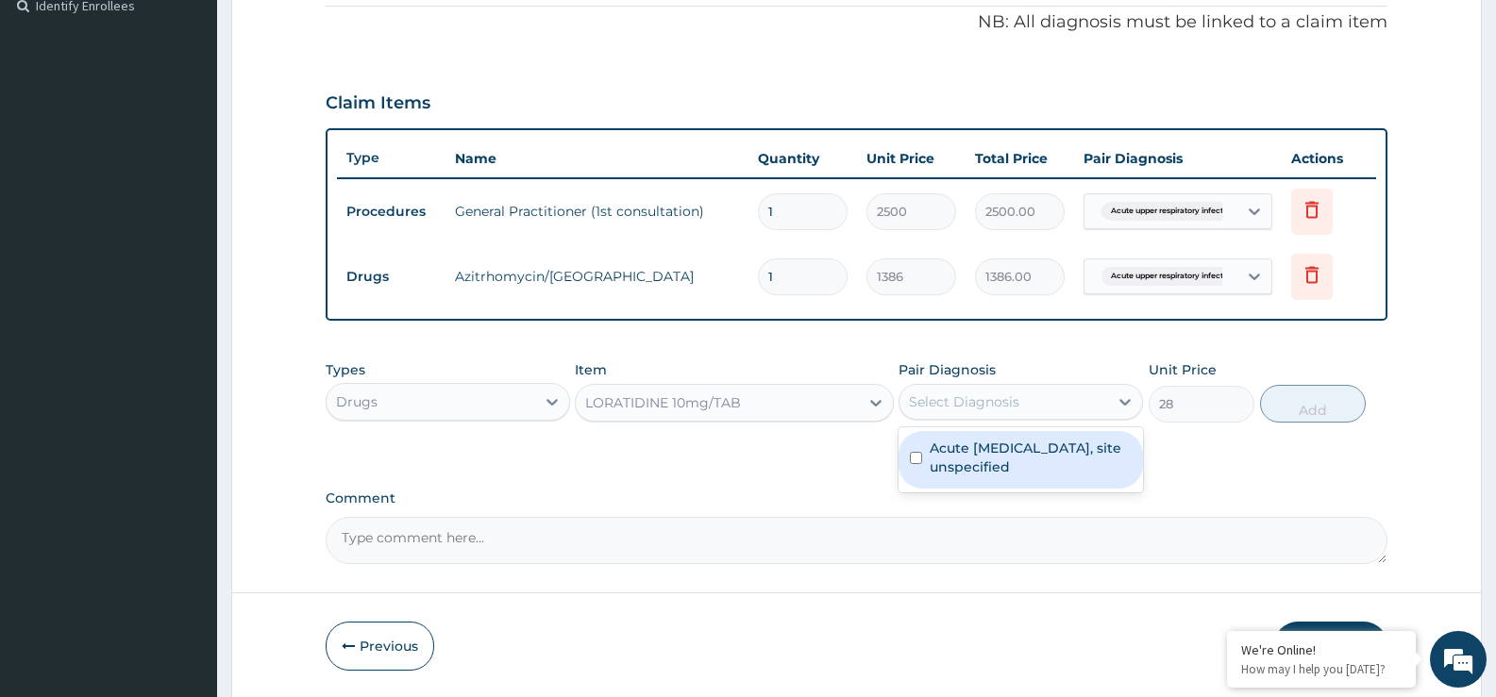
click at [946, 407] on div "Select Diagnosis" at bounding box center [964, 402] width 110 height 19
click at [916, 460] on input "checkbox" at bounding box center [916, 458] width 12 height 12
checkbox input "true"
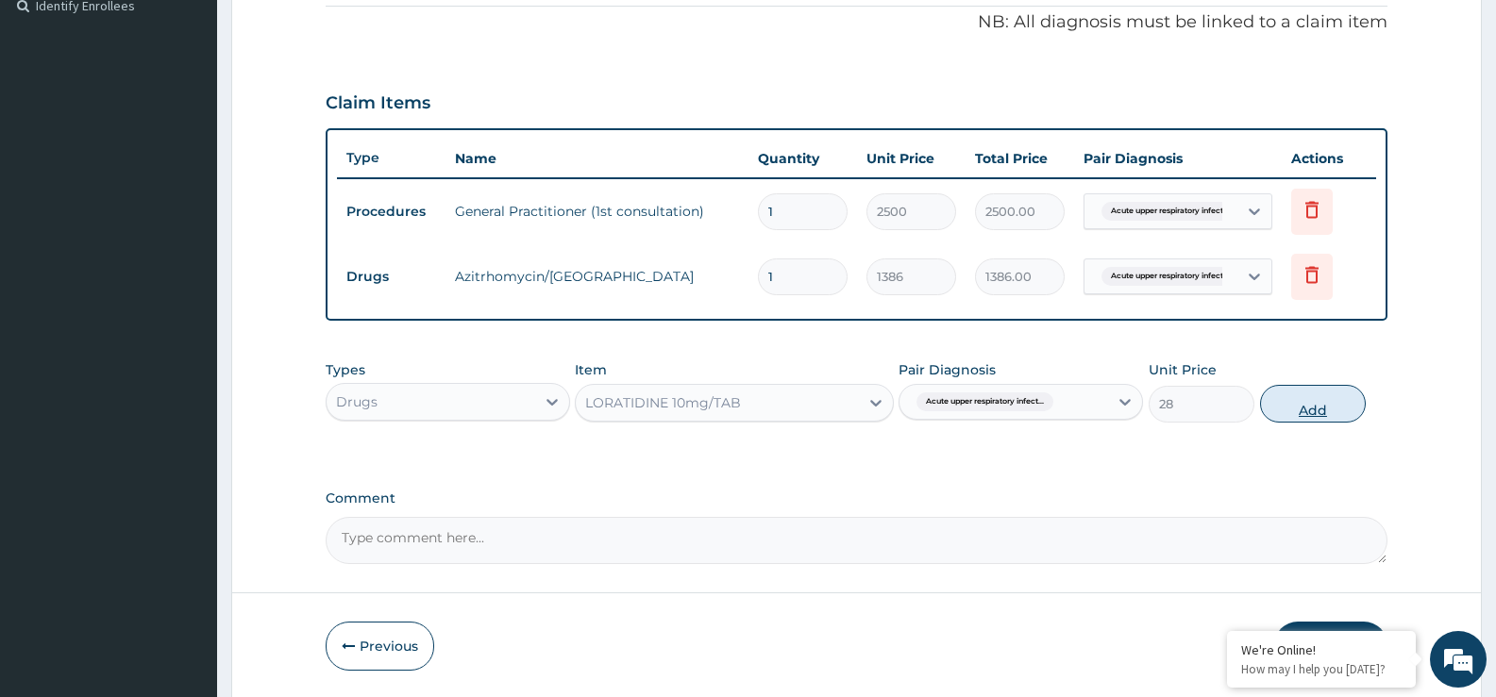
click at [1300, 389] on button "Add" at bounding box center [1313, 404] width 106 height 38
type input "0"
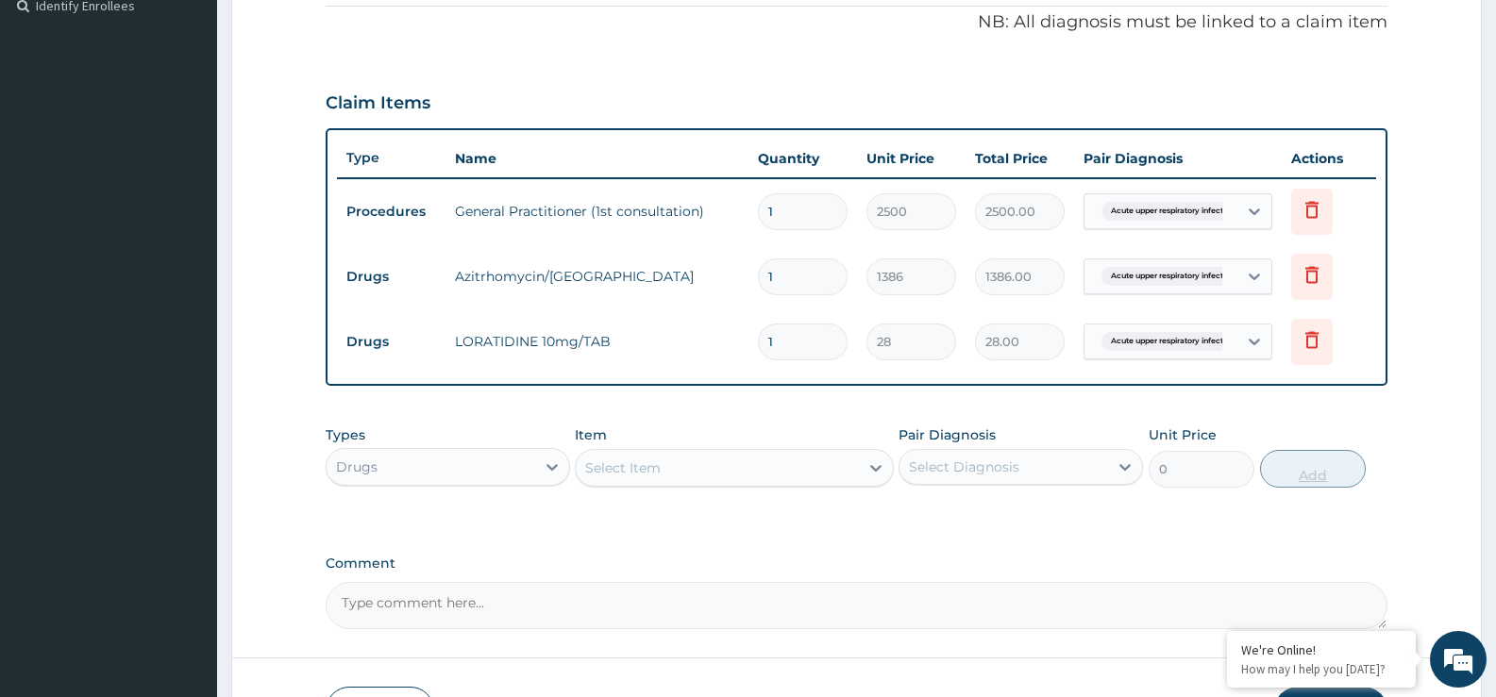
type input "0.00"
type input "5"
type input "140.00"
type input "5"
click at [803, 423] on div "Types Drugs Item Select Item Pair Diagnosis Select Diagnosis Unit Price 0 Add" at bounding box center [857, 456] width 1062 height 81
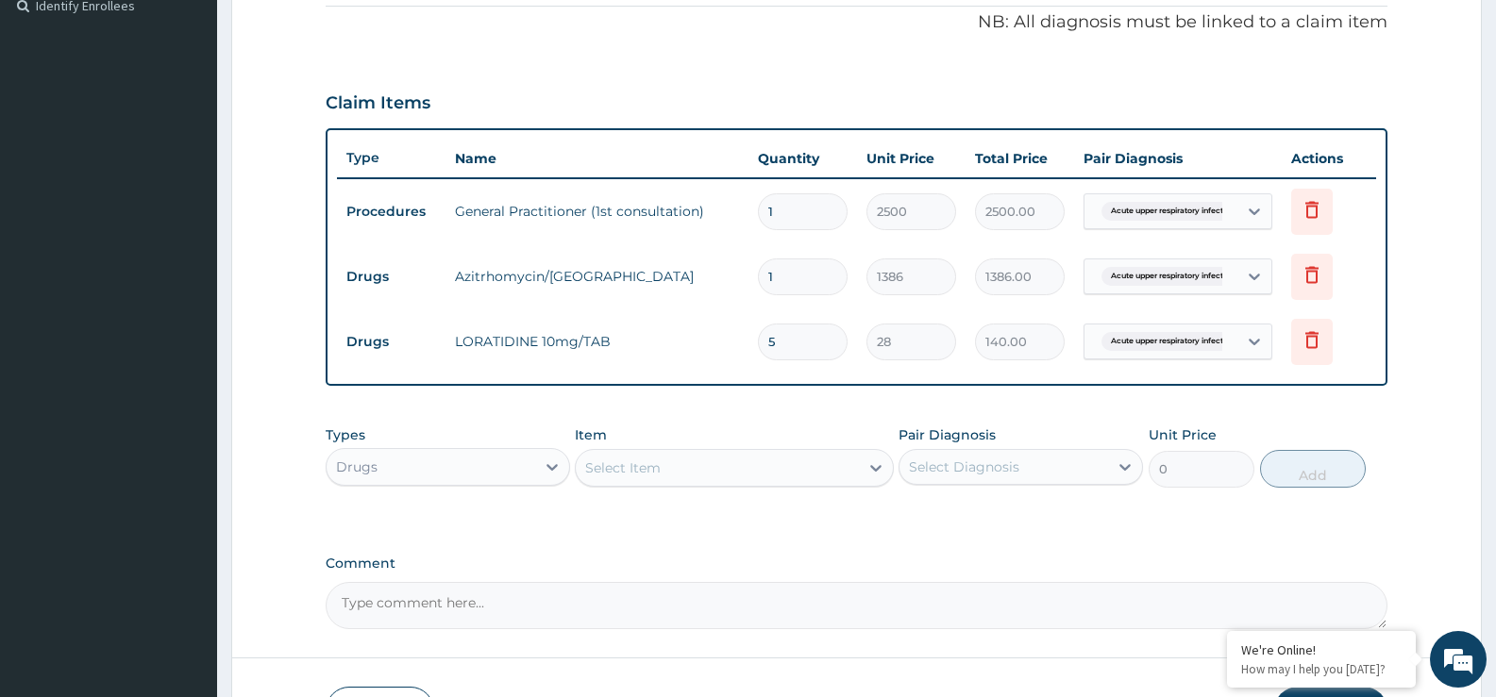
click at [844, 413] on div "PA Code / Prescription Code Enter Code(Secondary Care Only) Encounter Date 10-1…" at bounding box center [857, 117] width 1062 height 1023
click at [631, 461] on div "Select Item" at bounding box center [622, 468] width 75 height 19
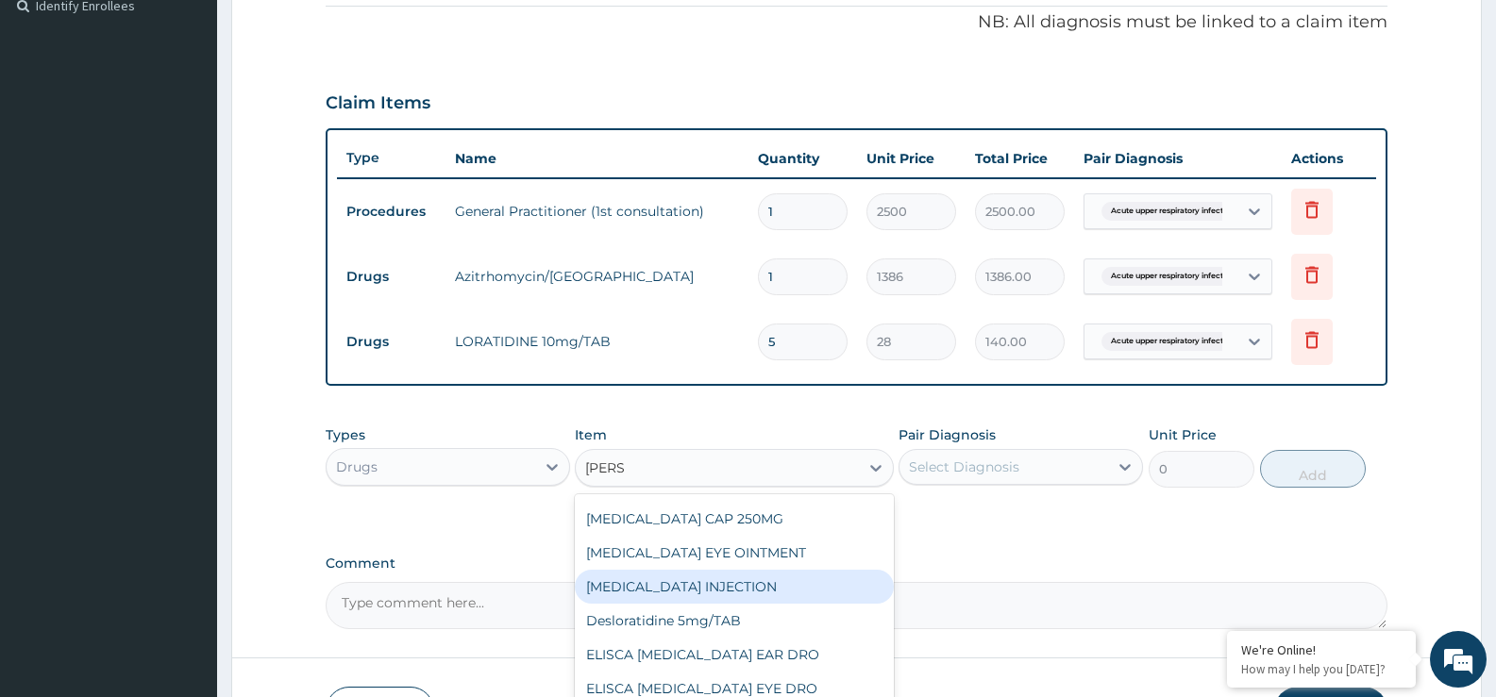
scroll to position [0, 0]
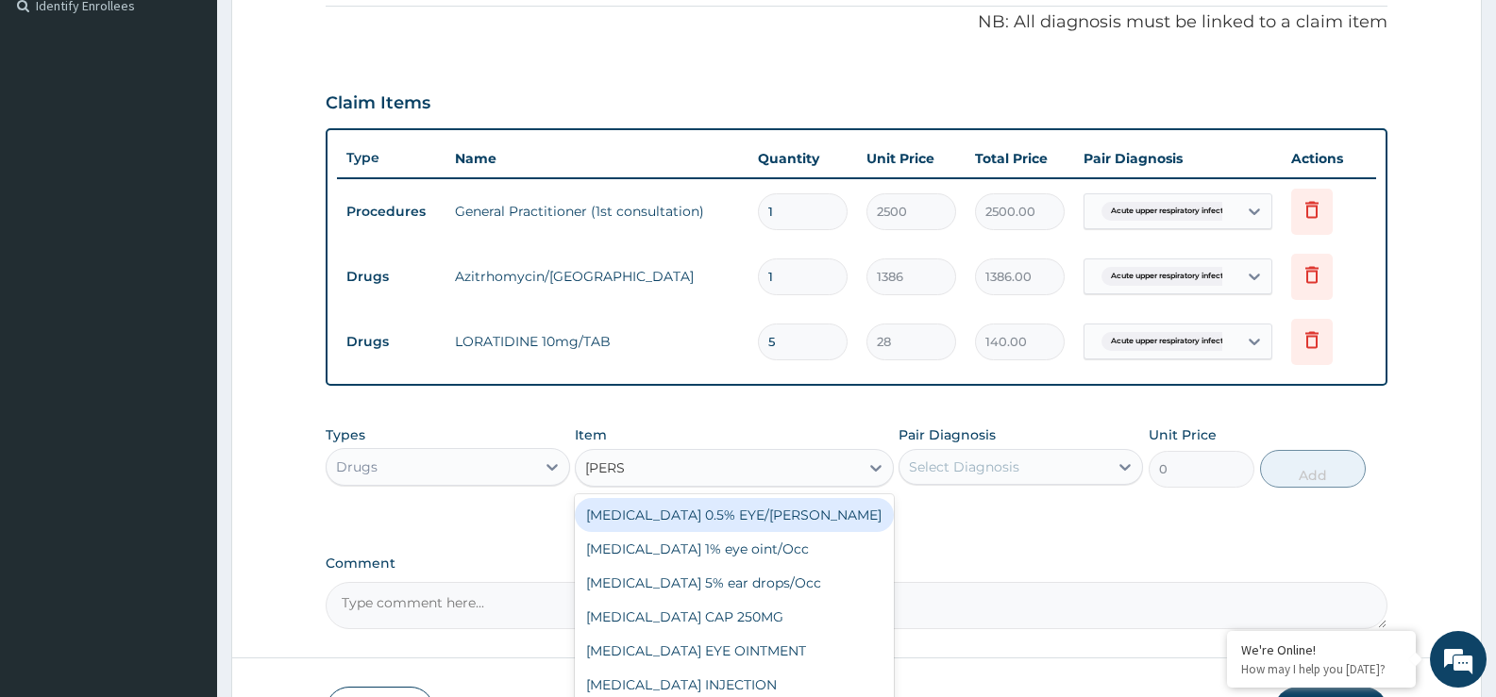
type input "LORA"
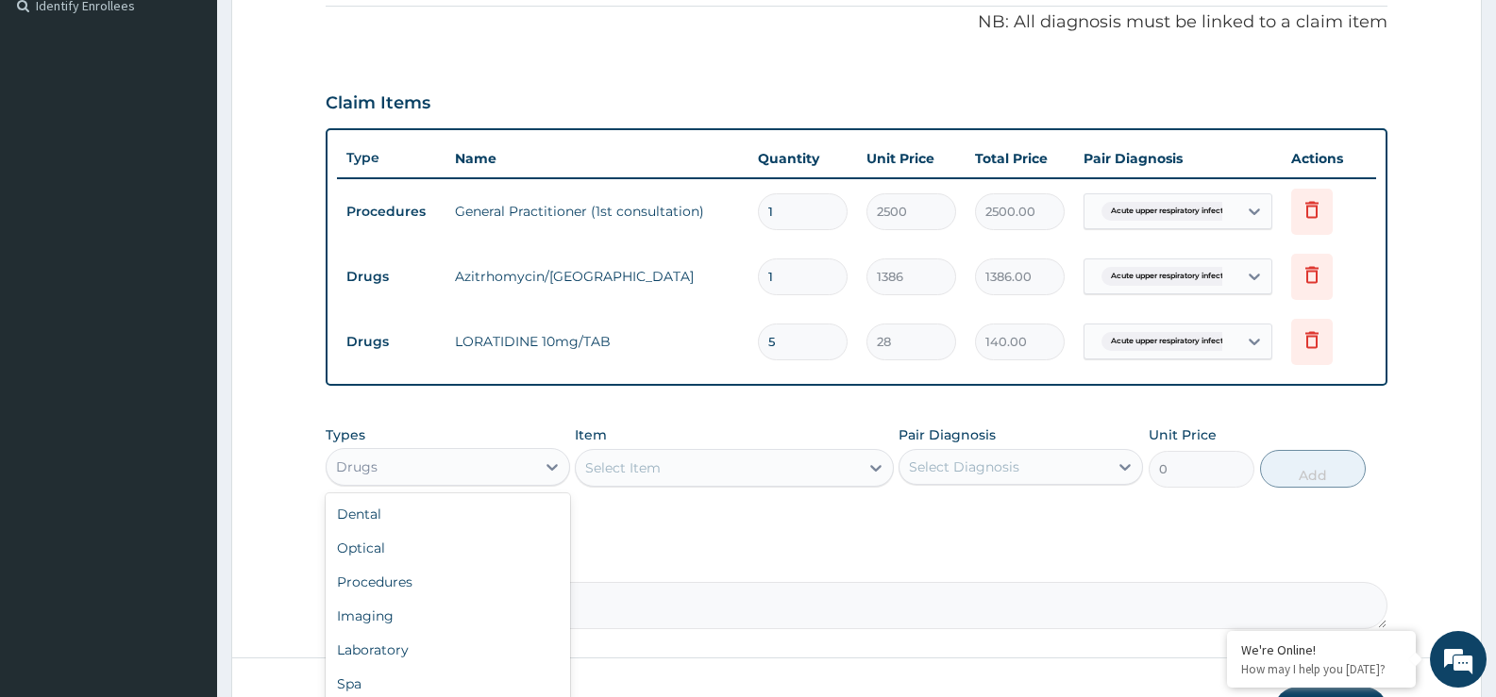
click at [429, 462] on div "Drugs" at bounding box center [431, 467] width 209 height 30
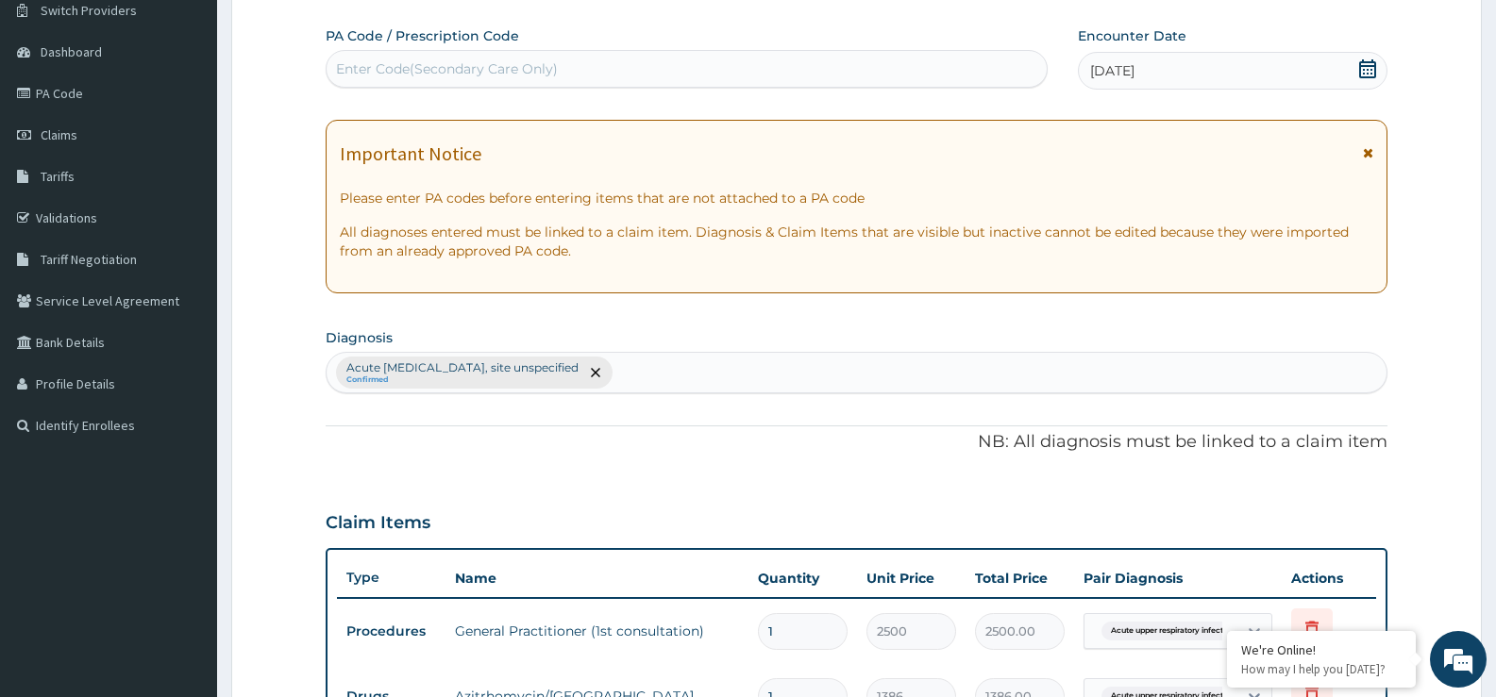
scroll to position [163, 0]
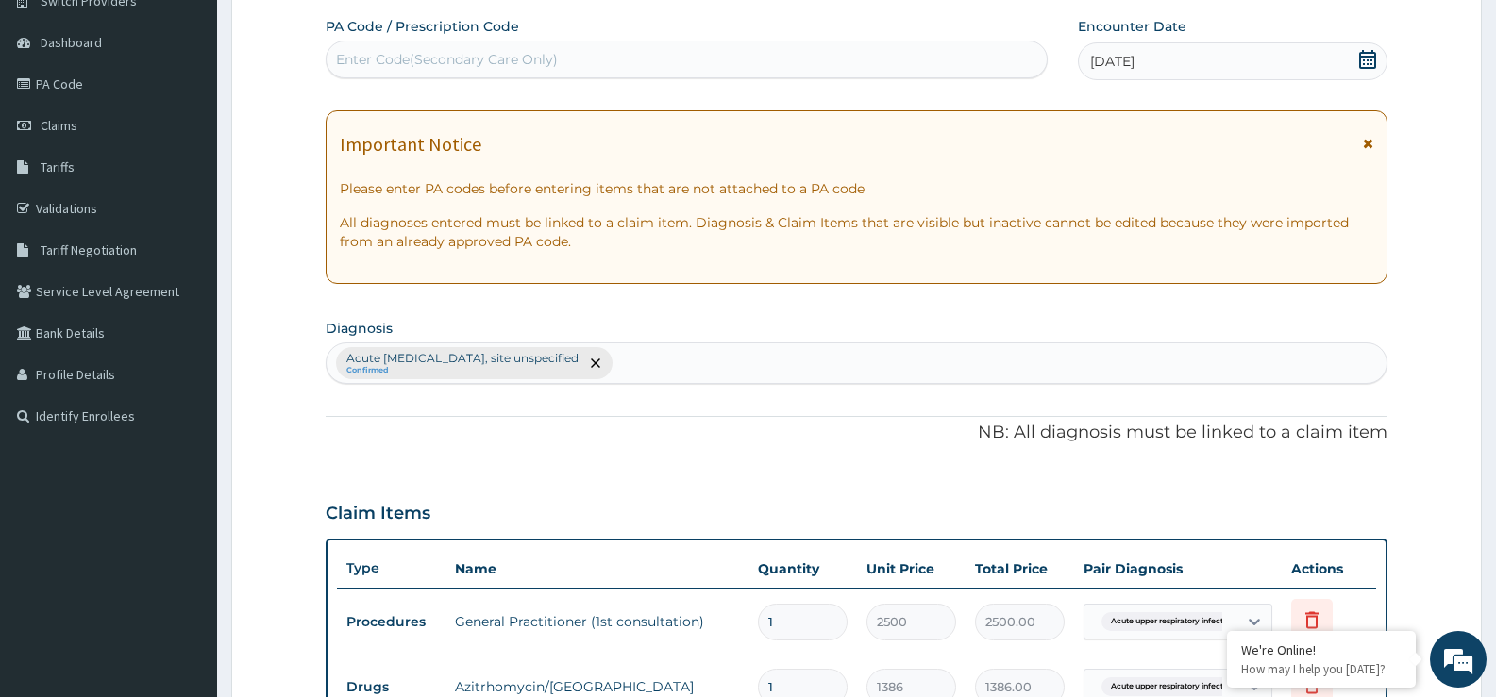
click at [696, 367] on div "Acute upper respiratory infection, site unspecified Confirmed" at bounding box center [857, 364] width 1060 height 40
type input "S"
type input "E"
type input "GASTRO"
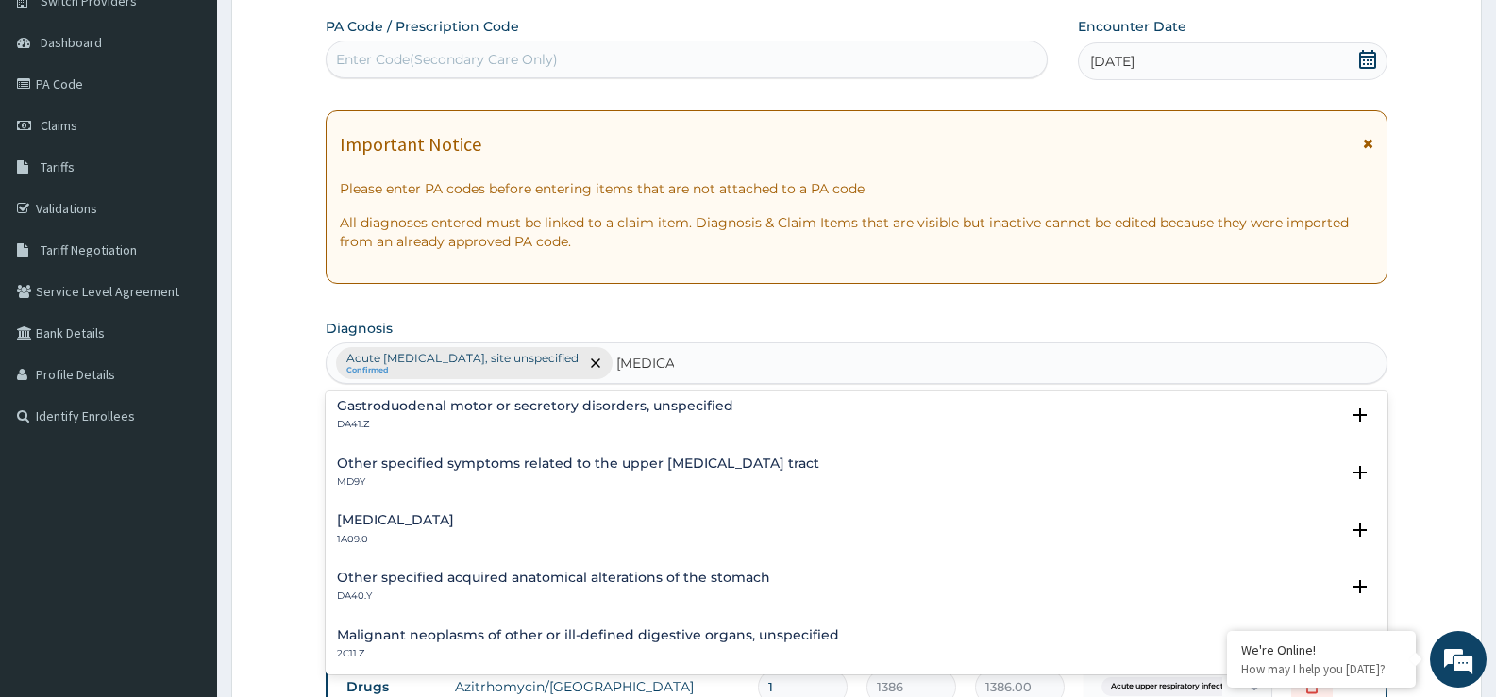
scroll to position [2491, 0]
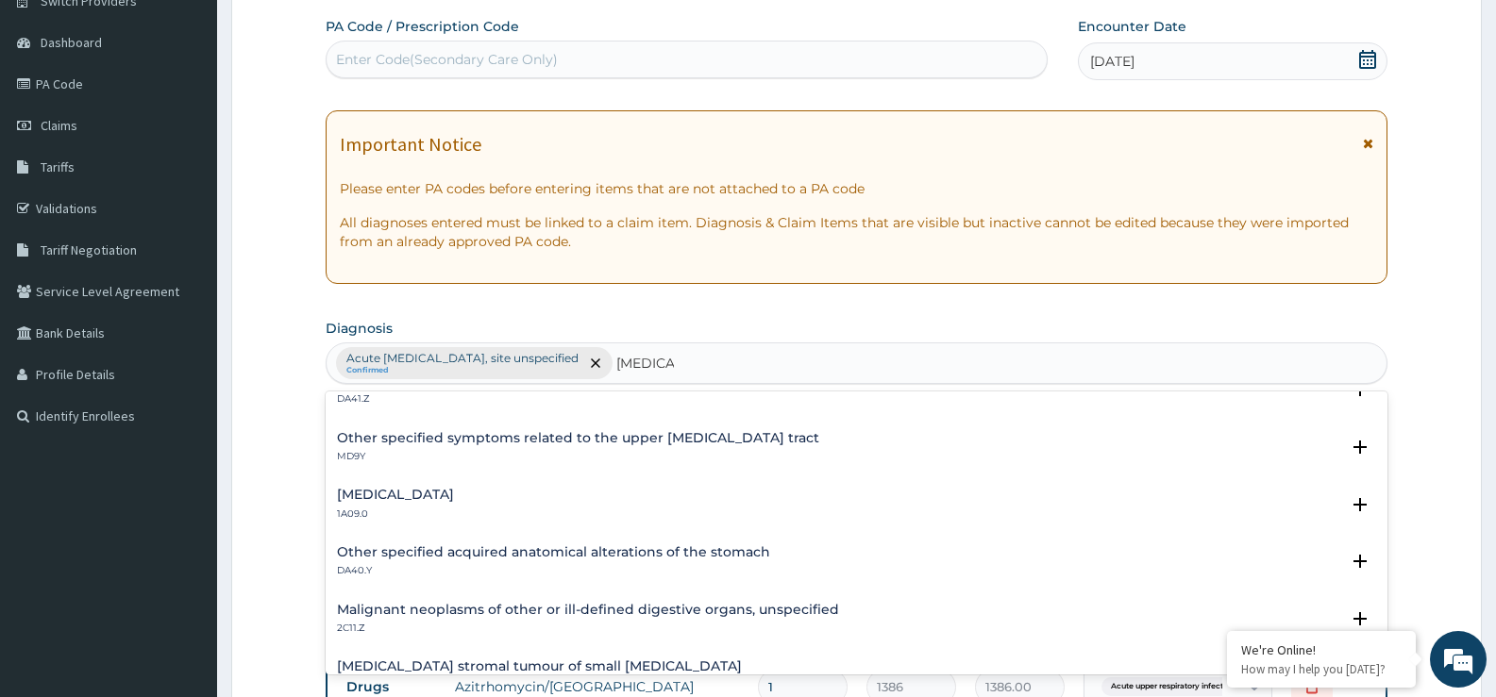
click at [411, 510] on p "1A09.0" at bounding box center [395, 514] width 117 height 13
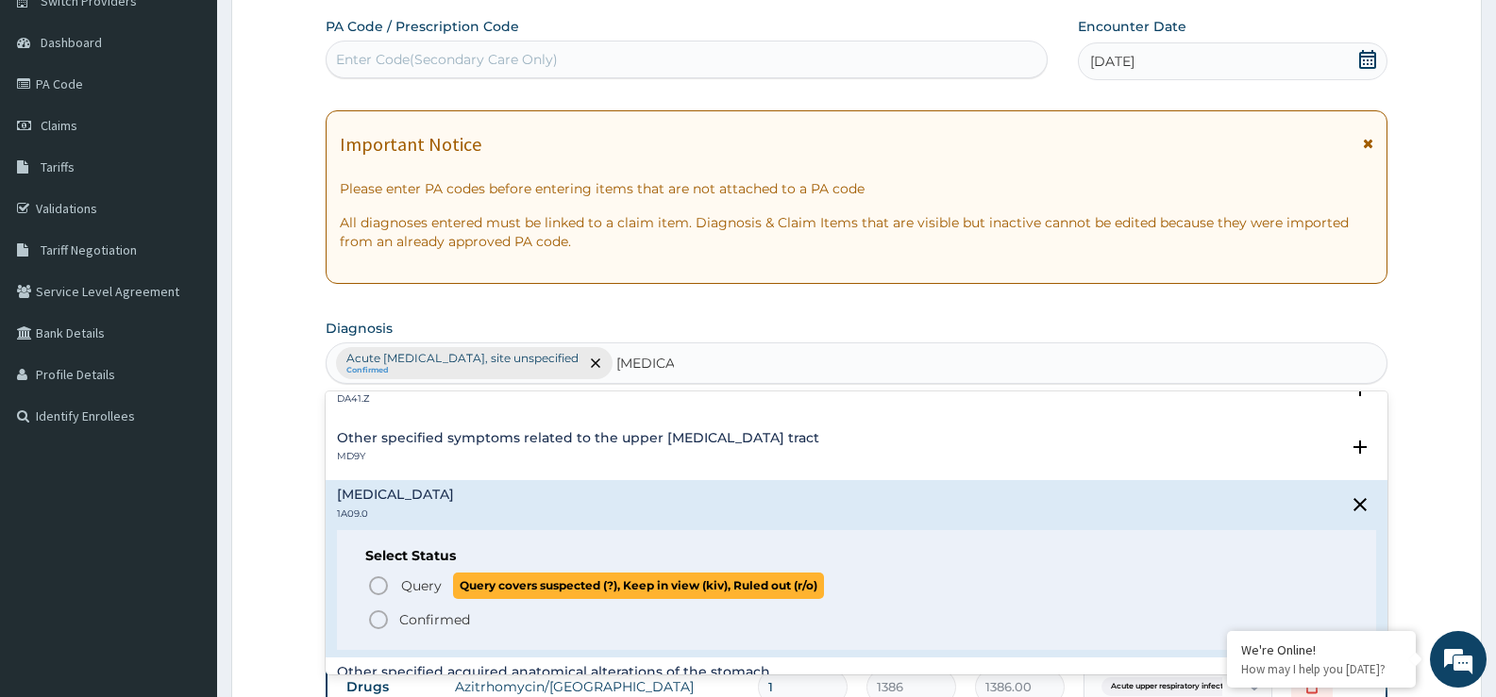
click at [382, 586] on icon "status option query" at bounding box center [378, 586] width 23 height 23
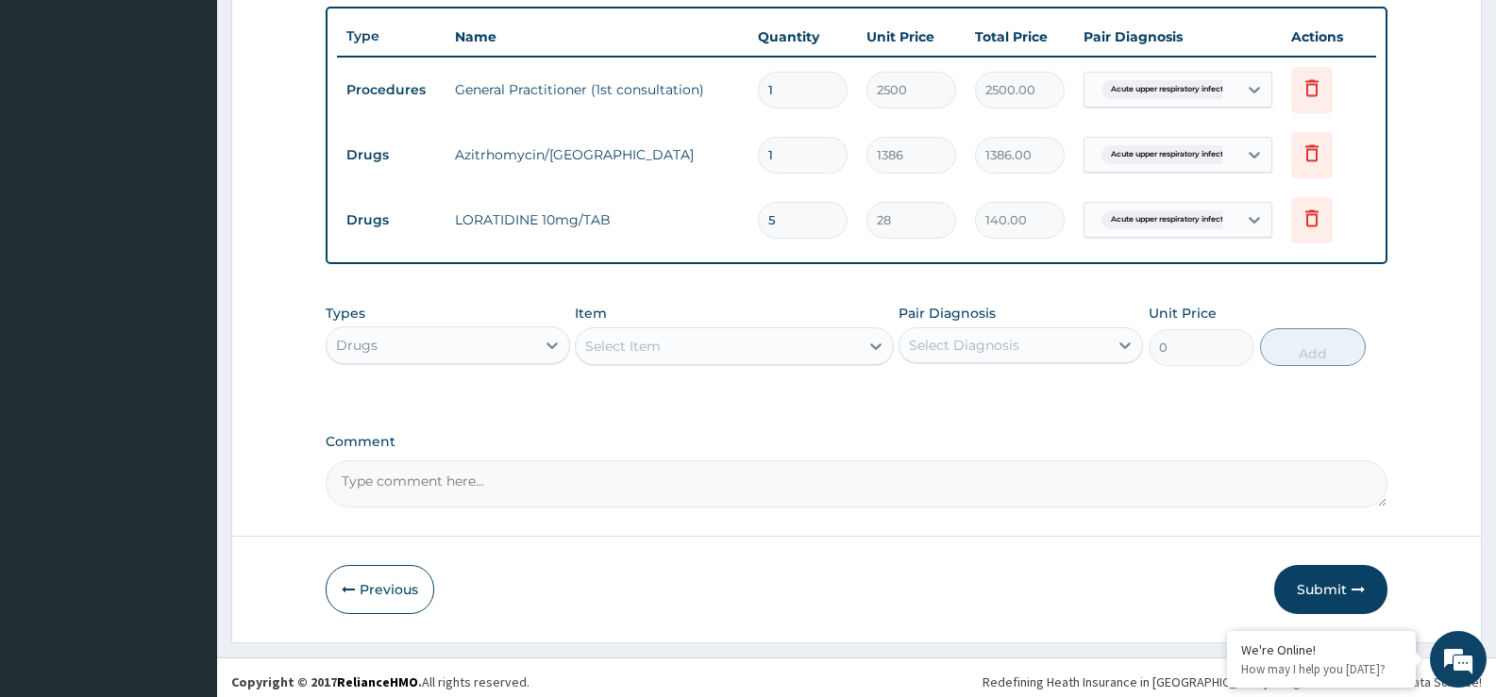
scroll to position [704, 0]
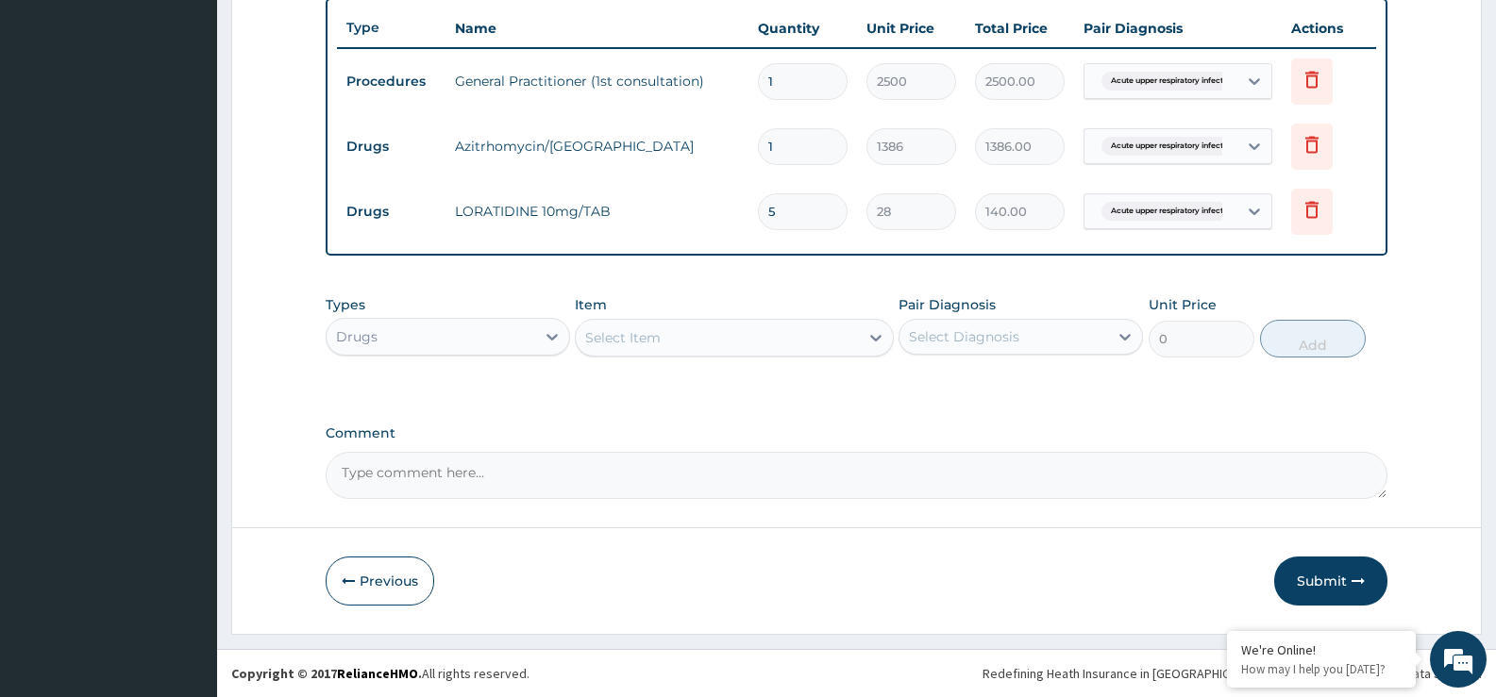
click at [833, 455] on textarea "Comment" at bounding box center [857, 475] width 1062 height 47
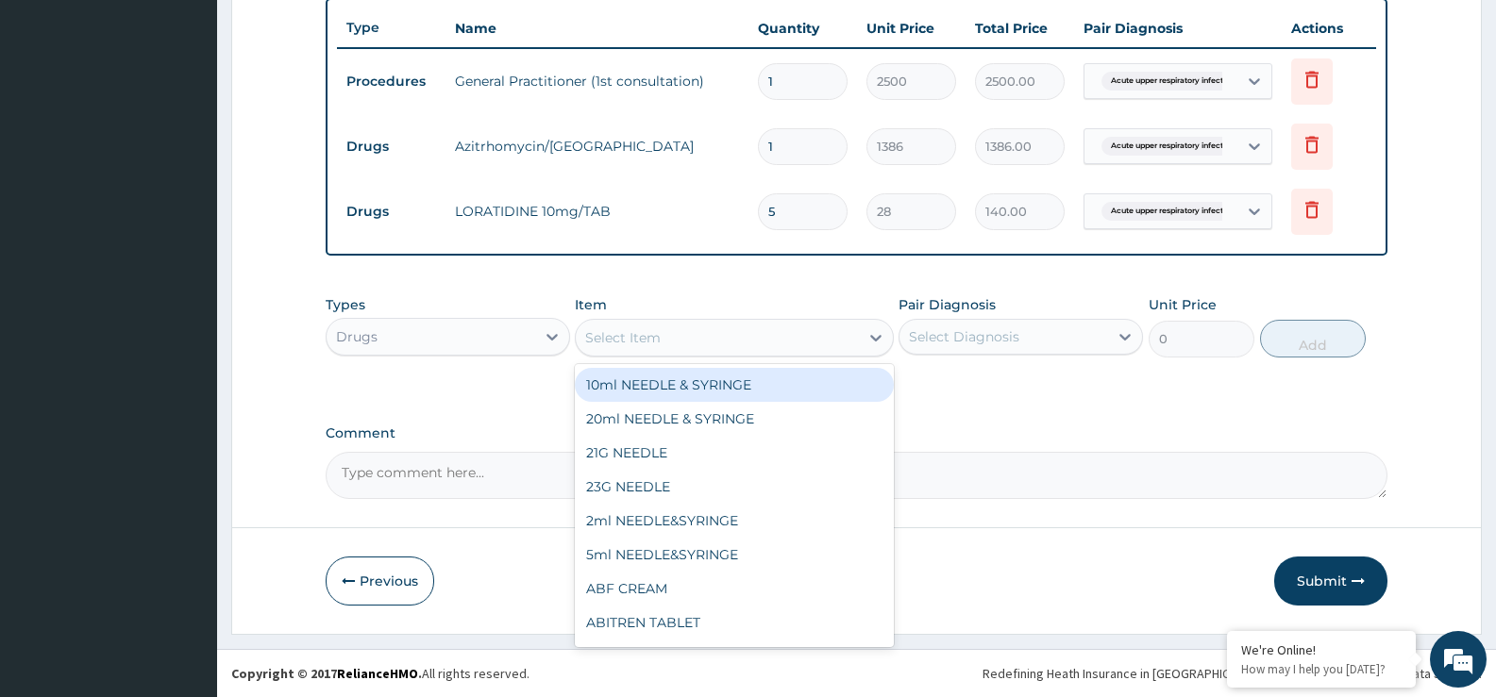
click at [646, 343] on div "Select Item" at bounding box center [622, 337] width 75 height 19
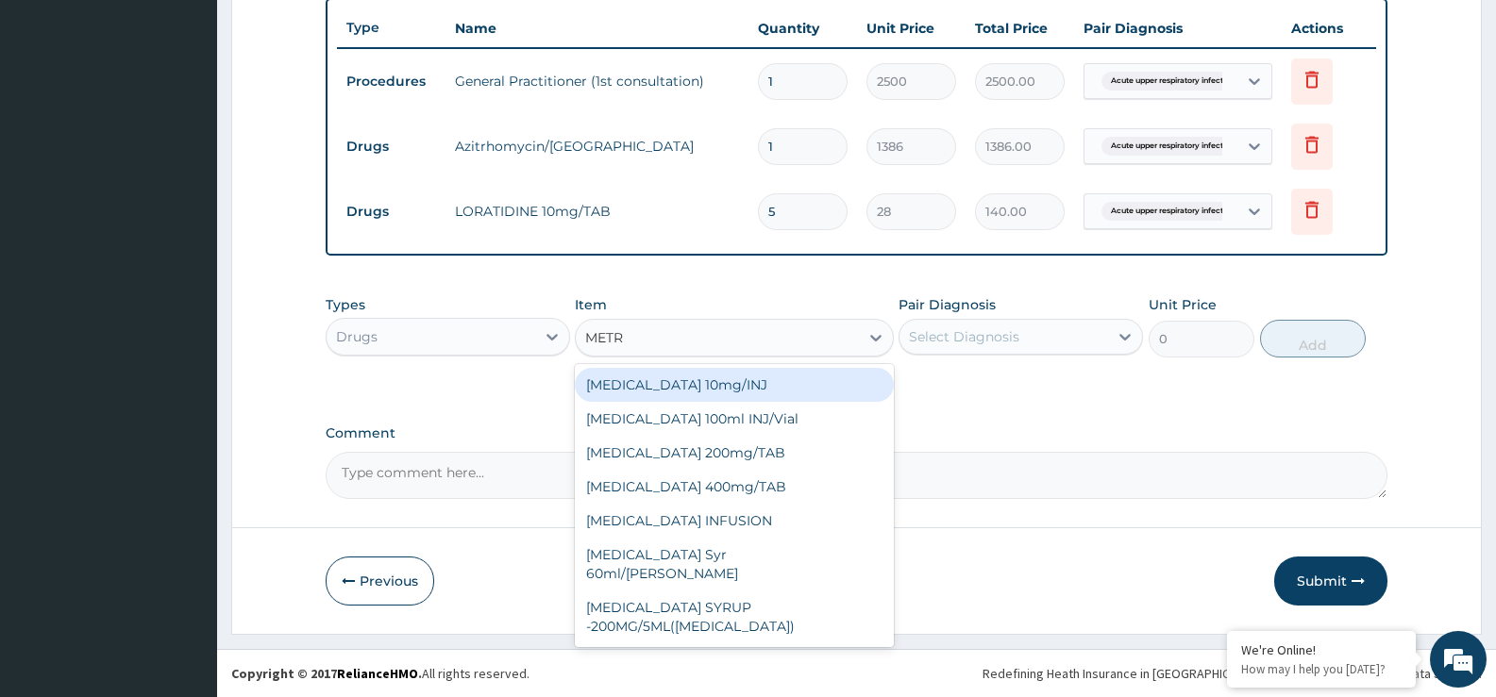
type input "METRO"
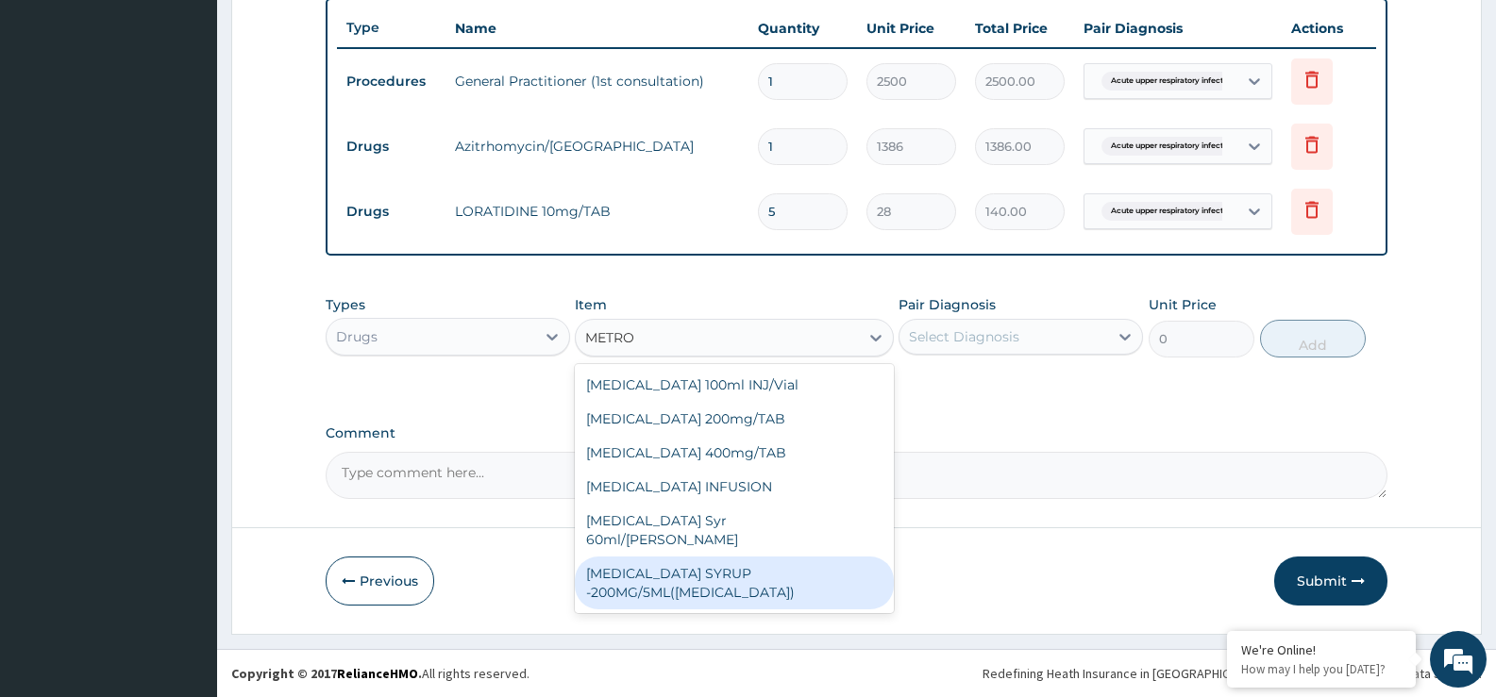
click at [723, 560] on div "METRONIDAZOLE SYRUP -200MG/5ML(FLAGYL)" at bounding box center [734, 583] width 318 height 53
type input "1200"
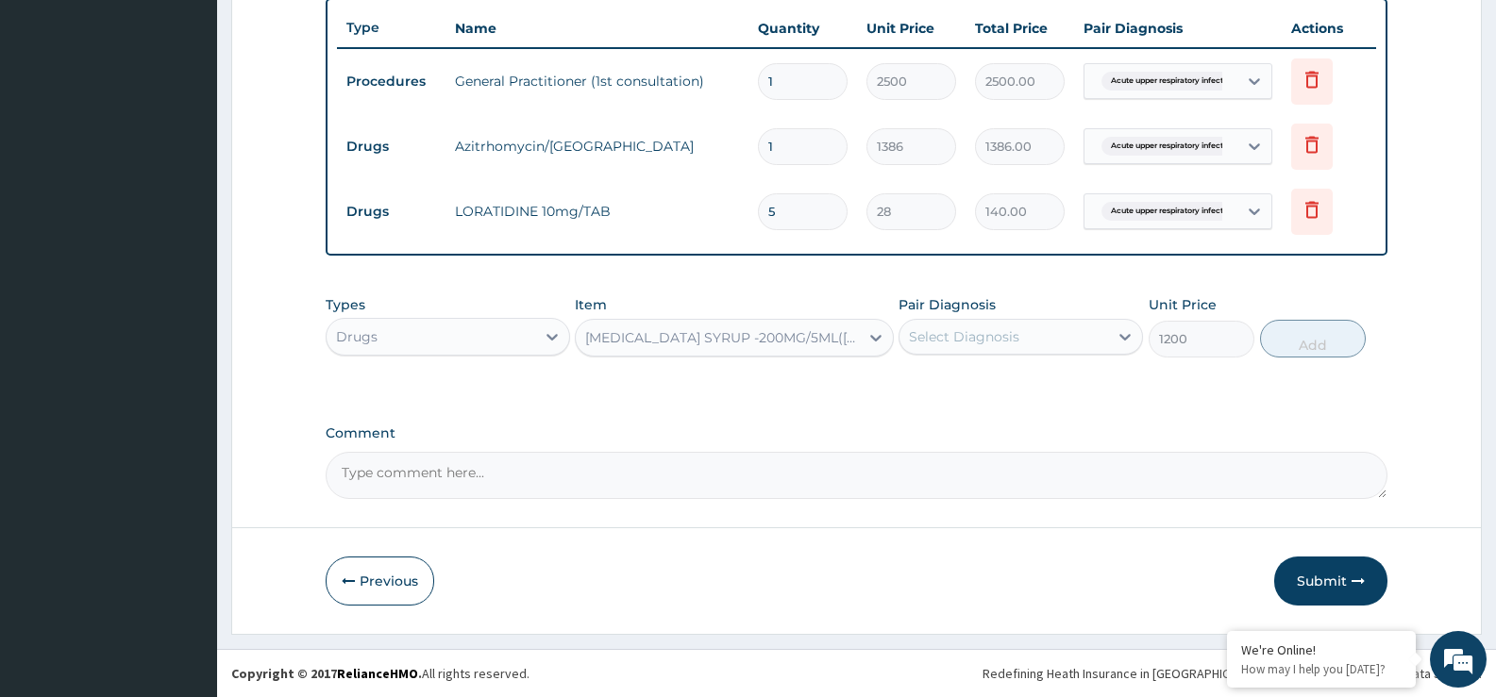
click at [956, 344] on div "Select Diagnosis" at bounding box center [964, 336] width 110 height 19
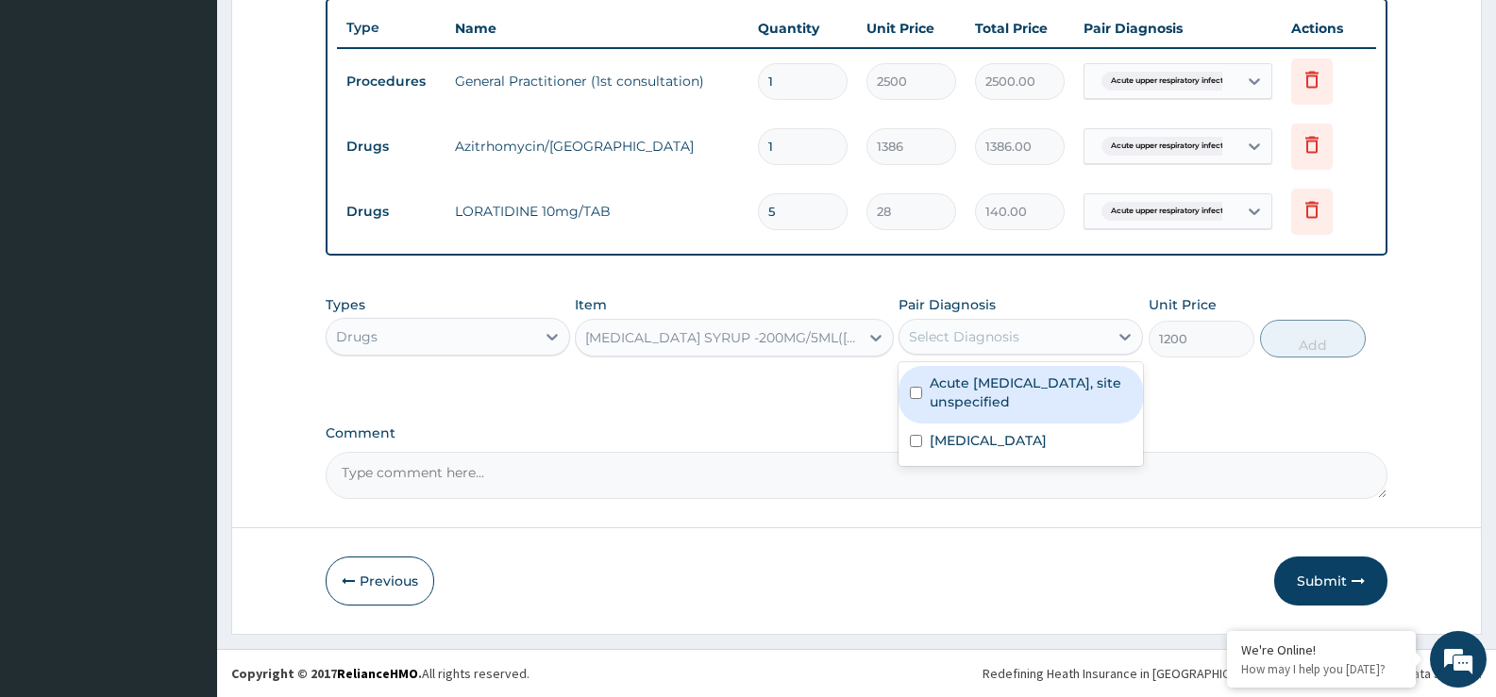
click at [918, 389] on input "checkbox" at bounding box center [916, 393] width 12 height 12
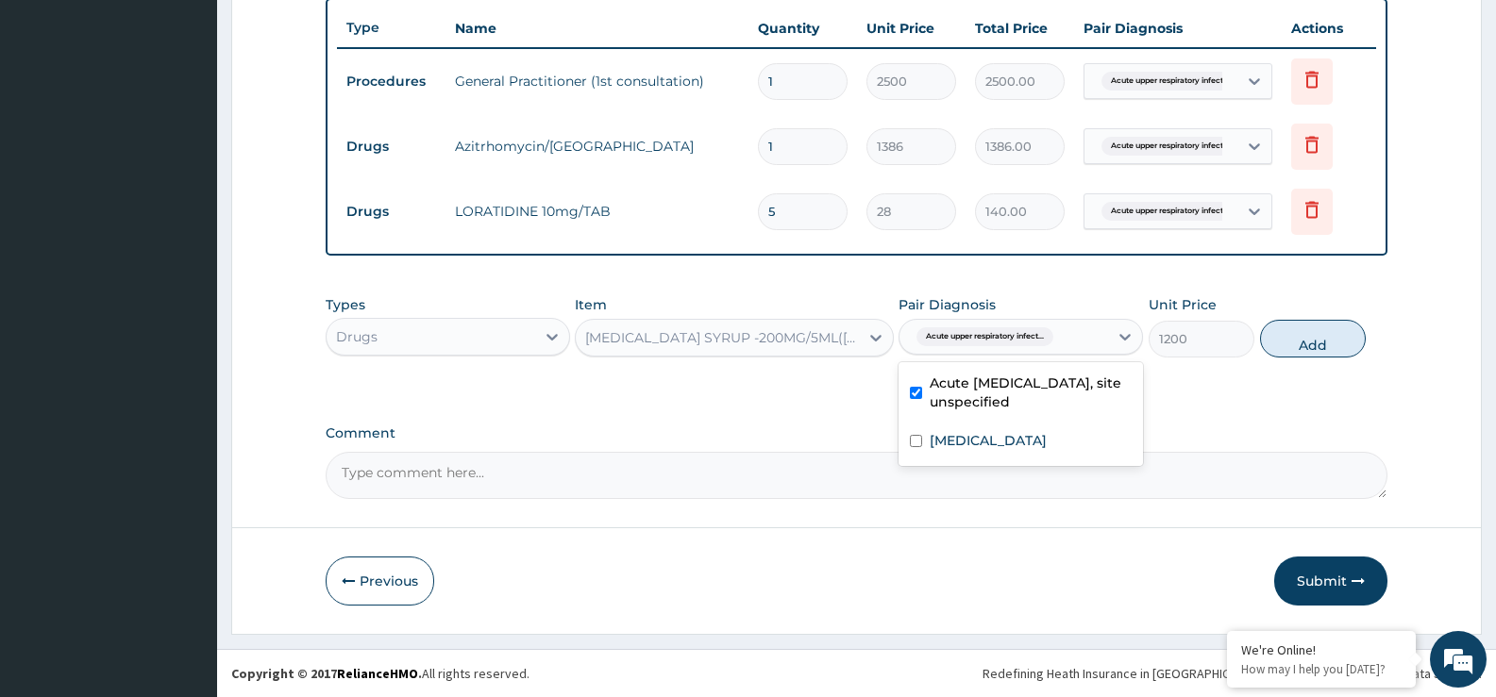
click at [916, 395] on input "checkbox" at bounding box center [916, 393] width 12 height 12
checkbox input "false"
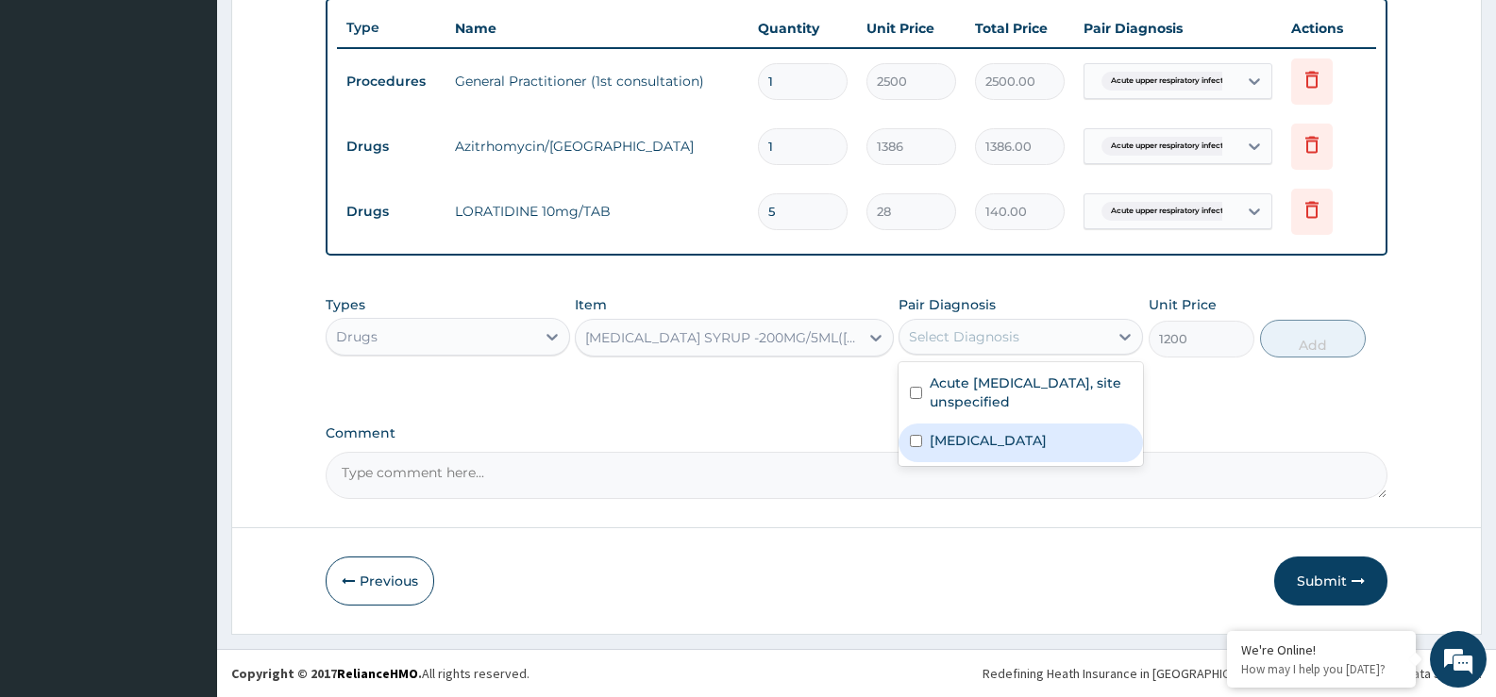
click at [914, 441] on input "checkbox" at bounding box center [916, 441] width 12 height 12
checkbox input "true"
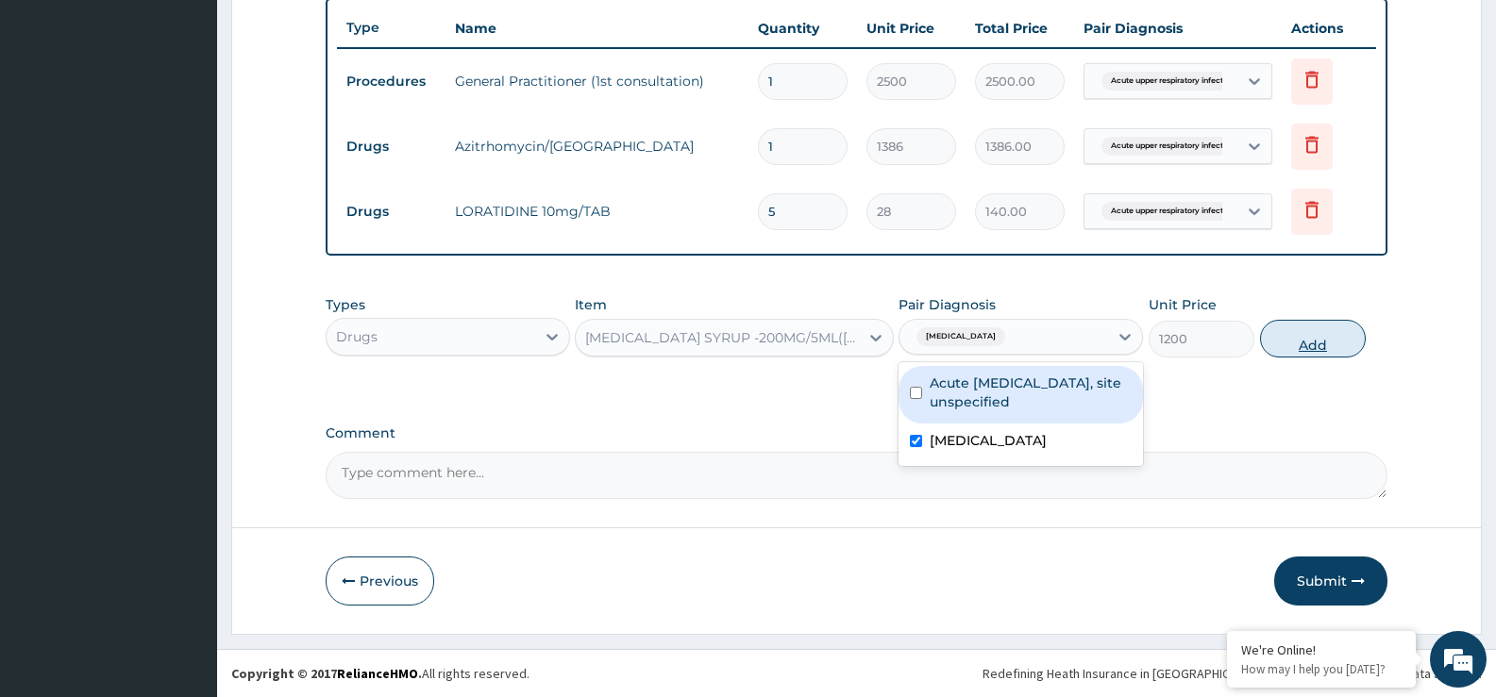
click at [1287, 343] on button "Add" at bounding box center [1313, 339] width 106 height 38
type input "0"
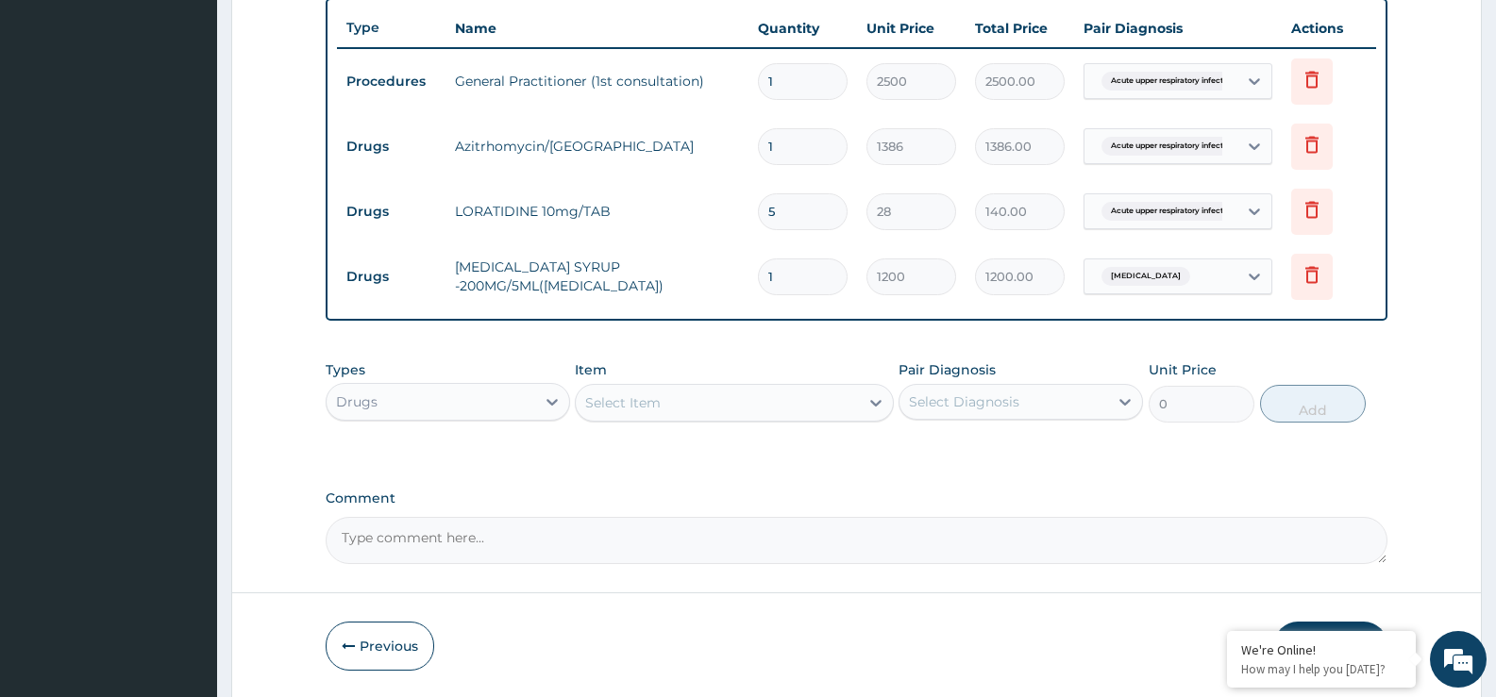
click at [665, 396] on div "Select Item" at bounding box center [717, 403] width 282 height 30
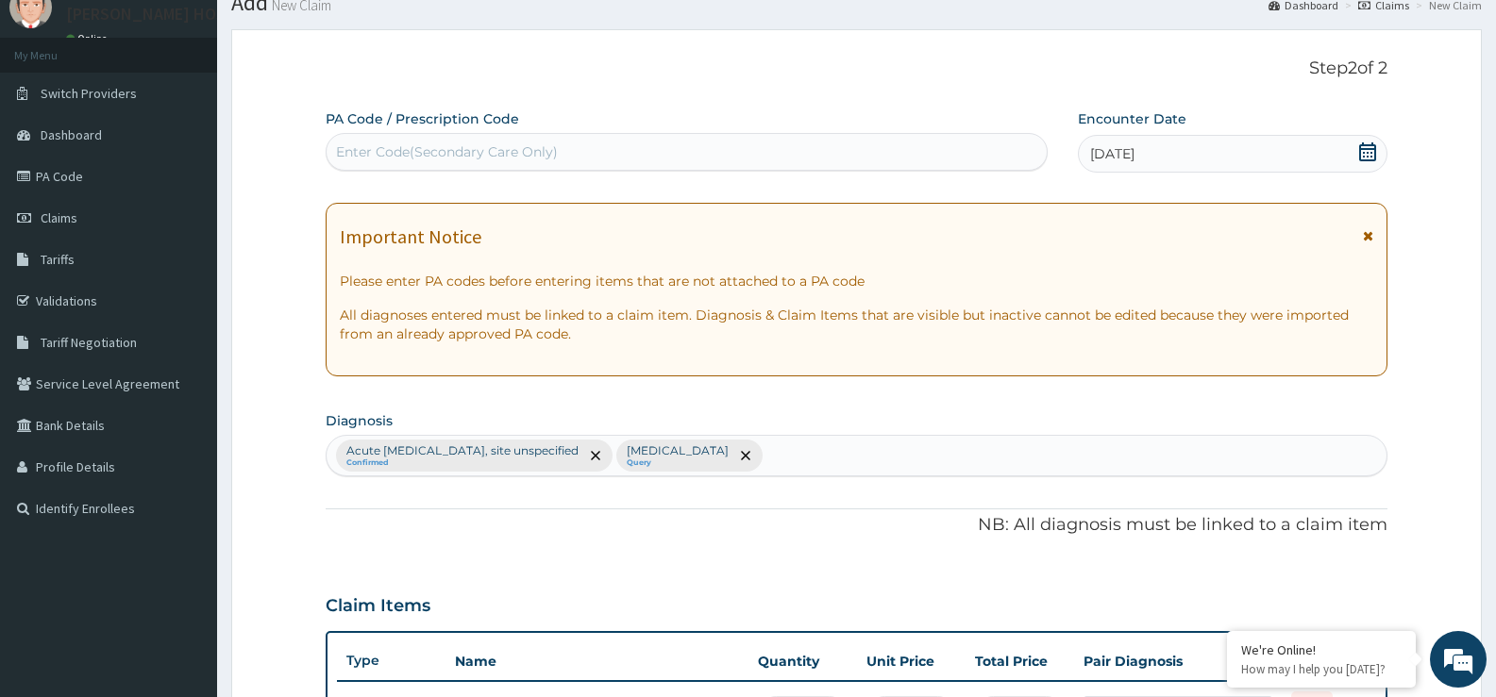
scroll to position [63, 0]
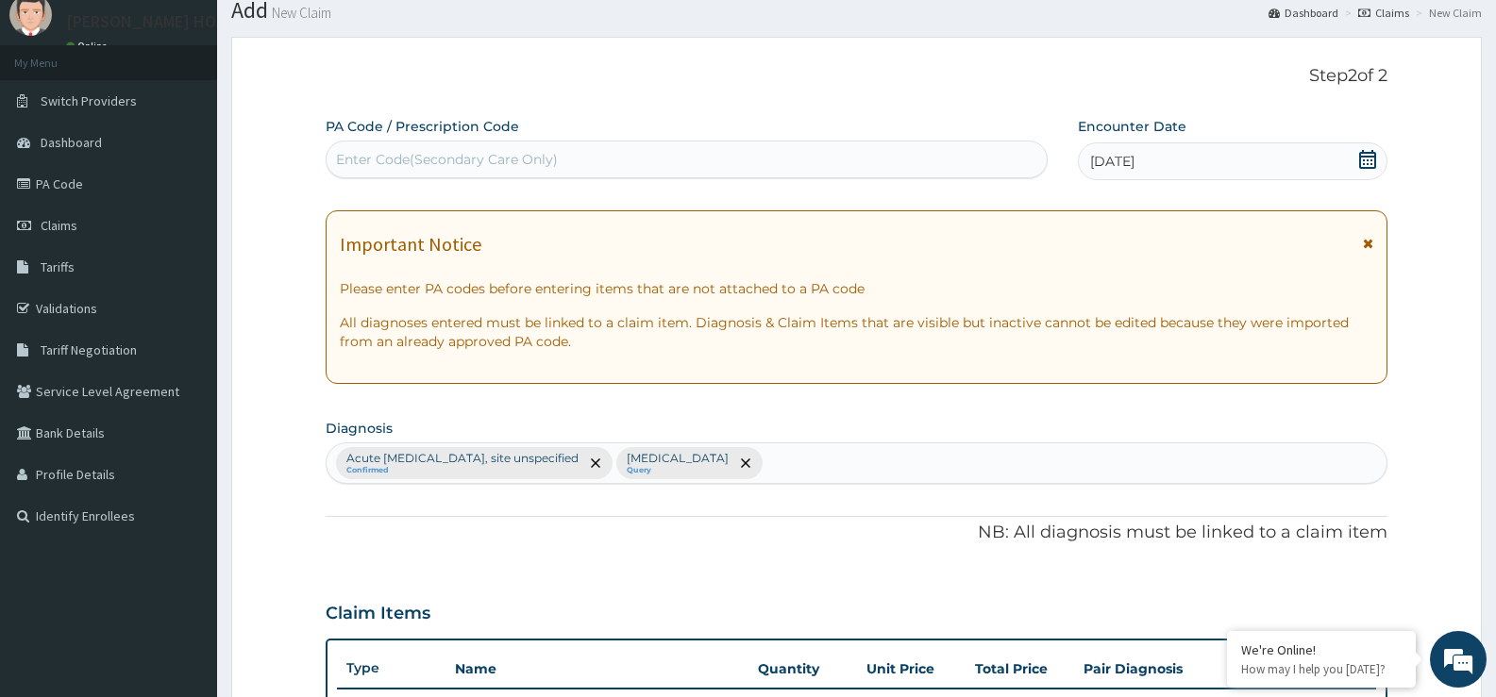
drag, startPoint x: 660, startPoint y: 126, endPoint x: 1071, endPoint y: 417, distance: 504.3
click at [1071, 417] on section "Diagnosis Acute upper respiratory infection, site unspecified Confirmed Salmone…" at bounding box center [857, 449] width 1062 height 70
click at [839, 454] on div "Acute upper respiratory infection, site unspecified Confirmed Salmonella enteri…" at bounding box center [857, 464] width 1060 height 40
type input "BRONCHITI"
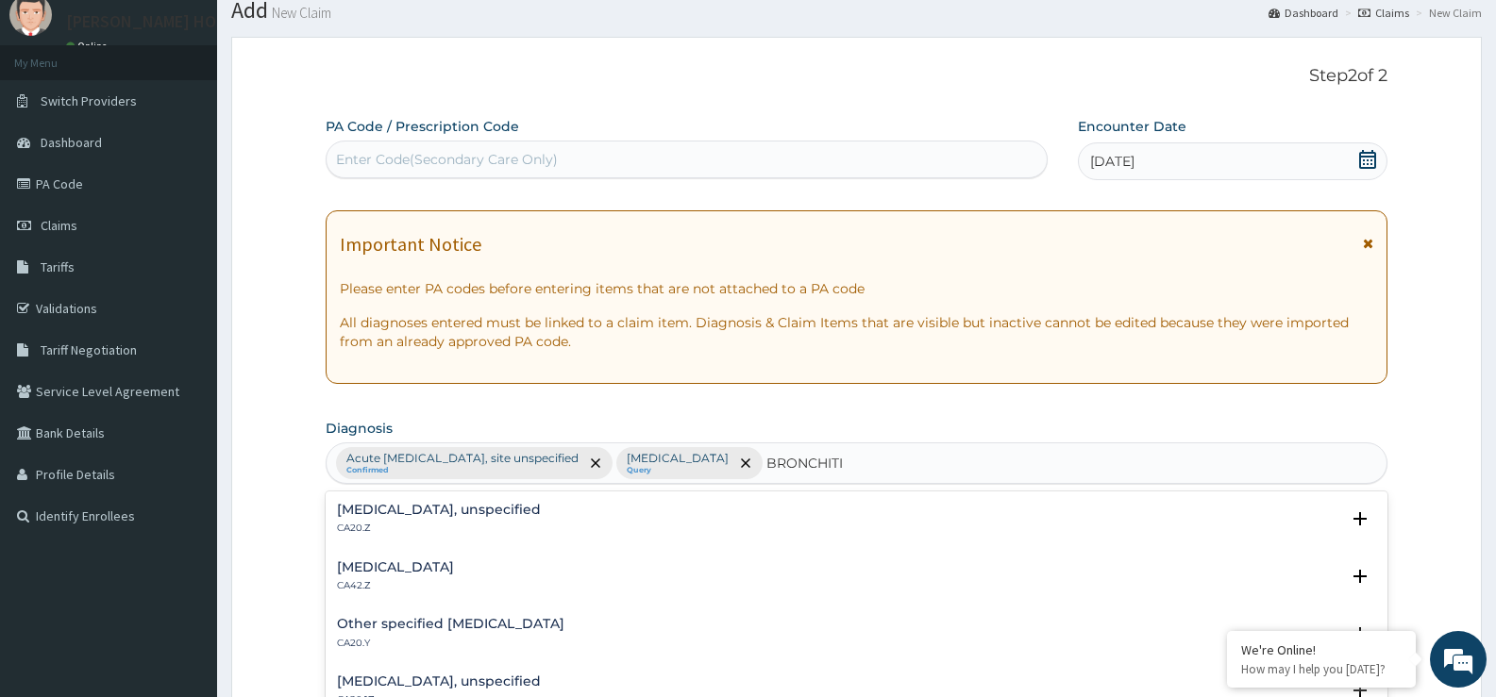
click at [510, 550] on div "Bronchitis, unspecified CA20.Z Select Status Query Query covers suspected (?), …" at bounding box center [857, 524] width 1062 height 58
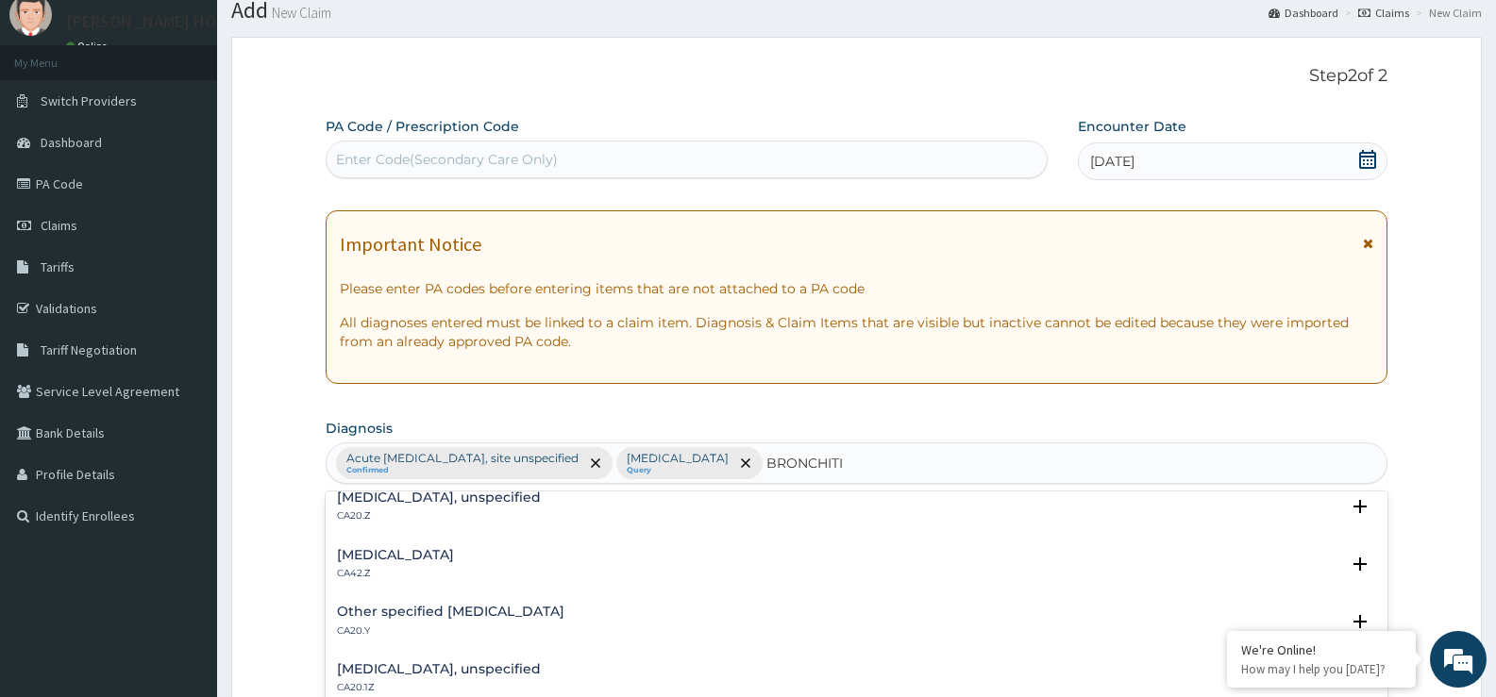
click at [428, 505] on h4 "Bronchitis, unspecified" at bounding box center [439, 498] width 204 height 14
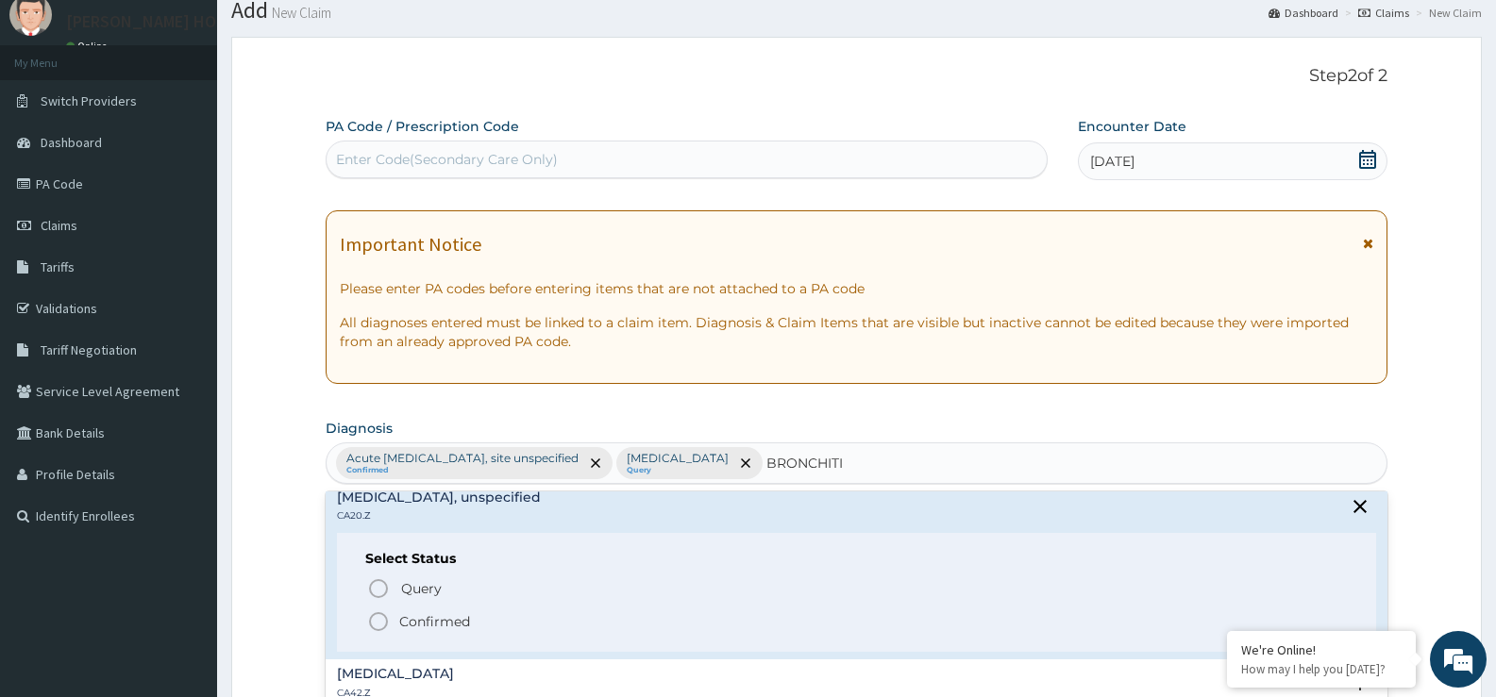
click at [376, 626] on icon "status option filled" at bounding box center [378, 622] width 23 height 23
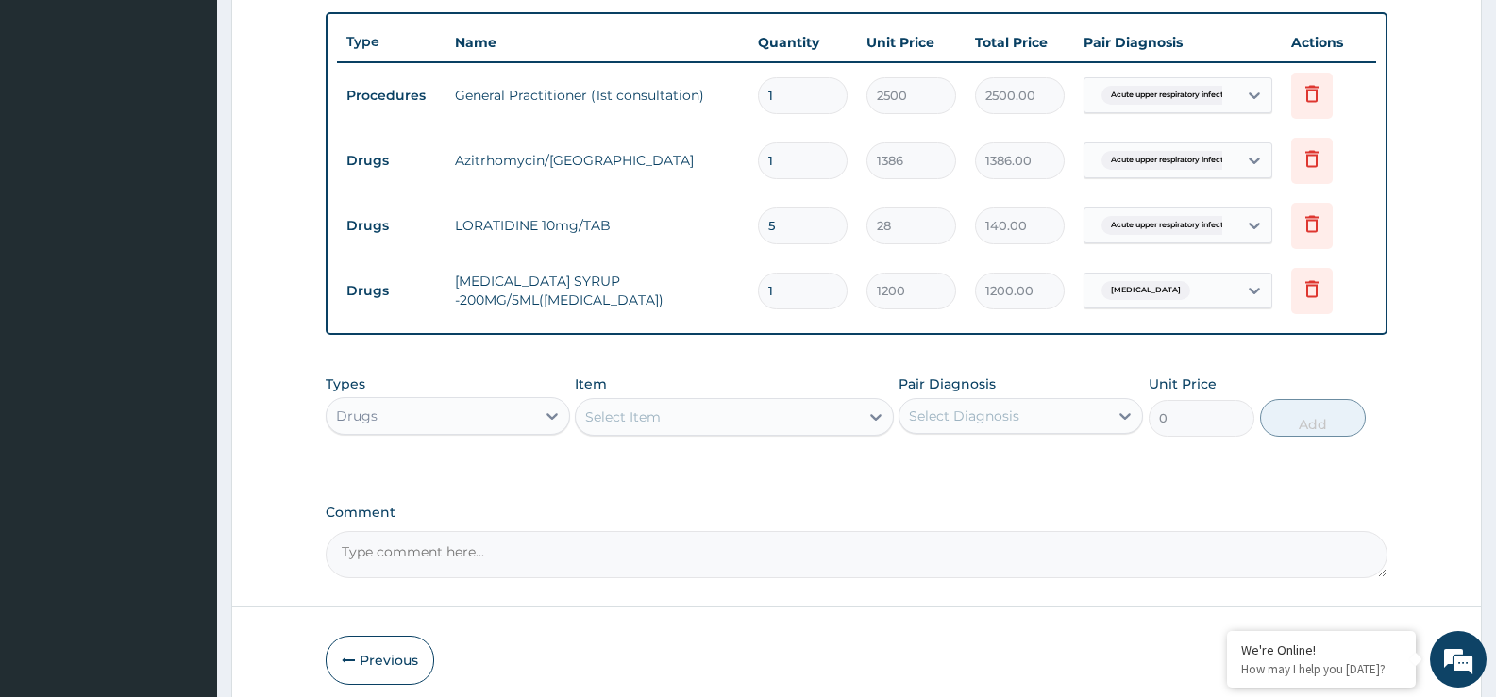
scroll to position [696, 0]
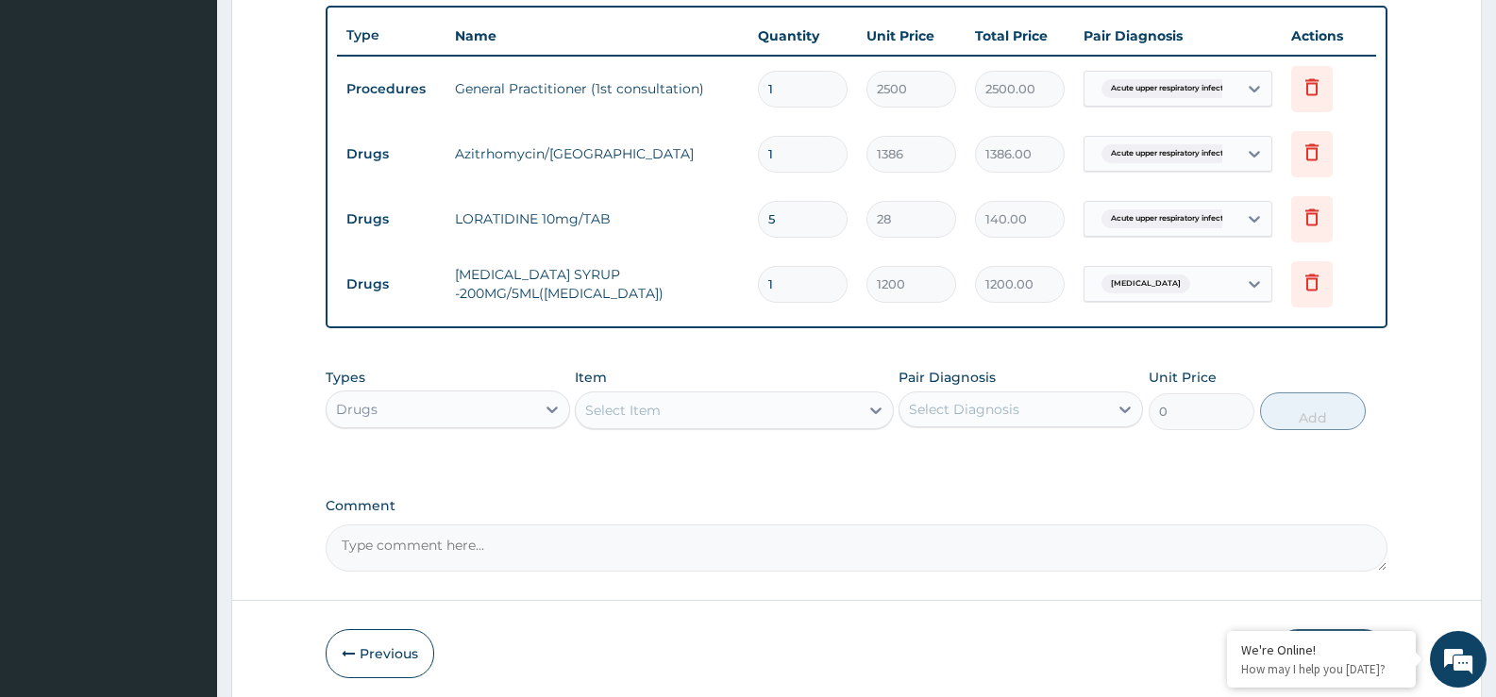
click at [635, 422] on div "Select Item" at bounding box center [717, 410] width 282 height 30
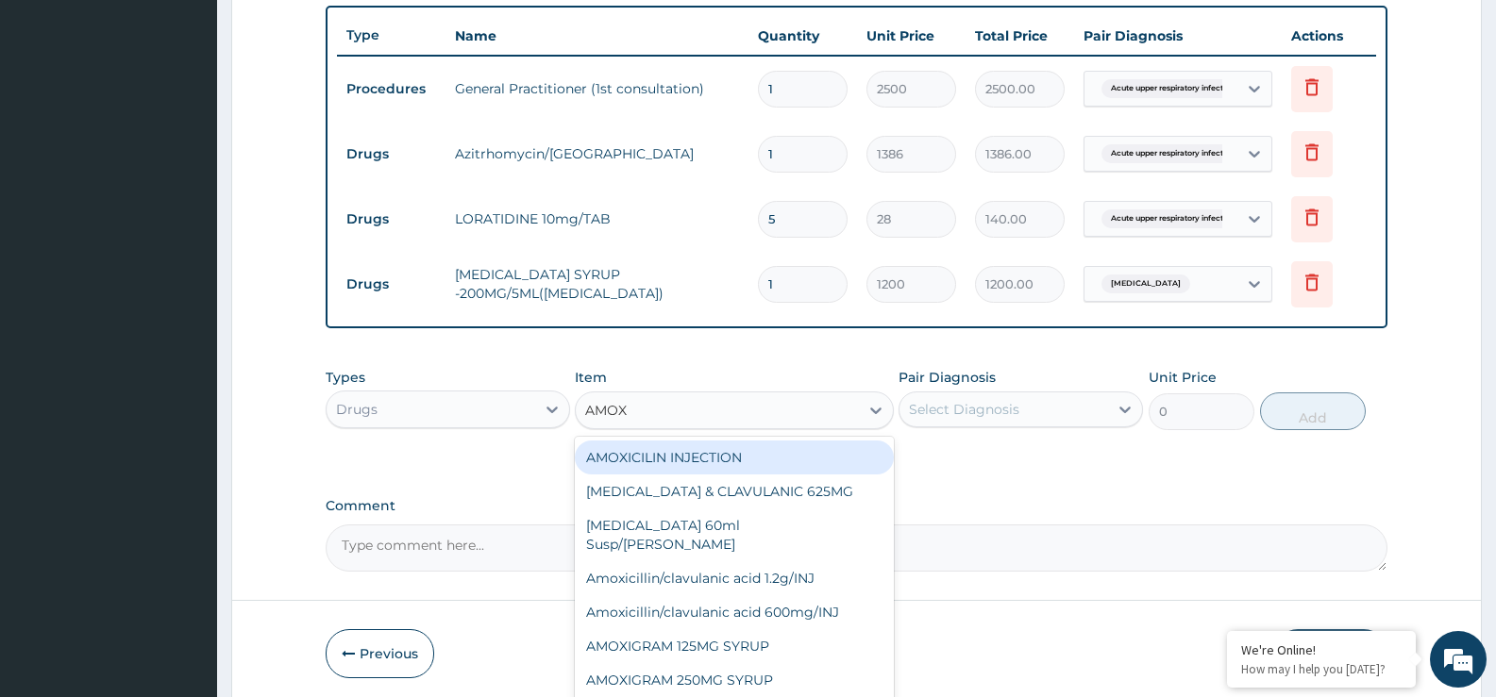
type input "AMOXI"
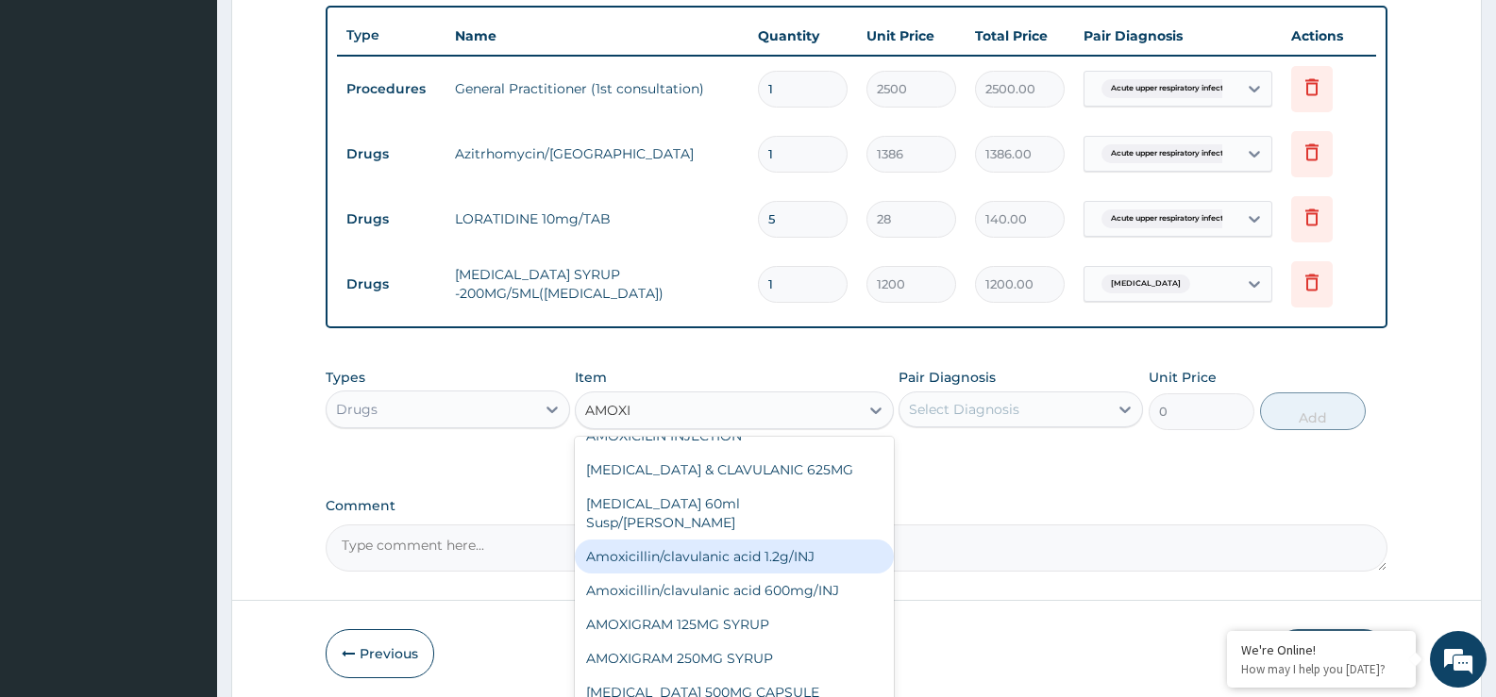
scroll to position [0, 0]
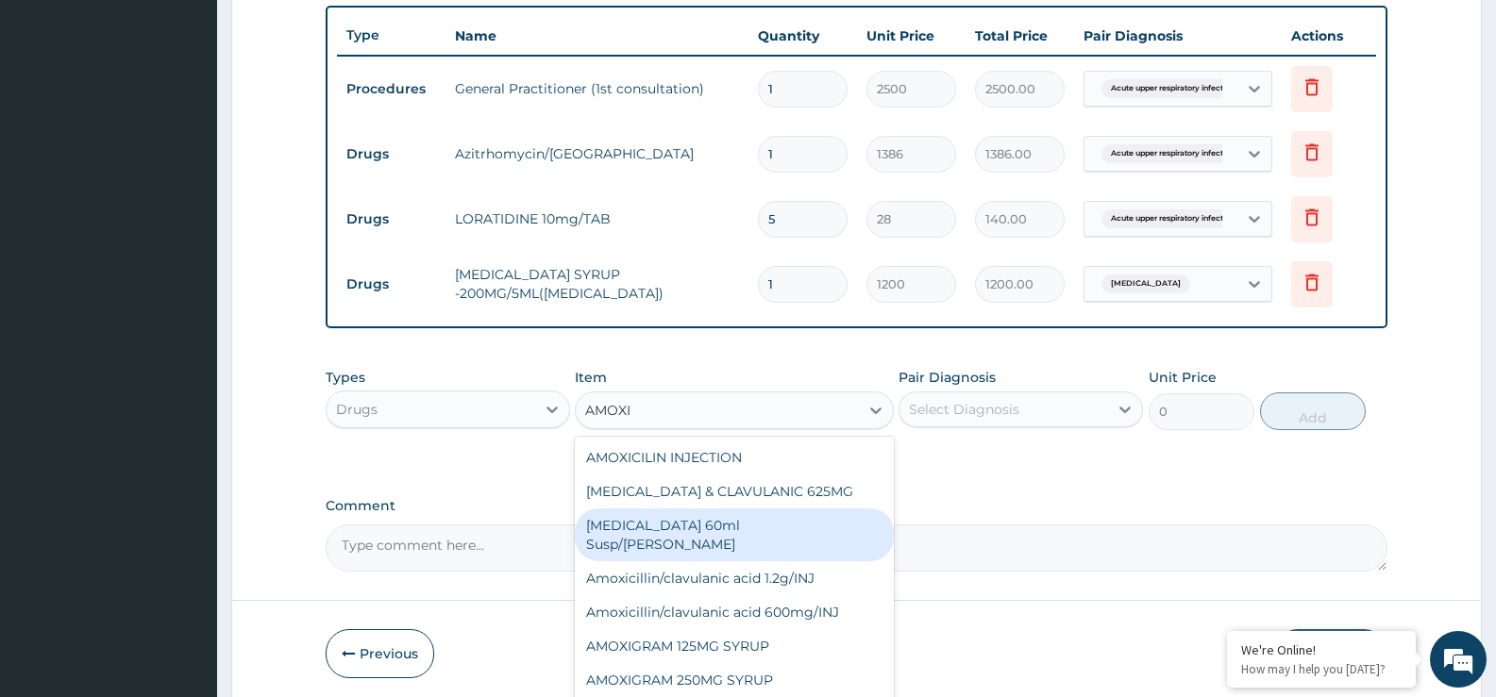
click at [683, 521] on div "Amoxicillin 60ml Susp/bott" at bounding box center [734, 535] width 318 height 53
type input "554.4"
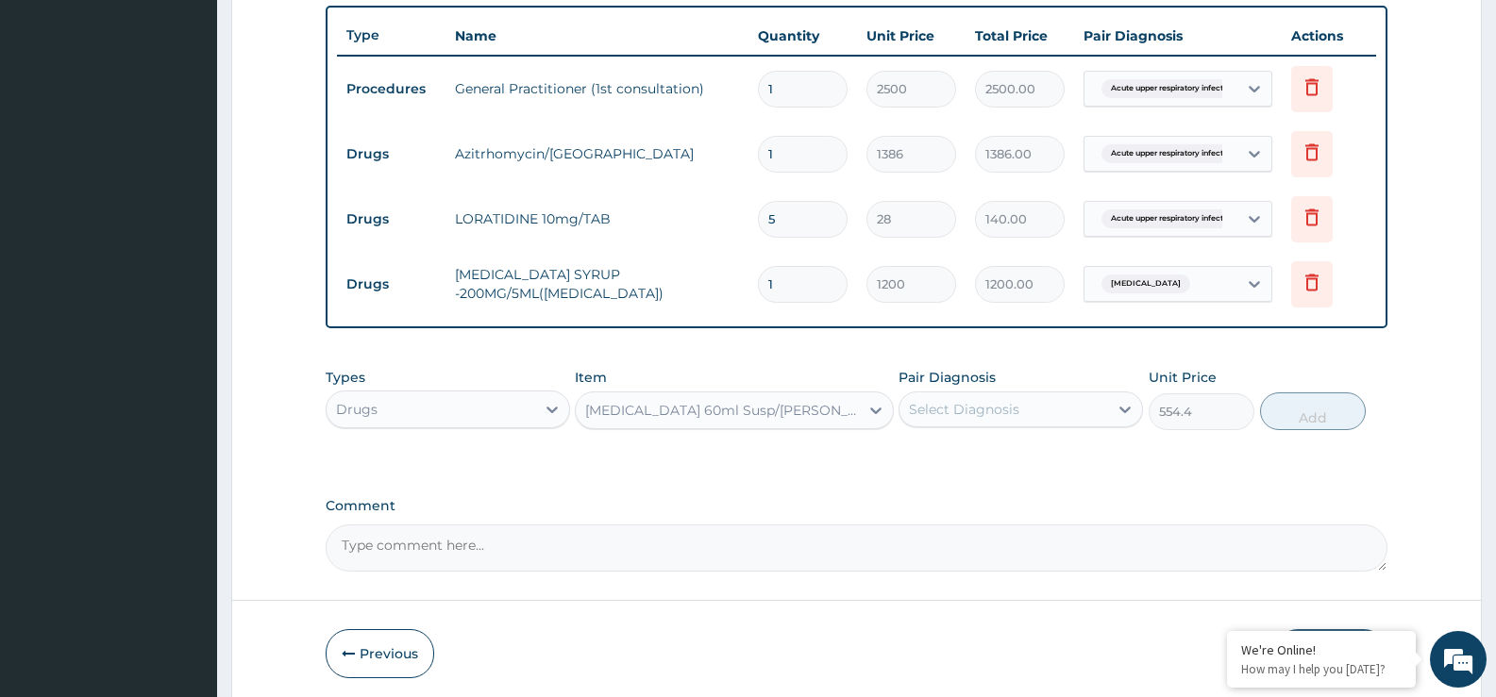
click at [680, 408] on div "Amoxicillin 60ml Susp/bott" at bounding box center [722, 410] width 275 height 19
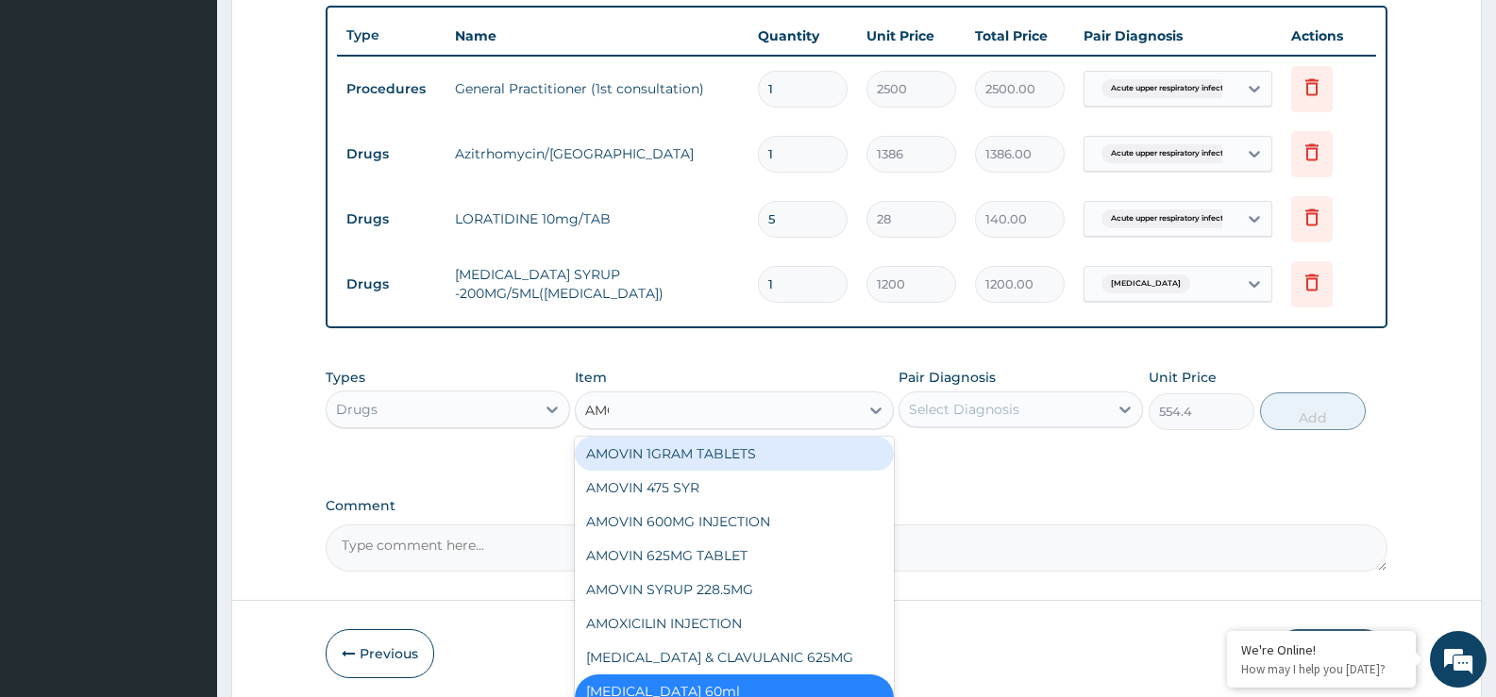
scroll to position [208, 0]
type input "AMOX"
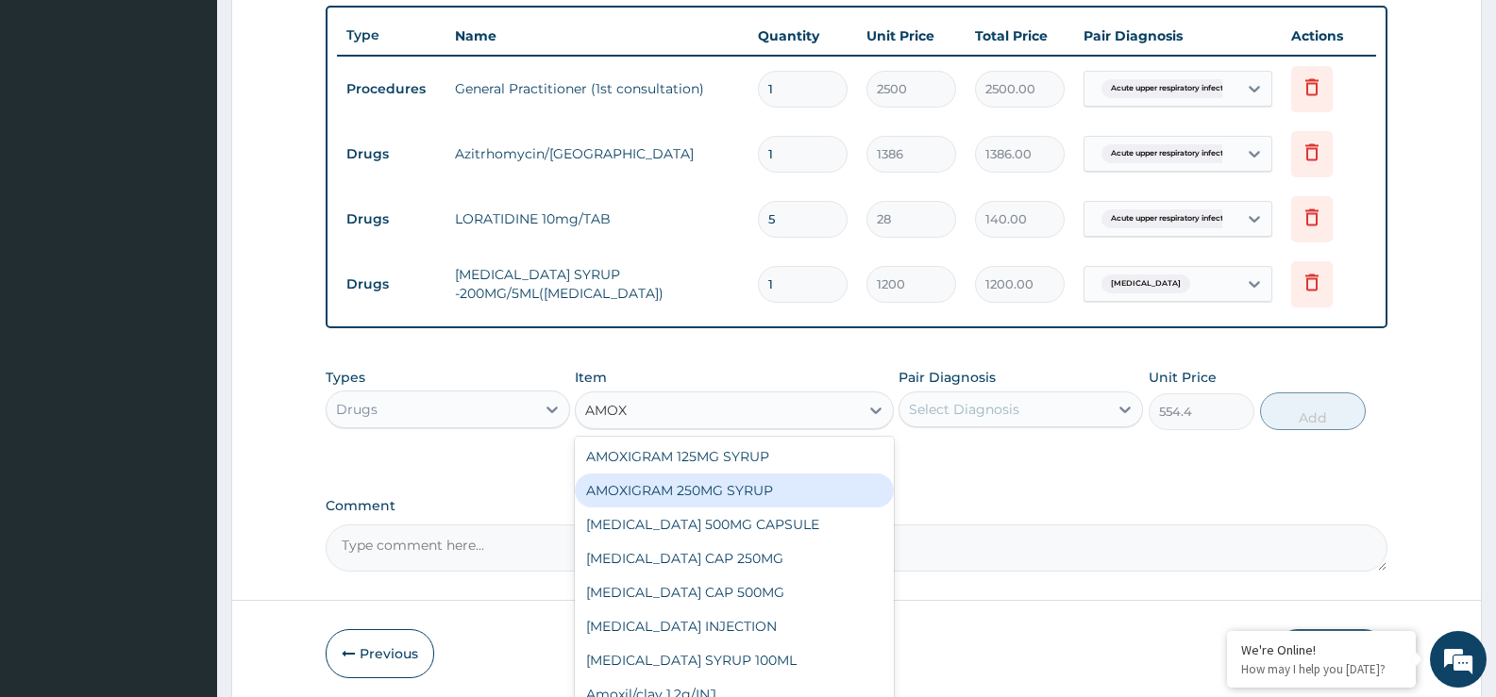
scroll to position [191, 0]
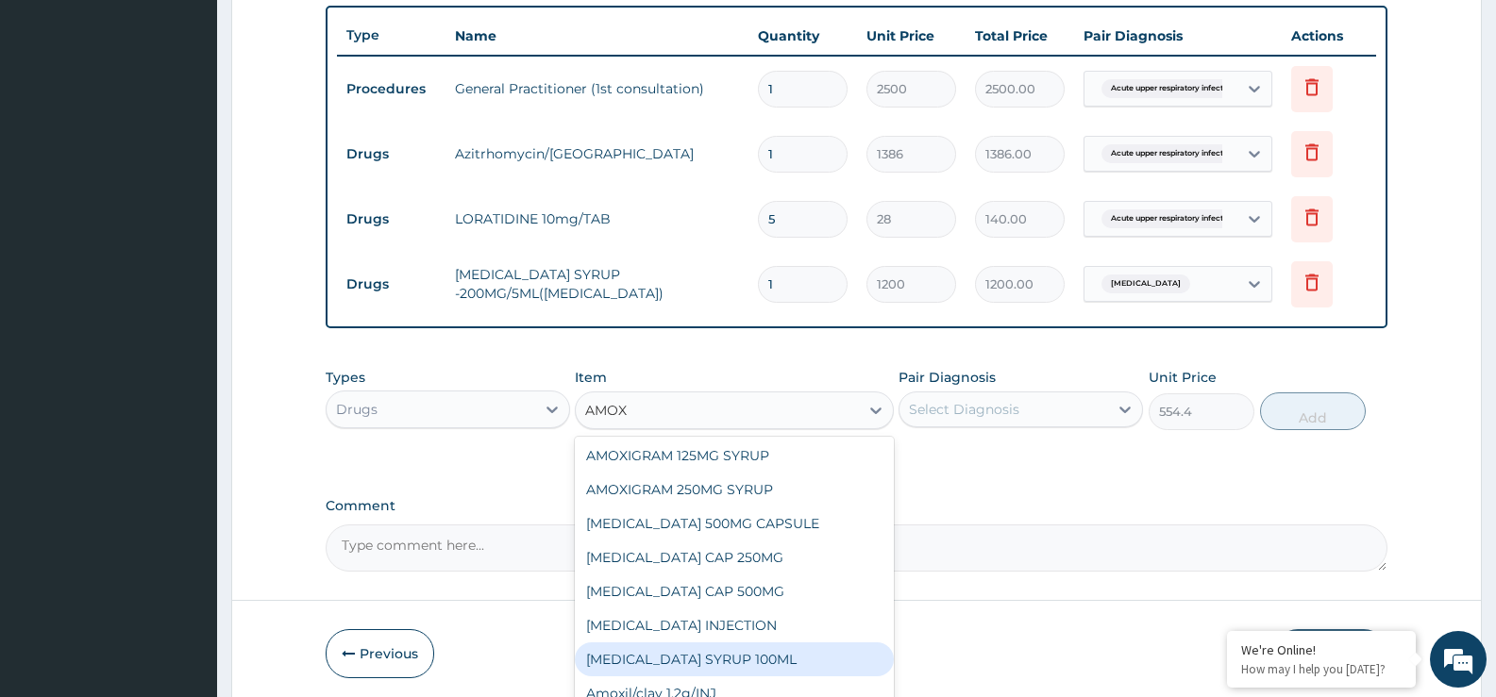
click at [698, 643] on div "AMOXIL SYRUP 100ML" at bounding box center [734, 660] width 318 height 34
type input "990"
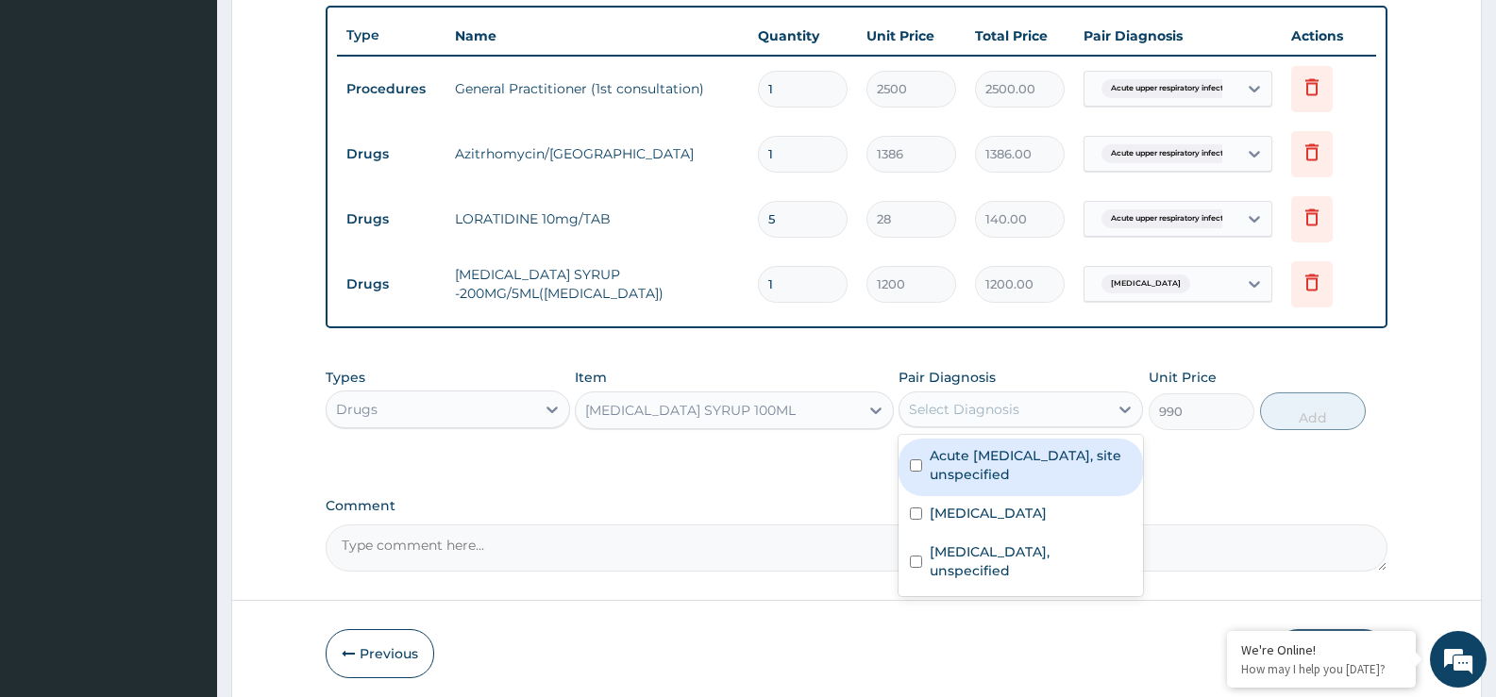
click at [938, 405] on div "Select Diagnosis" at bounding box center [964, 409] width 110 height 19
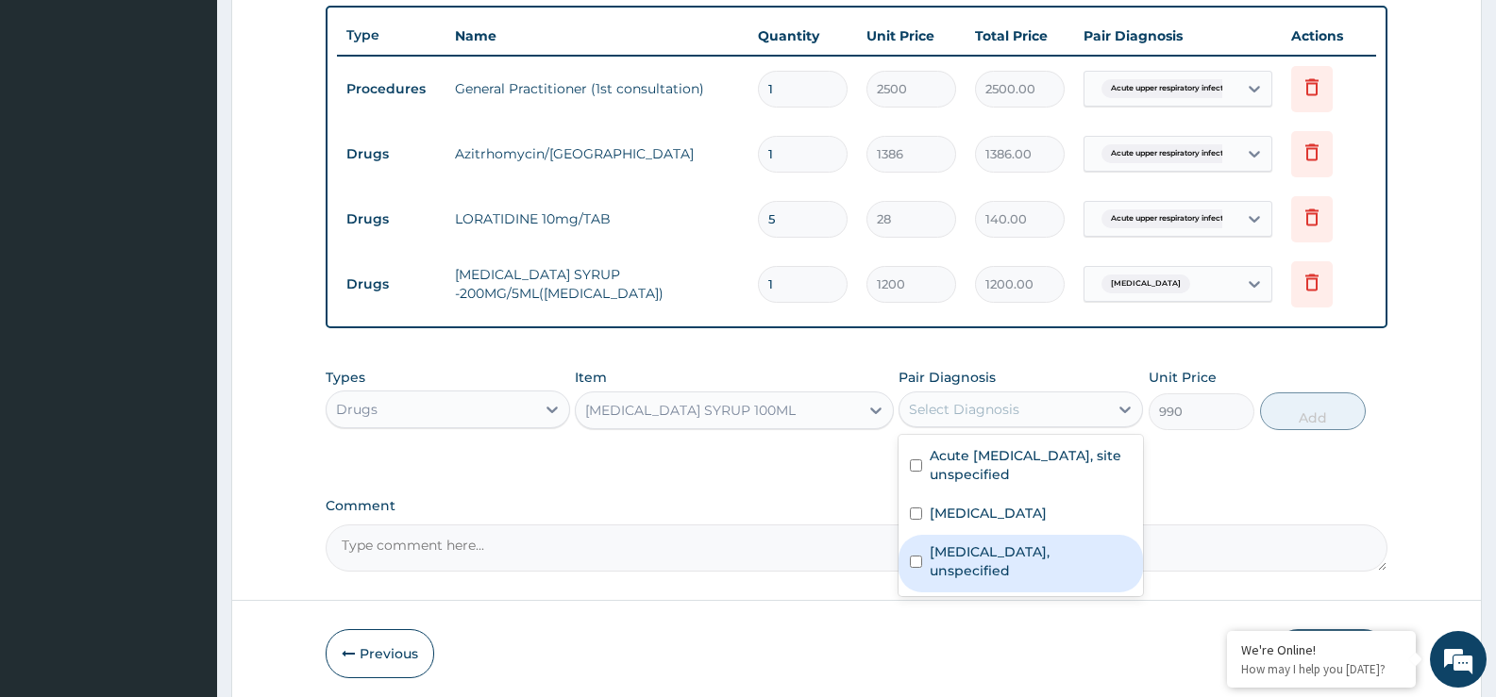
click at [917, 556] on input "checkbox" at bounding box center [916, 562] width 12 height 12
checkbox input "true"
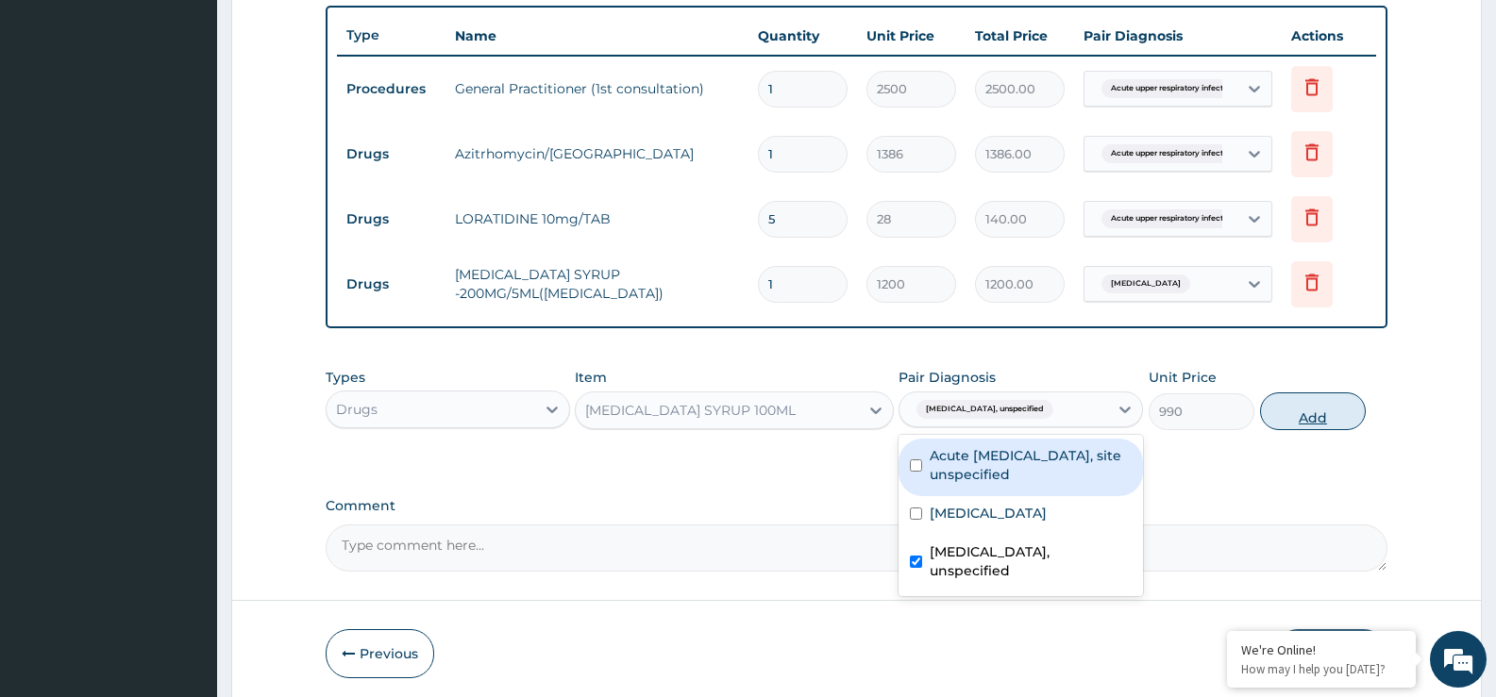
click at [1315, 397] on button "Add" at bounding box center [1313, 412] width 106 height 38
type input "0"
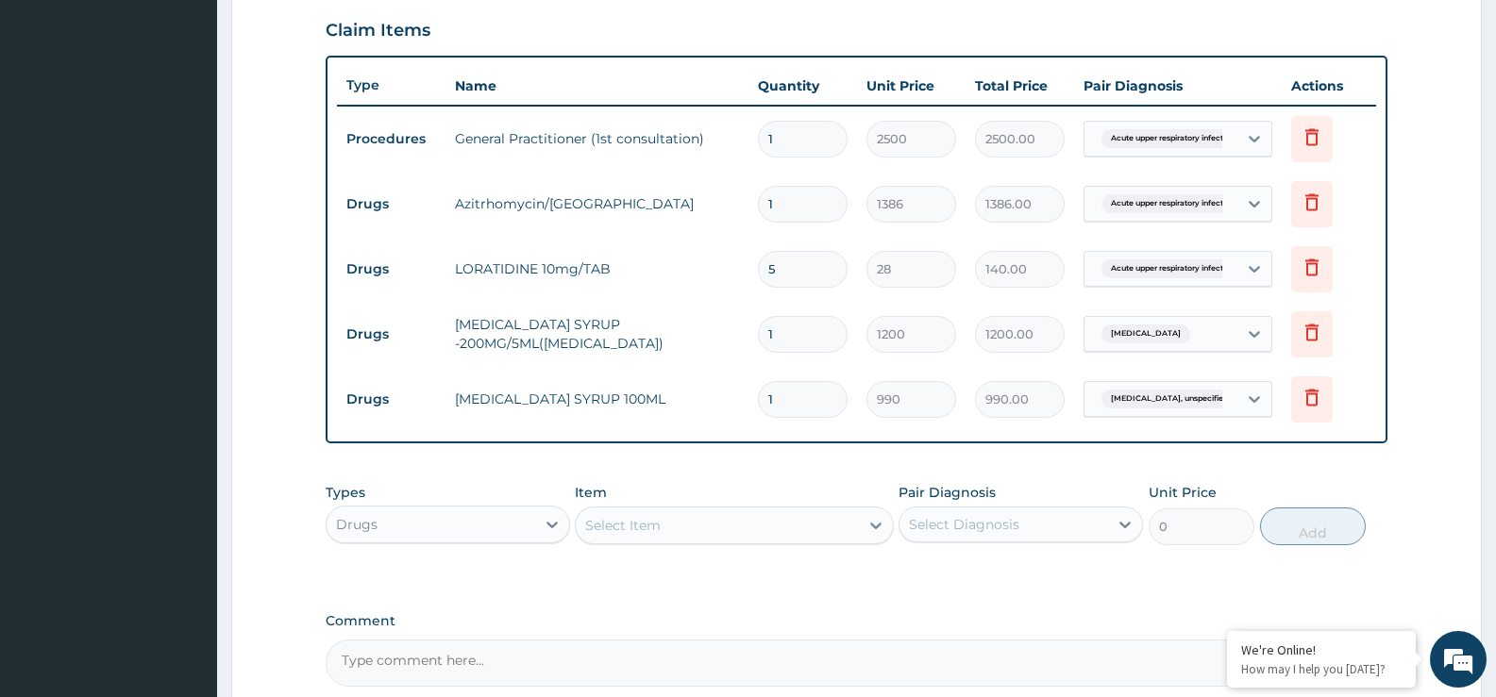
scroll to position [647, 0]
click at [1026, 452] on div "PA Code / Prescription Code Enter Code(Secondary Care Only) Encounter Date 10-1…" at bounding box center [857, 109] width 1062 height 1153
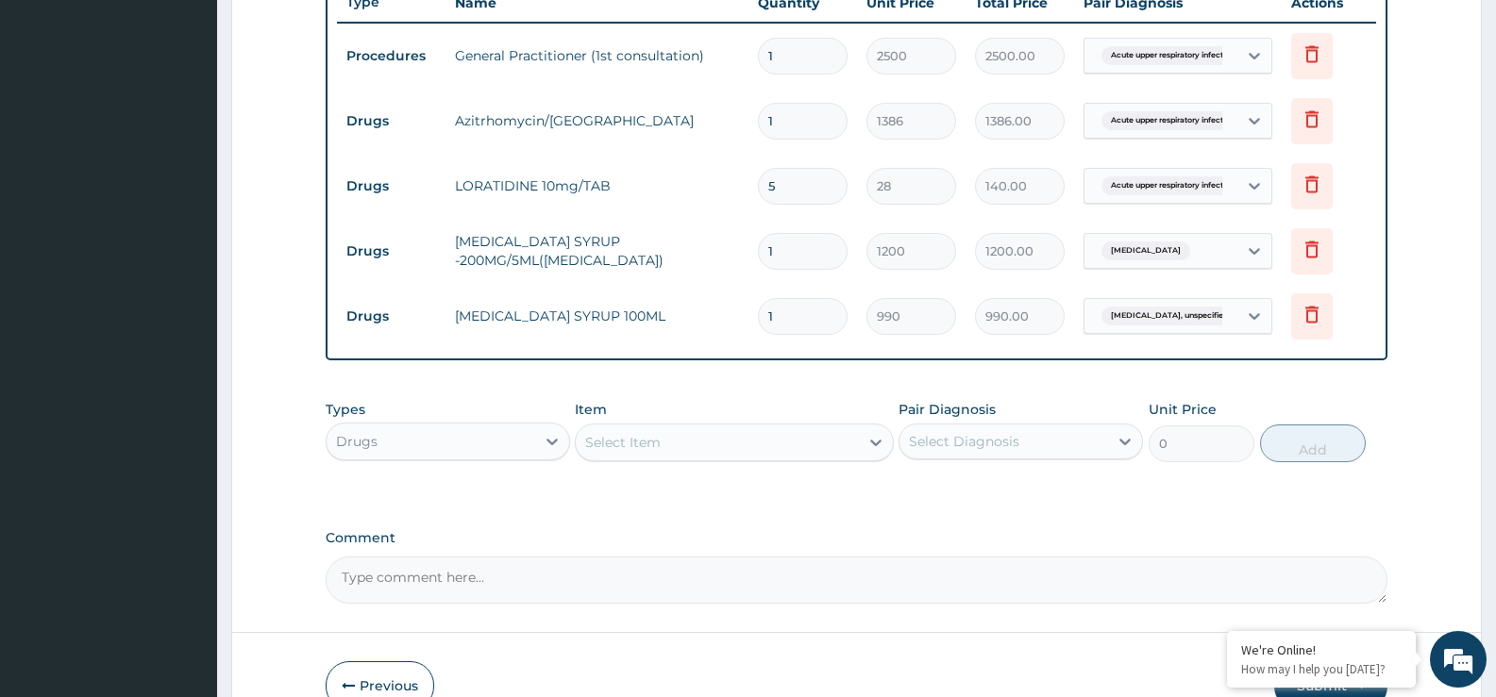
scroll to position [834, 0]
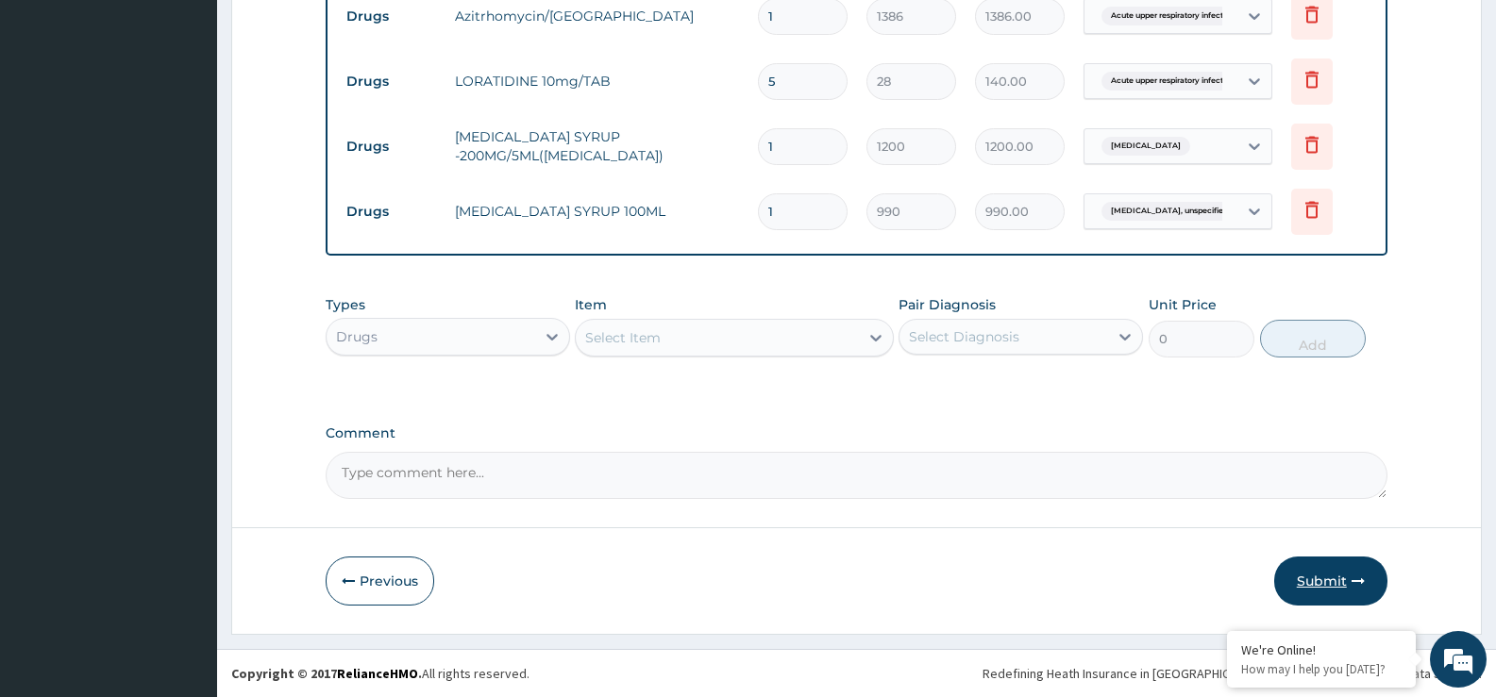
click at [1325, 575] on button "Submit" at bounding box center [1330, 581] width 113 height 49
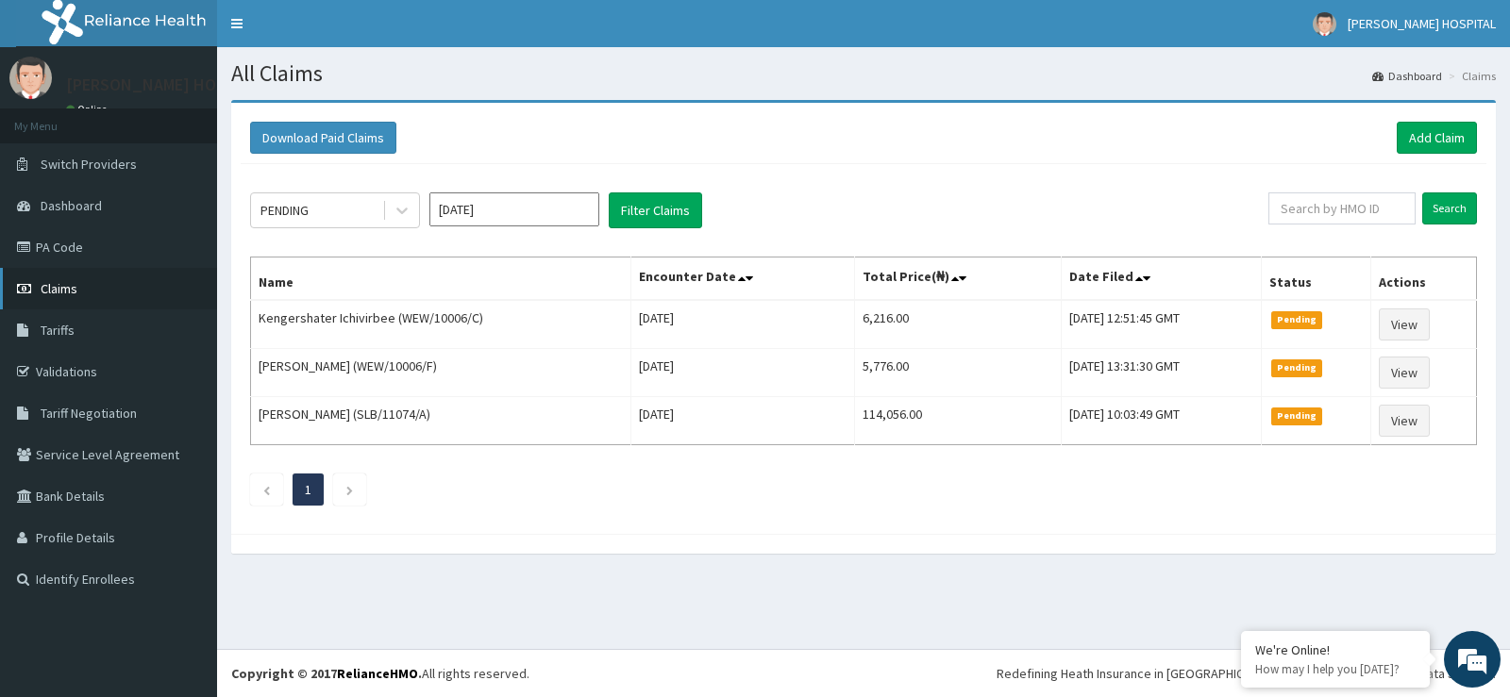
click at [63, 289] on span "Claims" at bounding box center [59, 288] width 37 height 17
